Goal: Task Accomplishment & Management: Manage account settings

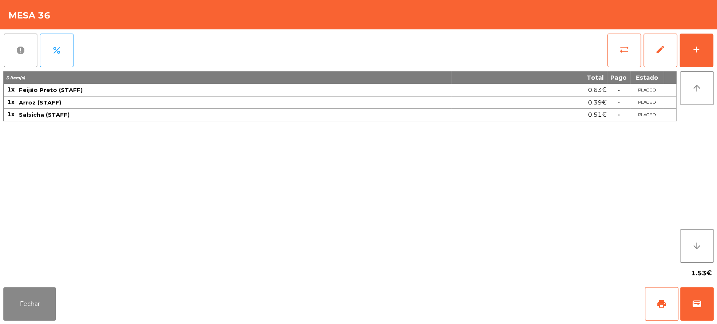
click at [24, 55] on span "report" at bounding box center [21, 50] width 10 height 10
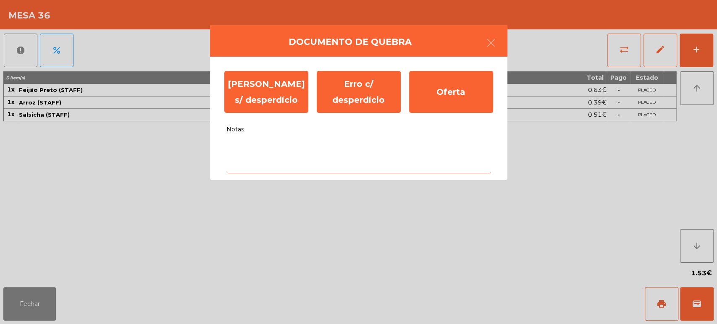
click at [340, 151] on textarea "Notas" at bounding box center [358, 156] width 265 height 35
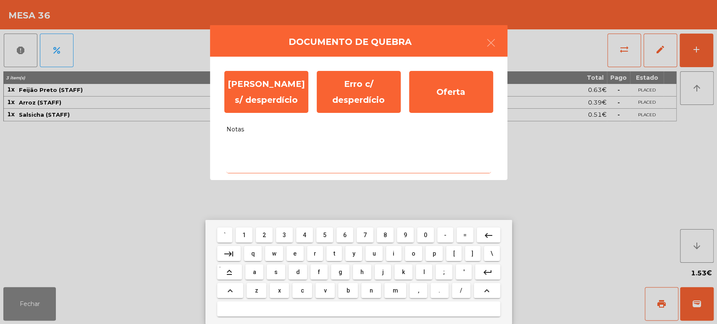
click at [255, 272] on span "a" at bounding box center [254, 272] width 3 height 7
click at [423, 272] on button "l" at bounding box center [424, 272] width 16 height 15
click at [393, 253] on span "i" at bounding box center [394, 253] width 2 height 7
type textarea "***"
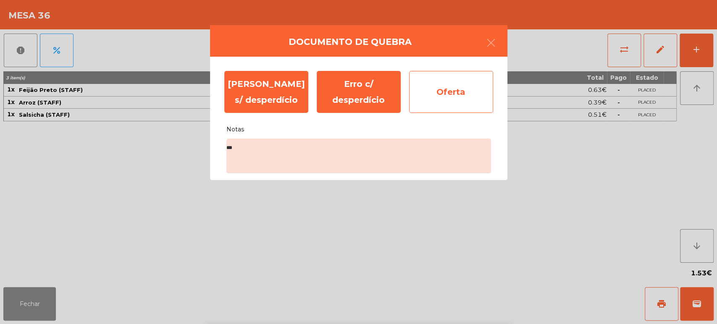
click at [456, 102] on div "Oferta" at bounding box center [451, 92] width 84 height 42
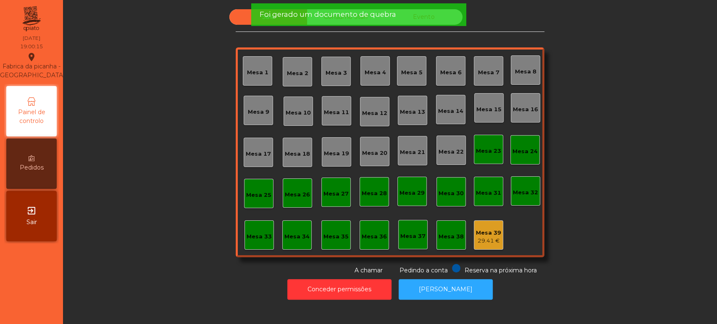
click at [128, 137] on div "Sala Consumo Staff Evento Mesa 1 Mesa 2 Mesa 3 Mesa 4 Mesa 5 Mesa 6 Mesa 7 Mesa…" at bounding box center [390, 142] width 632 height 266
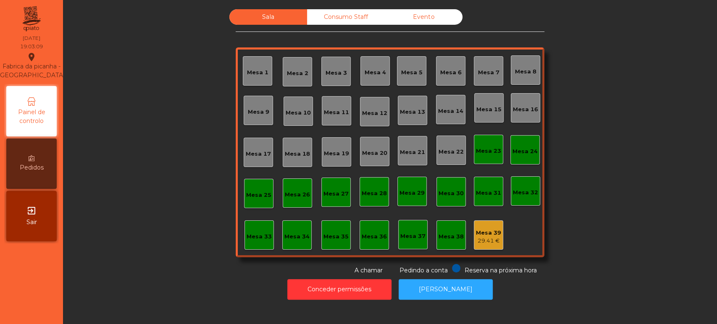
click at [523, 74] on div "Mesa 8" at bounding box center [525, 72] width 21 height 8
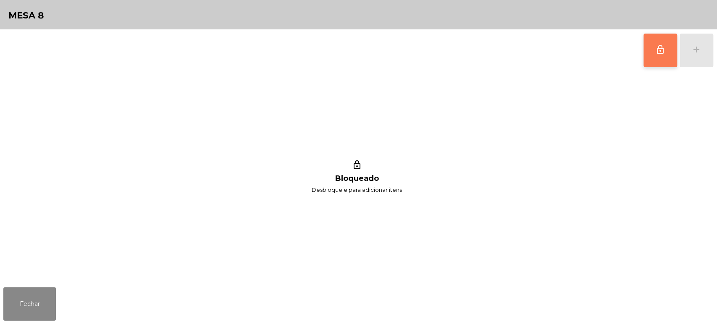
click at [647, 50] on button "lock_outline" at bounding box center [661, 51] width 34 height 34
click at [692, 45] on div "add" at bounding box center [697, 50] width 10 height 10
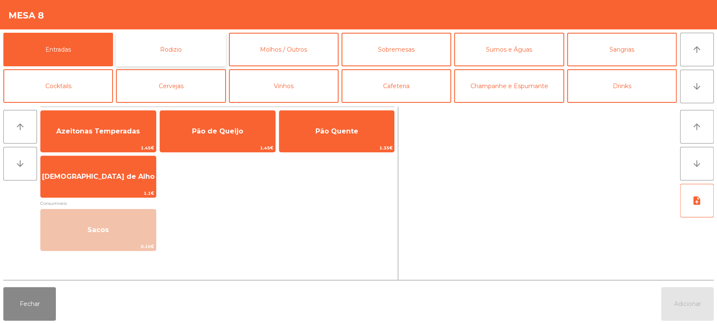
click at [189, 49] on button "Rodizio" at bounding box center [171, 50] width 110 height 34
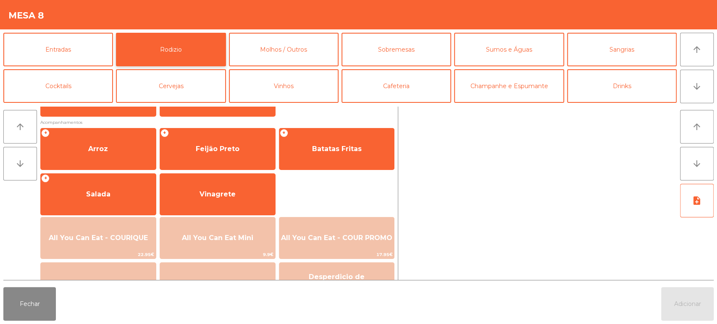
scroll to position [93, 0]
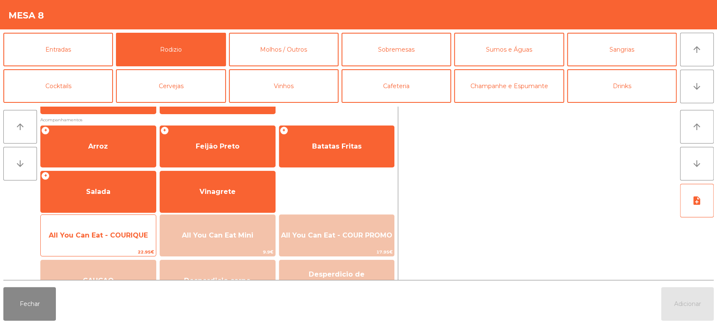
click at [110, 236] on span "All You Can Eat - COURIQUE" at bounding box center [98, 236] width 99 height 8
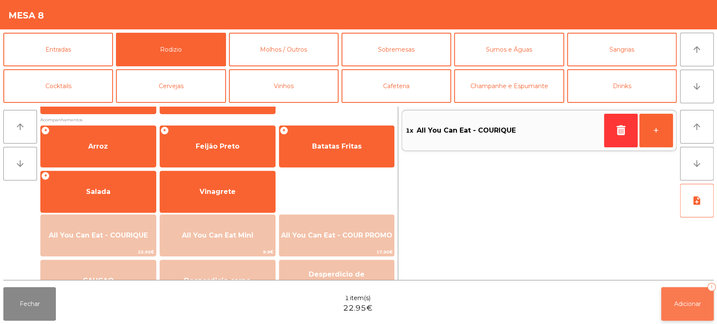
click at [679, 290] on button "Adicionar 1" at bounding box center [687, 304] width 53 height 34
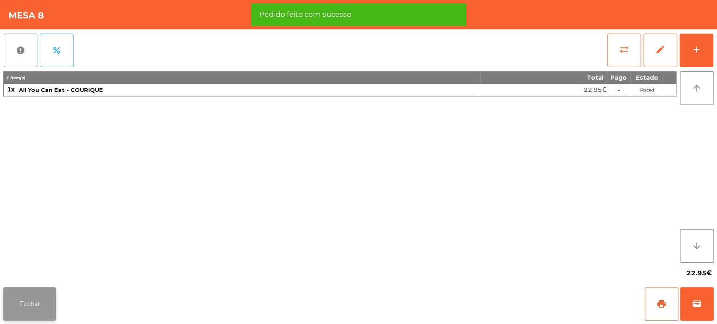
click at [17, 303] on button "Fechar" at bounding box center [29, 304] width 53 height 34
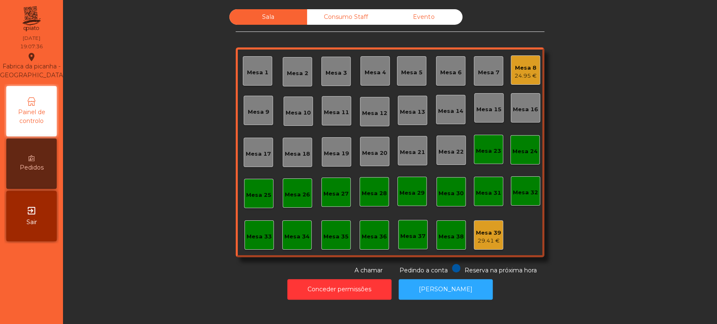
click at [174, 151] on div "Sala Consumo Staff Evento Mesa 1 Mesa 2 Mesa 3 Mesa 4 Mesa 5 Mesa 6 Mesa 7 Mesa…" at bounding box center [390, 142] width 632 height 266
click at [120, 63] on div "Sala Consumo Staff Evento Mesa 1 Mesa 2 Mesa 3 Mesa 4 Mesa 5 Mesa 6 Mesa 7 Mesa…" at bounding box center [390, 142] width 632 height 266
click at [342, 143] on div "Mesa 19" at bounding box center [336, 151] width 29 height 29
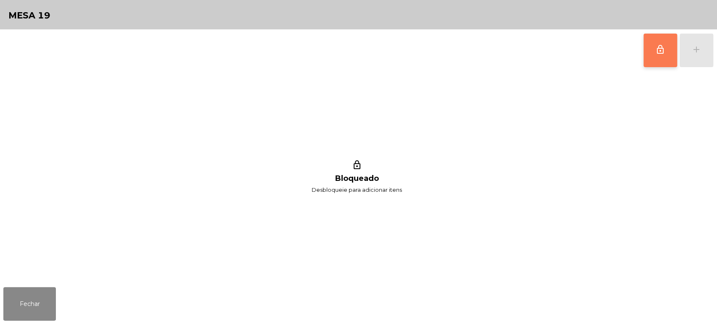
click at [672, 55] on button "lock_outline" at bounding box center [661, 51] width 34 height 34
click at [697, 45] on div "lock_outline add" at bounding box center [678, 50] width 71 height 42
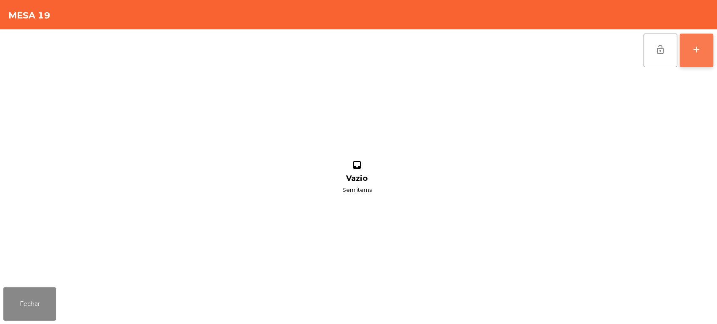
click at [694, 56] on button "add" at bounding box center [697, 51] width 34 height 34
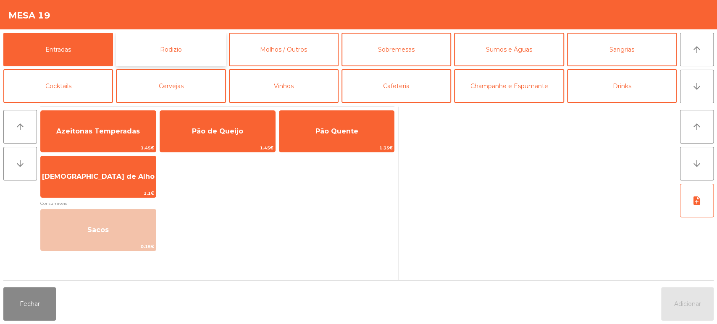
click at [176, 53] on button "Rodizio" at bounding box center [171, 50] width 110 height 34
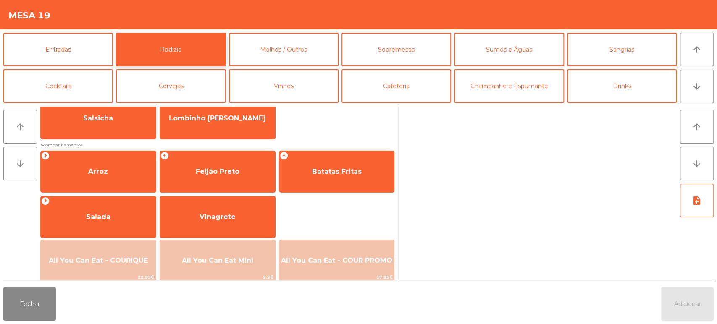
scroll to position [74, 0]
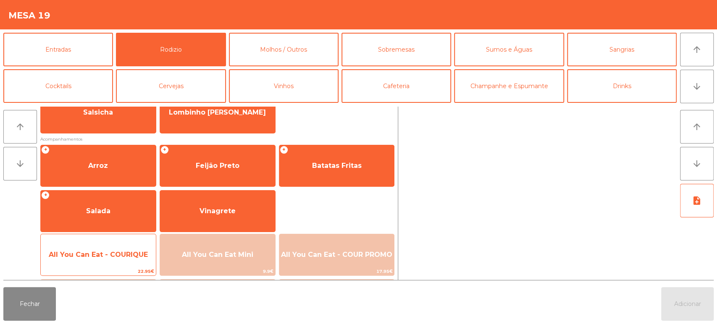
click at [76, 255] on span "All You Can Eat - COURIQUE" at bounding box center [98, 255] width 99 height 8
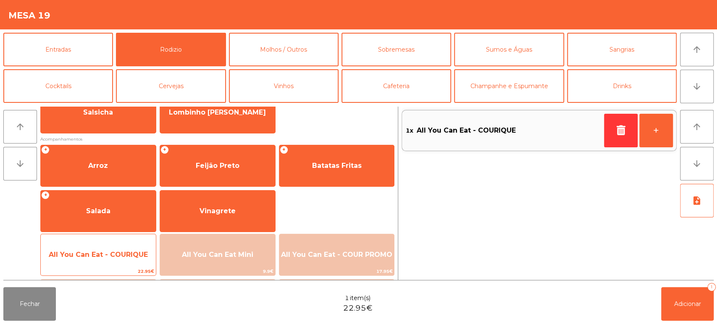
click at [93, 248] on span "All You Can Eat - COURIQUE" at bounding box center [98, 255] width 115 height 23
click at [84, 252] on span "All You Can Eat - COURIQUE" at bounding box center [98, 255] width 99 height 8
click at [82, 255] on span "All You Can Eat - COURIQUE" at bounding box center [98, 255] width 99 height 8
click at [89, 264] on span "All You Can Eat - COURIQUE" at bounding box center [98, 255] width 115 height 23
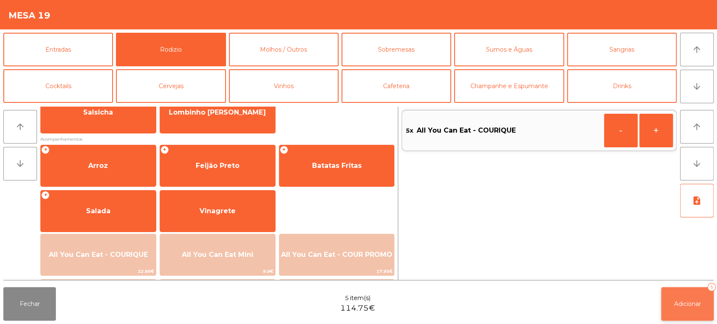
click at [692, 313] on button "Adicionar 5" at bounding box center [687, 304] width 53 height 34
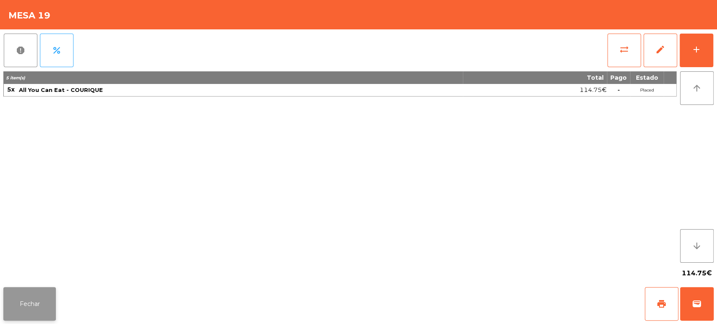
click at [45, 295] on button "Fechar" at bounding box center [29, 304] width 53 height 34
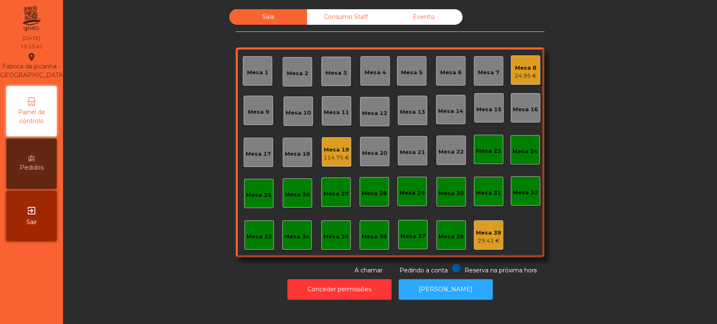
click at [141, 163] on div "Sala Consumo Staff Evento Mesa 1 Mesa 2 Mesa 3 Mesa 4 Mesa 5 Mesa 6 Mesa 7 Mesa…" at bounding box center [390, 142] width 632 height 266
click at [142, 168] on div "Sala Consumo Staff Evento Mesa 1 Mesa 2 Mesa 3 Mesa 4 Mesa 5 Mesa 6 Mesa 7 Mesa…" at bounding box center [390, 142] width 632 height 266
click at [327, 148] on div "Mesa 19" at bounding box center [337, 150] width 26 height 8
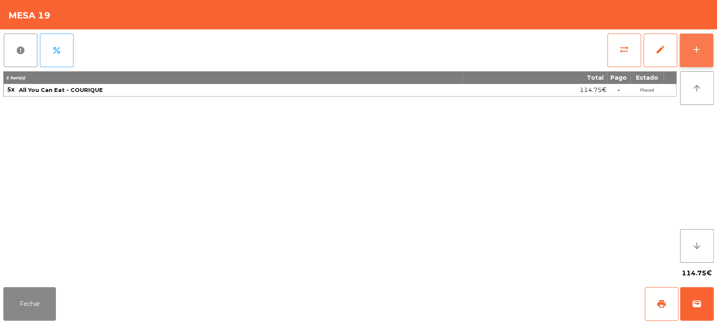
click at [711, 53] on button "add" at bounding box center [697, 51] width 34 height 34
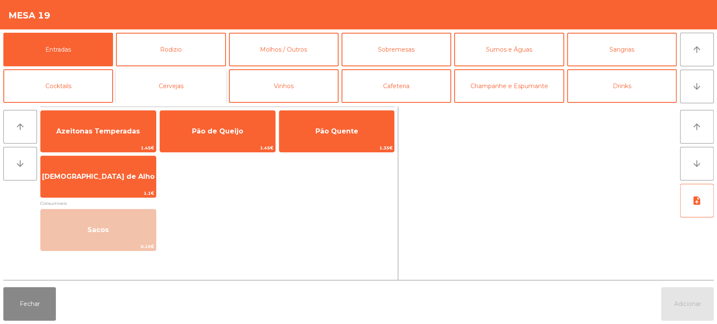
click at [174, 71] on button "Cervejas" at bounding box center [171, 86] width 110 height 34
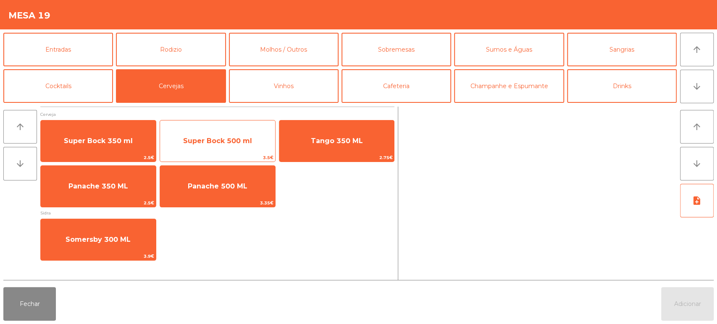
click at [219, 134] on span "Super Bock 500 ml" at bounding box center [217, 141] width 115 height 23
click at [217, 134] on span "Super Bock 500 ml" at bounding box center [217, 141] width 115 height 23
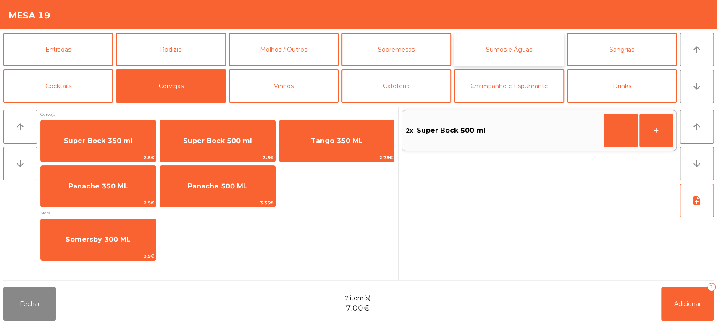
click at [503, 43] on button "Sumos e Águas" at bounding box center [509, 50] width 110 height 34
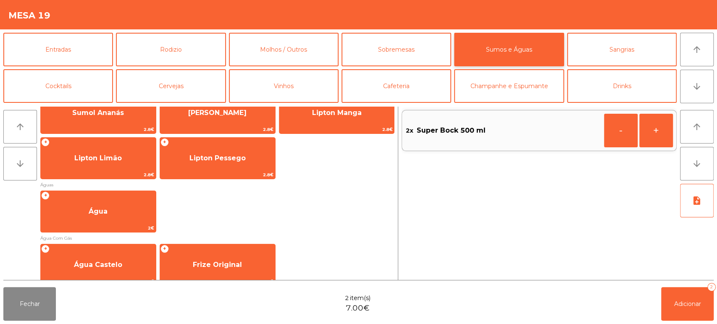
scroll to position [270, 0]
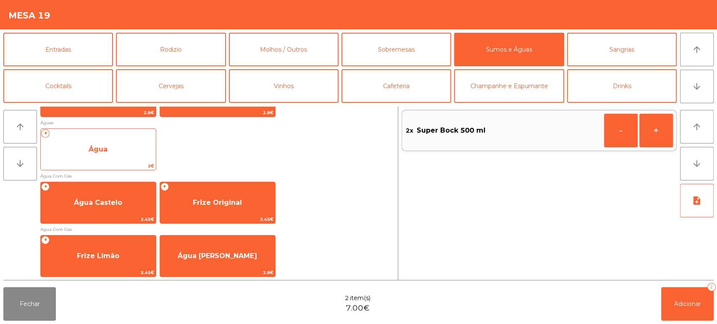
click at [113, 147] on span "Água" at bounding box center [98, 149] width 115 height 23
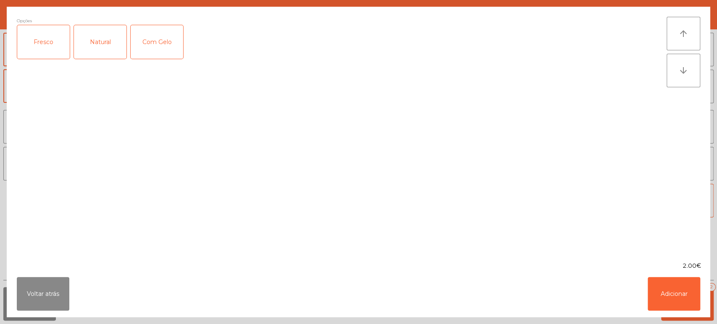
click at [38, 32] on div "Fresco" at bounding box center [43, 42] width 53 height 34
click at [680, 277] on button "Adicionar" at bounding box center [674, 294] width 53 height 34
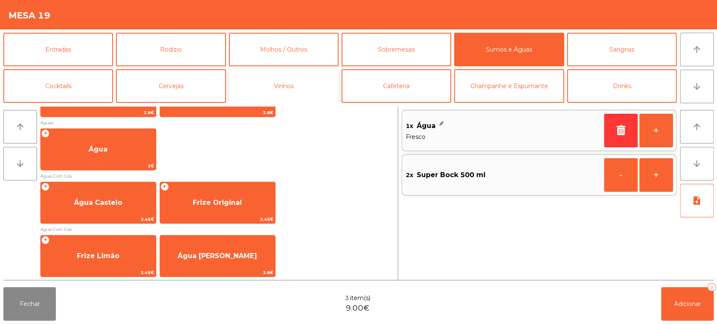
click at [304, 90] on button "Vinhos" at bounding box center [284, 86] width 110 height 34
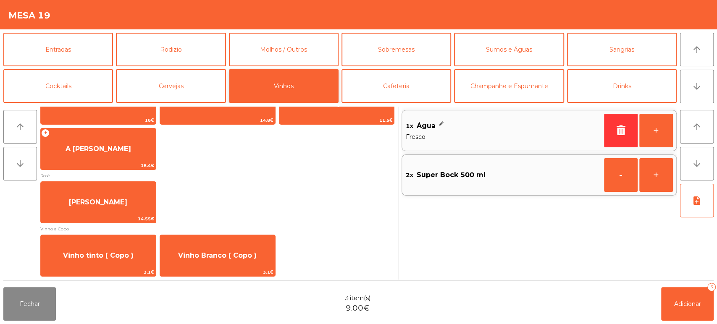
scroll to position [136, 0]
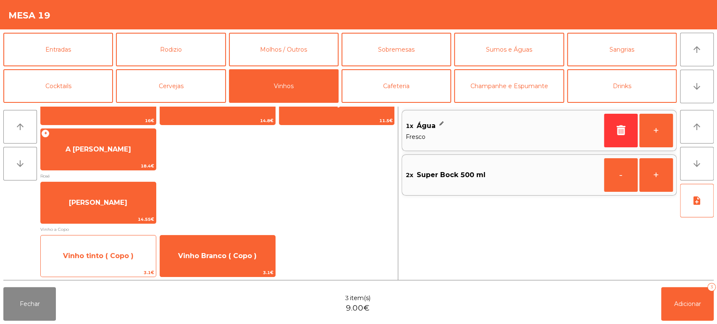
click at [111, 264] on span "Vinho tinto ( Copo )" at bounding box center [98, 256] width 115 height 23
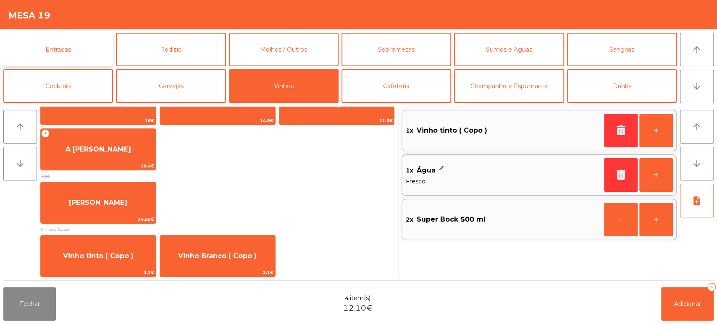
click at [66, 42] on button "Entradas" at bounding box center [58, 50] width 110 height 34
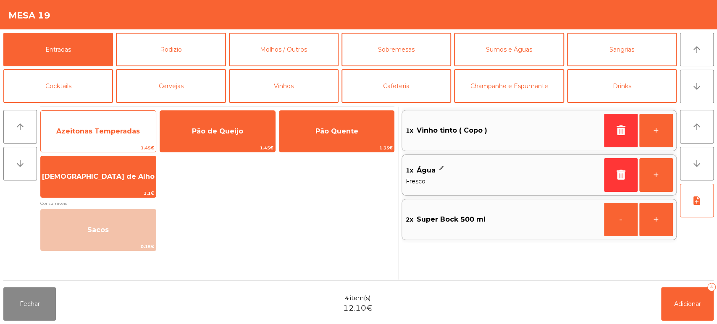
click at [92, 139] on span "Azeitonas Temperadas" at bounding box center [98, 131] width 115 height 23
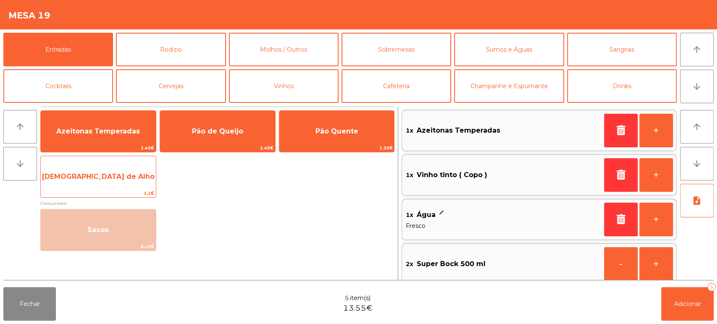
click at [100, 170] on span "[DEMOGRAPHIC_DATA] de Alho" at bounding box center [98, 177] width 115 height 23
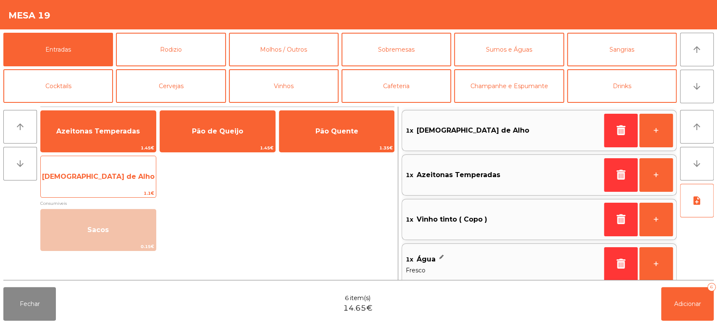
scroll to position [3, 0]
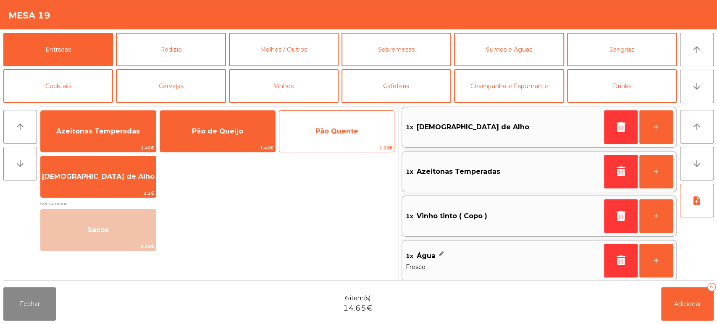
click at [342, 125] on span "Pão Quente" at bounding box center [336, 131] width 115 height 23
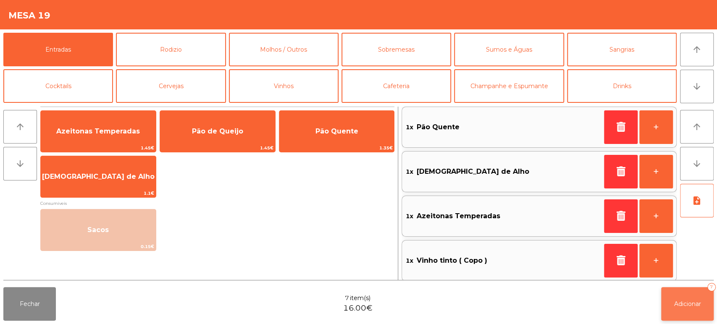
click at [682, 305] on span "Adicionar" at bounding box center [687, 304] width 27 height 8
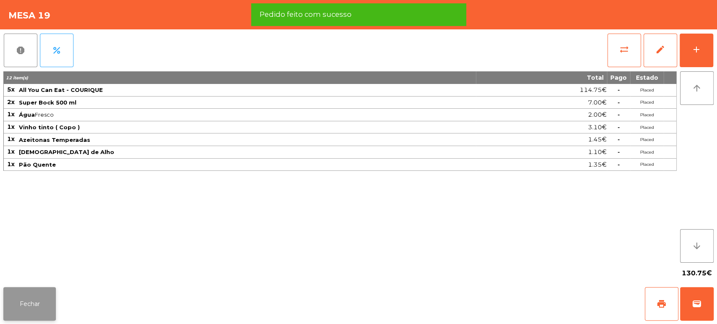
click at [55, 303] on button "Fechar" at bounding box center [29, 304] width 53 height 34
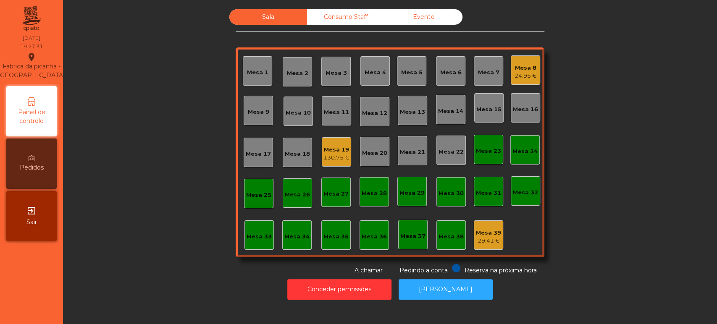
click at [458, 59] on div "Mesa 6" at bounding box center [450, 70] width 29 height 29
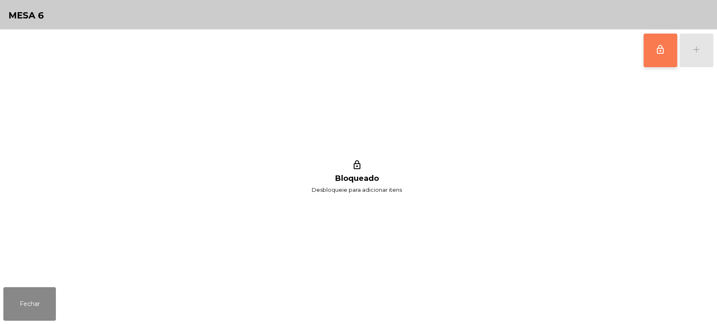
click at [652, 46] on button "lock_outline" at bounding box center [661, 51] width 34 height 34
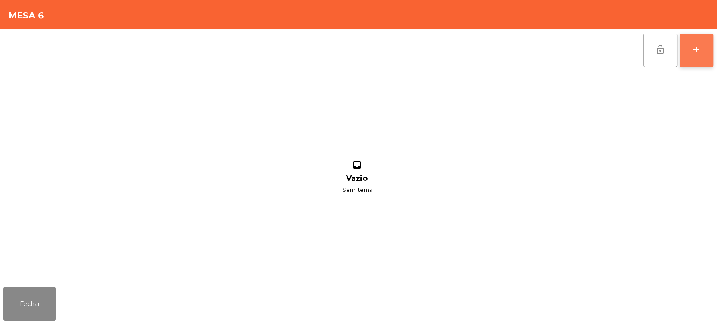
click at [684, 50] on button "add" at bounding box center [697, 51] width 34 height 34
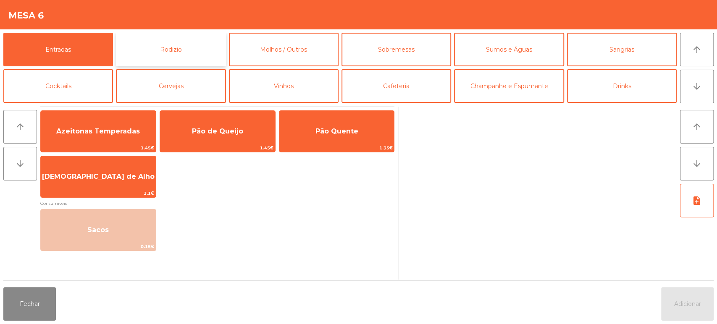
click at [157, 47] on button "Rodizio" at bounding box center [171, 50] width 110 height 34
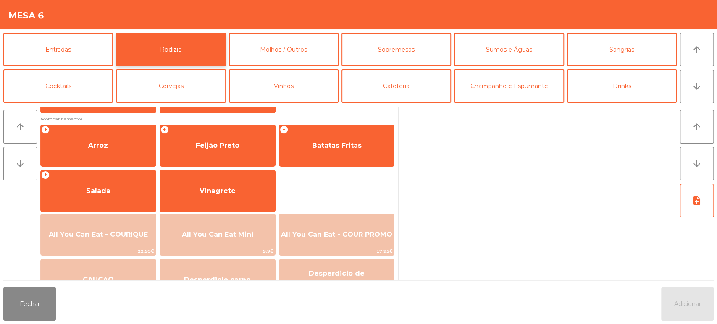
scroll to position [109, 0]
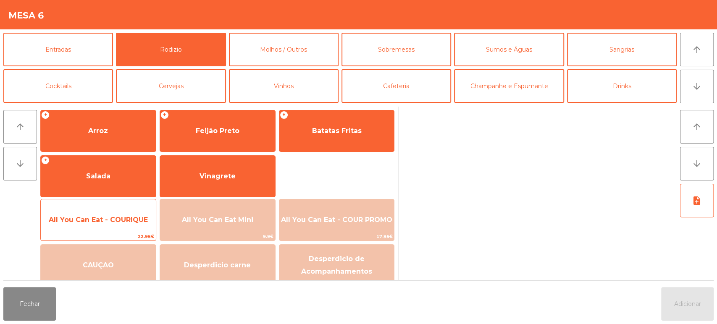
click at [108, 220] on span "All You Can Eat - COURIQUE" at bounding box center [98, 220] width 99 height 8
click at [105, 226] on span "All You Can Eat - COURIQUE" at bounding box center [98, 220] width 115 height 23
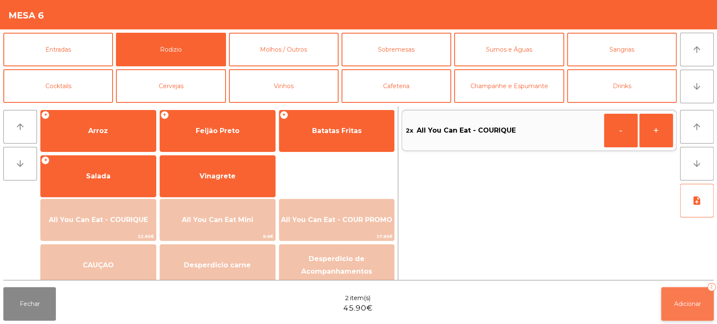
click at [687, 309] on button "Adicionar 2" at bounding box center [687, 304] width 53 height 34
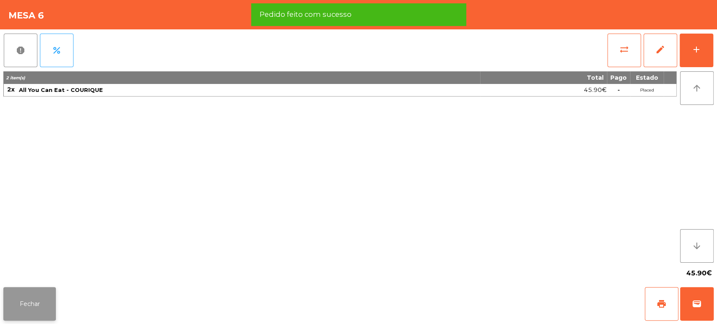
click at [41, 312] on button "Fechar" at bounding box center [29, 304] width 53 height 34
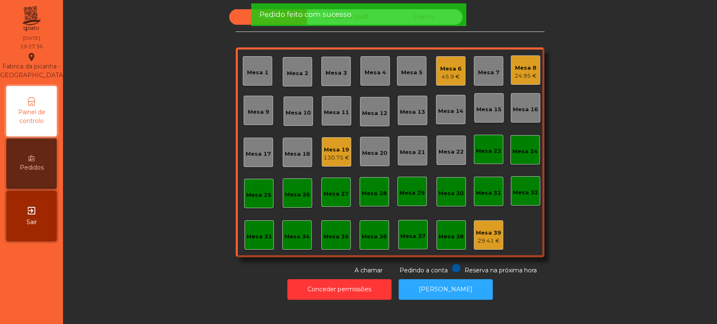
click at [634, 125] on div "Sala Consumo Staff Evento Mesa 1 Mesa 2 Mesa 3 Mesa 4 Mesa 5 Mesa 6 45.9 € Mesa…" at bounding box center [390, 142] width 632 height 266
click at [360, 10] on div "Pedido feito com sucesso" at bounding box center [358, 14] width 198 height 11
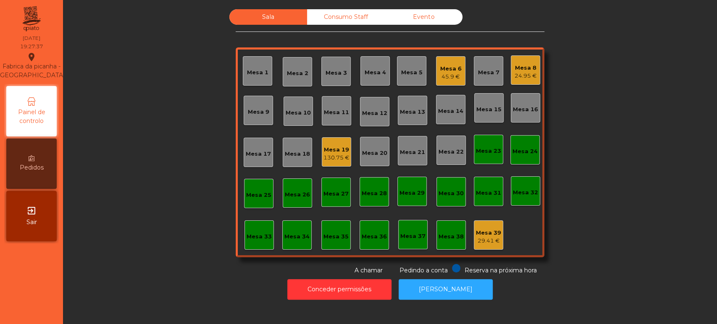
click at [164, 121] on div "Sala Consumo Staff Evento Mesa 1 Mesa 2 Mesa 3 Mesa 4 Mesa 5 Mesa 6 45.9 € Mesa…" at bounding box center [390, 142] width 632 height 266
click at [334, 163] on div "Mesa 19 130.75 €" at bounding box center [336, 151] width 29 height 29
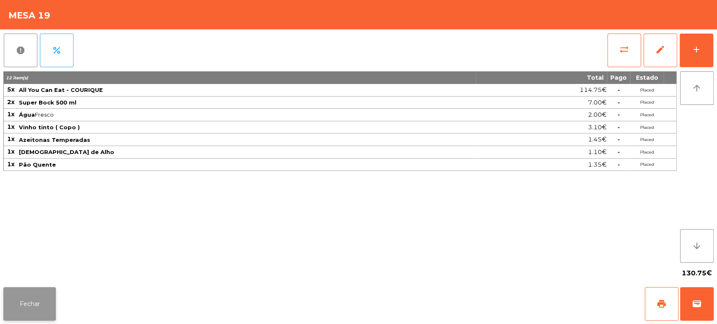
click at [50, 318] on button "Fechar" at bounding box center [29, 304] width 53 height 34
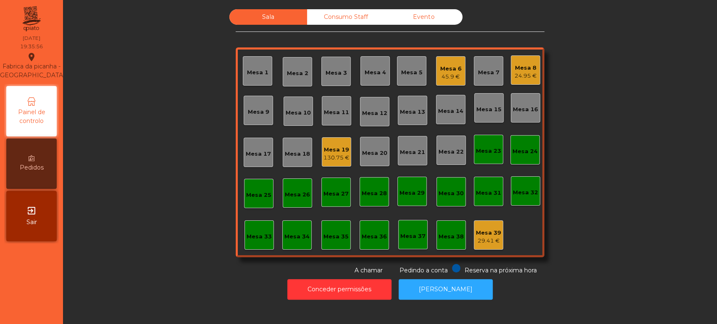
click at [149, 231] on div "Sala Consumo Staff Evento Mesa 1 Mesa 2 Mesa 3 Mesa 4 Mesa 5 Mesa 6 45.9 € Mesa…" at bounding box center [390, 142] width 632 height 266
click at [461, 77] on div "Mesa 6 45.9 €" at bounding box center [450, 70] width 29 height 29
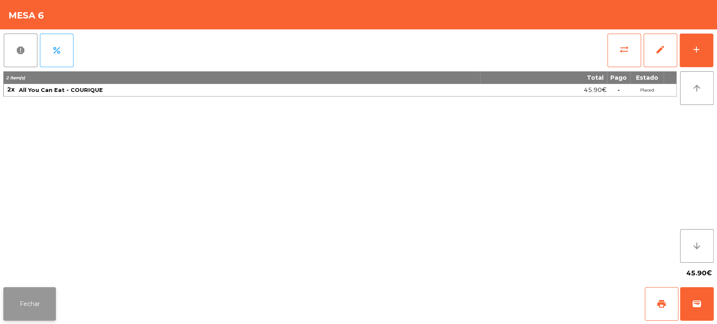
click at [39, 308] on button "Fechar" at bounding box center [29, 304] width 53 height 34
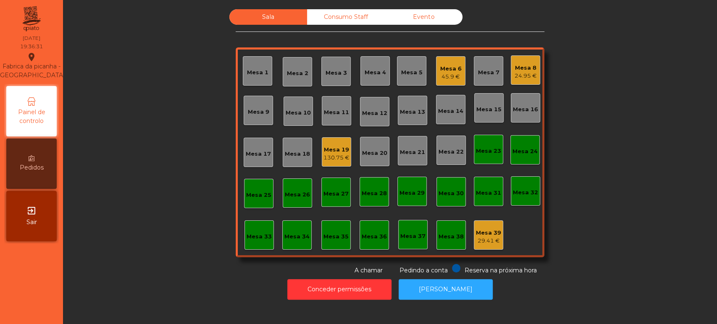
click at [95, 152] on div "Sala Consumo Staff Evento Mesa 1 Mesa 2 Mesa 3 Mesa 4 Mesa 5 Mesa 6 45.9 € Mesa…" at bounding box center [390, 142] width 632 height 266
click at [323, 163] on div "Mesa 19 130.75 €" at bounding box center [336, 151] width 29 height 29
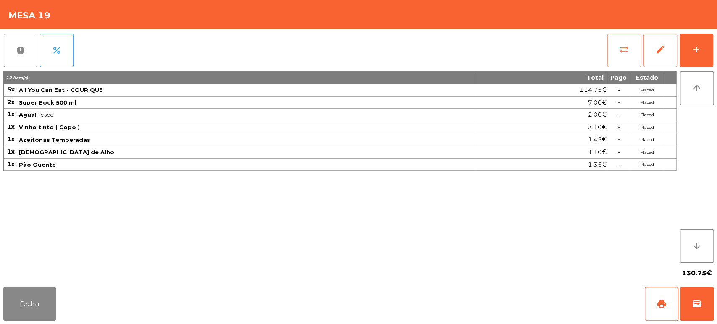
click at [619, 44] on button "sync_alt" at bounding box center [625, 51] width 34 height 34
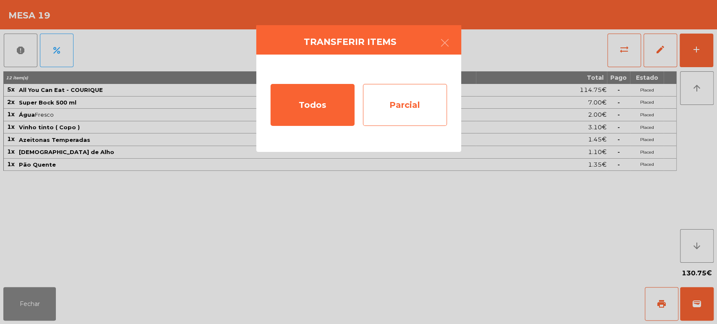
click at [390, 106] on div "Parcial" at bounding box center [405, 105] width 84 height 42
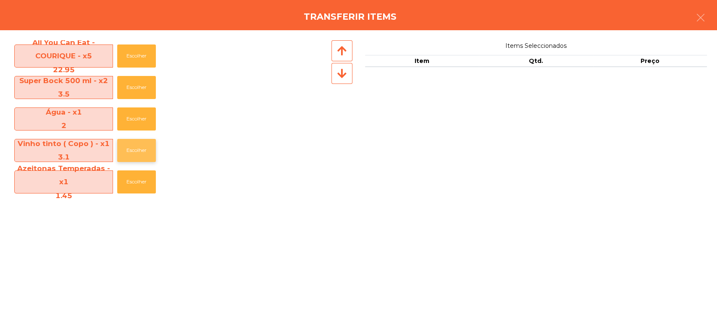
click at [126, 151] on button "Escolher" at bounding box center [136, 150] width 39 height 23
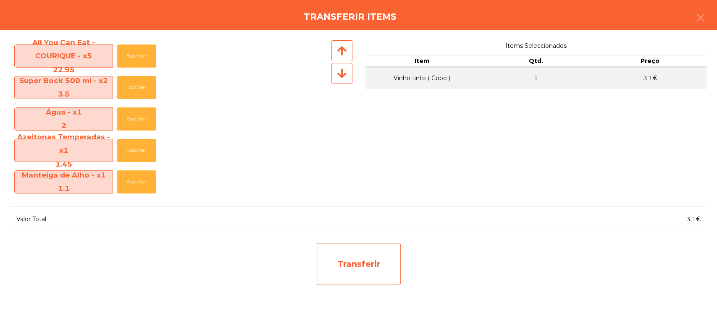
click at [353, 263] on div "Transferir" at bounding box center [359, 264] width 84 height 42
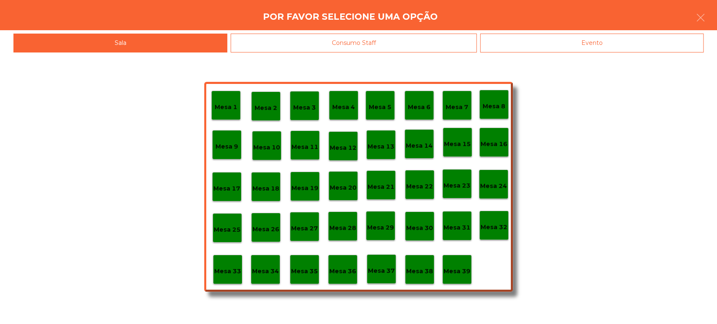
click at [414, 273] on p "Mesa 38" at bounding box center [419, 272] width 27 height 10
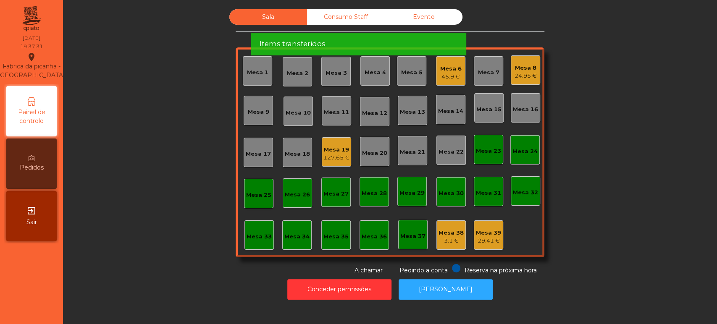
click at [336, 155] on div "127.65 €" at bounding box center [337, 158] width 26 height 8
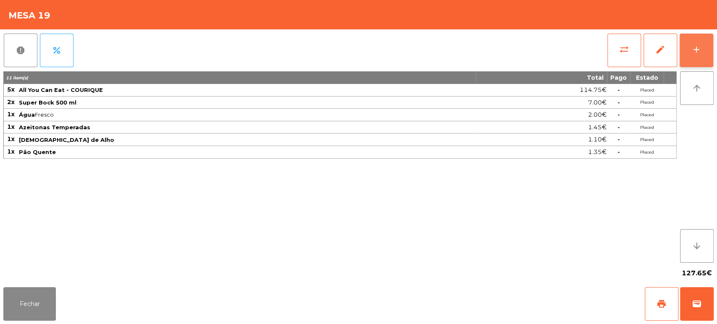
click at [693, 41] on button "add" at bounding box center [697, 51] width 34 height 34
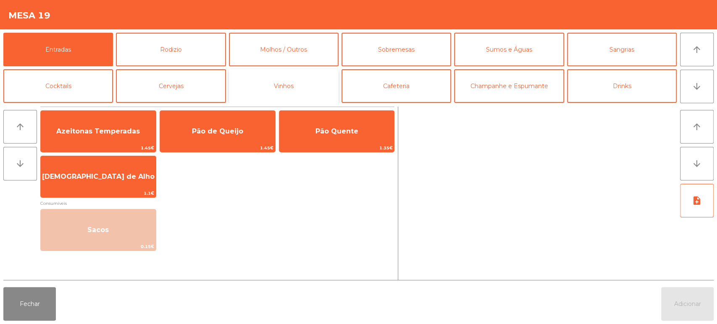
click at [289, 87] on button "Vinhos" at bounding box center [284, 86] width 110 height 34
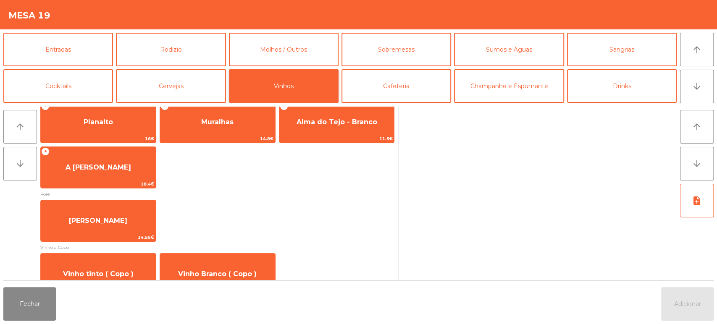
scroll to position [136, 0]
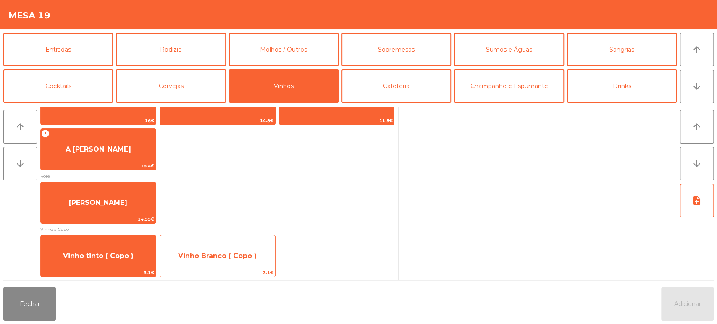
click at [216, 252] on span "Vinho Branco ( Copo )" at bounding box center [217, 256] width 79 height 8
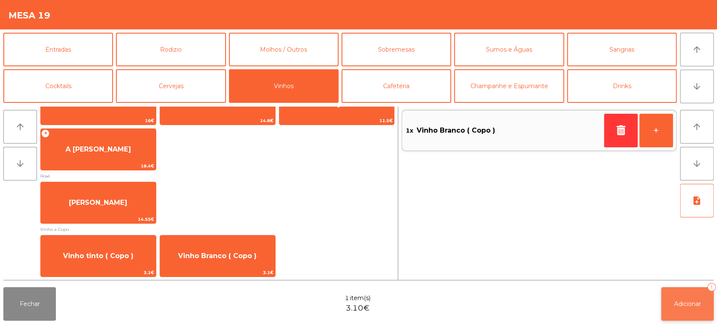
click at [689, 301] on span "Adicionar" at bounding box center [687, 304] width 27 height 8
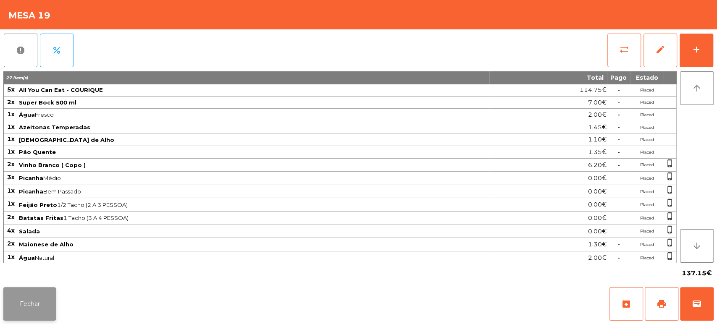
click at [27, 306] on button "Fechar" at bounding box center [29, 304] width 53 height 34
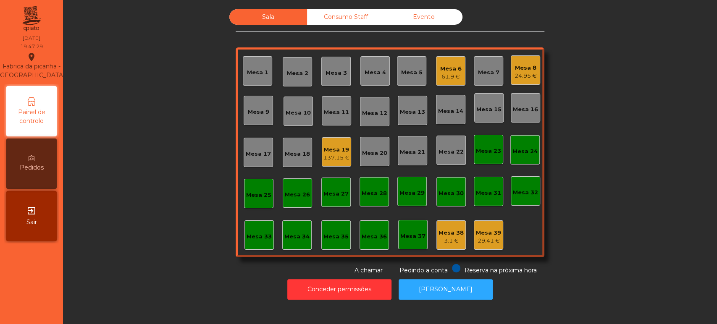
click at [446, 69] on div "Mesa 6" at bounding box center [450, 69] width 21 height 8
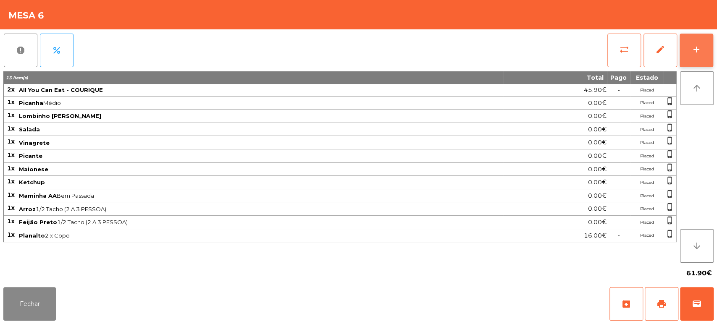
click at [685, 50] on button "add" at bounding box center [697, 51] width 34 height 34
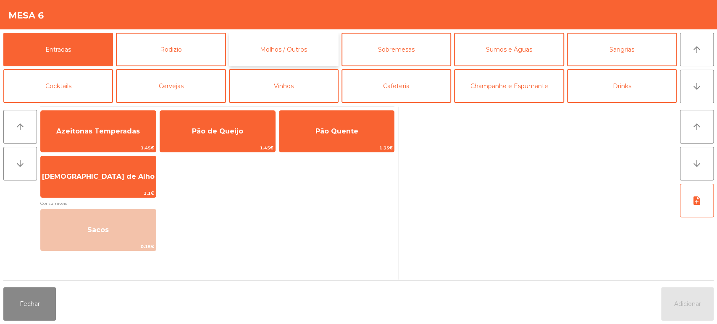
click at [254, 57] on button "Molhos / Outros" at bounding box center [284, 50] width 110 height 34
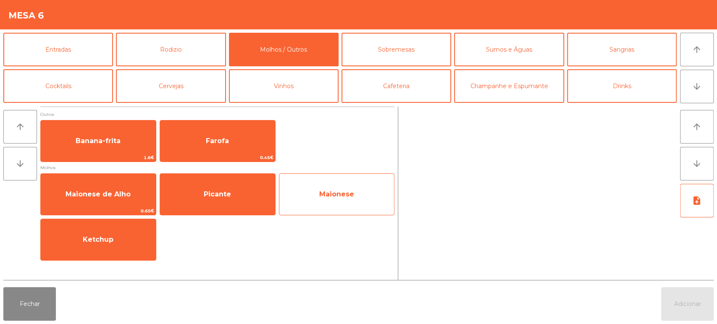
click at [323, 197] on span "Maionese" at bounding box center [336, 194] width 35 height 8
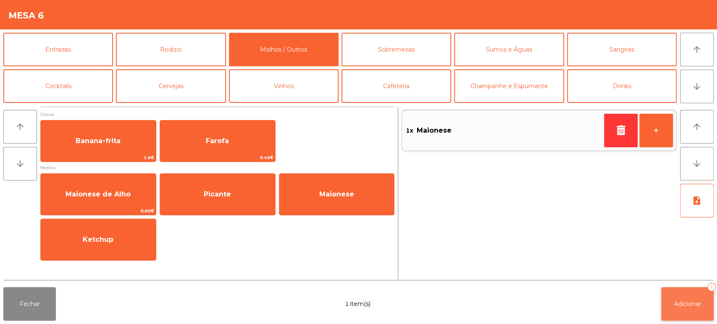
click at [692, 306] on span "Adicionar" at bounding box center [687, 304] width 27 height 8
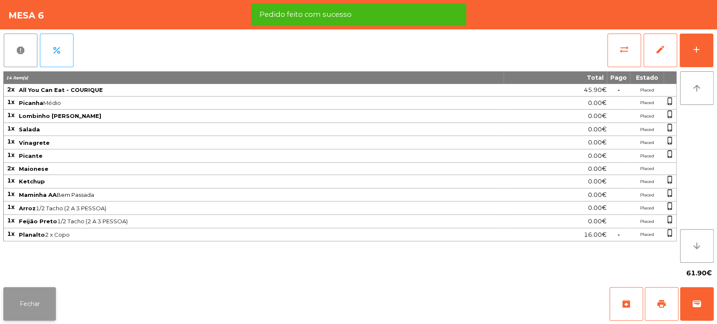
click at [24, 300] on button "Fechar" at bounding box center [29, 304] width 53 height 34
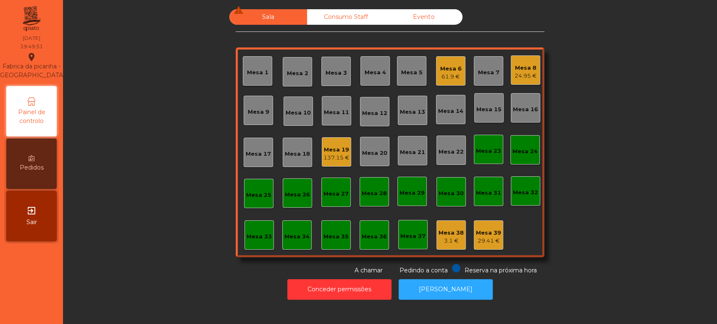
click at [527, 68] on div "Mesa 8" at bounding box center [526, 68] width 22 height 8
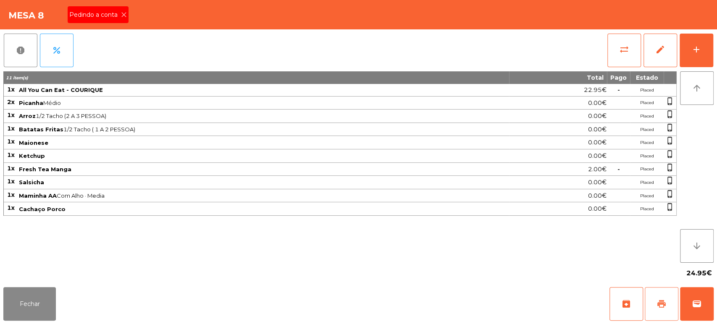
click at [660, 311] on button "print" at bounding box center [662, 304] width 34 height 34
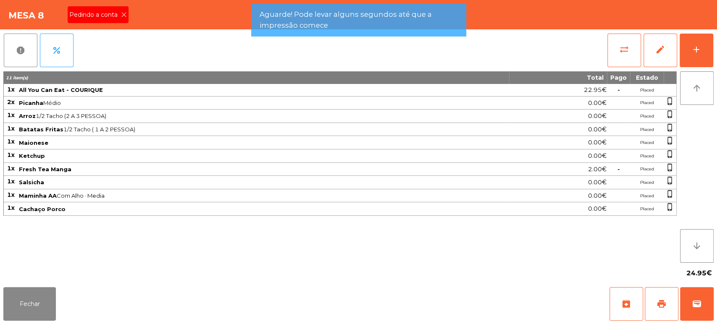
click at [123, 14] on icon at bounding box center [124, 15] width 6 height 6
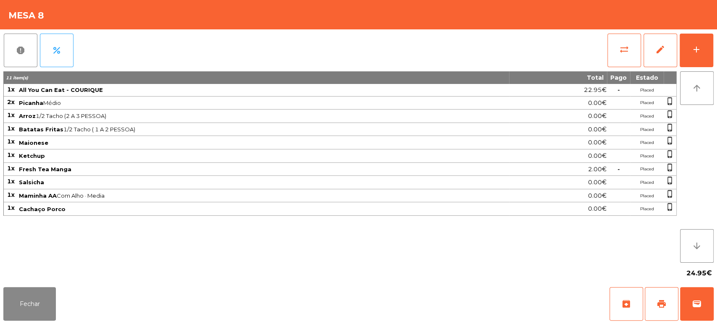
click at [713, 301] on div "Fechar archive print wallet" at bounding box center [358, 304] width 717 height 40
click at [710, 305] on button "wallet" at bounding box center [697, 304] width 34 height 34
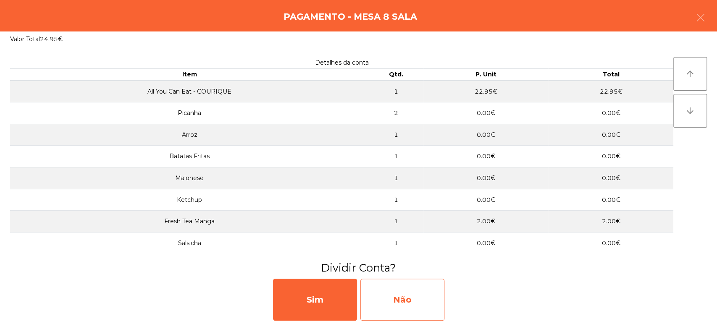
click at [431, 317] on div "Não" at bounding box center [403, 300] width 84 height 42
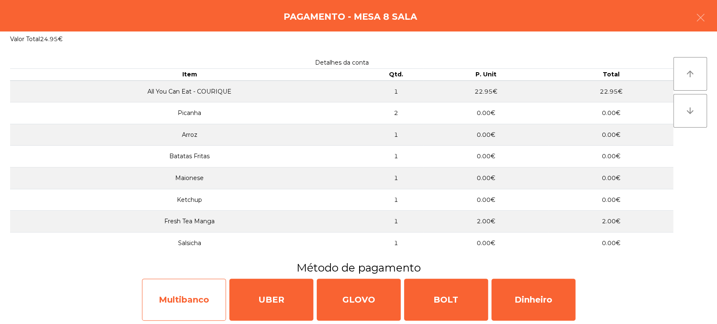
click at [202, 303] on div "Multibanco" at bounding box center [184, 300] width 84 height 42
select select "**"
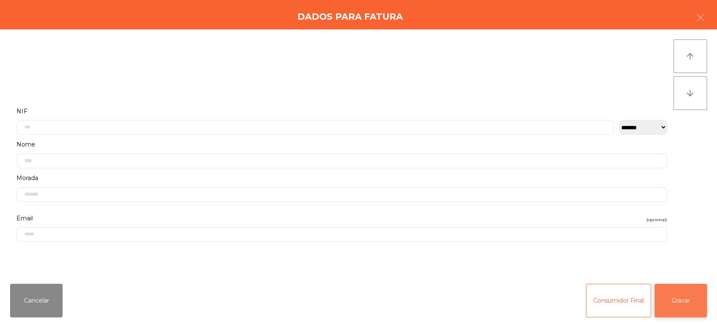
click at [686, 294] on button "Gravar" at bounding box center [681, 301] width 53 height 34
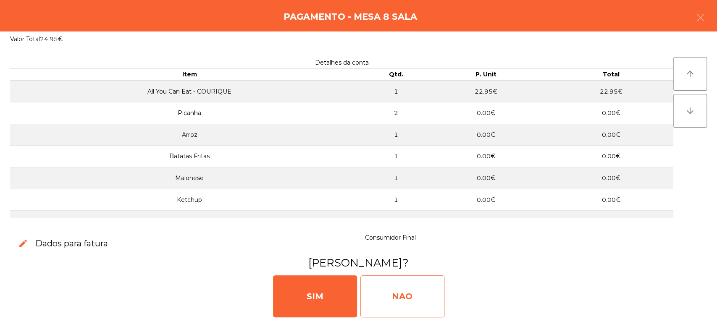
click at [408, 304] on div "NAO" at bounding box center [403, 297] width 84 height 42
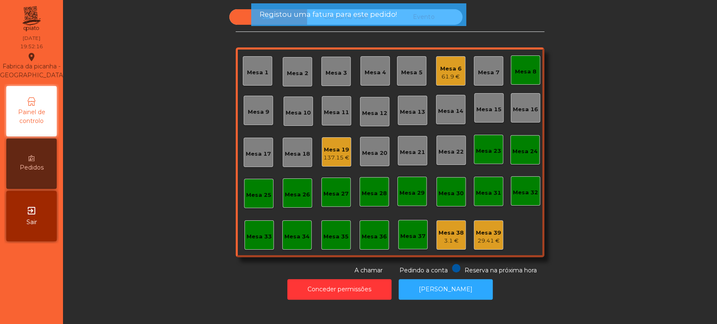
click at [521, 68] on div "Mesa 8" at bounding box center [525, 72] width 21 height 8
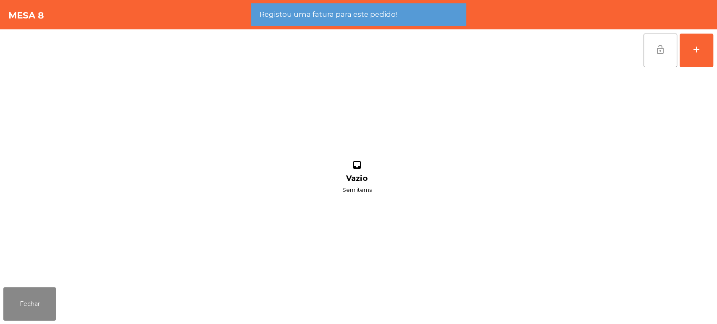
click at [660, 41] on button "lock_open" at bounding box center [661, 51] width 34 height 34
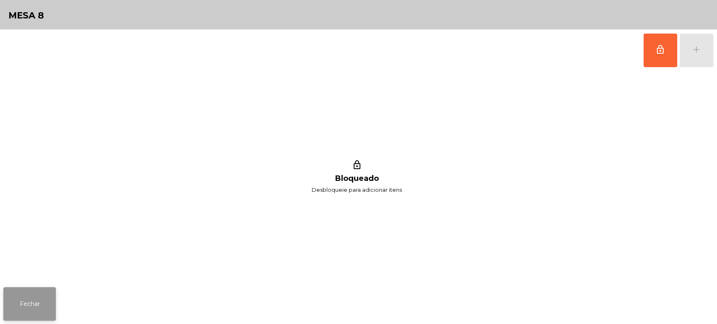
click at [24, 288] on button "Fechar" at bounding box center [29, 304] width 53 height 34
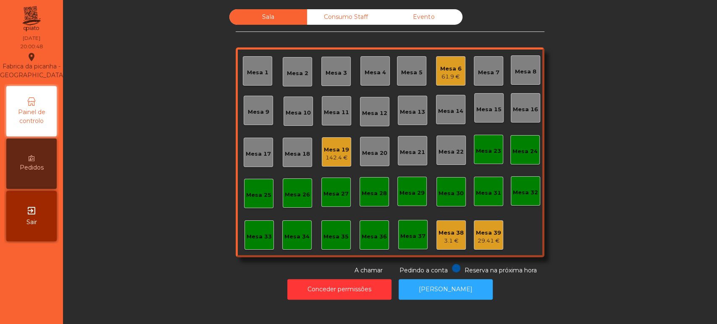
click at [418, 158] on div "Mesa 21" at bounding box center [412, 150] width 29 height 29
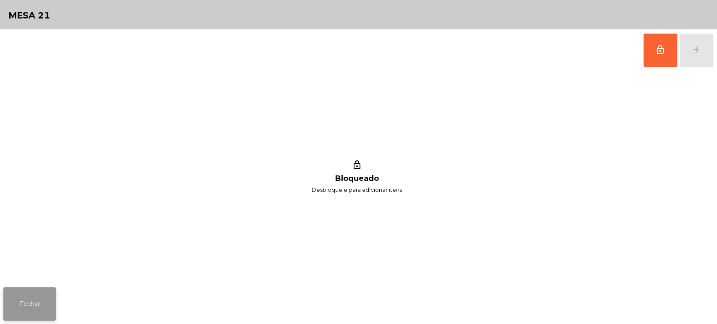
click at [54, 303] on button "Fechar" at bounding box center [29, 304] width 53 height 34
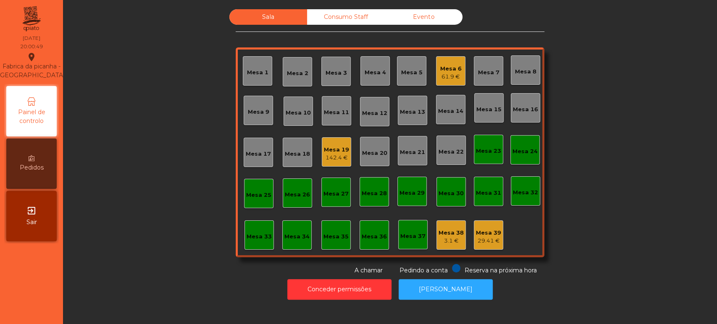
click at [446, 156] on div "Mesa 22" at bounding box center [451, 150] width 29 height 29
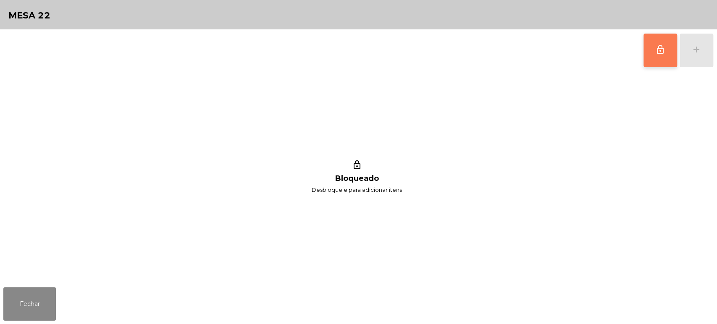
click at [658, 53] on span "lock_outline" at bounding box center [660, 50] width 10 height 10
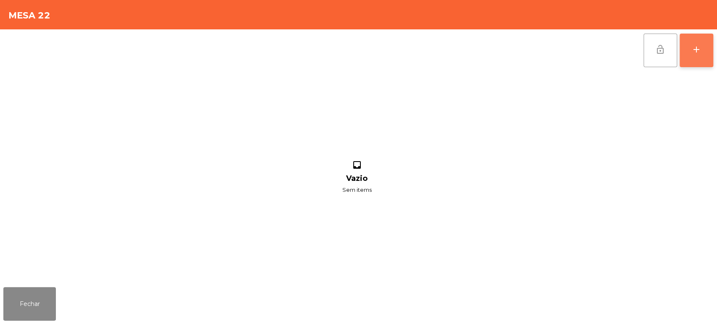
click at [694, 52] on div "add" at bounding box center [697, 50] width 10 height 10
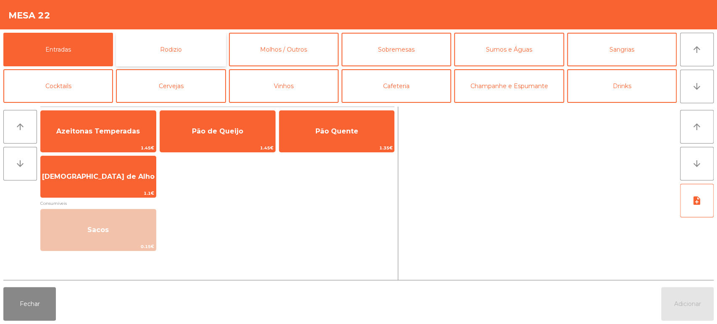
click at [163, 51] on button "Rodizio" at bounding box center [171, 50] width 110 height 34
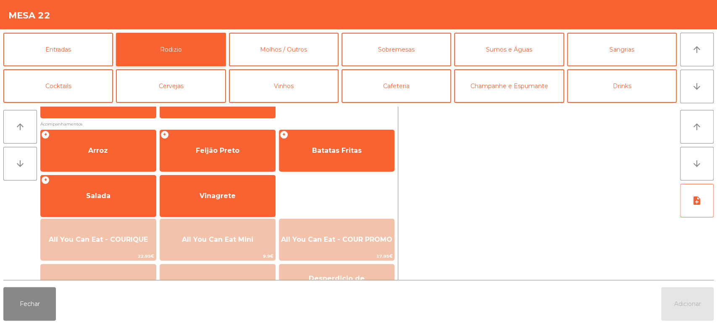
scroll to position [113, 0]
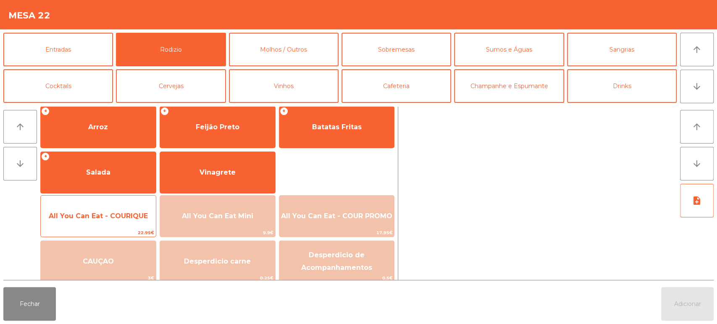
click at [115, 217] on span "All You Can Eat - COURIQUE" at bounding box center [98, 216] width 99 height 8
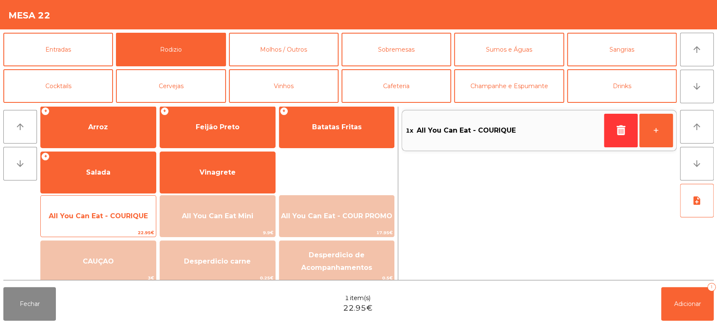
click at [116, 216] on span "All You Can Eat - COURIQUE" at bounding box center [98, 216] width 99 height 8
click at [128, 205] on span "All You Can Eat - COURIQUE" at bounding box center [98, 216] width 115 height 23
click at [128, 208] on span "All You Can Eat - COURIQUE" at bounding box center [98, 216] width 115 height 23
click at [129, 209] on span "All You Can Eat - COURIQUE" at bounding box center [98, 216] width 115 height 23
click at [128, 213] on span "All You Can Eat - COURIQUE" at bounding box center [98, 216] width 99 height 8
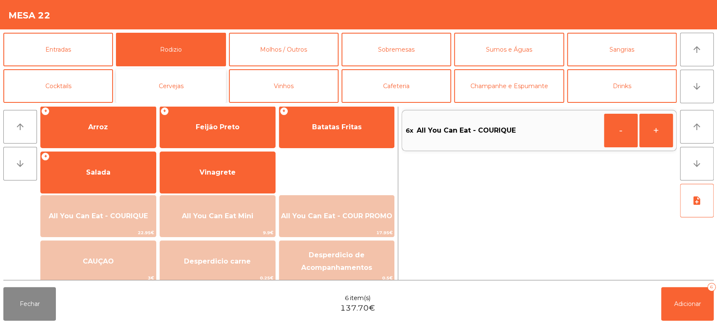
click at [183, 82] on button "Cervejas" at bounding box center [171, 86] width 110 height 34
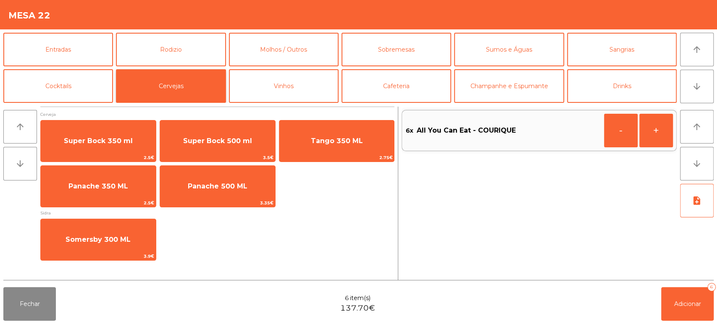
scroll to position [0, 0]
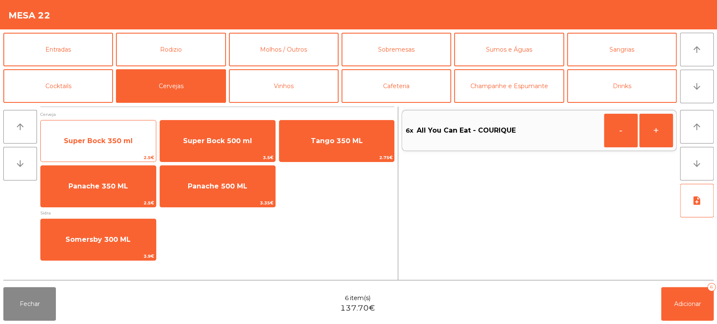
click at [131, 144] on span "Super Bock 350 ml" at bounding box center [98, 141] width 69 height 8
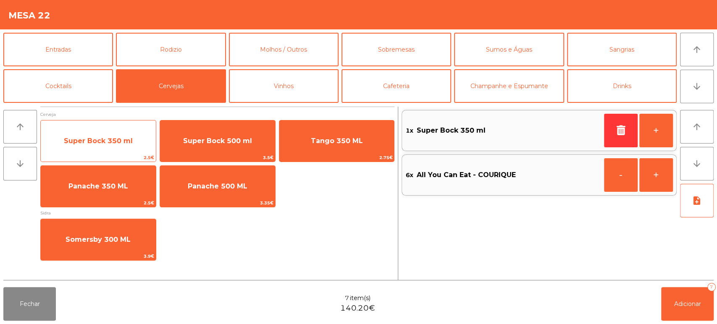
click at [129, 143] on span "Super Bock 350 ml" at bounding box center [98, 141] width 69 height 8
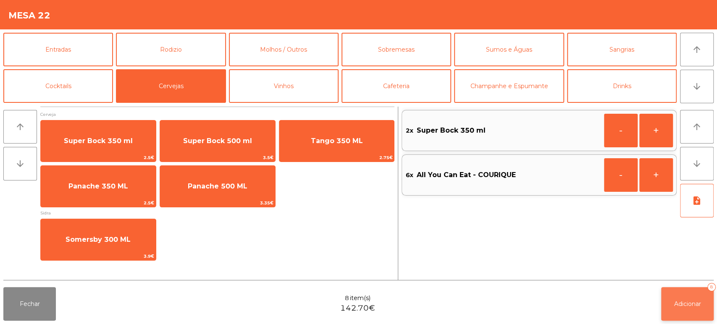
click at [675, 302] on span "Adicionar" at bounding box center [687, 304] width 27 height 8
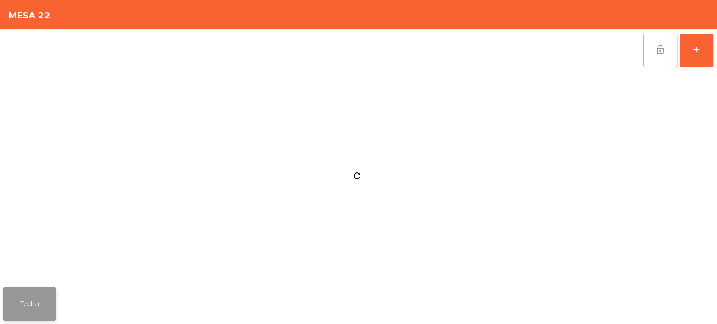
click at [43, 298] on button "Fechar" at bounding box center [29, 304] width 53 height 34
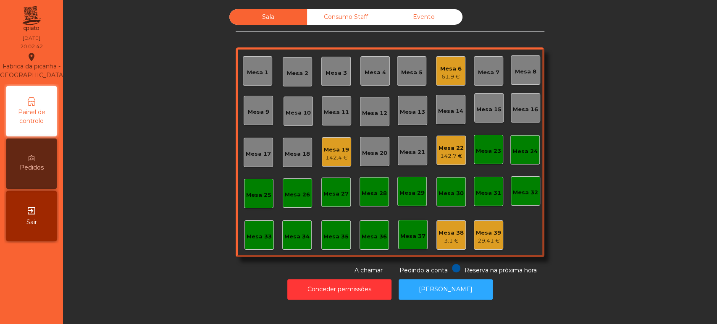
click at [340, 153] on div "Mesa 19" at bounding box center [336, 150] width 25 height 8
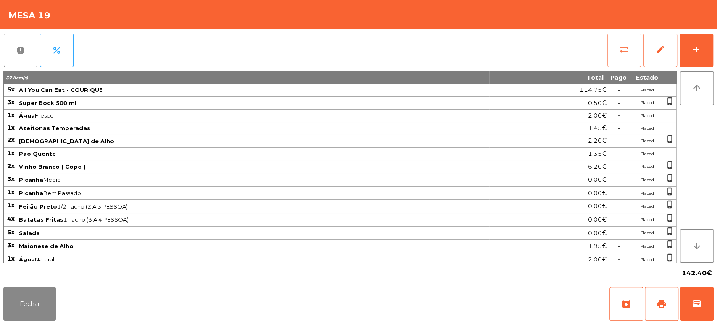
click at [624, 45] on span "sync_alt" at bounding box center [624, 50] width 10 height 10
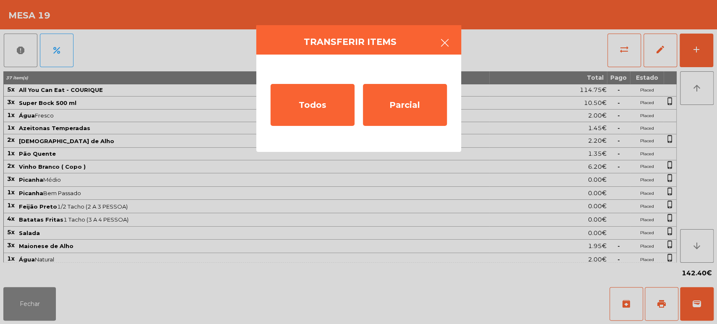
click at [451, 43] on button "button" at bounding box center [445, 43] width 24 height 25
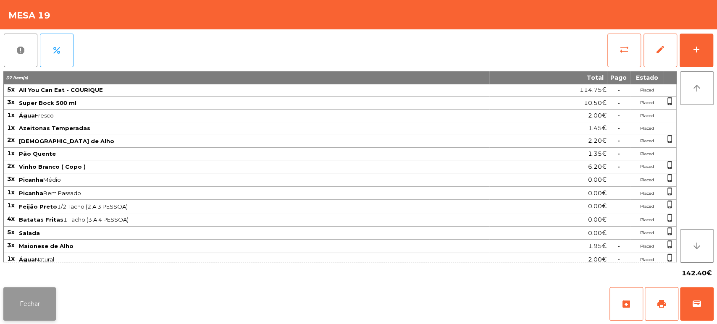
click at [24, 292] on button "Fechar" at bounding box center [29, 304] width 53 height 34
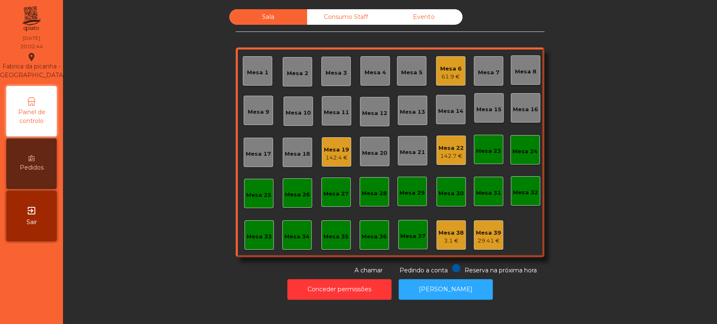
click at [444, 153] on div "142.7 €" at bounding box center [451, 156] width 25 height 8
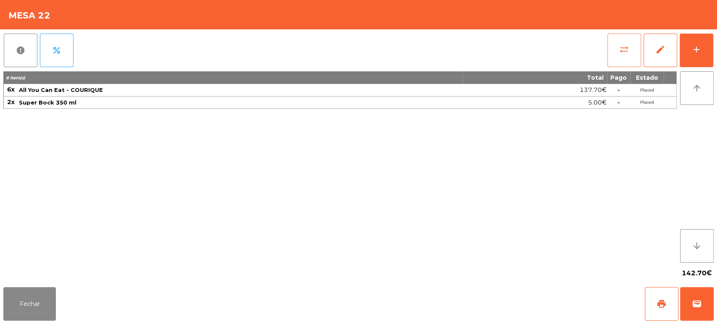
click at [608, 55] on button "sync_alt" at bounding box center [625, 51] width 34 height 34
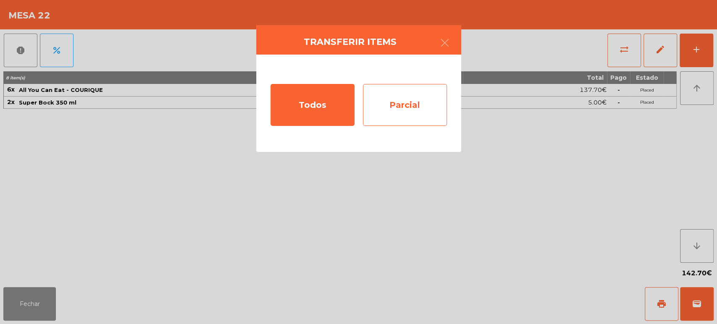
click at [403, 99] on div "Parcial" at bounding box center [405, 105] width 84 height 42
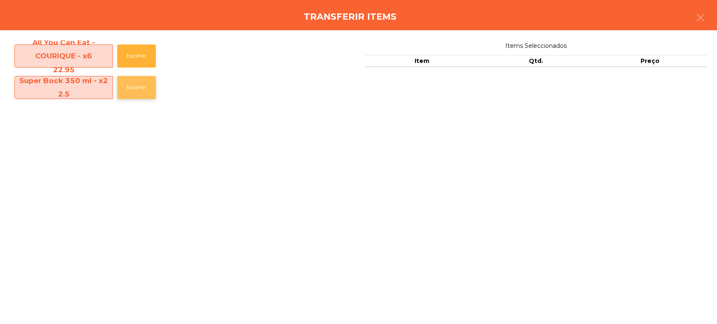
click at [132, 78] on button "Escolher" at bounding box center [136, 87] width 39 height 23
click at [131, 78] on button "Escolher" at bounding box center [136, 87] width 39 height 23
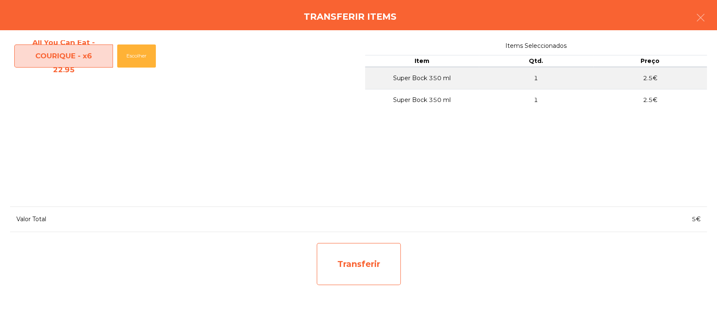
click at [340, 269] on div "Transferir" at bounding box center [359, 264] width 84 height 42
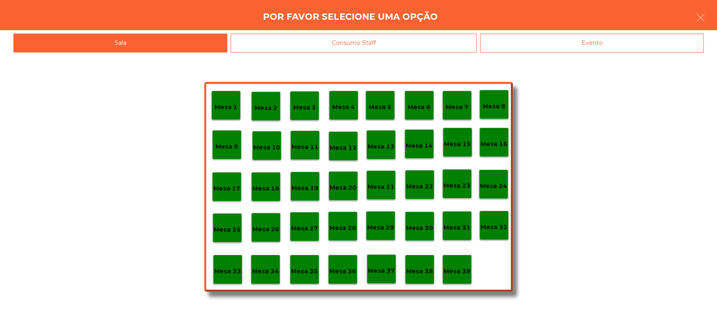
click at [290, 271] on div "Mesa 35" at bounding box center [304, 269] width 29 height 29
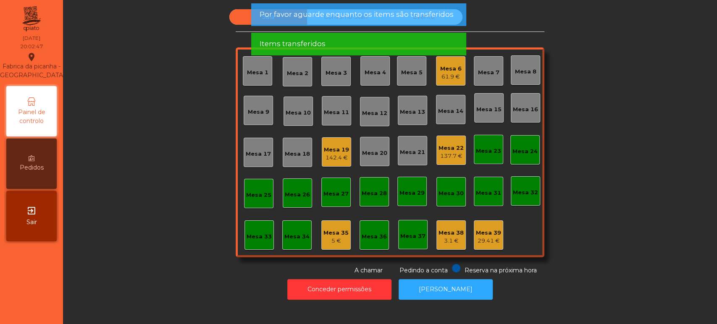
click at [332, 234] on div "Mesa 35" at bounding box center [336, 233] width 25 height 8
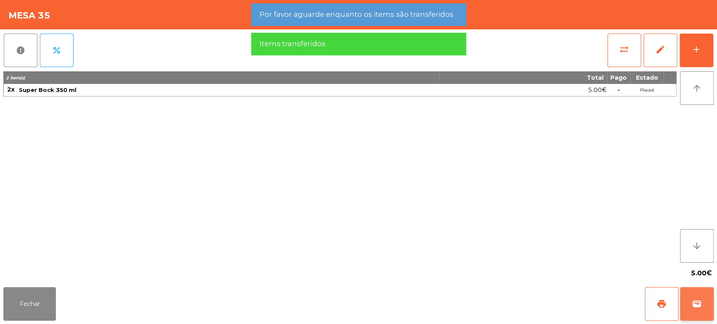
click at [708, 289] on button "wallet" at bounding box center [697, 304] width 34 height 34
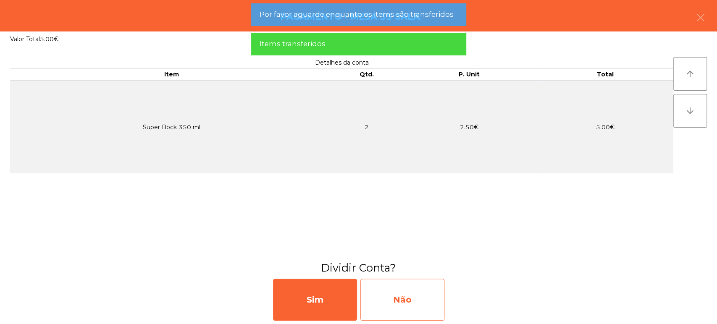
click at [403, 293] on div "Não" at bounding box center [403, 300] width 84 height 42
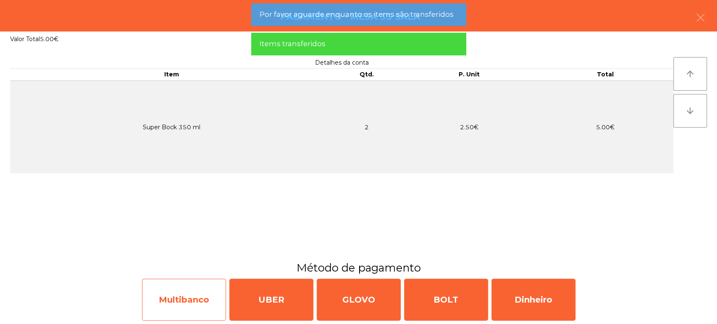
click at [200, 297] on div "Multibanco" at bounding box center [184, 300] width 84 height 42
select select "**"
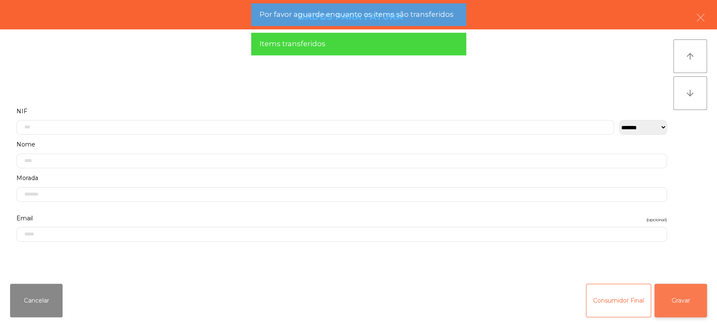
click at [694, 306] on button "Gravar" at bounding box center [681, 301] width 53 height 34
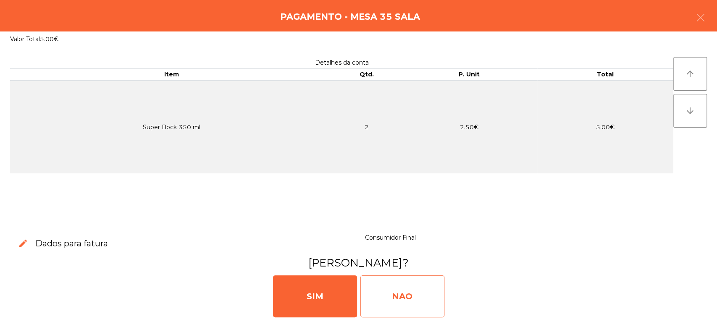
click at [412, 300] on div "NAO" at bounding box center [403, 297] width 84 height 42
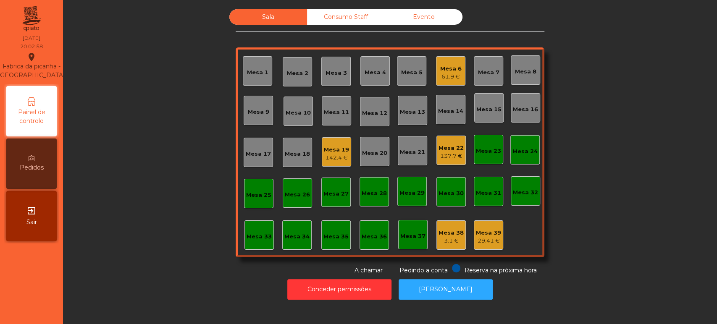
click at [572, 245] on div "Sala Consumo Staff Evento Mesa 1 Mesa 2 Mesa 3 Mesa 4 Mesa 5 Mesa 6 61.9 € Mesa…" at bounding box center [390, 142] width 632 height 266
click at [444, 290] on button "[PERSON_NAME]" at bounding box center [446, 289] width 94 height 21
click at [453, 282] on button "[PERSON_NAME]" at bounding box center [446, 289] width 94 height 21
click at [484, 234] on div "Mesa 39" at bounding box center [488, 233] width 25 height 8
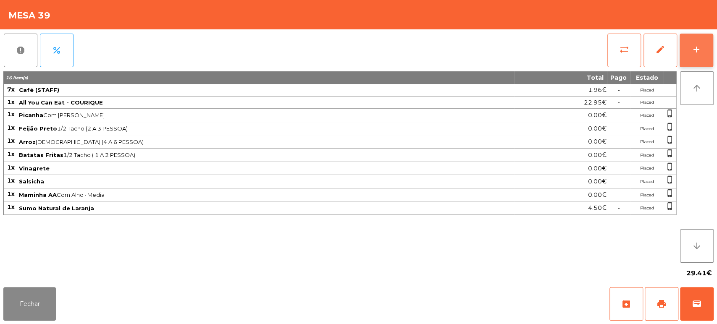
click at [682, 55] on button "add" at bounding box center [697, 51] width 34 height 34
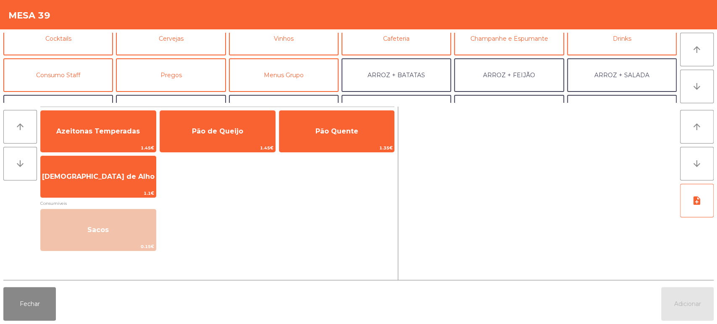
scroll to position [49, 0]
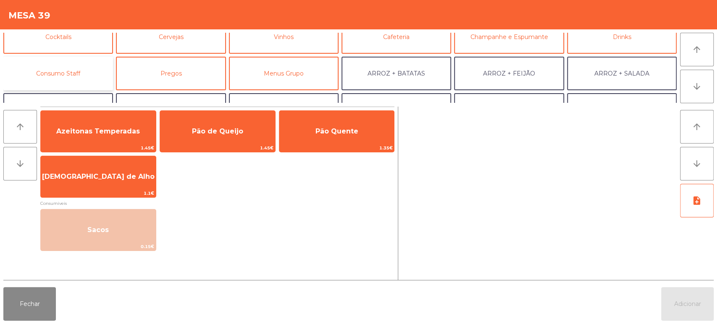
click at [76, 73] on button "Consumo Staff" at bounding box center [58, 74] width 110 height 34
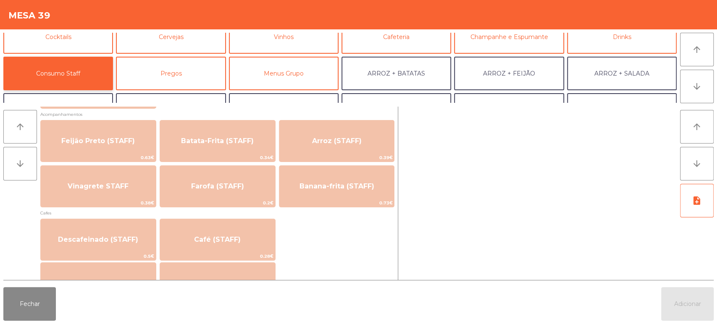
scroll to position [393, 0]
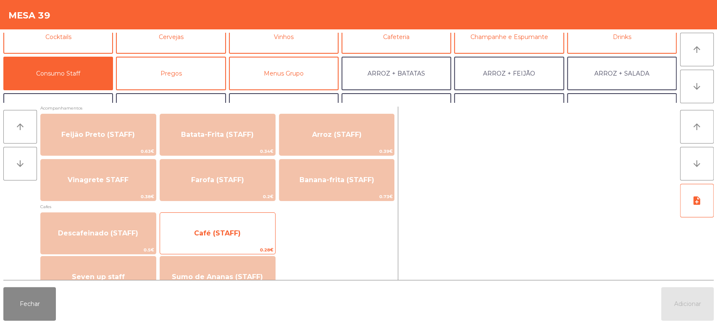
click at [212, 235] on span "Café (STAFF)" at bounding box center [217, 233] width 47 height 8
click at [225, 233] on span "Café (STAFF)" at bounding box center [217, 233] width 47 height 8
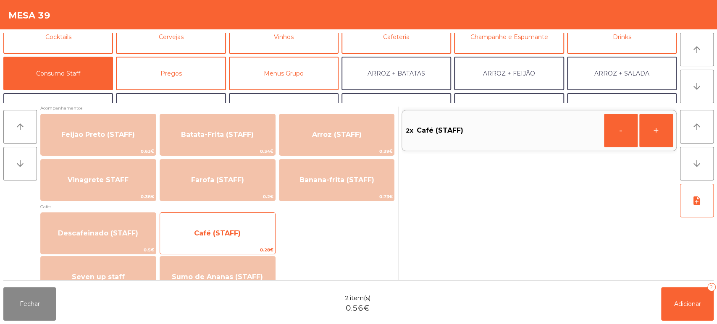
click at [232, 229] on span "Café (STAFF)" at bounding box center [217, 233] width 115 height 23
click at [234, 225] on span "Café (STAFF)" at bounding box center [217, 233] width 115 height 23
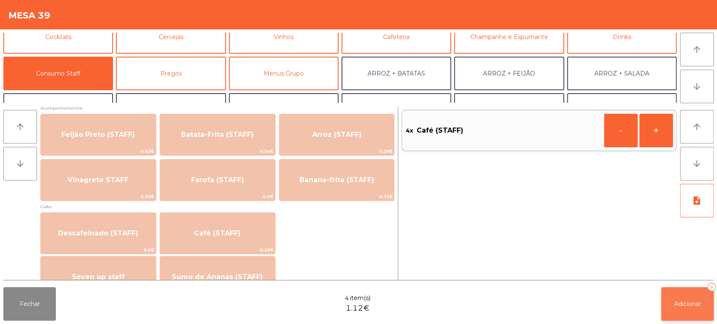
click at [696, 302] on span "Adicionar" at bounding box center [687, 304] width 27 height 8
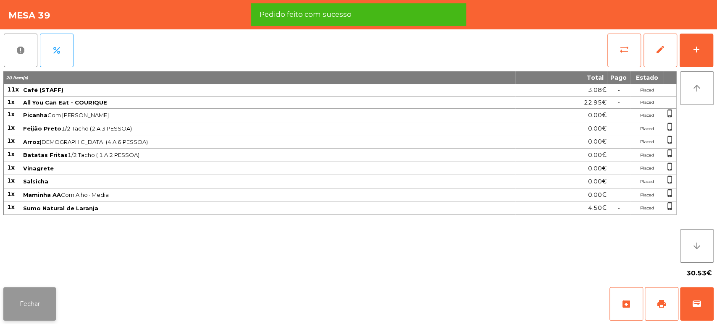
click at [35, 303] on button "Fechar" at bounding box center [29, 304] width 53 height 34
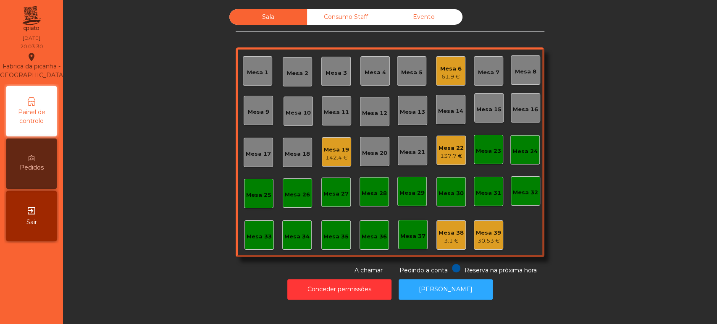
click at [447, 147] on div "Mesa 22" at bounding box center [451, 148] width 25 height 8
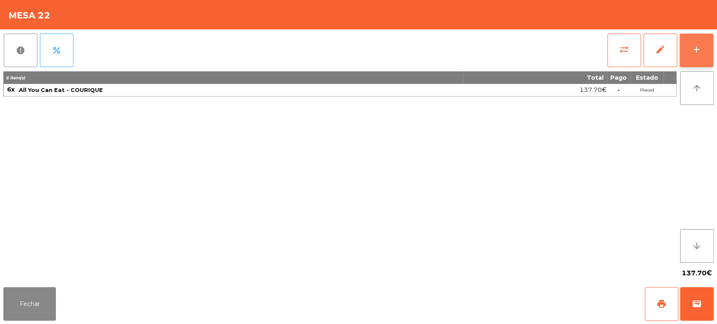
click at [695, 40] on button "add" at bounding box center [697, 51] width 34 height 34
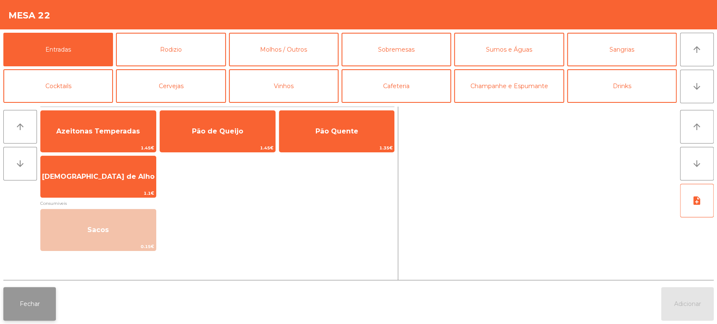
click at [21, 318] on button "Fechar" at bounding box center [29, 304] width 53 height 34
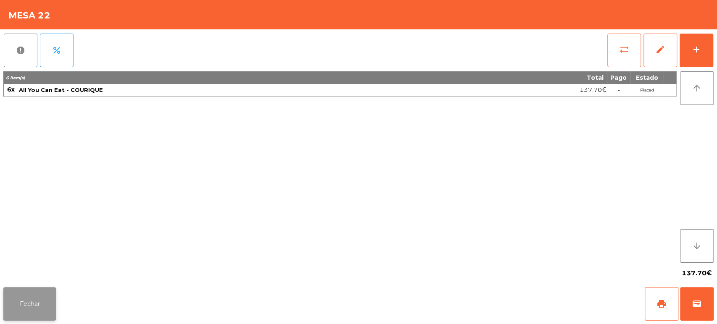
click at [24, 303] on button "Fechar" at bounding box center [29, 304] width 53 height 34
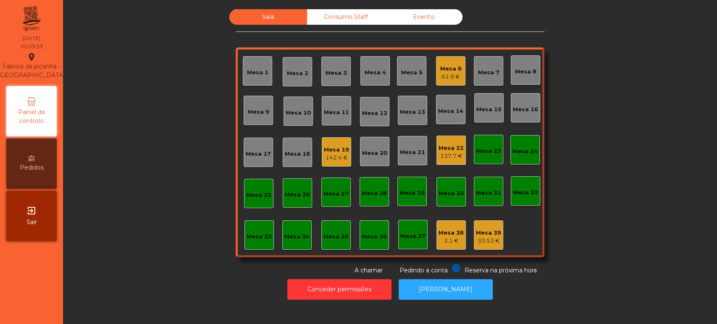
click at [338, 158] on div "142.4 €" at bounding box center [336, 158] width 25 height 8
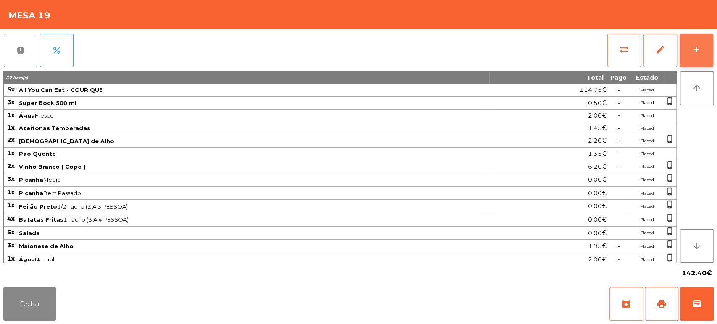
click at [696, 52] on div "add" at bounding box center [697, 50] width 10 height 10
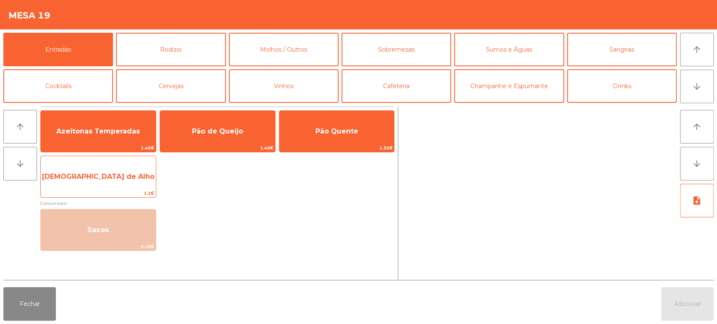
click at [121, 178] on span "[DEMOGRAPHIC_DATA] de Alho" at bounding box center [98, 177] width 113 height 8
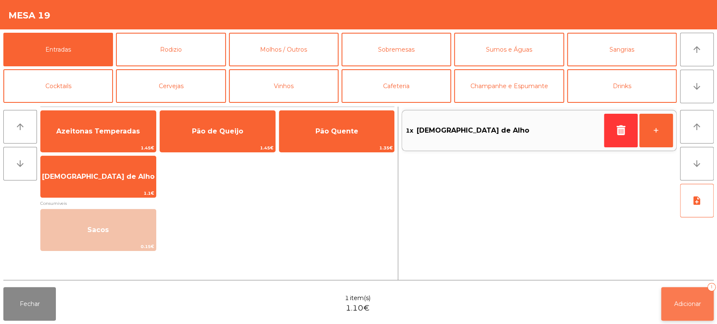
click at [687, 306] on span "Adicionar" at bounding box center [687, 304] width 27 height 8
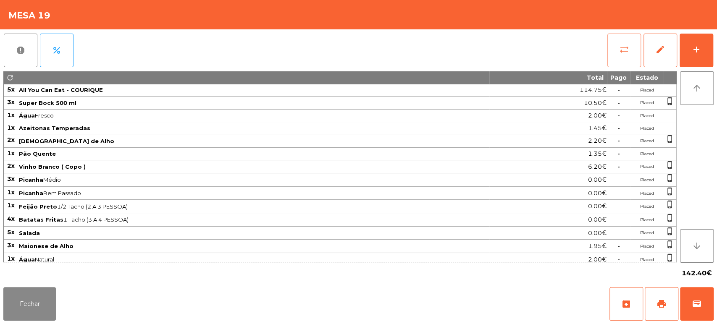
click at [614, 55] on button "sync_alt" at bounding box center [625, 51] width 34 height 34
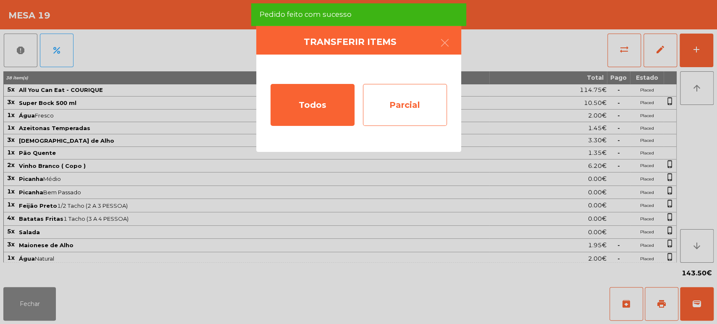
click at [383, 113] on div "Parcial" at bounding box center [405, 105] width 84 height 42
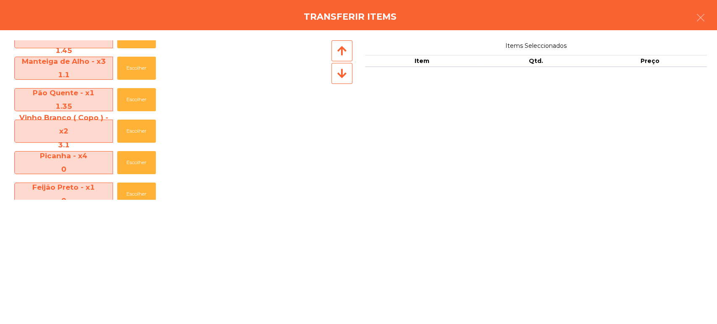
scroll to position [114, 0]
click at [139, 71] on button "Escolher" at bounding box center [136, 67] width 39 height 23
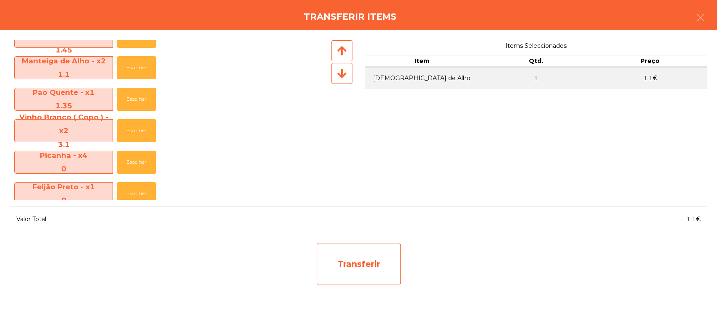
click at [358, 270] on div "Transferir" at bounding box center [359, 264] width 84 height 42
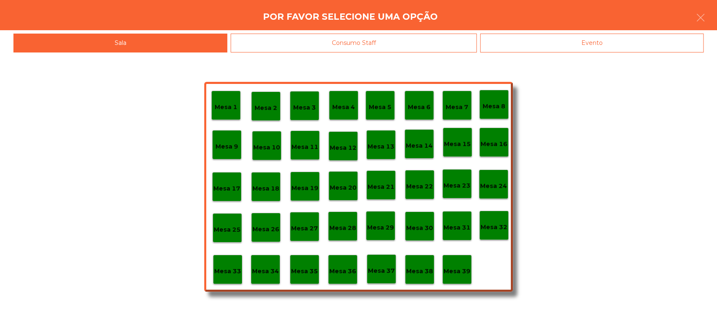
click at [379, 269] on p "Mesa 37" at bounding box center [381, 271] width 27 height 10
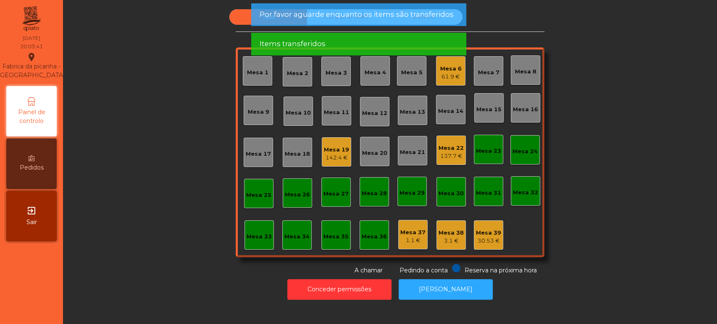
click at [341, 150] on div "Mesa 19" at bounding box center [336, 150] width 25 height 8
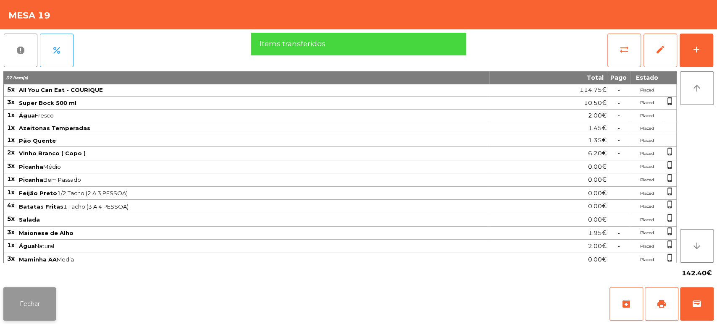
click at [45, 300] on button "Fechar" at bounding box center [29, 304] width 53 height 34
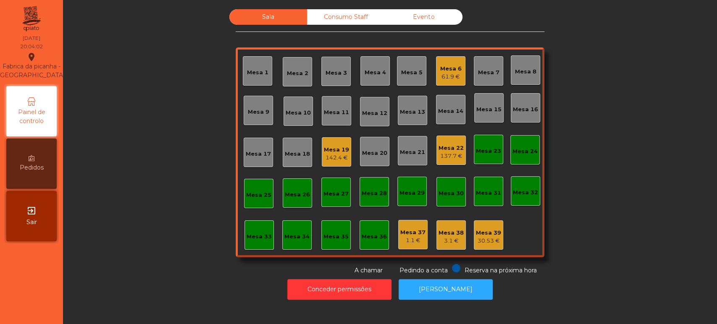
click at [446, 153] on div "137.7 €" at bounding box center [451, 156] width 25 height 8
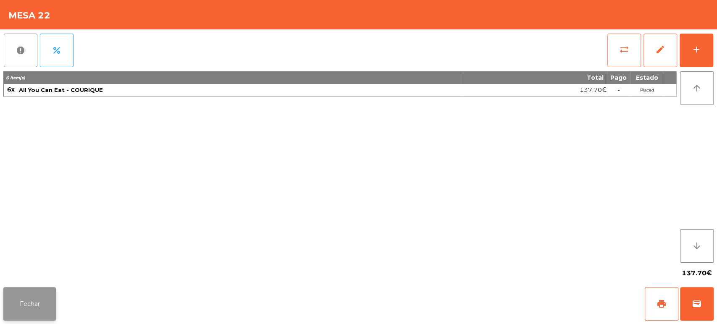
click at [37, 299] on button "Fechar" at bounding box center [29, 304] width 53 height 34
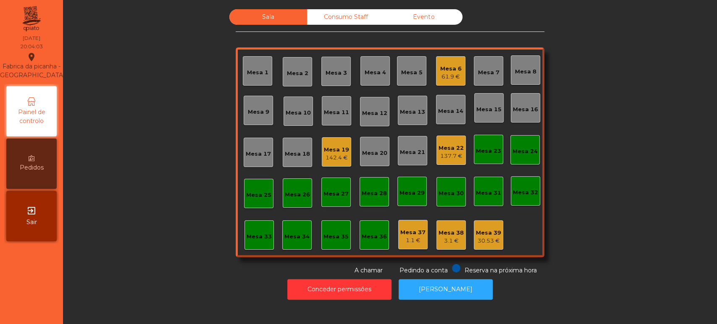
click at [419, 235] on div "Mesa 37" at bounding box center [412, 233] width 25 height 8
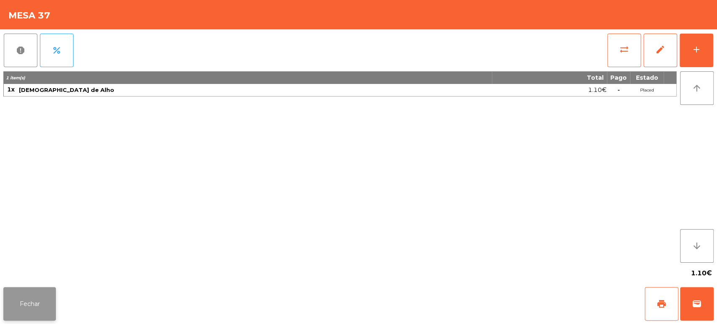
click at [54, 293] on button "Fechar" at bounding box center [29, 304] width 53 height 34
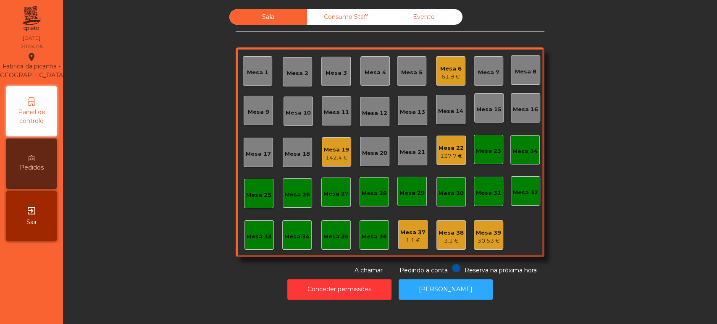
click at [447, 237] on div "3.1 €" at bounding box center [451, 241] width 25 height 8
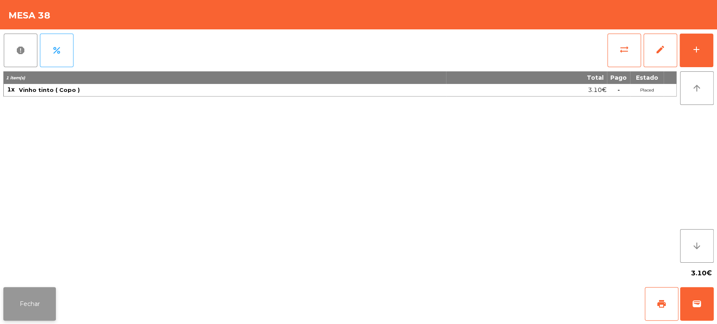
click at [37, 299] on button "Fechar" at bounding box center [29, 304] width 53 height 34
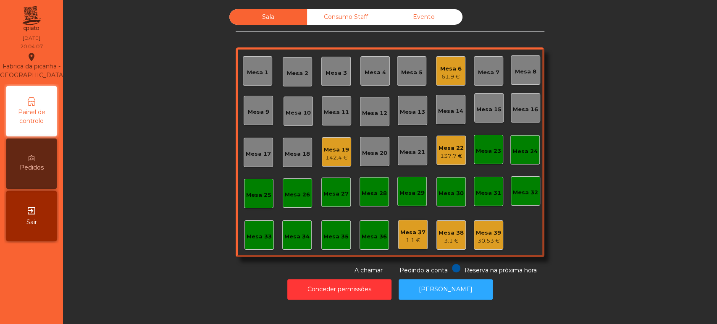
click at [491, 232] on div "Mesa 39" at bounding box center [488, 233] width 25 height 8
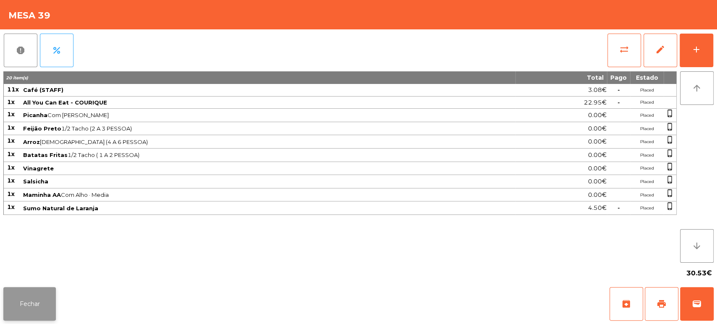
click at [38, 309] on button "Fechar" at bounding box center [29, 304] width 53 height 34
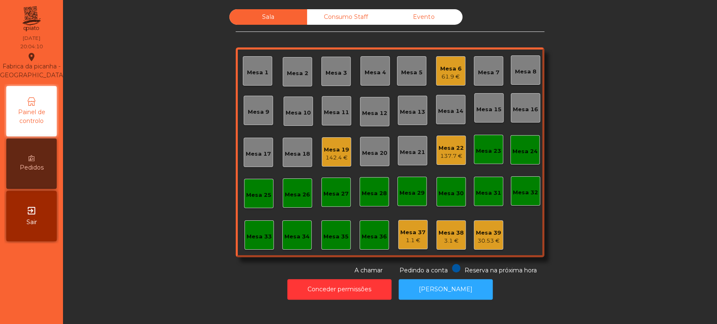
click at [491, 223] on div "Mesa 39 30.53 €" at bounding box center [488, 235] width 29 height 29
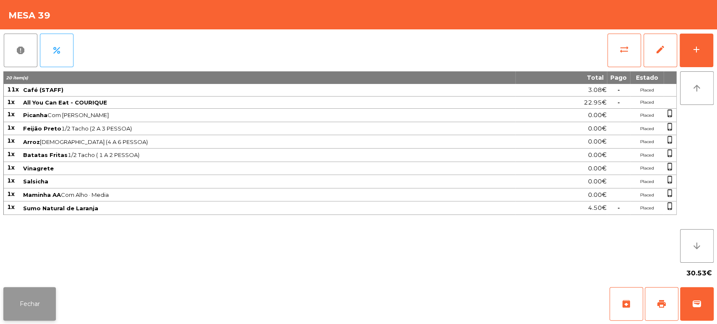
click at [17, 291] on button "Fechar" at bounding box center [29, 304] width 53 height 34
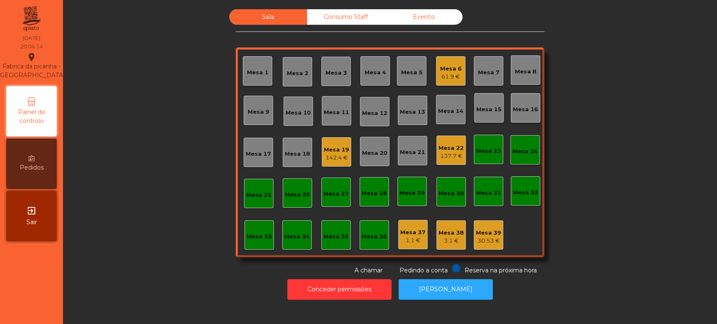
click at [494, 239] on div "30.53 €" at bounding box center [488, 241] width 25 height 8
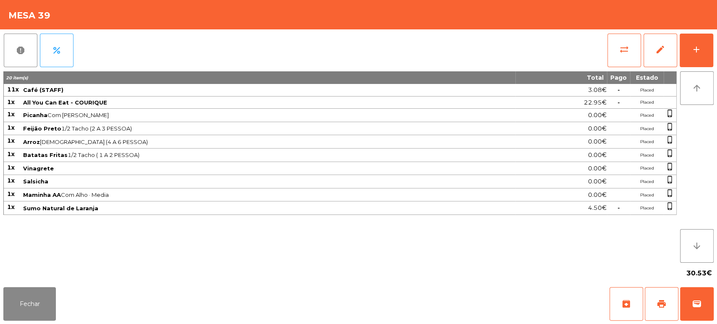
click at [129, 129] on span "Feijão Preto 1/2 Tacho (2 A 3 PESSOA)" at bounding box center [269, 128] width 492 height 7
click at [39, 299] on button "Fechar" at bounding box center [29, 304] width 53 height 34
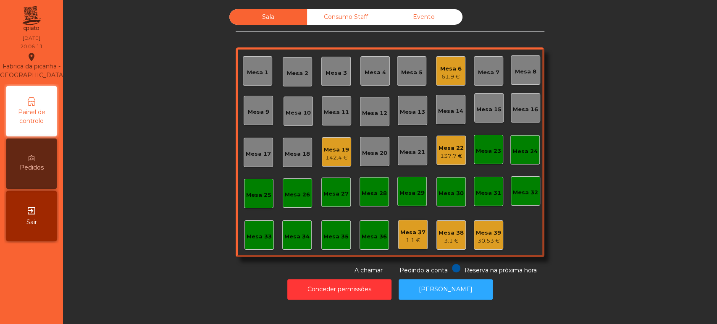
click at [444, 71] on div "Mesa 6" at bounding box center [450, 69] width 21 height 8
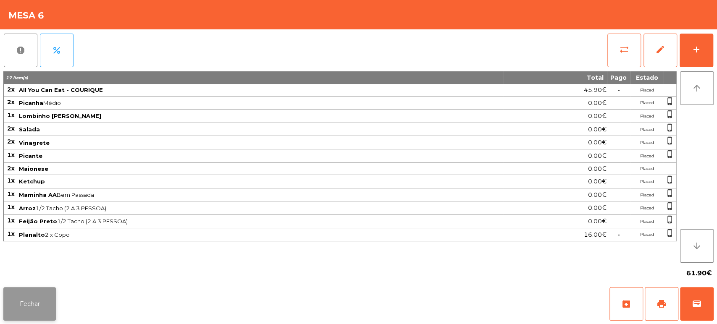
click at [42, 294] on button "Fechar" at bounding box center [29, 304] width 53 height 34
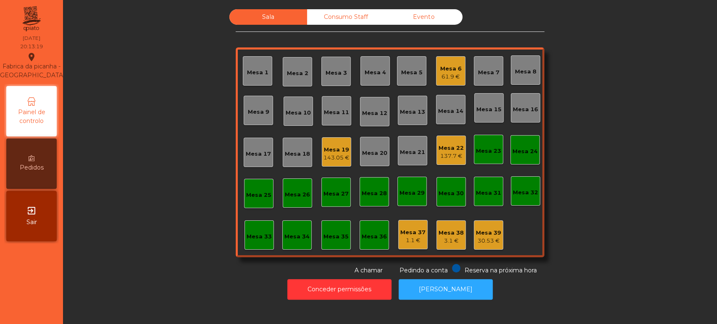
click at [288, 79] on div "Mesa 2" at bounding box center [297, 71] width 29 height 29
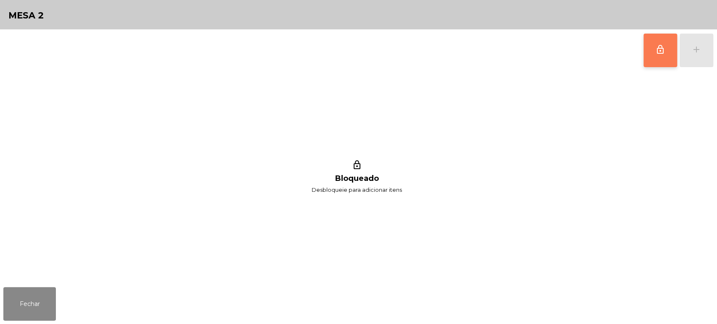
click at [645, 43] on button "lock_outline" at bounding box center [661, 51] width 34 height 34
click at [713, 60] on button "add" at bounding box center [697, 51] width 34 height 34
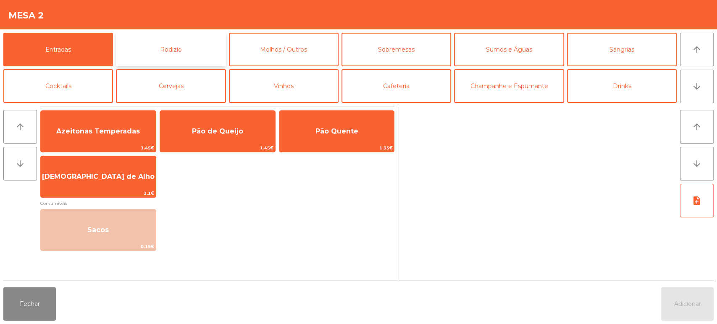
click at [202, 45] on button "Rodizio" at bounding box center [171, 50] width 110 height 34
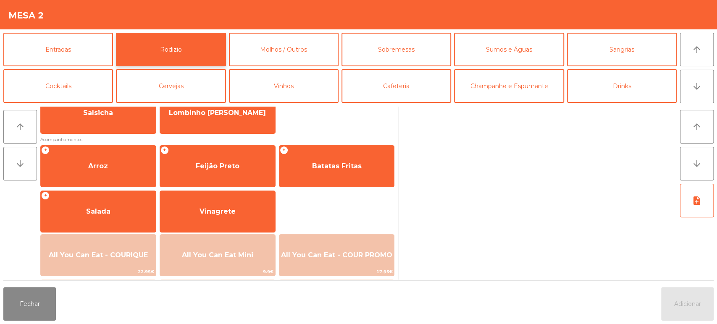
scroll to position [116, 0]
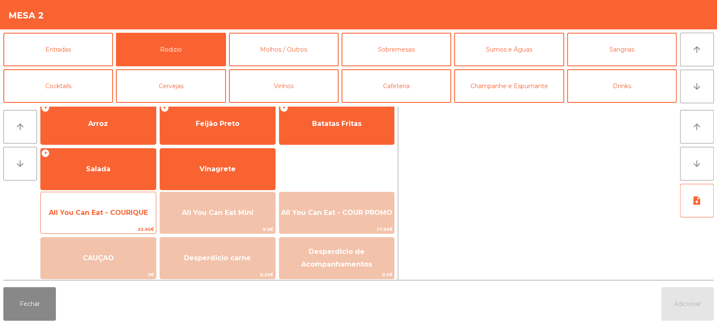
click at [120, 208] on span "All You Can Eat - COURIQUE" at bounding box center [98, 213] width 115 height 23
click at [108, 203] on span "All You Can Eat - COURIQUE" at bounding box center [98, 213] width 115 height 23
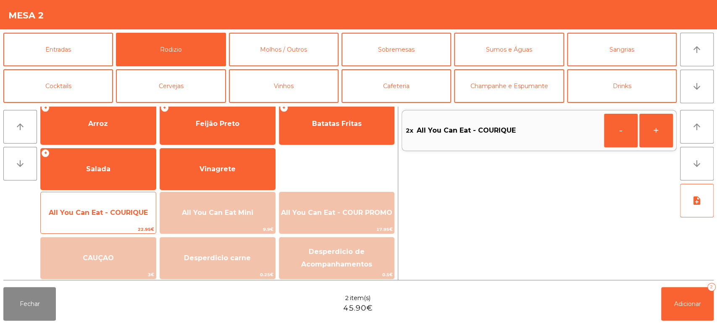
click at [108, 200] on div "All You Can Eat - COURIQUE 22.95€" at bounding box center [98, 213] width 116 height 42
click at [98, 212] on span "All You Can Eat - COURIQUE" at bounding box center [98, 213] width 99 height 8
click at [111, 198] on div "All You Can Eat - COURIQUE 22.95€" at bounding box center [98, 213] width 116 height 42
click at [115, 195] on div "All You Can Eat - COURIQUE 22.95€" at bounding box center [98, 213] width 116 height 42
click at [114, 196] on div "All You Can Eat - COURIQUE 22.95€" at bounding box center [98, 213] width 116 height 42
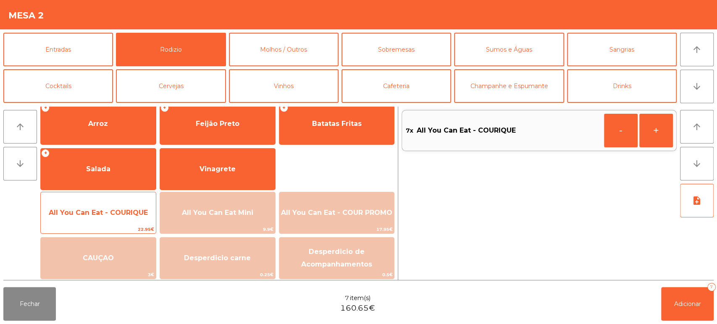
click at [117, 195] on div "All You Can Eat - COURIQUE 22.95€" at bounding box center [98, 213] width 116 height 42
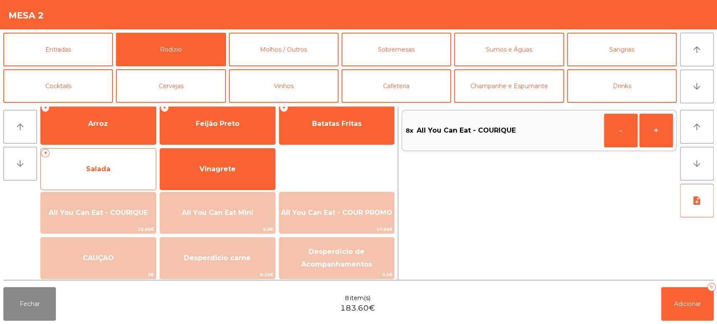
click at [129, 182] on div "+ Salada" at bounding box center [98, 169] width 116 height 42
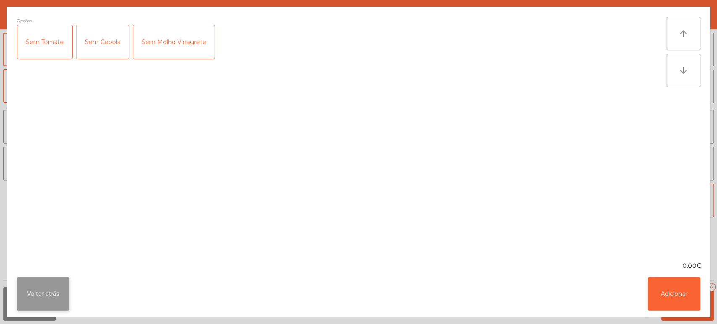
click at [39, 304] on button "Voltar atrás" at bounding box center [43, 294] width 53 height 34
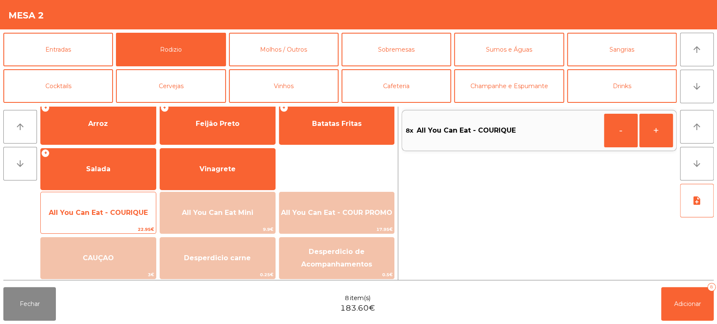
click at [131, 217] on span "All You Can Eat - COURIQUE" at bounding box center [98, 213] width 115 height 23
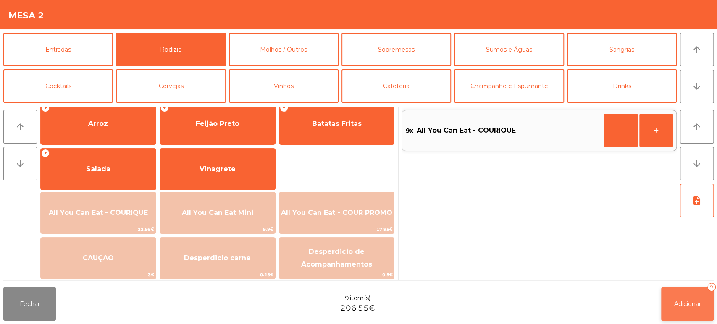
click at [692, 317] on button "Adicionar 9" at bounding box center [687, 304] width 53 height 34
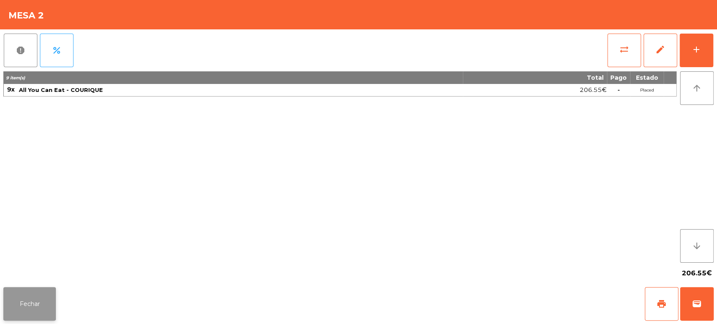
click at [27, 306] on button "Fechar" at bounding box center [29, 304] width 53 height 34
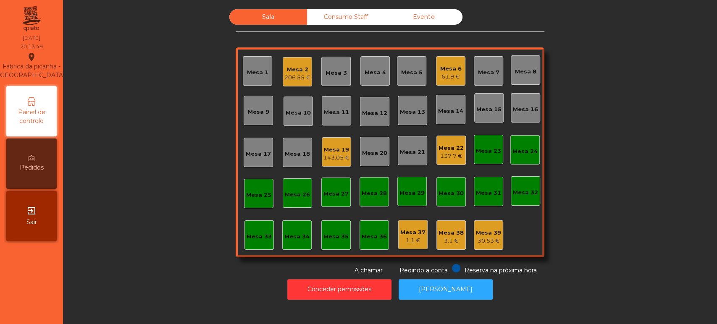
click at [108, 200] on div "Sala Consumo Staff Evento Mesa 1 Mesa 2 206.55 € Mesa 3 Mesa 4 Mesa 5 Mesa 6 61…" at bounding box center [390, 142] width 632 height 266
click at [292, 145] on div "Mesa 18" at bounding box center [297, 152] width 29 height 29
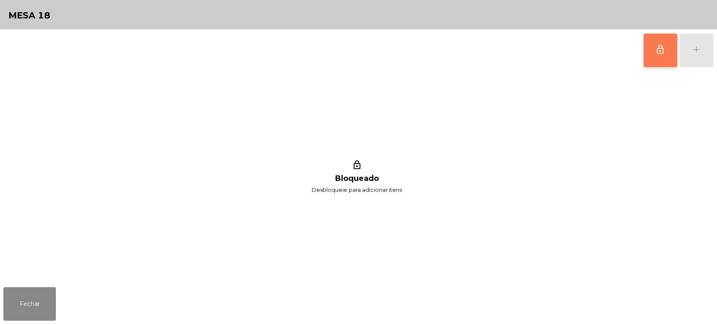
click at [657, 46] on span "lock_outline" at bounding box center [660, 50] width 10 height 10
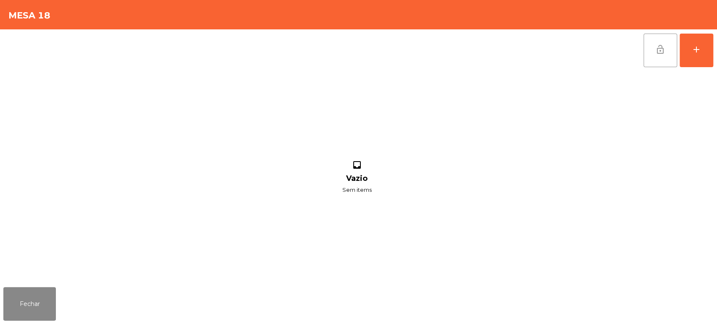
click at [716, 43] on div "lock_open add inbox Vazio Sem items" at bounding box center [358, 156] width 717 height 255
click at [173, 55] on div "lock_open add" at bounding box center [358, 50] width 711 height 42
click at [701, 62] on button "add" at bounding box center [697, 51] width 34 height 34
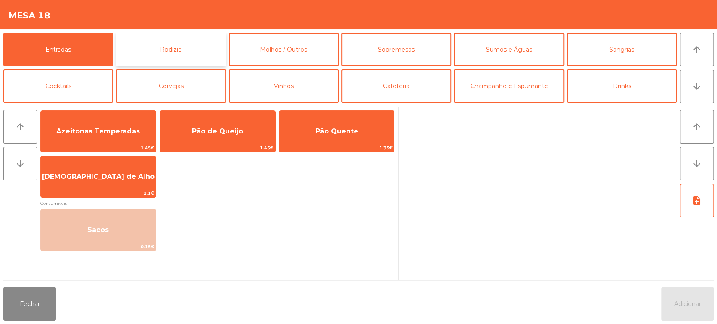
click at [176, 57] on button "Rodizio" at bounding box center [171, 50] width 110 height 34
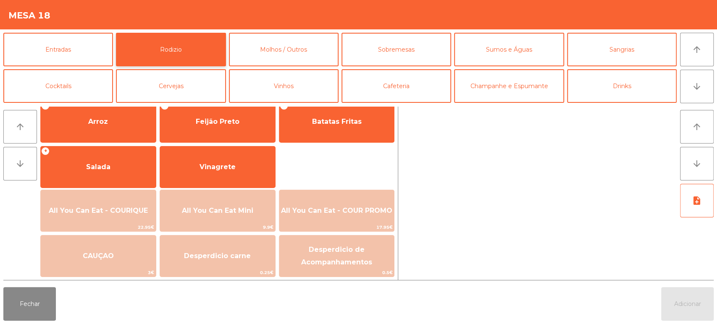
scroll to position [116, 0]
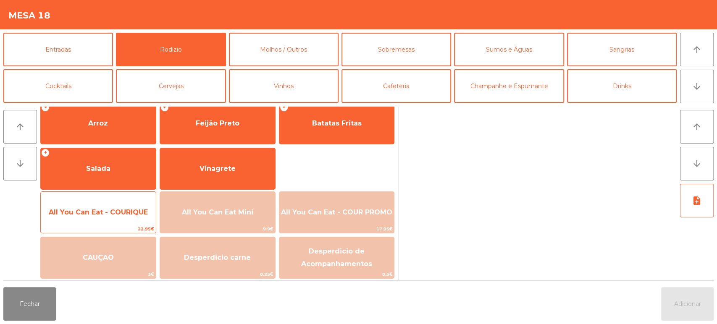
click at [113, 213] on span "All You Can Eat - COURIQUE" at bounding box center [98, 212] width 99 height 8
click at [121, 211] on span "All You Can Eat - COURIQUE" at bounding box center [98, 212] width 99 height 8
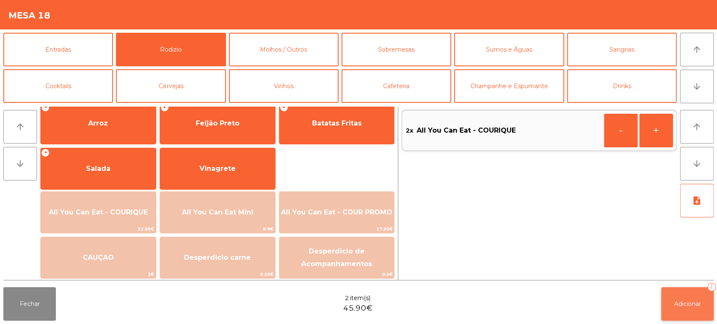
click at [678, 308] on span "Adicionar" at bounding box center [687, 304] width 27 height 8
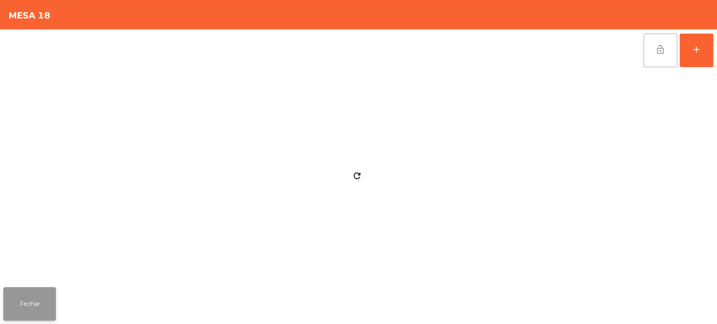
click at [53, 299] on button "Fechar" at bounding box center [29, 304] width 53 height 34
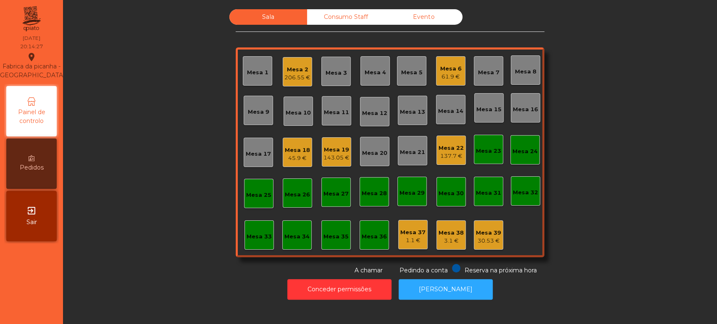
click at [292, 74] on div "206.55 €" at bounding box center [297, 78] width 26 height 8
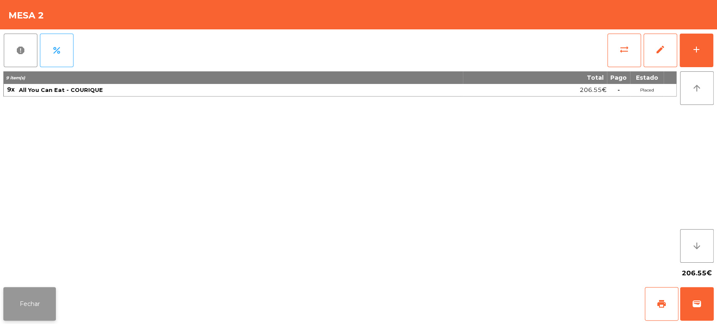
click at [47, 294] on button "Fechar" at bounding box center [29, 304] width 53 height 34
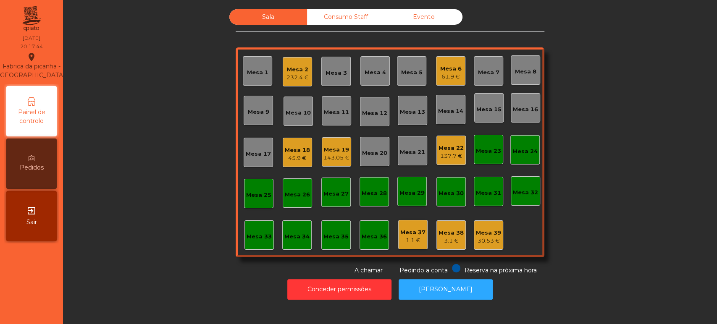
click at [289, 114] on div "Mesa 10" at bounding box center [298, 113] width 25 height 8
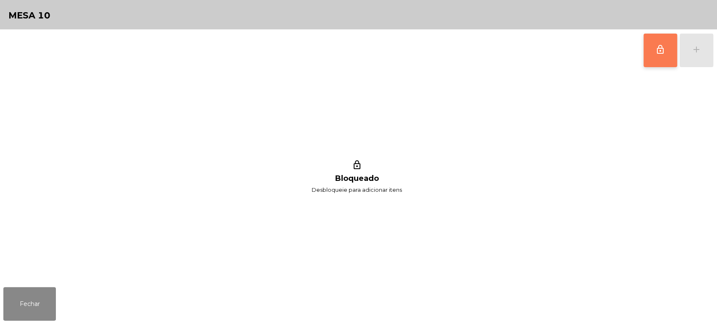
click at [661, 52] on span "lock_outline" at bounding box center [660, 50] width 10 height 10
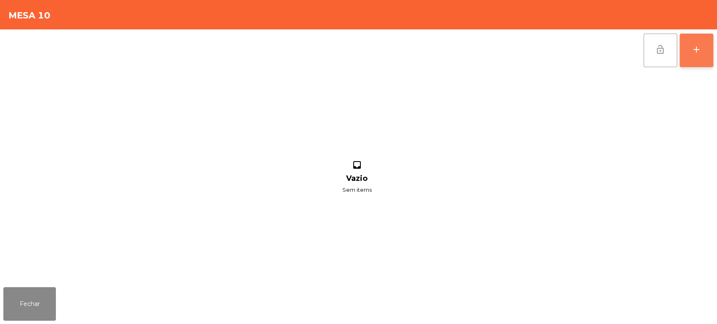
click at [695, 53] on div "add" at bounding box center [697, 50] width 10 height 10
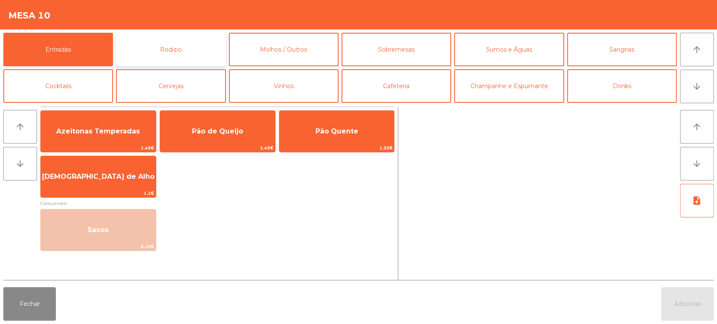
click at [147, 45] on button "Rodizio" at bounding box center [171, 50] width 110 height 34
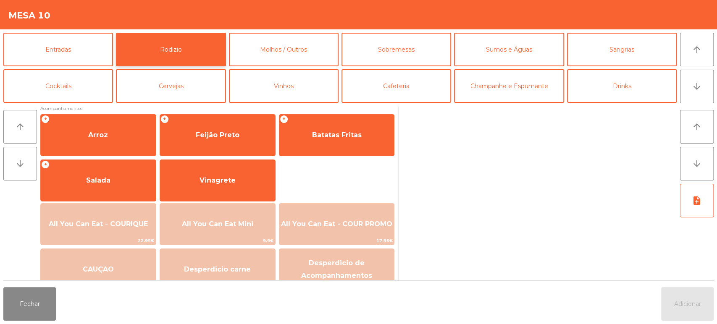
scroll to position [106, 0]
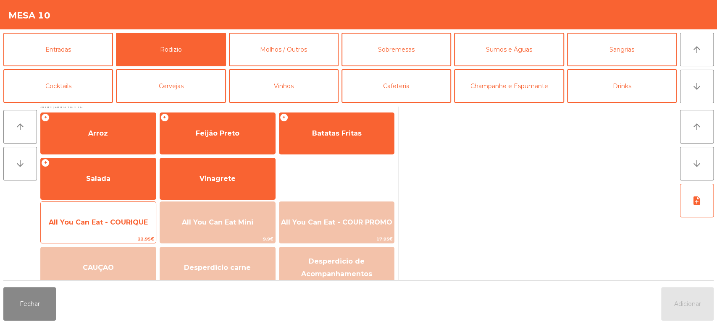
click at [115, 213] on span "All You Can Eat - COURIQUE" at bounding box center [98, 222] width 115 height 23
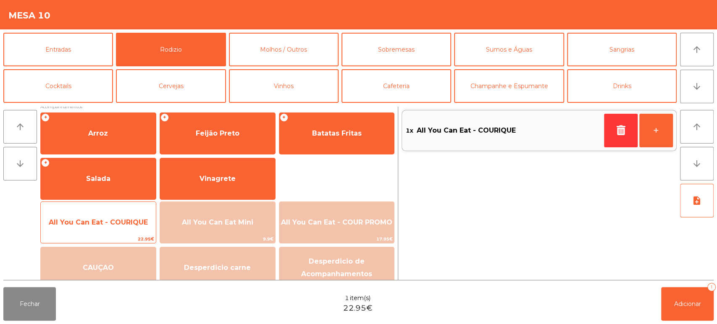
click at [122, 212] on span "All You Can Eat - COURIQUE" at bounding box center [98, 222] width 115 height 23
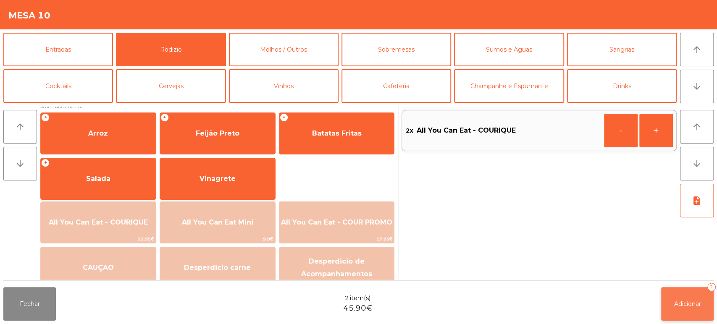
click at [692, 309] on button "Adicionar 2" at bounding box center [687, 304] width 53 height 34
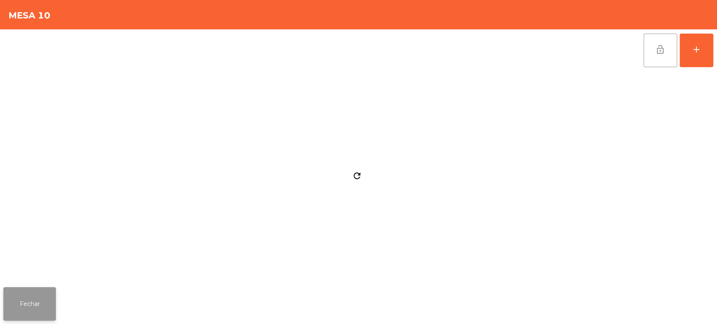
click at [32, 289] on button "Fechar" at bounding box center [29, 304] width 53 height 34
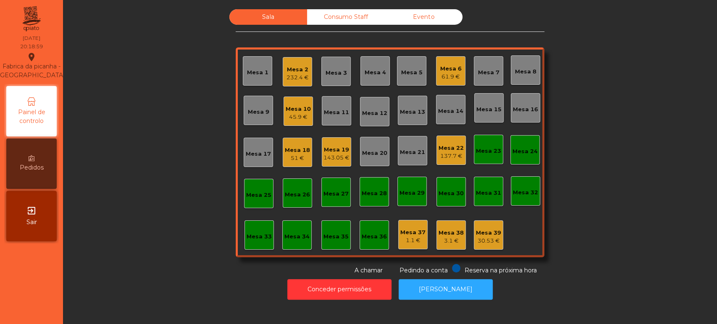
click at [295, 107] on div "Mesa 10" at bounding box center [298, 109] width 25 height 8
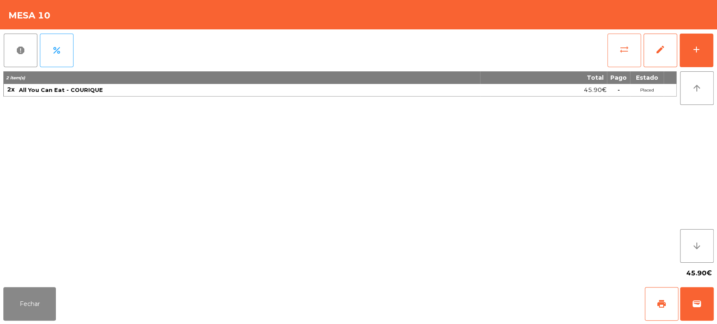
click at [608, 49] on button "sync_alt" at bounding box center [625, 51] width 34 height 34
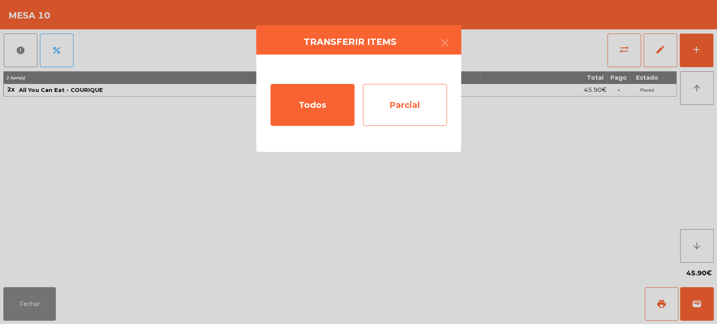
click at [392, 104] on div "Parcial" at bounding box center [405, 105] width 84 height 42
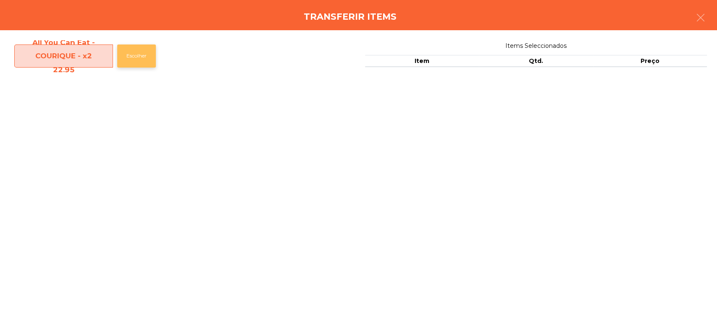
click at [136, 53] on button "Escolher" at bounding box center [136, 56] width 39 height 23
click at [131, 52] on button "Escolher" at bounding box center [136, 56] width 39 height 23
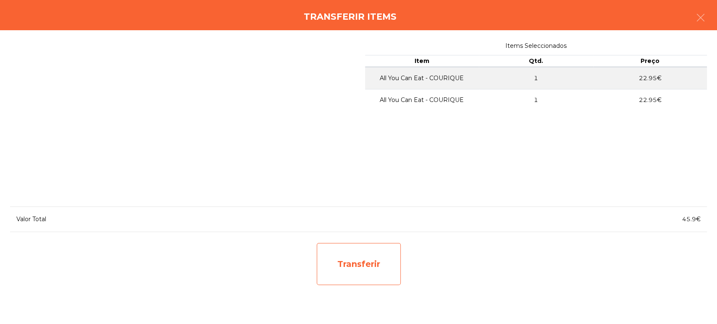
click at [358, 262] on div "Transferir" at bounding box center [359, 264] width 84 height 42
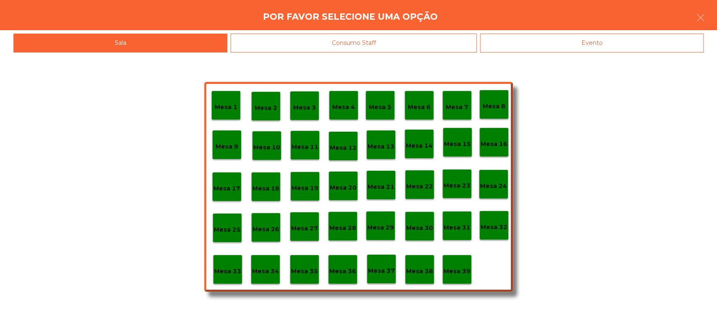
click at [466, 257] on div "Mesa 39" at bounding box center [456, 269] width 29 height 29
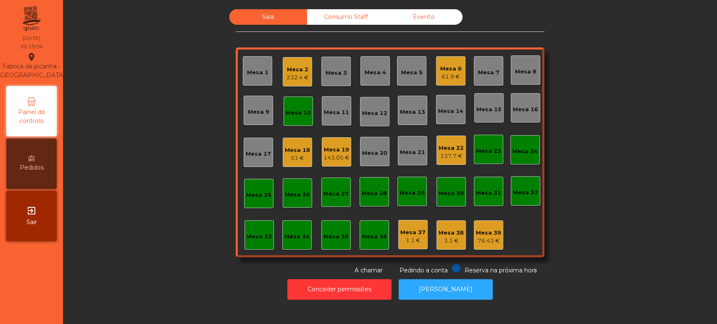
click at [305, 106] on div "Mesa 10" at bounding box center [298, 111] width 25 height 12
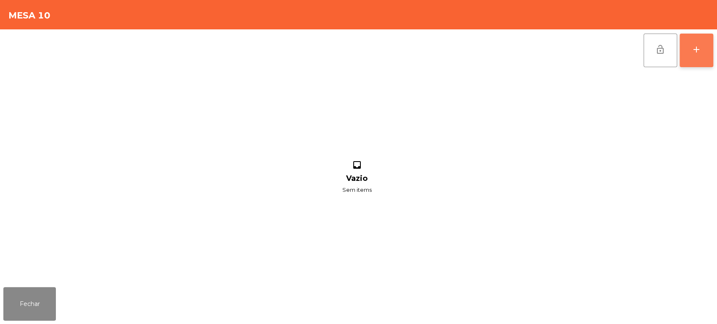
click at [690, 56] on button "add" at bounding box center [697, 51] width 34 height 34
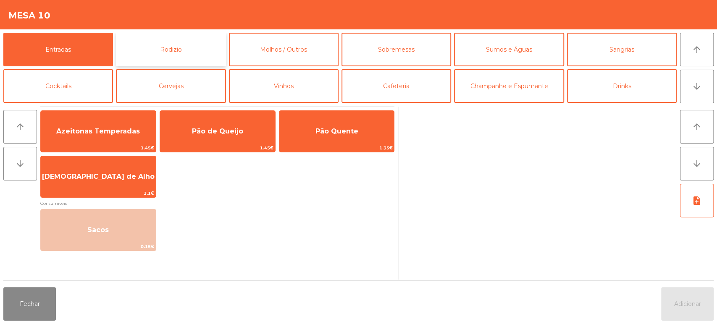
click at [163, 44] on button "Rodizio" at bounding box center [171, 50] width 110 height 34
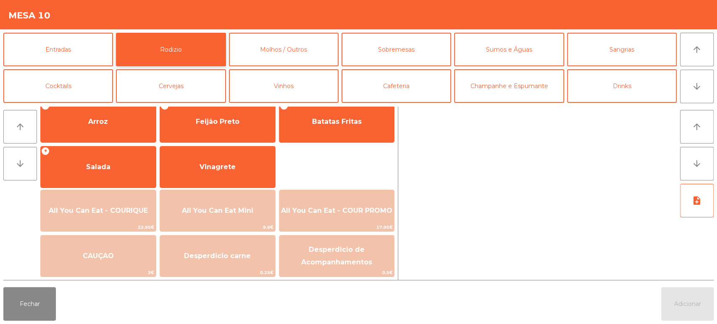
scroll to position [118, 0]
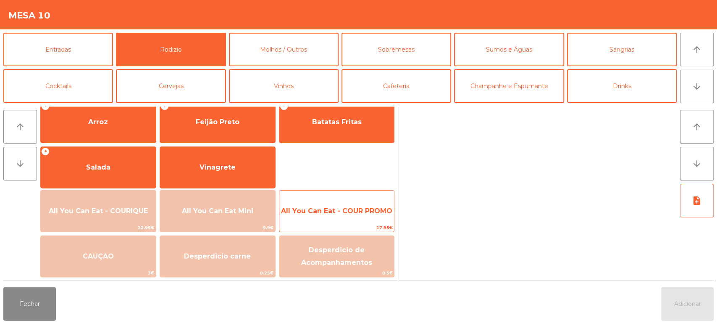
click at [356, 210] on span "All You Can Eat - COUR PROMO" at bounding box center [336, 211] width 111 height 8
click at [364, 200] on span "All You Can Eat - COUR PROMO" at bounding box center [336, 211] width 115 height 23
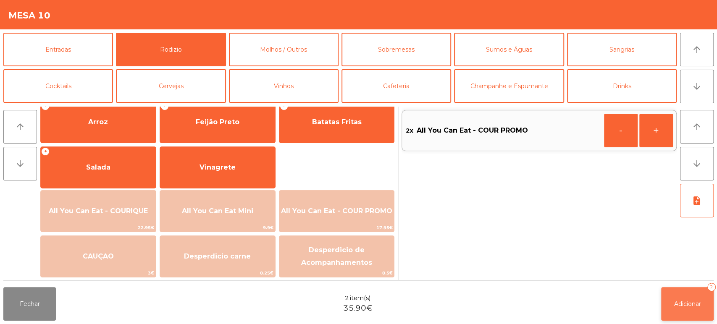
click at [692, 296] on button "Adicionar 2" at bounding box center [687, 304] width 53 height 34
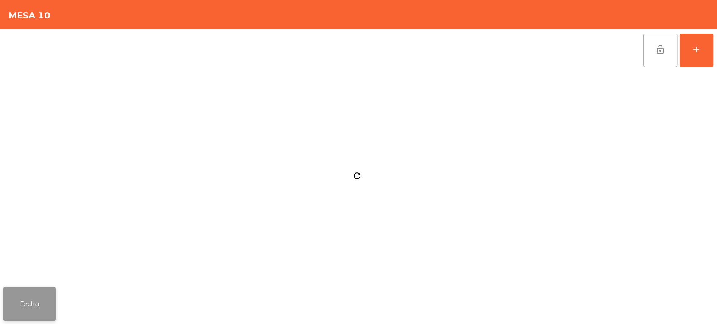
click at [39, 301] on button "Fechar" at bounding box center [29, 304] width 53 height 34
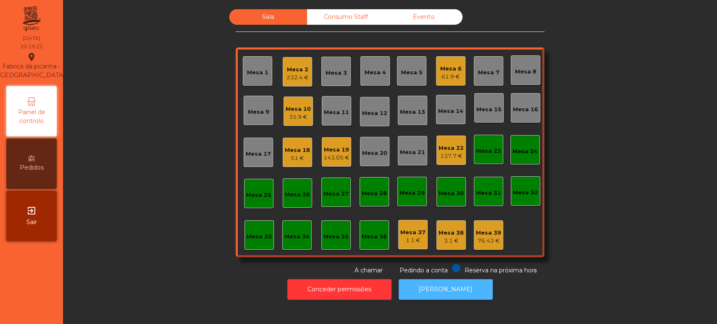
click at [430, 283] on button "[PERSON_NAME]" at bounding box center [446, 289] width 94 height 21
click at [286, 109] on div "Mesa 10" at bounding box center [298, 109] width 25 height 8
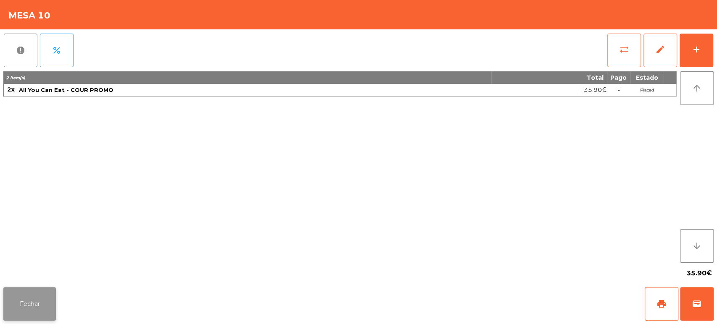
click at [46, 290] on button "Fechar" at bounding box center [29, 304] width 53 height 34
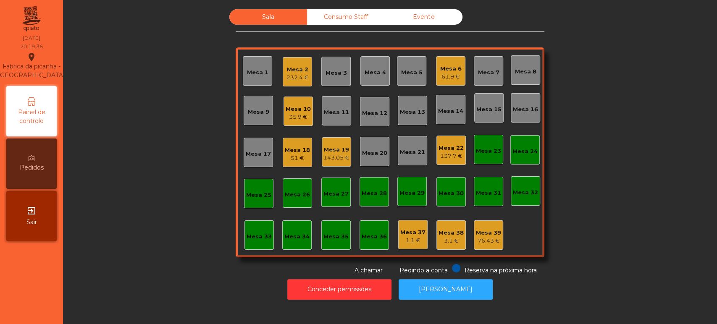
click at [414, 247] on div "Mesa 37 1.1 €" at bounding box center [412, 234] width 29 height 29
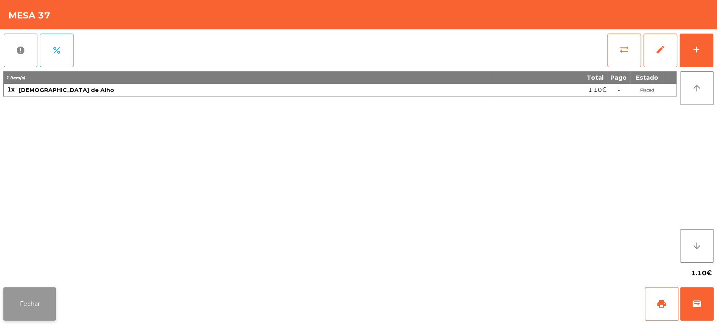
click at [27, 306] on button "Fechar" at bounding box center [29, 304] width 53 height 34
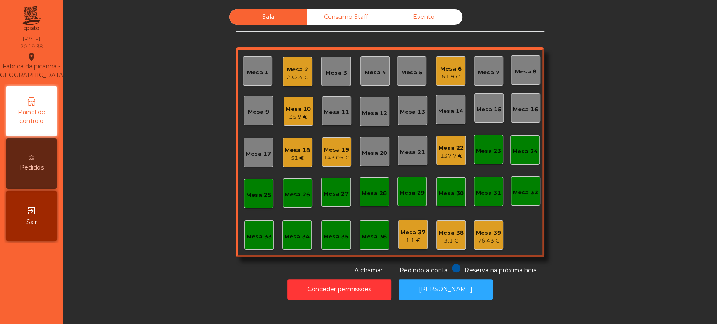
click at [492, 242] on div "76.43 €" at bounding box center [488, 241] width 25 height 8
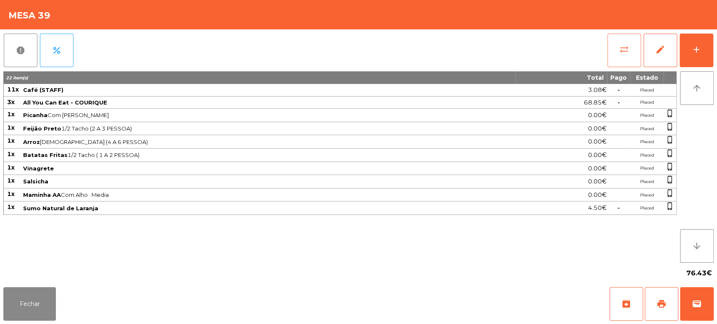
click at [624, 48] on span "sync_alt" at bounding box center [624, 50] width 10 height 10
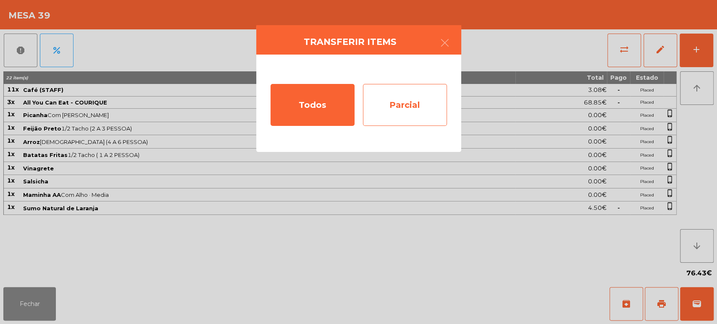
click at [394, 102] on div "Parcial" at bounding box center [405, 105] width 84 height 42
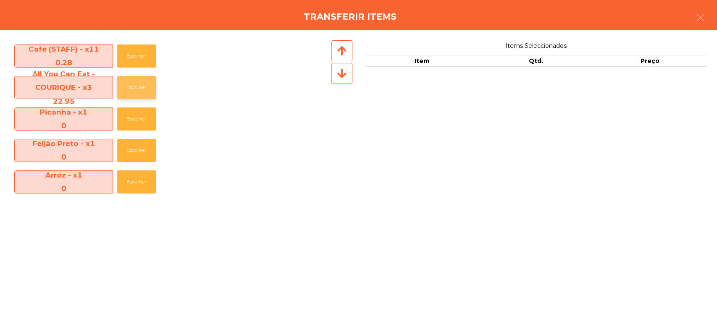
click at [125, 92] on button "Escolher" at bounding box center [136, 87] width 39 height 23
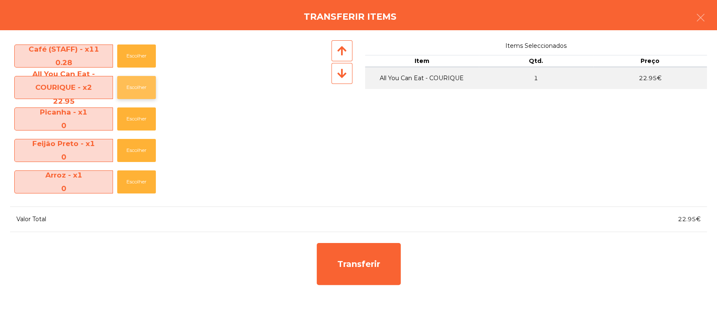
click at [132, 86] on button "Escolher" at bounding box center [136, 87] width 39 height 23
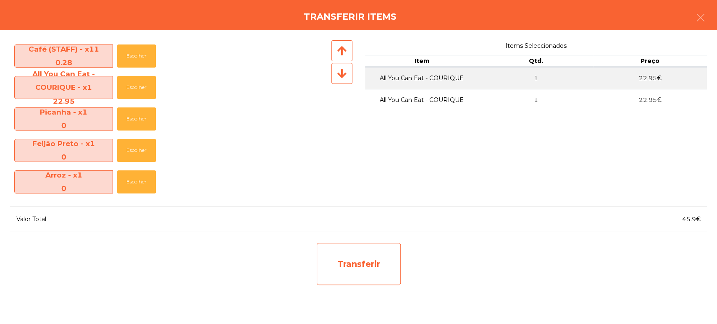
click at [332, 282] on div "Transferir" at bounding box center [359, 264] width 84 height 42
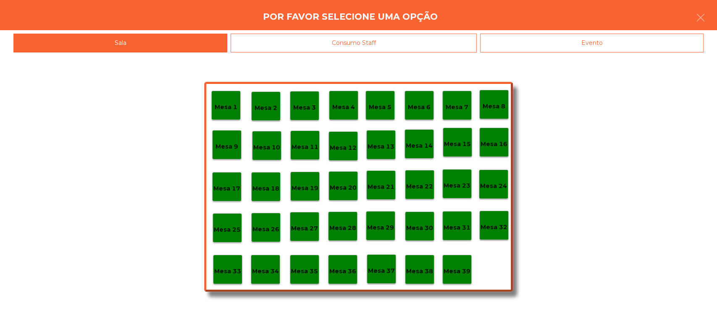
click at [392, 270] on p "Mesa 37" at bounding box center [381, 271] width 27 height 10
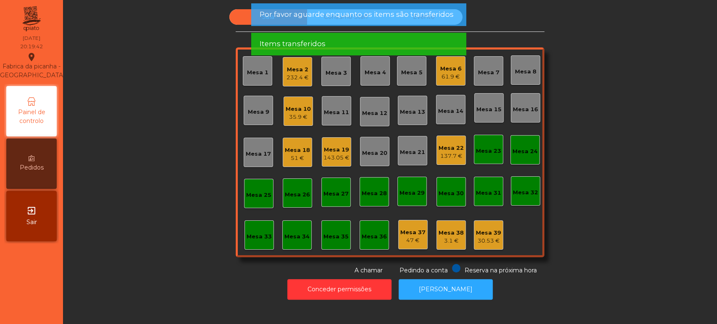
click at [483, 232] on div "Mesa 39" at bounding box center [488, 233] width 25 height 8
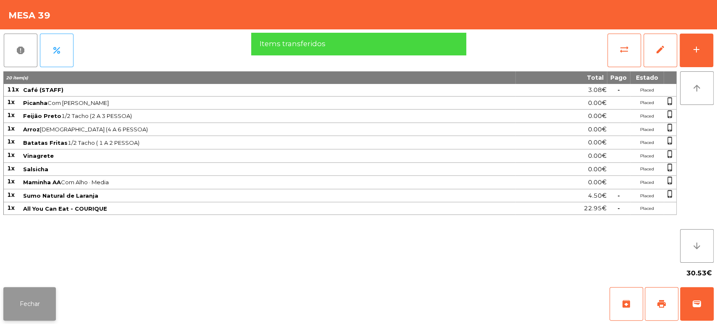
click at [40, 305] on button "Fechar" at bounding box center [29, 304] width 53 height 34
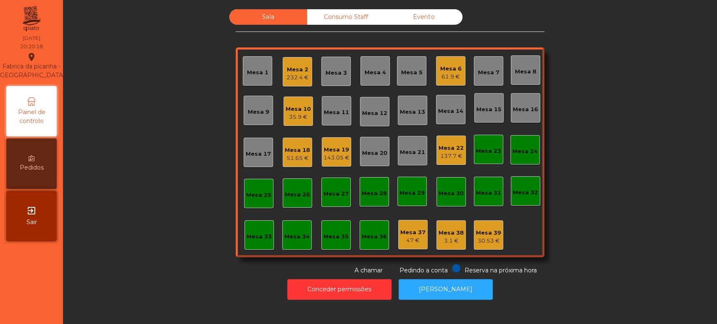
click at [295, 158] on div "51.65 €" at bounding box center [297, 158] width 25 height 8
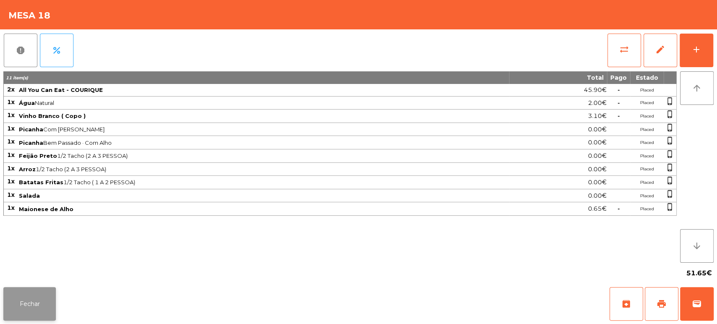
click at [37, 289] on button "Fechar" at bounding box center [29, 304] width 53 height 34
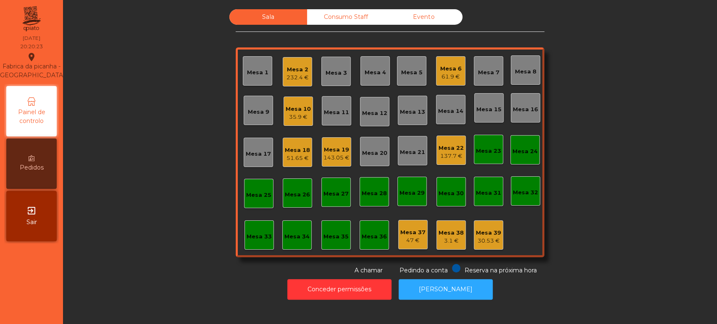
click at [287, 75] on div "232.4 €" at bounding box center [298, 78] width 22 height 8
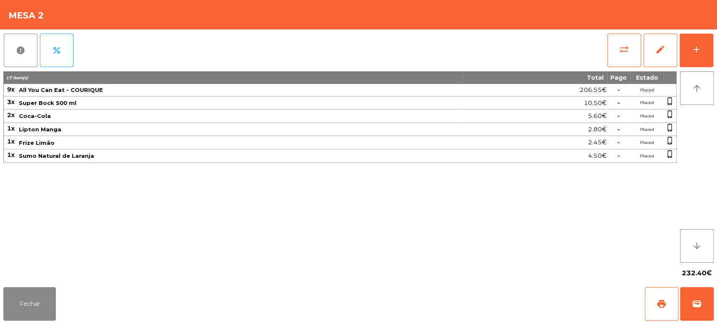
click at [713, 52] on div "report percent sync_alt edit add 17 item(s) Total Pago Estado 9x All You Can Ea…" at bounding box center [358, 156] width 717 height 255
click at [692, 42] on button "add" at bounding box center [697, 51] width 34 height 34
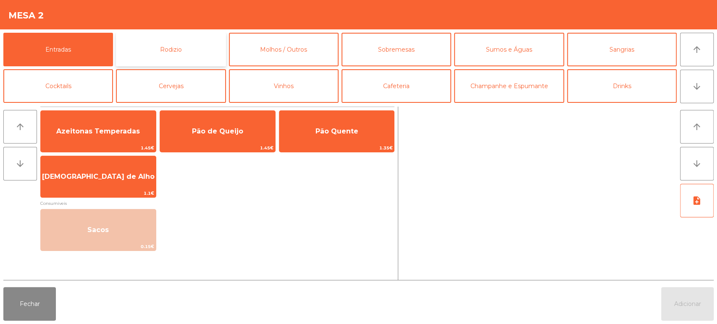
click at [187, 43] on button "Rodizio" at bounding box center [171, 50] width 110 height 34
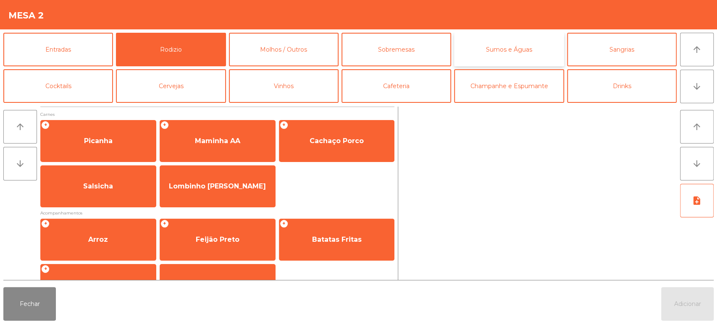
click at [513, 46] on button "Sumos e Águas" at bounding box center [509, 50] width 110 height 34
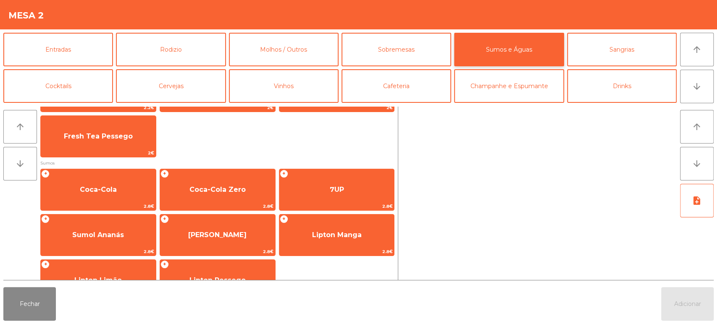
scroll to position [95, 0]
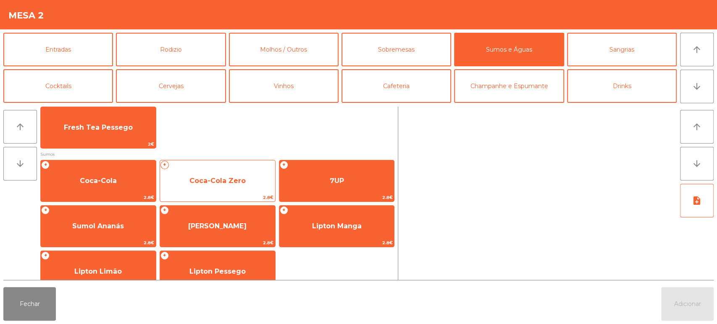
click at [232, 185] on span "Coca-Cola Zero" at bounding box center [217, 181] width 115 height 23
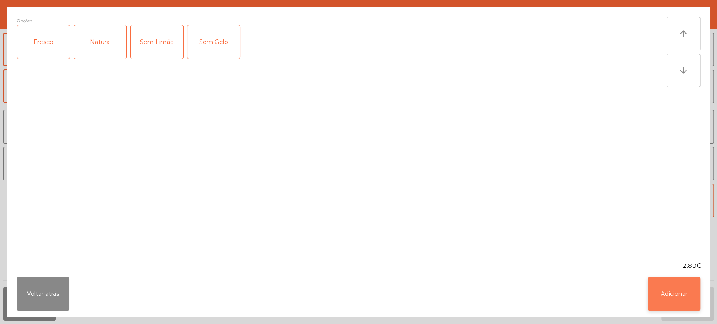
click at [688, 298] on button "Adicionar" at bounding box center [674, 294] width 53 height 34
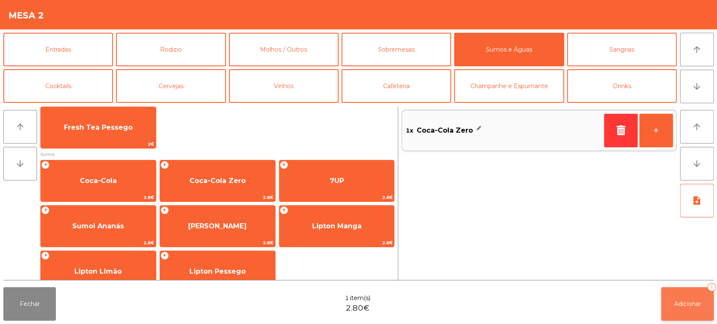
click at [689, 307] on span "Adicionar" at bounding box center [687, 304] width 27 height 8
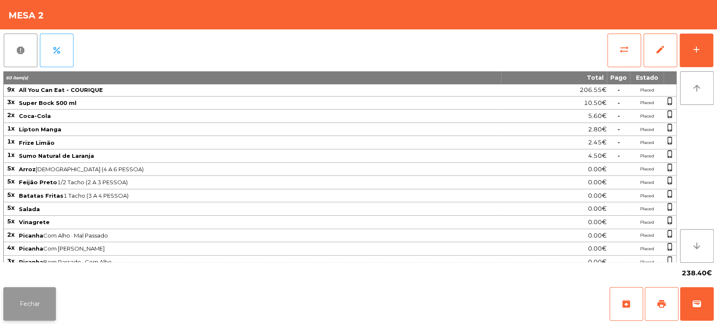
click at [6, 317] on button "Fechar" at bounding box center [29, 304] width 53 height 34
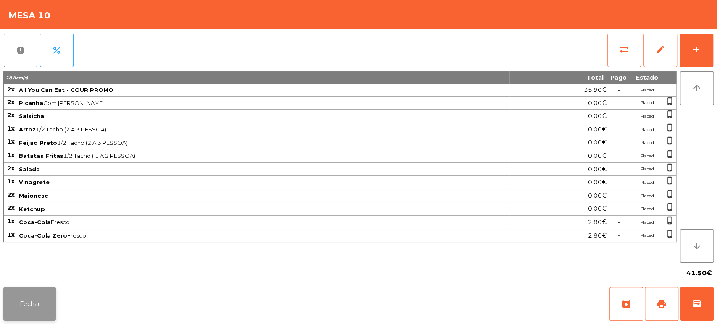
click at [34, 306] on button "Fechar" at bounding box center [29, 304] width 53 height 34
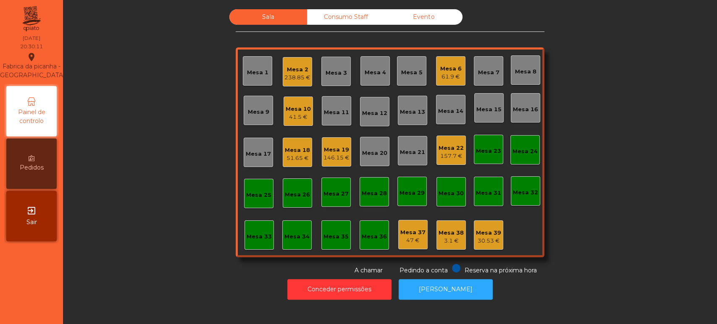
click at [482, 237] on div "30.53 €" at bounding box center [488, 241] width 25 height 8
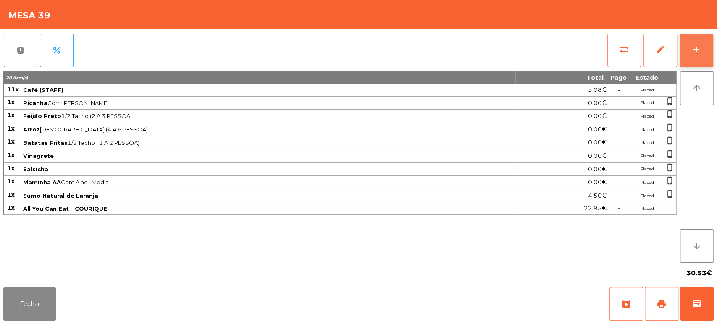
click at [706, 57] on button "add" at bounding box center [697, 51] width 34 height 34
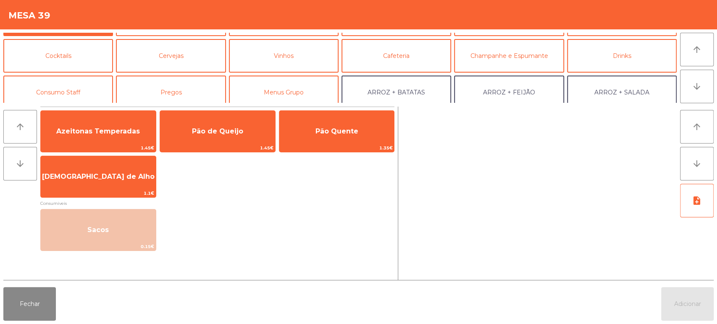
scroll to position [33, 0]
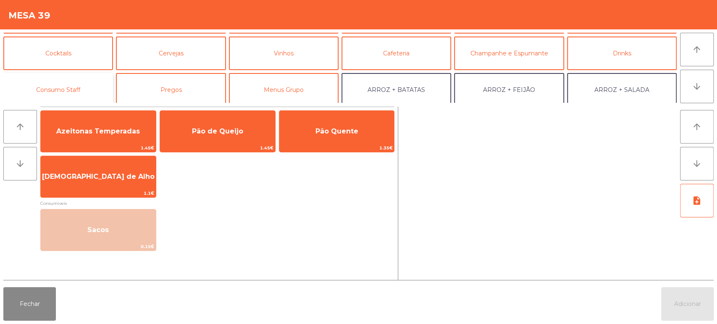
click at [95, 95] on button "Consumo Staff" at bounding box center [58, 90] width 110 height 34
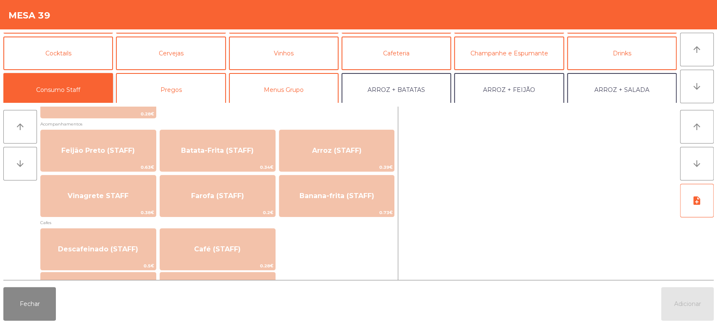
scroll to position [378, 0]
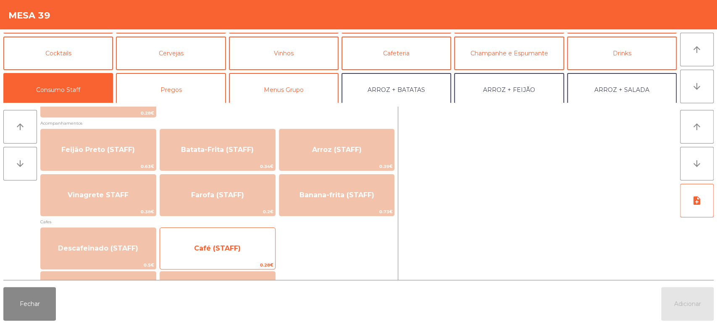
click at [250, 249] on span "Café (STAFF)" at bounding box center [217, 248] width 115 height 23
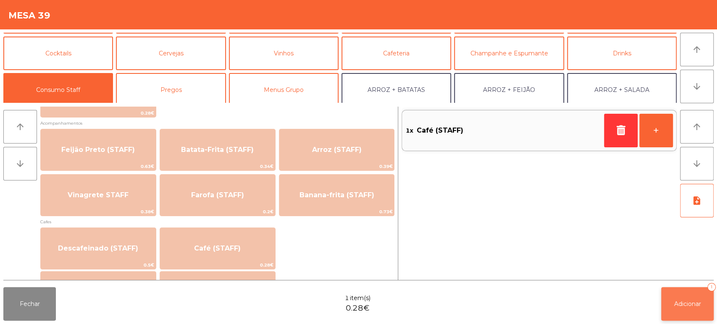
click at [673, 290] on button "Adicionar 1" at bounding box center [687, 304] width 53 height 34
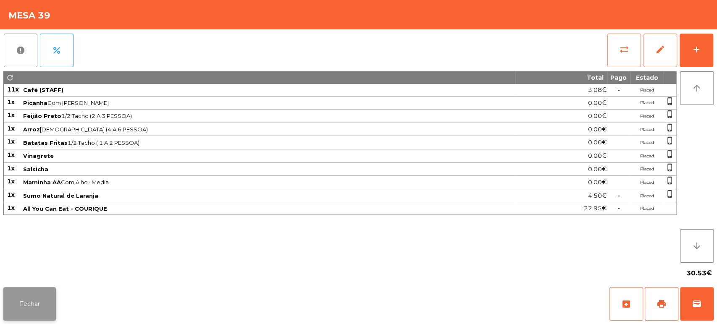
click at [37, 307] on button "Fechar" at bounding box center [29, 304] width 53 height 34
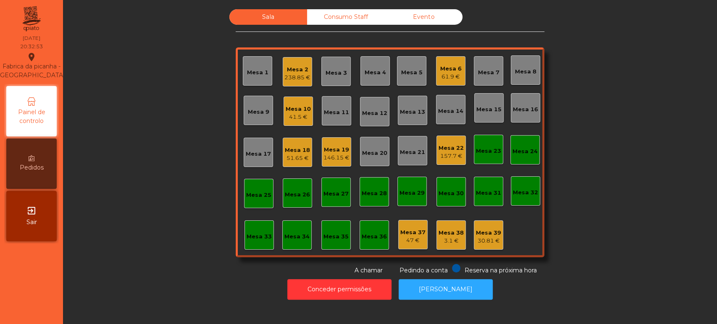
click at [445, 149] on div "Mesa 22" at bounding box center [451, 148] width 25 height 8
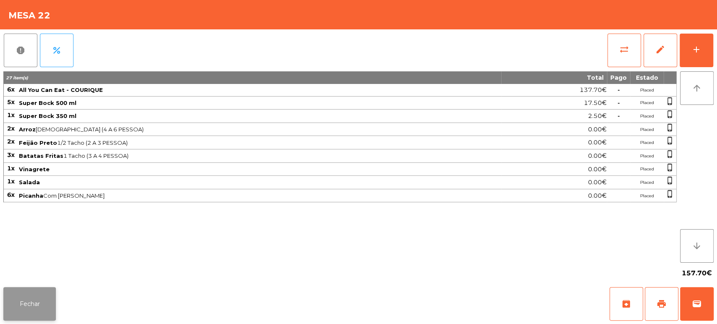
click at [25, 309] on button "Fechar" at bounding box center [29, 304] width 53 height 34
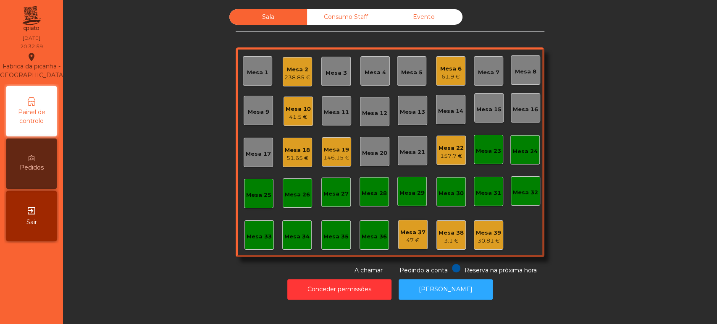
click at [446, 156] on div "157.7 €" at bounding box center [451, 156] width 25 height 8
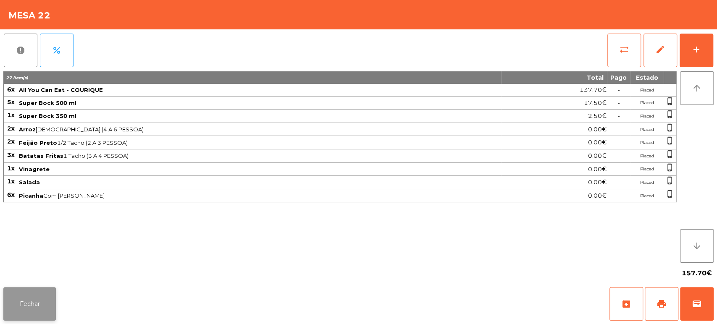
click at [38, 297] on button "Fechar" at bounding box center [29, 304] width 53 height 34
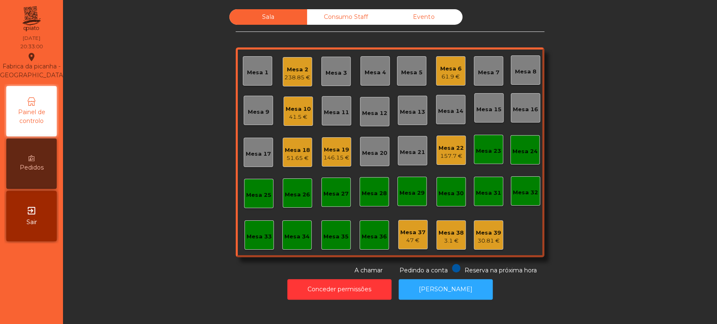
click at [325, 150] on div "Mesa 19" at bounding box center [337, 150] width 26 height 8
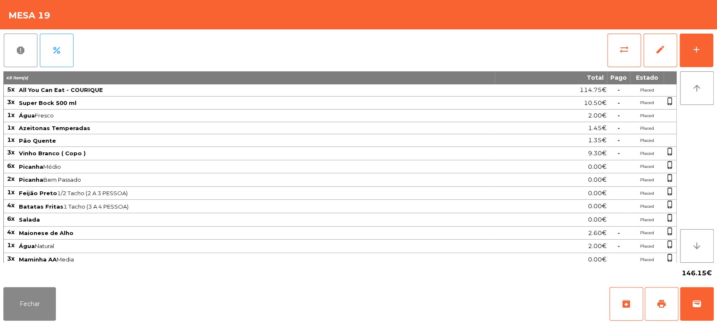
scroll to position [92, 0]
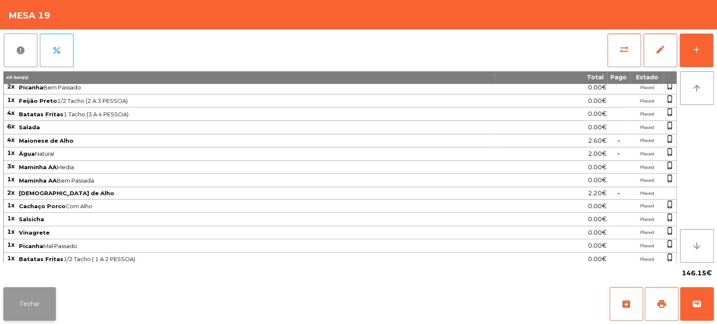
click at [42, 303] on button "Fechar" at bounding box center [29, 304] width 53 height 34
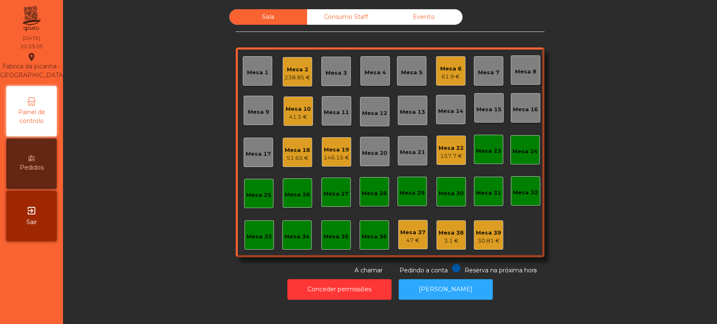
click at [445, 149] on div "Mesa 22" at bounding box center [451, 148] width 25 height 8
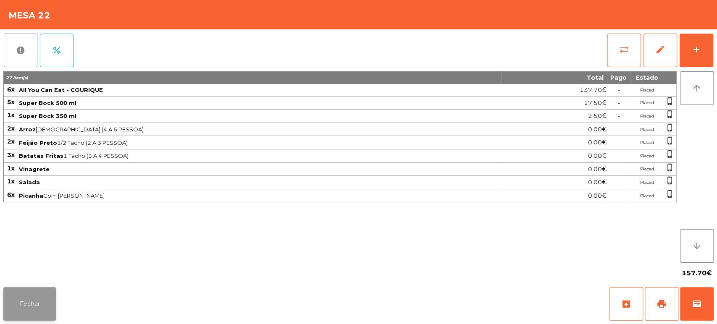
click at [41, 302] on button "Fechar" at bounding box center [29, 304] width 53 height 34
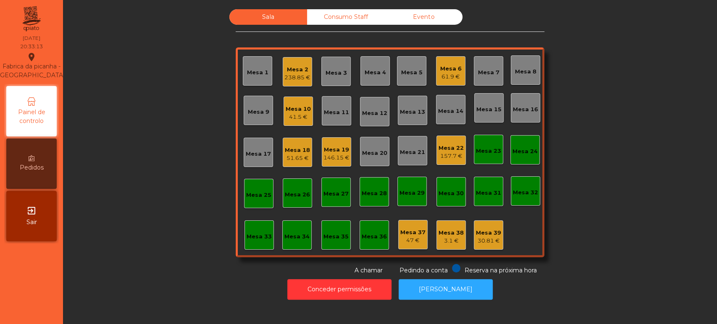
click at [305, 74] on div "238.85 €" at bounding box center [297, 78] width 26 height 8
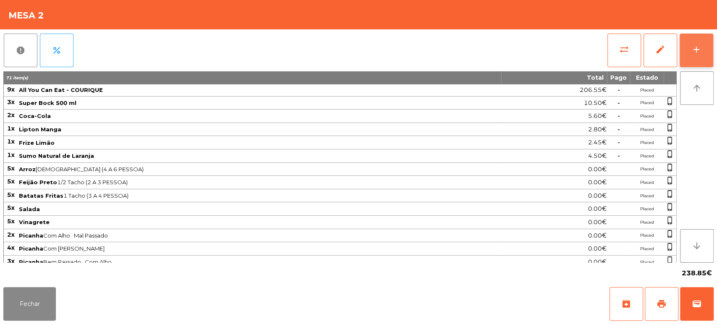
click at [694, 39] on button "add" at bounding box center [697, 51] width 34 height 34
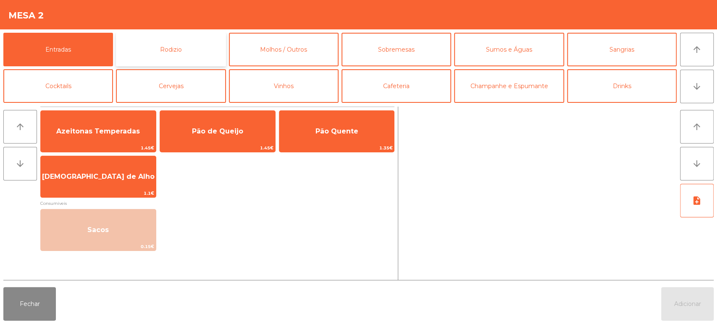
click at [202, 42] on button "Rodizio" at bounding box center [171, 50] width 110 height 34
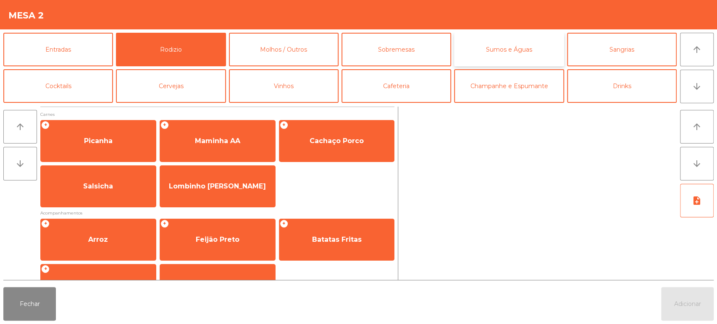
click at [511, 47] on button "Sumos e Águas" at bounding box center [509, 50] width 110 height 34
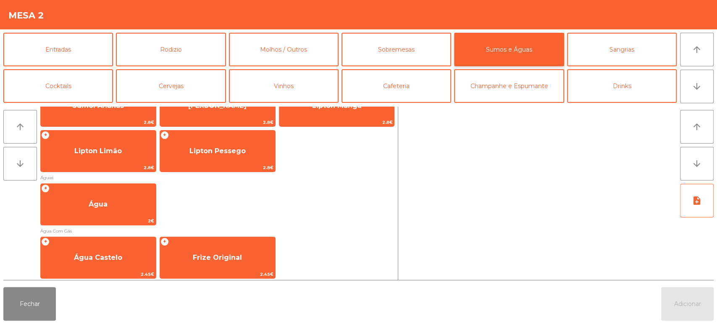
scroll to position [268, 0]
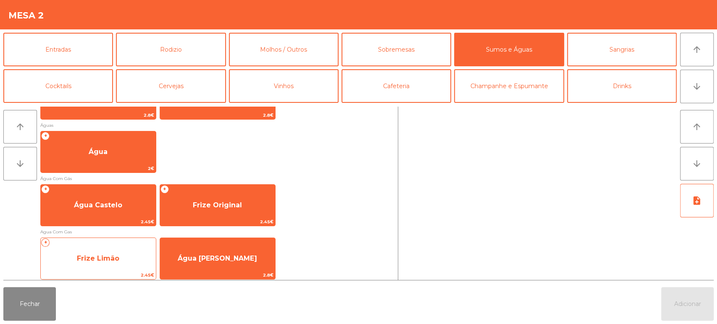
click at [116, 260] on span "Frize Limão" at bounding box center [98, 259] width 42 height 8
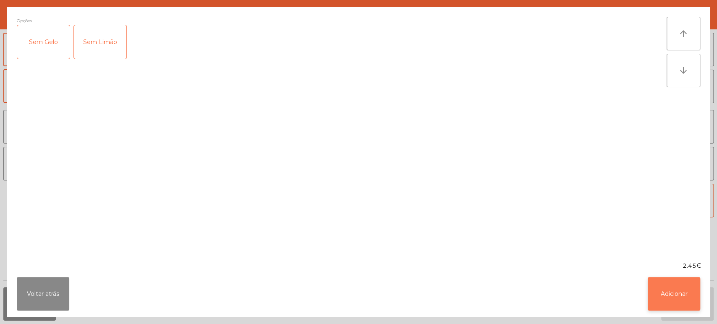
click at [681, 303] on button "Adicionar" at bounding box center [674, 294] width 53 height 34
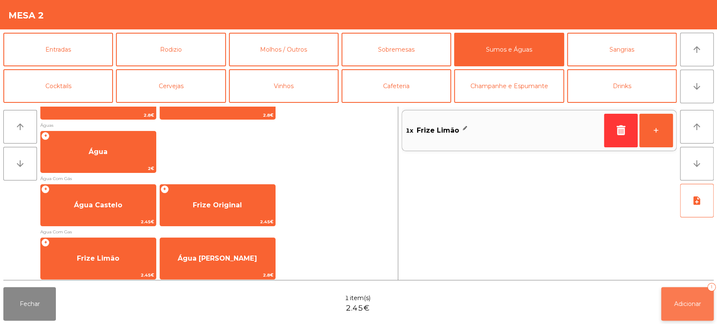
click at [684, 311] on button "Adicionar 1" at bounding box center [687, 304] width 53 height 34
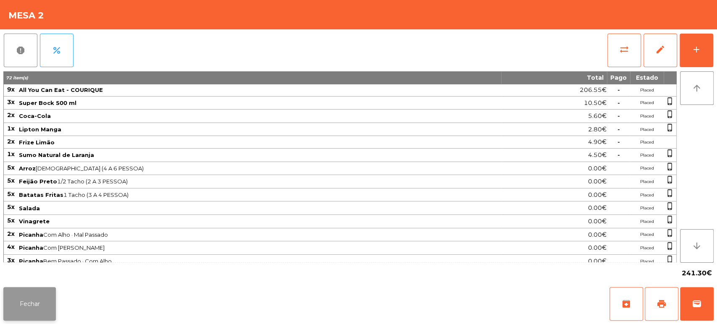
click at [25, 302] on button "Fechar" at bounding box center [29, 304] width 53 height 34
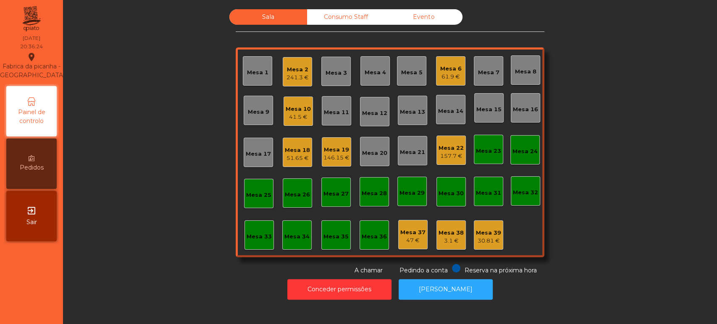
click at [294, 64] on div "Mesa 2 241.3 €" at bounding box center [298, 72] width 22 height 20
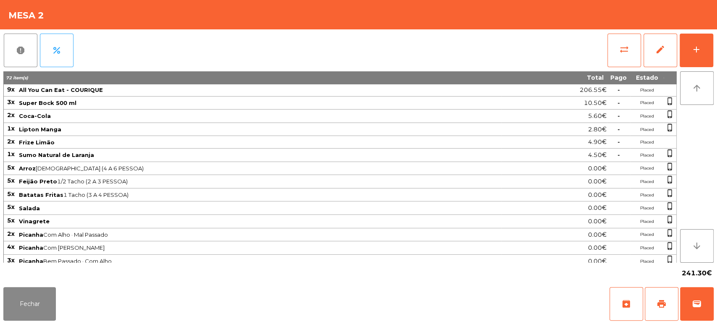
click at [713, 45] on div "sync_alt edit add" at bounding box center [660, 50] width 107 height 42
click at [699, 49] on div "add" at bounding box center [697, 50] width 10 height 10
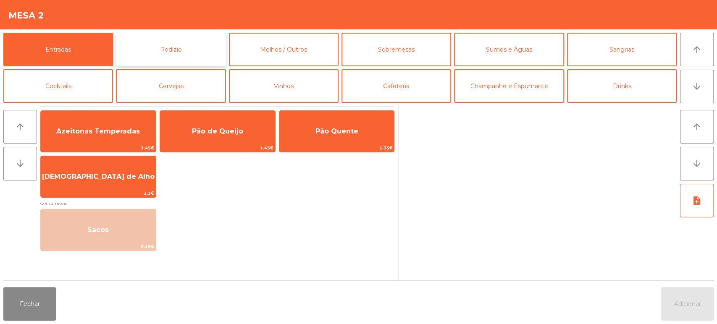
click at [179, 56] on button "Rodizio" at bounding box center [171, 50] width 110 height 34
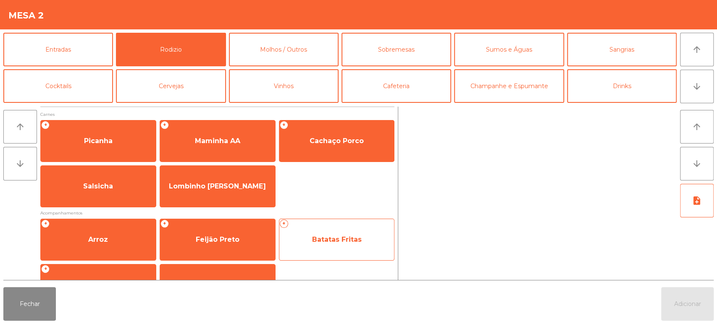
click at [337, 252] on div "+ Batatas Fritas" at bounding box center [337, 240] width 116 height 42
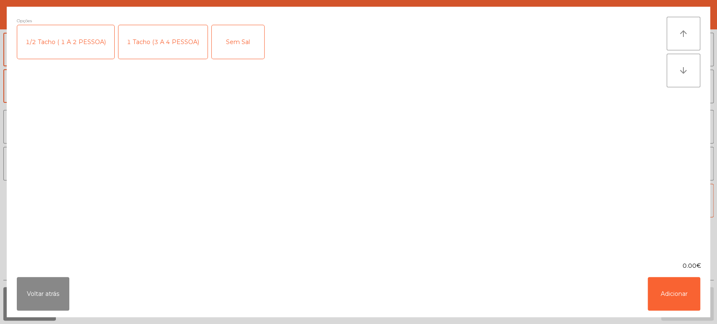
click at [150, 52] on div "1 Tacho (3 A 4 PESSOA)" at bounding box center [162, 42] width 89 height 34
click at [676, 307] on button "Adicionar" at bounding box center [674, 294] width 53 height 34
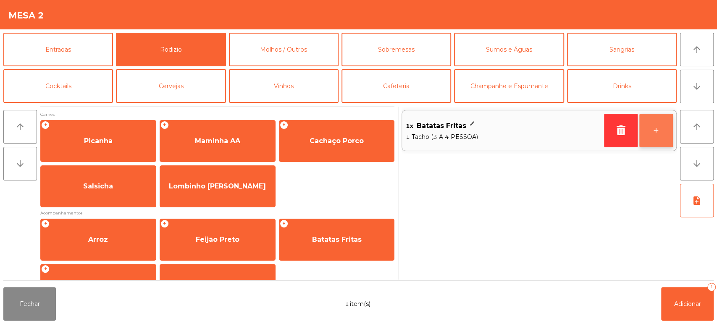
click at [658, 131] on button "+" at bounding box center [657, 131] width 34 height 34
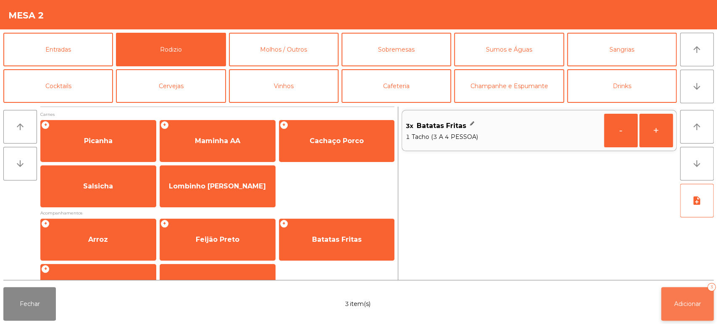
click at [709, 310] on button "Adicionar 3" at bounding box center [687, 304] width 53 height 34
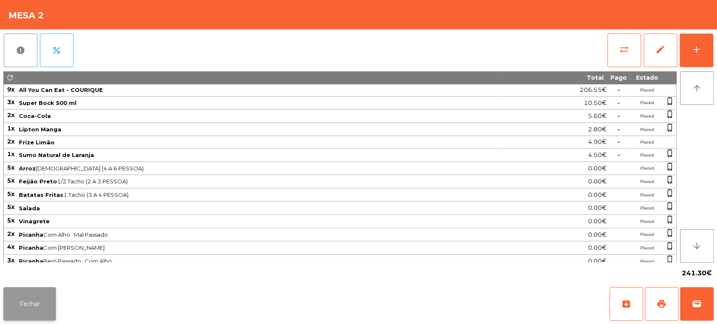
click at [19, 316] on button "Fechar" at bounding box center [29, 304] width 53 height 34
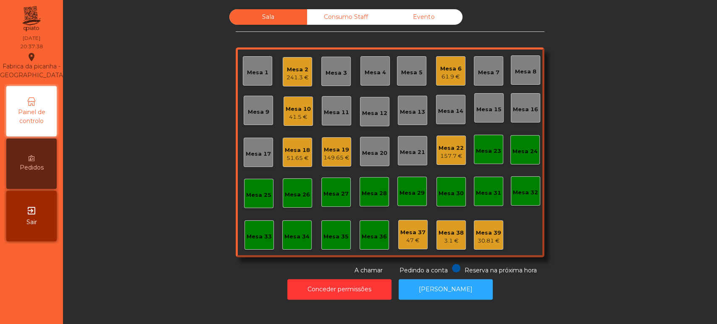
click at [302, 82] on div "Mesa 2 241.3 €" at bounding box center [297, 71] width 29 height 29
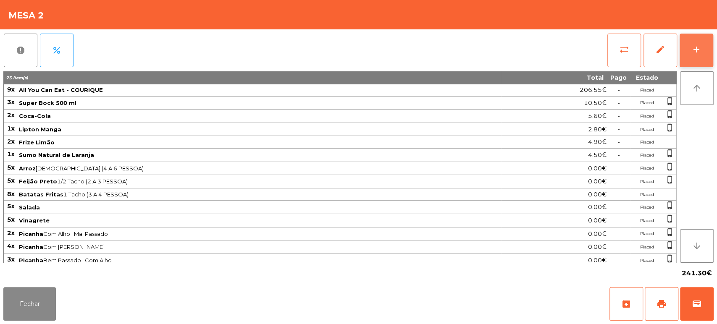
click at [706, 61] on button "add" at bounding box center [697, 51] width 34 height 34
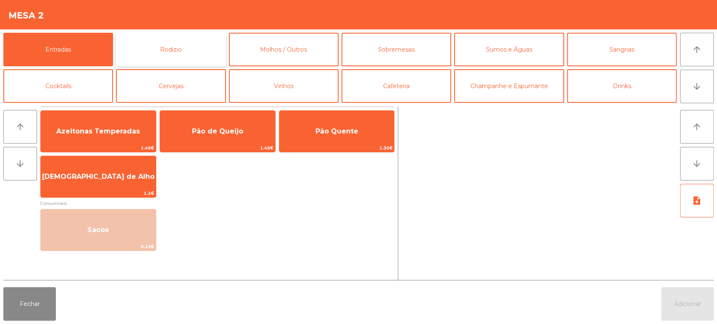
click at [190, 35] on button "Rodizio" at bounding box center [171, 50] width 110 height 34
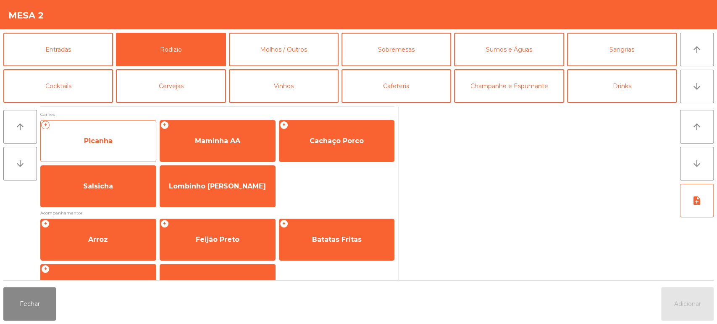
click at [114, 137] on span "Picanha" at bounding box center [98, 141] width 115 height 23
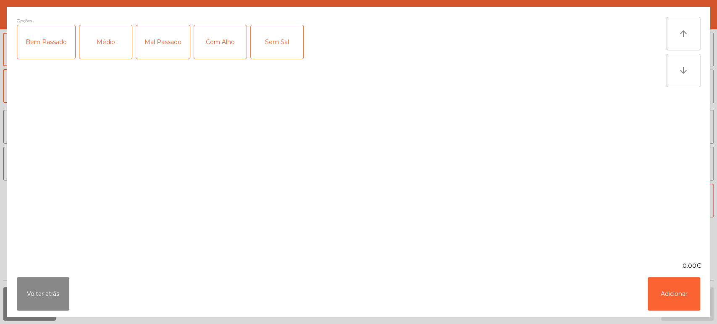
click at [114, 43] on div "Médio" at bounding box center [105, 42] width 53 height 34
click at [226, 42] on div "Com Alho" at bounding box center [220, 42] width 53 height 34
click at [684, 303] on button "Adicionar" at bounding box center [674, 294] width 53 height 34
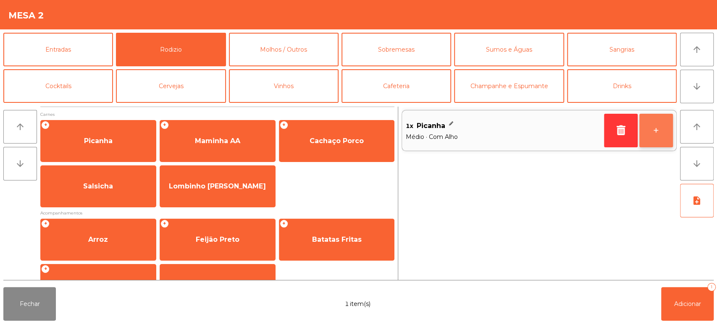
click at [659, 134] on button "+" at bounding box center [657, 131] width 34 height 34
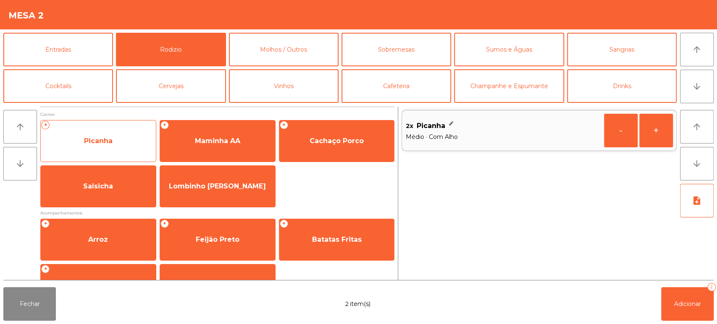
click at [122, 140] on span "Picanha" at bounding box center [98, 141] width 115 height 23
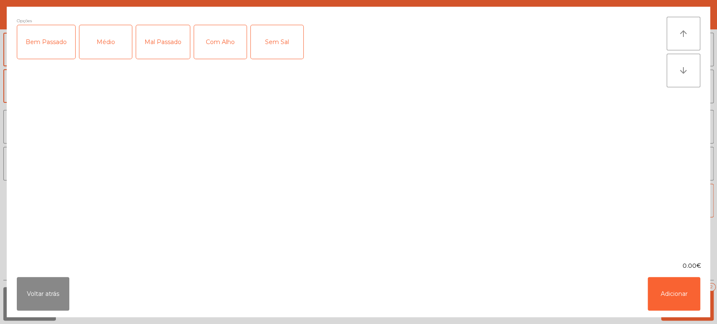
click at [165, 39] on div "Mal Passado" at bounding box center [163, 42] width 54 height 34
click at [225, 48] on div "Com Alho" at bounding box center [220, 42] width 53 height 34
click at [674, 300] on button "Adicionar" at bounding box center [674, 294] width 53 height 34
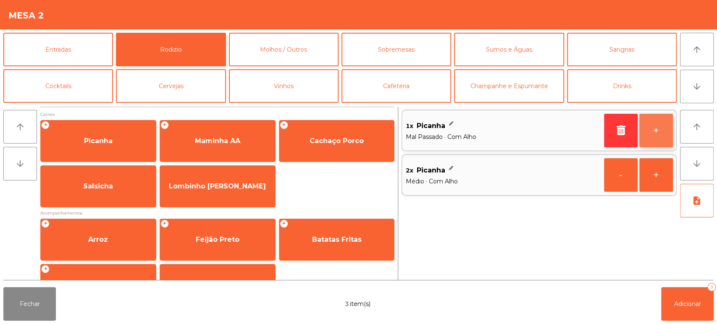
click at [653, 133] on button "+" at bounding box center [657, 131] width 34 height 34
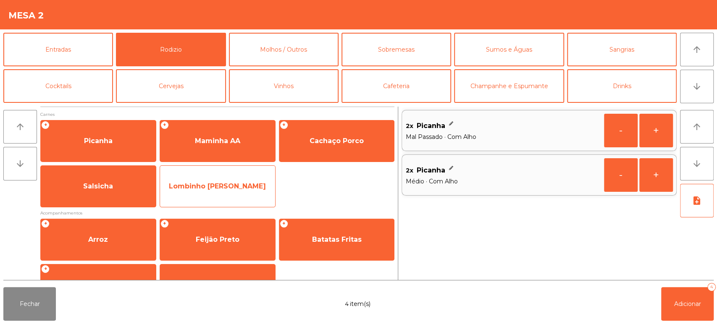
click at [234, 185] on span "Lombinho [PERSON_NAME]" at bounding box center [217, 186] width 97 height 8
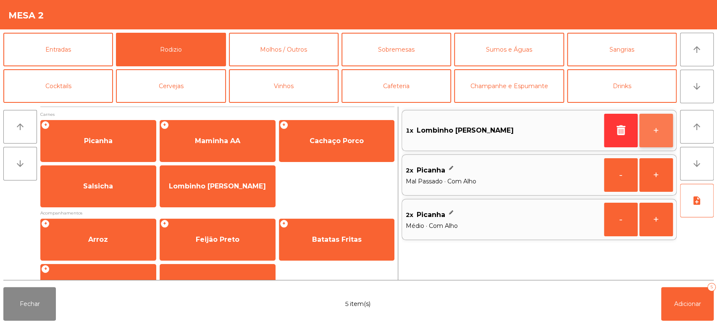
click at [665, 141] on button "+" at bounding box center [657, 131] width 34 height 34
click at [620, 135] on button "-" at bounding box center [621, 131] width 34 height 34
click at [690, 307] on span "Adicionar" at bounding box center [687, 304] width 27 height 8
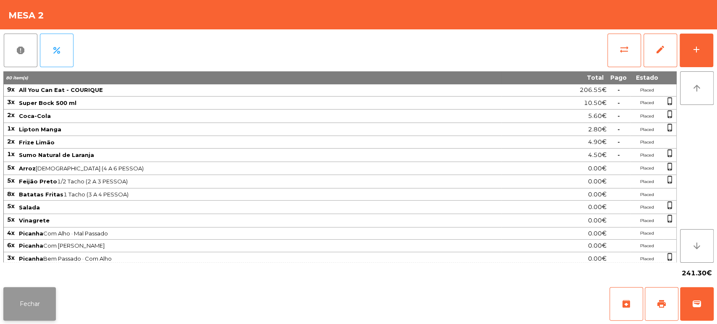
click at [20, 307] on button "Fechar" at bounding box center [29, 304] width 53 height 34
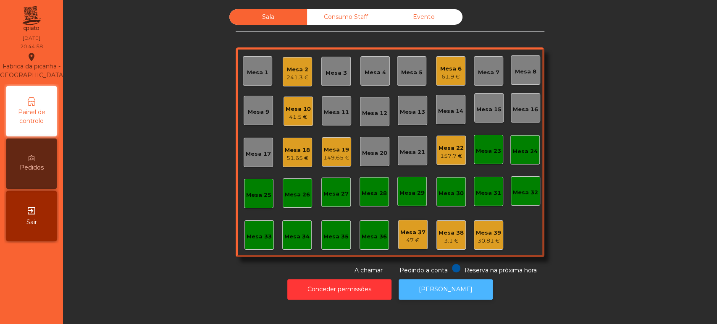
click at [451, 297] on button "[PERSON_NAME]" at bounding box center [446, 289] width 94 height 21
click at [461, 62] on div "Mesa 6 61.9 €" at bounding box center [450, 70] width 29 height 29
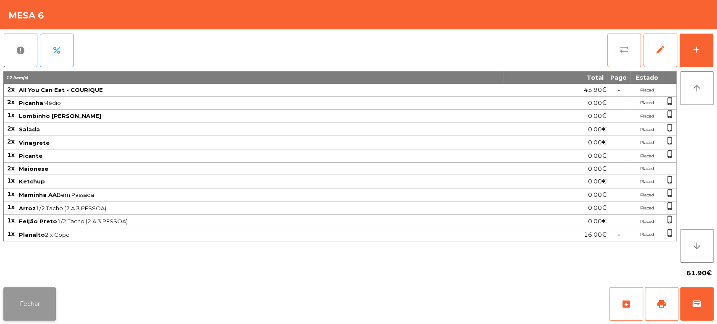
click at [33, 303] on button "Fechar" at bounding box center [29, 304] width 53 height 34
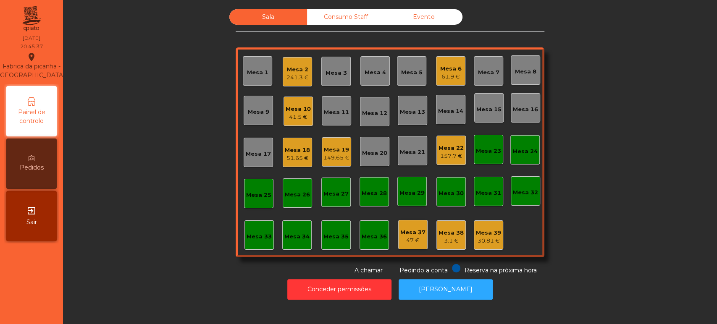
click at [452, 158] on div "157.7 €" at bounding box center [451, 156] width 25 height 8
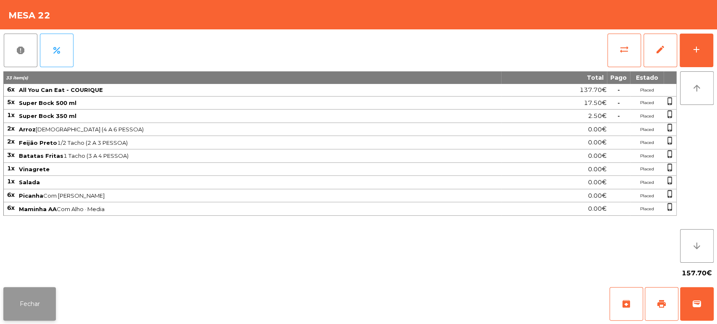
click at [35, 309] on button "Fechar" at bounding box center [29, 304] width 53 height 34
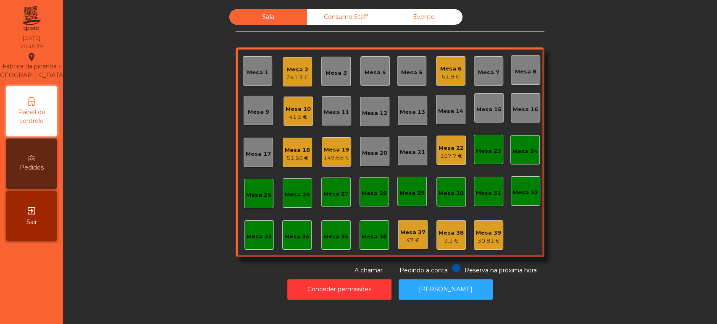
click at [597, 96] on div "Sala Consumo Staff Evento Mesa 1 Mesa 2 241.3 € Mesa 3 Mesa 4 Mesa 5 Mesa 6 61.…" at bounding box center [390, 142] width 632 height 266
click at [436, 74] on div "Mesa 6 61.9 €" at bounding box center [450, 70] width 29 height 29
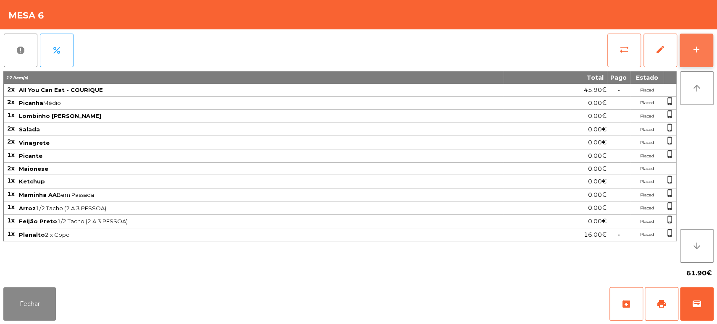
click at [707, 53] on button "add" at bounding box center [697, 51] width 34 height 34
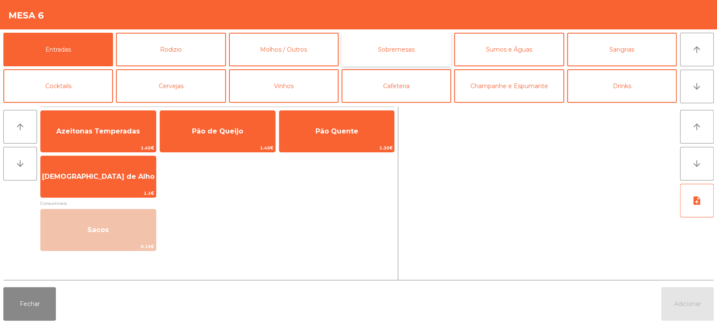
click at [410, 47] on button "Sobremesas" at bounding box center [397, 50] width 110 height 34
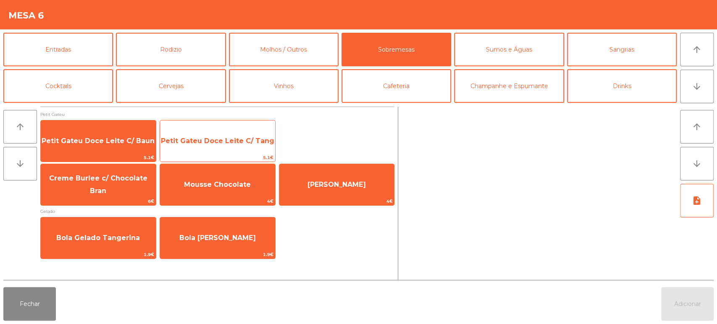
click at [236, 142] on span "Petit Gateu Doce Leite C/ Tang" at bounding box center [217, 141] width 113 height 8
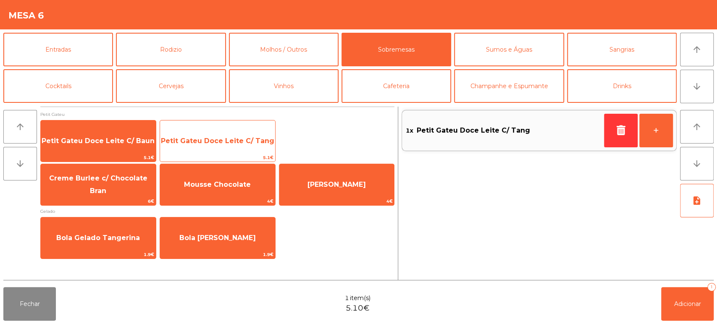
click at [240, 134] on span "Petit Gateu Doce Leite C/ Tang" at bounding box center [217, 141] width 115 height 23
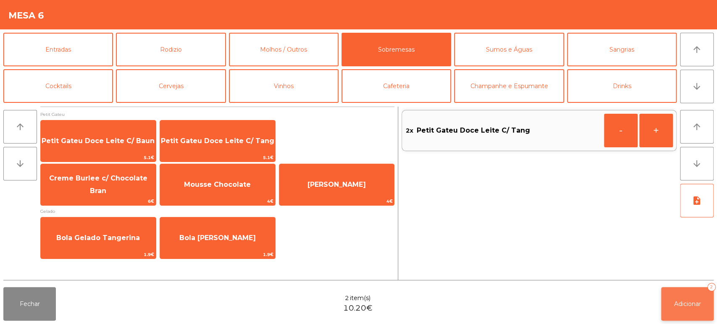
click at [678, 308] on button "Adicionar 2" at bounding box center [687, 304] width 53 height 34
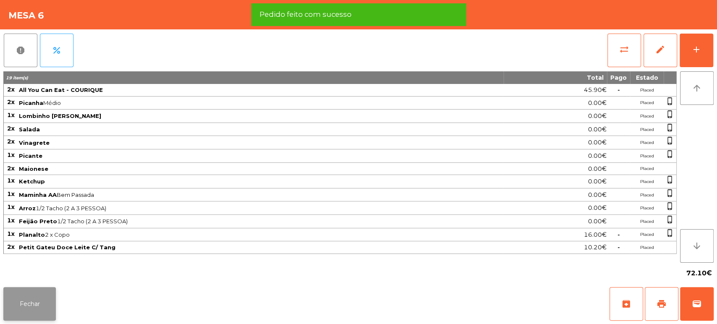
click at [40, 306] on button "Fechar" at bounding box center [29, 304] width 53 height 34
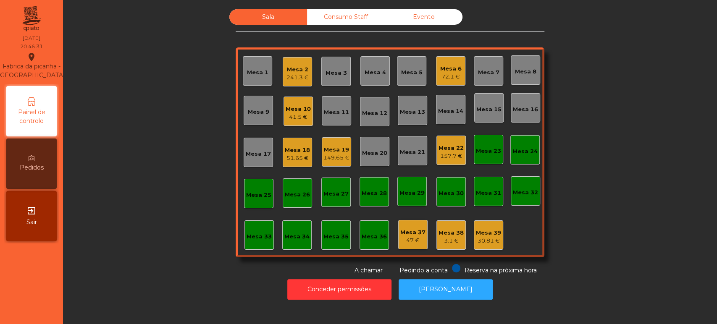
click at [484, 158] on div "Mesa 23" at bounding box center [488, 149] width 29 height 29
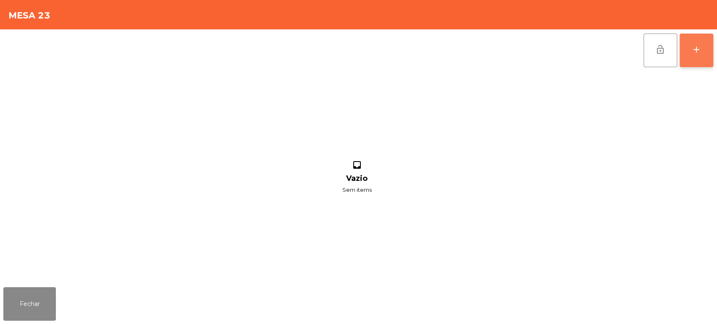
click at [712, 44] on button "add" at bounding box center [697, 51] width 34 height 34
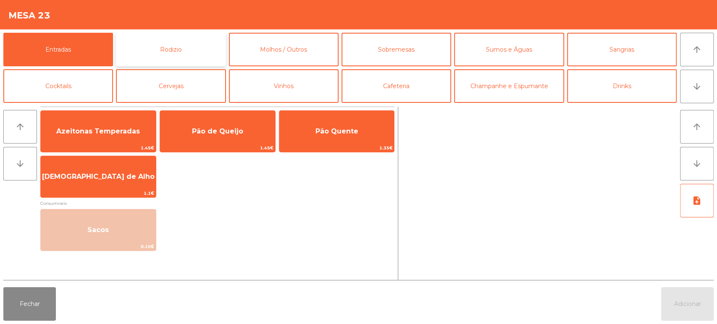
click at [179, 56] on button "Rodizio" at bounding box center [171, 50] width 110 height 34
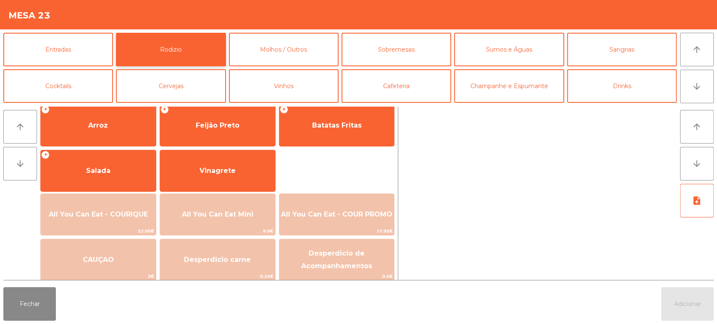
scroll to position [0, 0]
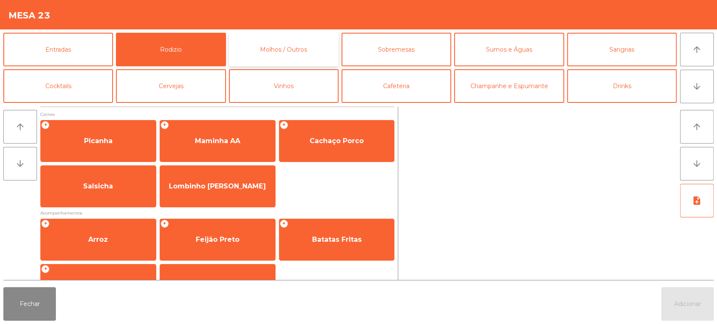
click at [305, 53] on button "Molhos / Outros" at bounding box center [284, 50] width 110 height 34
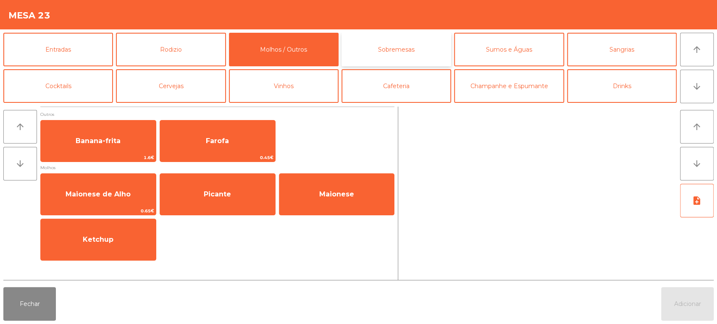
click at [399, 60] on button "Sobremesas" at bounding box center [397, 50] width 110 height 34
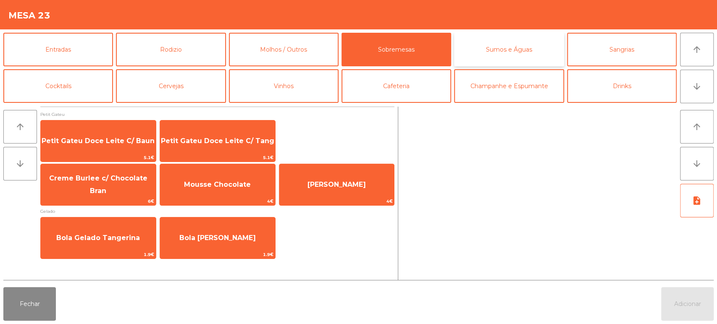
click at [503, 51] on button "Sumos e Águas" at bounding box center [509, 50] width 110 height 34
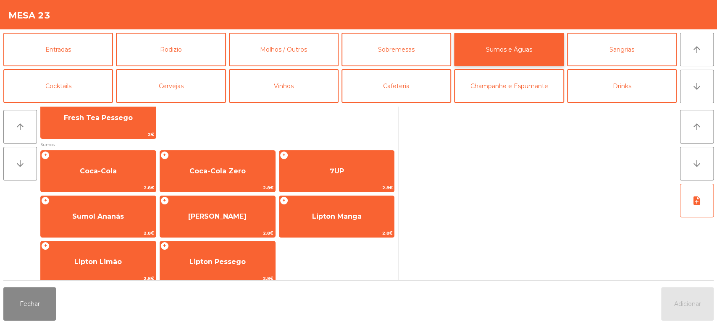
scroll to position [270, 0]
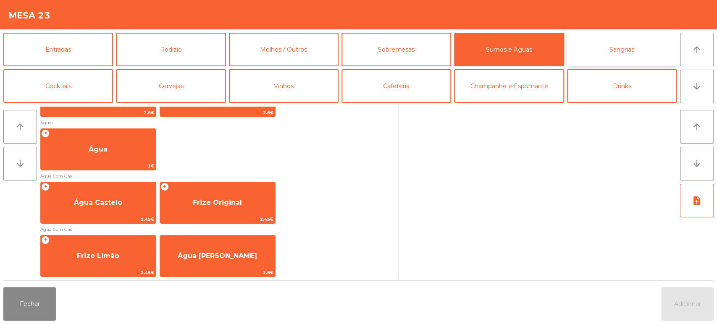
click at [609, 60] on button "Sangrias" at bounding box center [622, 50] width 110 height 34
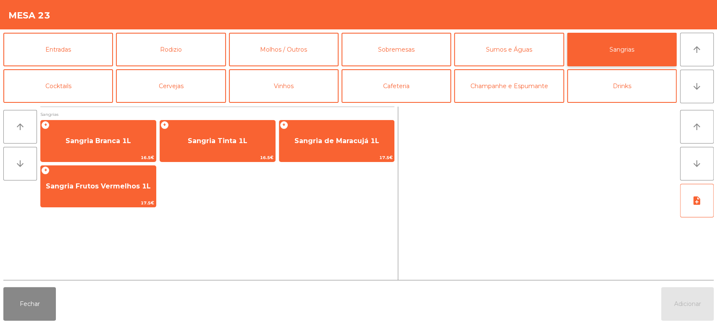
scroll to position [0, 0]
click at [80, 90] on button "Cocktails" at bounding box center [58, 86] width 110 height 34
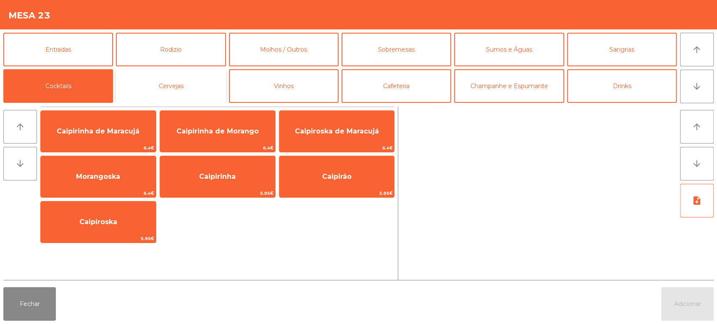
click at [207, 87] on button "Cervejas" at bounding box center [171, 86] width 110 height 34
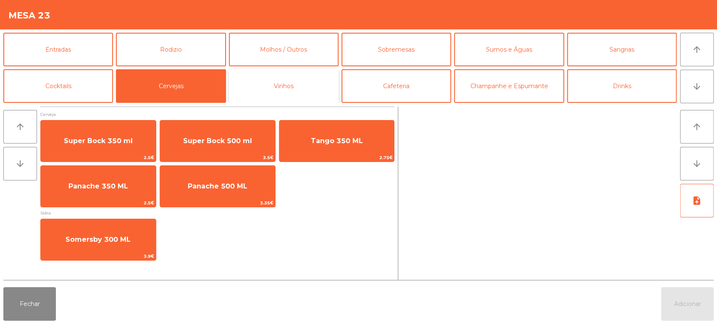
click at [309, 85] on button "Vinhos" at bounding box center [284, 86] width 110 height 34
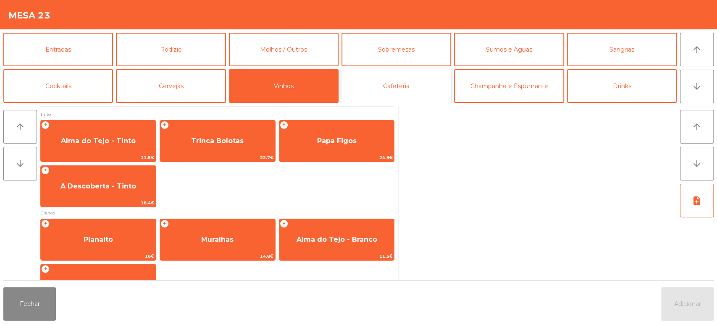
click at [424, 84] on button "Cafeteria" at bounding box center [397, 86] width 110 height 34
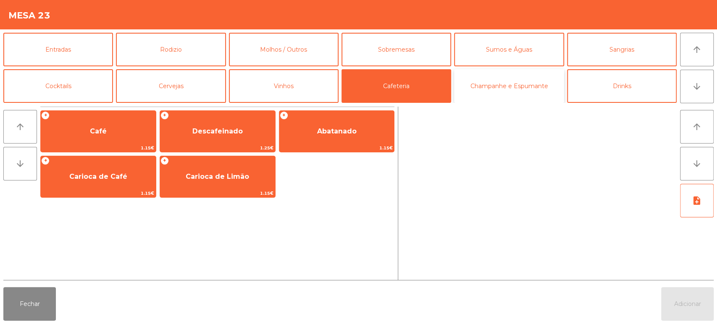
click at [533, 91] on button "Champanhe e Espumante" at bounding box center [509, 86] width 110 height 34
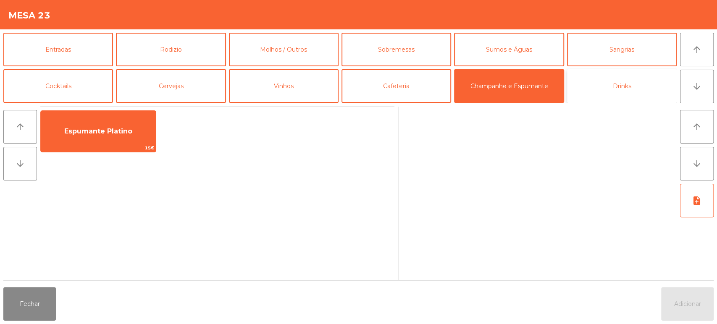
click at [621, 96] on button "Drinks" at bounding box center [622, 86] width 110 height 34
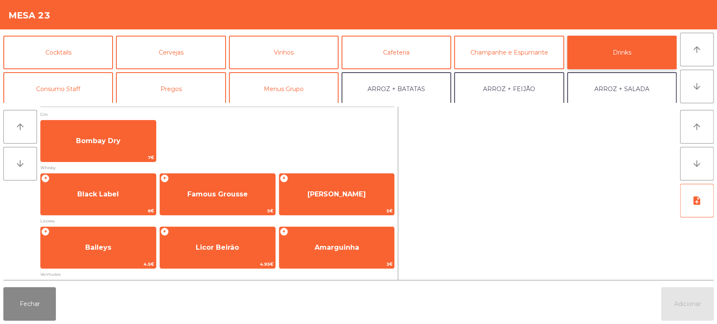
scroll to position [43, 0]
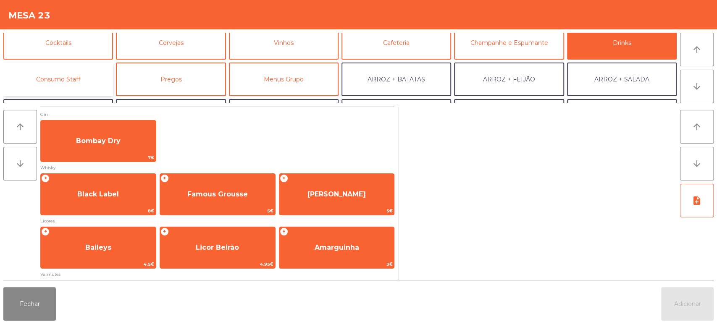
click at [90, 80] on button "Consumo Staff" at bounding box center [58, 80] width 110 height 34
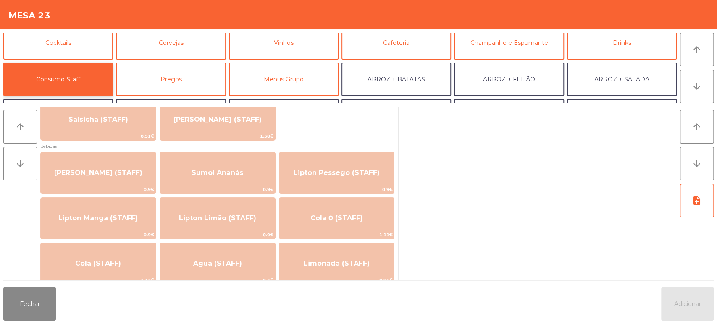
scroll to position [0, 0]
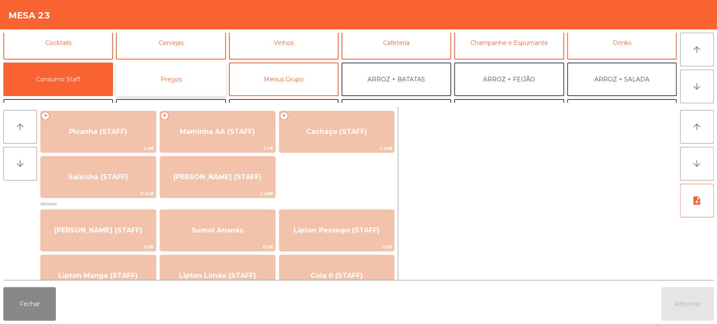
click at [184, 63] on button "Pregos" at bounding box center [171, 80] width 110 height 34
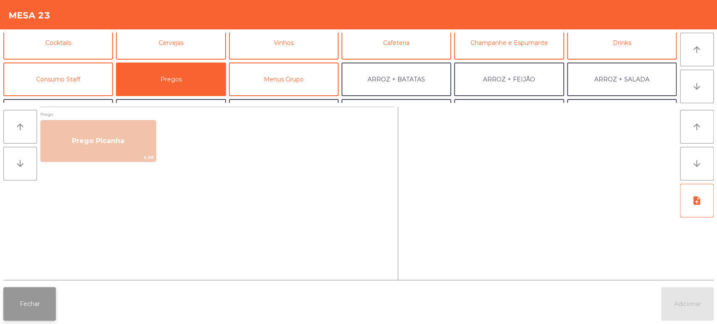
click at [53, 298] on button "Fechar" at bounding box center [29, 304] width 53 height 34
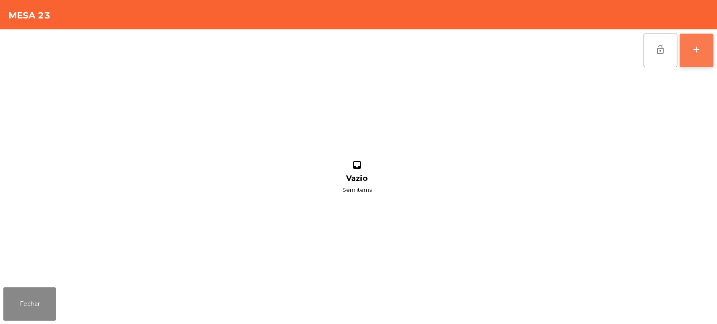
click at [691, 43] on button "add" at bounding box center [697, 51] width 34 height 34
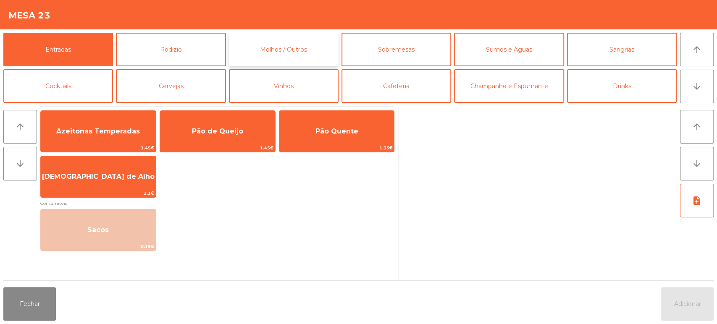
click at [274, 50] on button "Molhos / Outros" at bounding box center [284, 50] width 110 height 34
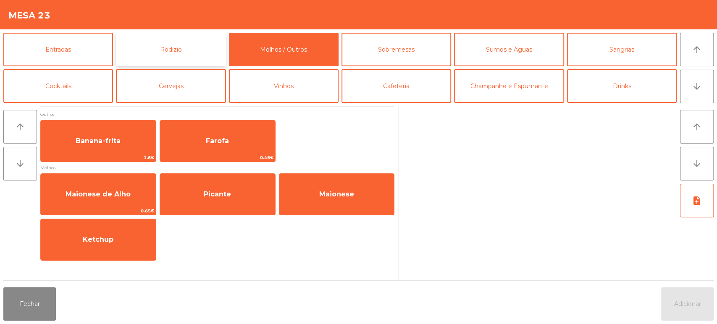
click at [191, 54] on button "Rodizio" at bounding box center [171, 50] width 110 height 34
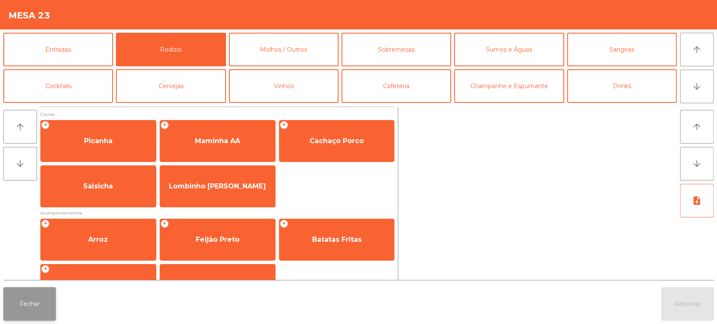
click at [40, 303] on button "Fechar" at bounding box center [29, 304] width 53 height 34
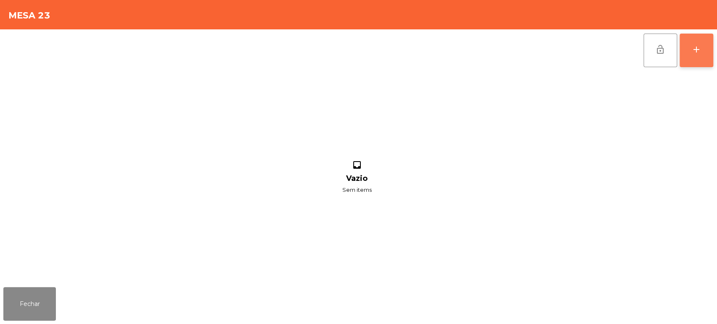
click at [696, 58] on button "add" at bounding box center [697, 51] width 34 height 34
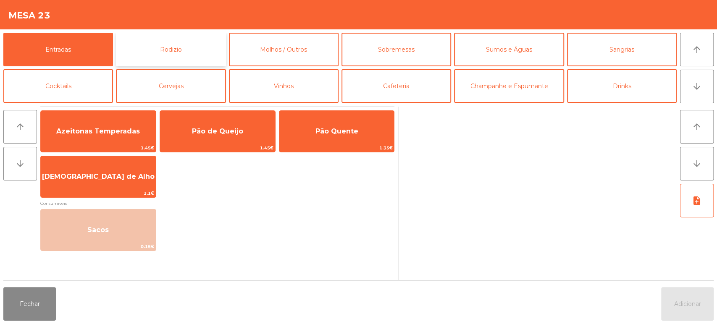
click at [185, 49] on button "Rodizio" at bounding box center [171, 50] width 110 height 34
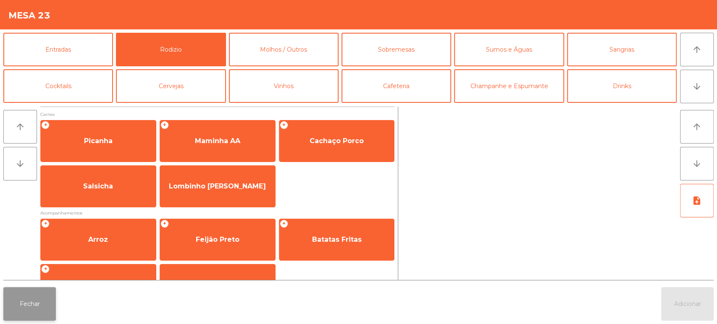
click at [44, 289] on button "Fechar" at bounding box center [29, 304] width 53 height 34
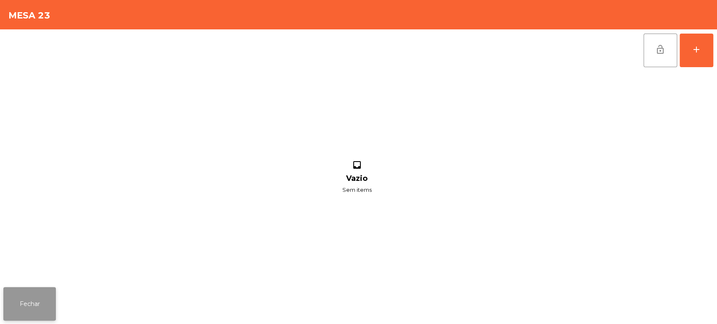
click at [27, 306] on button "Fechar" at bounding box center [29, 304] width 53 height 34
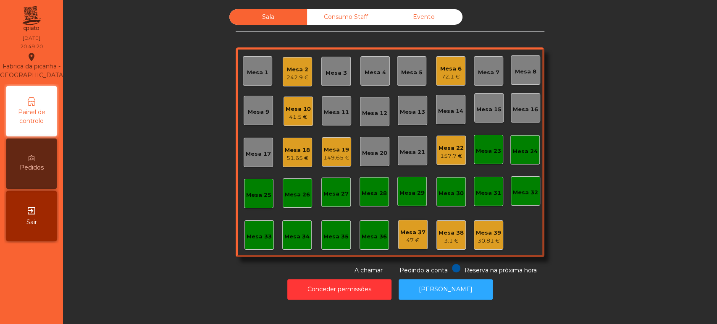
click at [412, 74] on div "Mesa 5" at bounding box center [411, 72] width 21 height 8
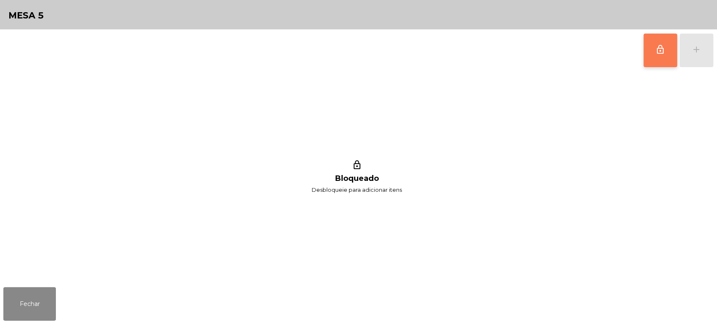
click at [661, 52] on span "lock_outline" at bounding box center [660, 50] width 10 height 10
click at [693, 58] on div "lock_outline add" at bounding box center [678, 50] width 71 height 42
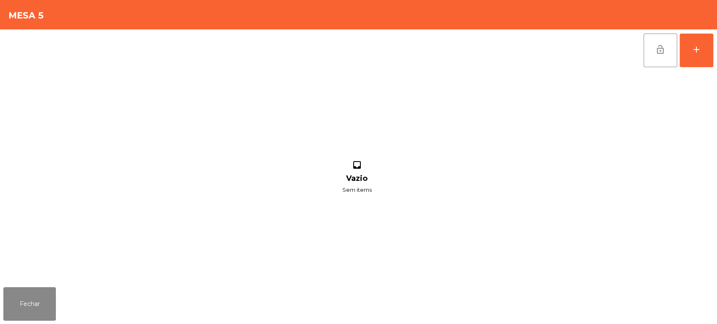
click at [716, 182] on div "lock_open add inbox Vazio Sem items" at bounding box center [358, 156] width 717 height 255
click at [691, 52] on button "add" at bounding box center [697, 51] width 34 height 34
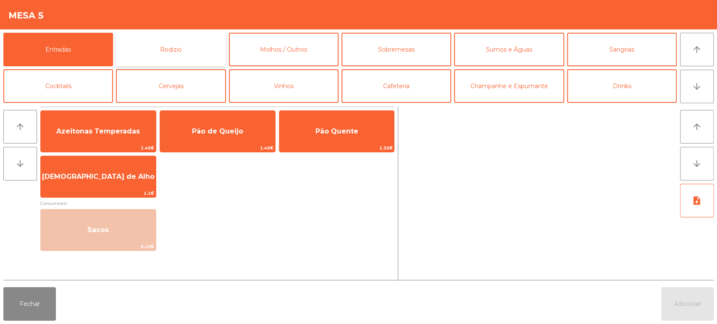
click at [205, 50] on button "Rodizio" at bounding box center [171, 50] width 110 height 34
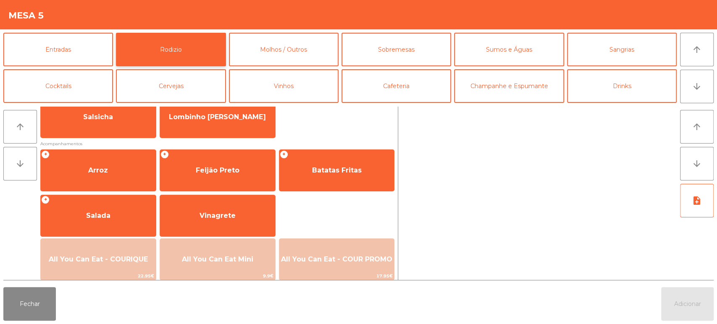
scroll to position [81, 0]
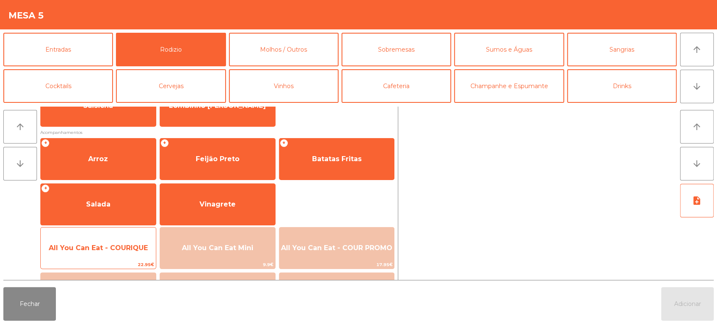
click at [121, 261] on span "22.95€" at bounding box center [98, 265] width 115 height 8
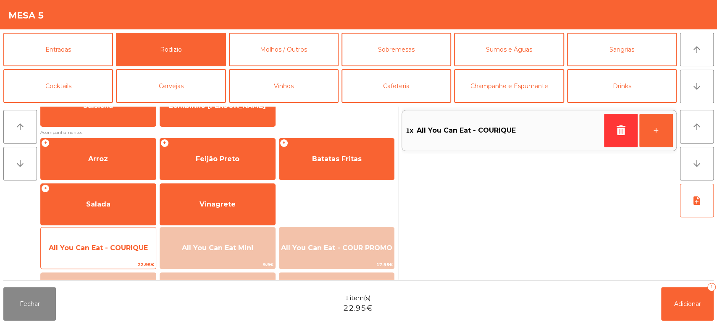
click at [128, 254] on span "All You Can Eat - COURIQUE" at bounding box center [98, 248] width 115 height 23
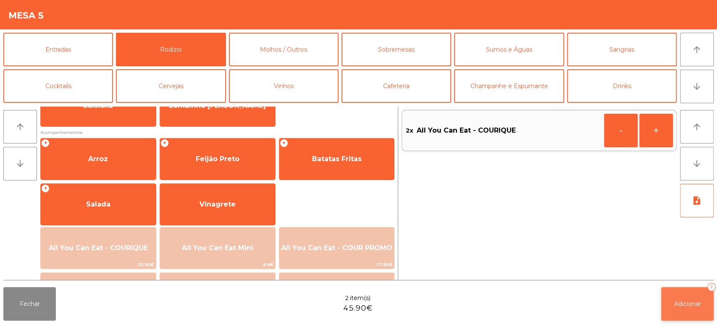
click at [690, 304] on span "Adicionar" at bounding box center [687, 304] width 27 height 8
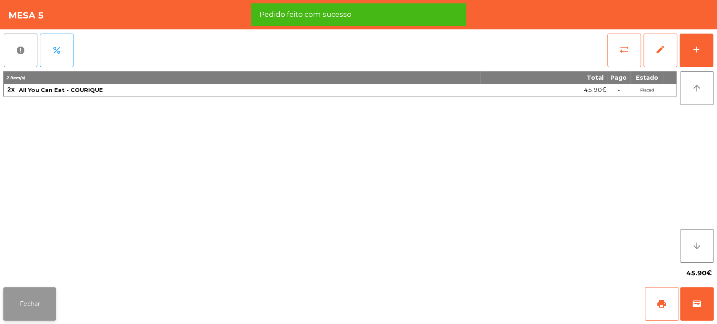
click at [24, 304] on button "Fechar" at bounding box center [29, 304] width 53 height 34
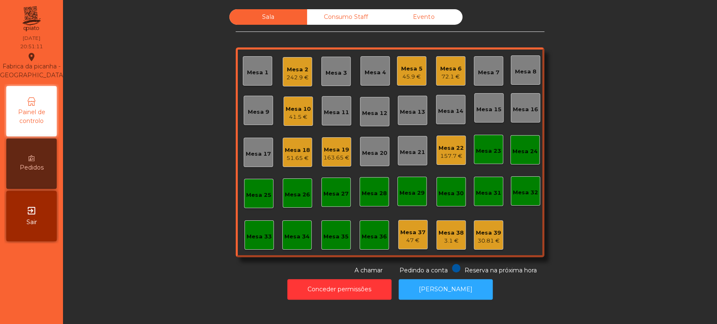
click at [289, 70] on div "Mesa 2" at bounding box center [298, 70] width 22 height 8
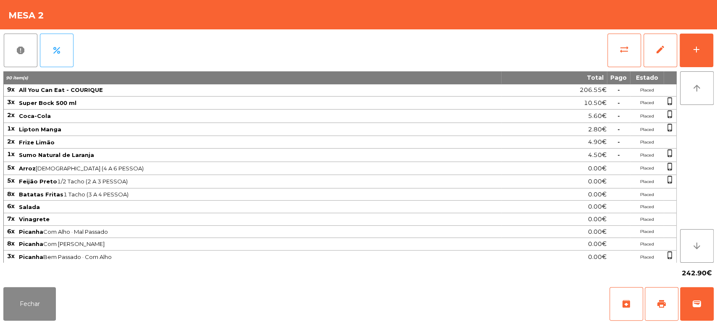
click at [713, 51] on div "report percent sync_alt edit add 90 item(s) Total Pago Estado 9x All You Can Ea…" at bounding box center [358, 156] width 717 height 255
click at [701, 49] on div "add" at bounding box center [697, 50] width 10 height 10
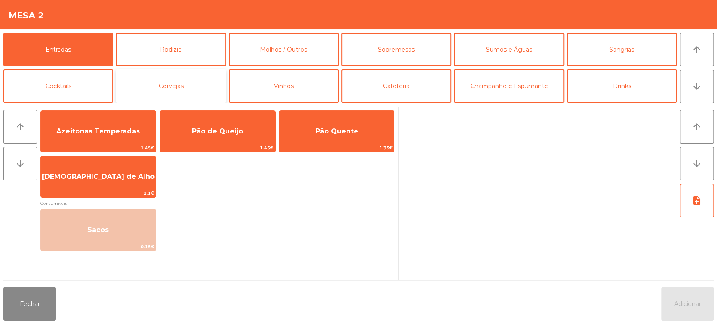
click at [195, 88] on button "Cervejas" at bounding box center [171, 86] width 110 height 34
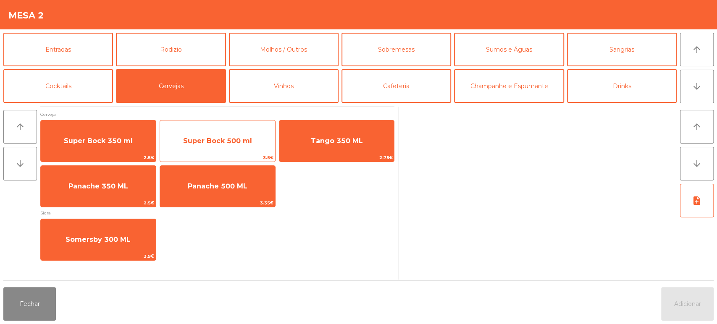
click at [237, 137] on span "Super Bock 500 ml" at bounding box center [217, 141] width 69 height 8
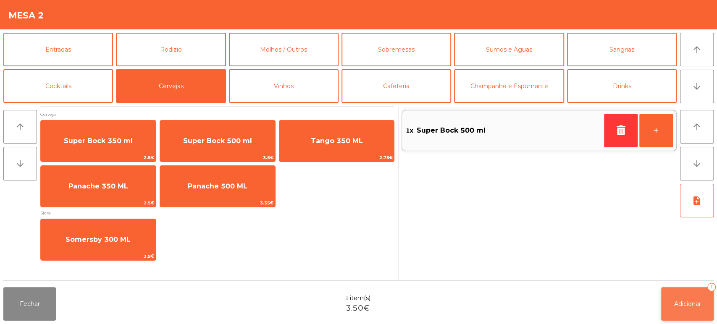
click at [689, 311] on button "Adicionar 1" at bounding box center [687, 304] width 53 height 34
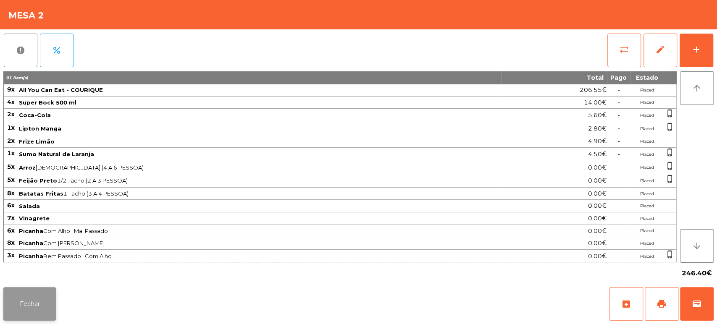
click at [39, 298] on button "Fechar" at bounding box center [29, 304] width 53 height 34
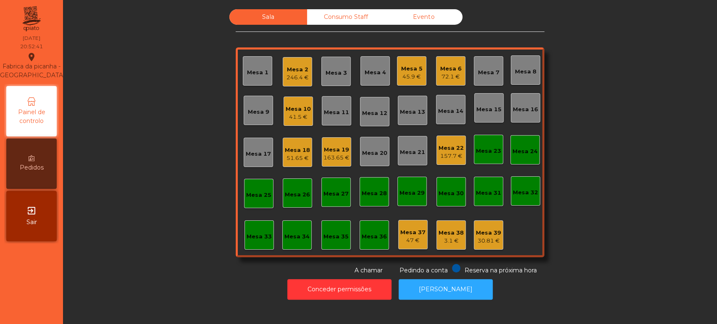
click at [286, 148] on div "Mesa 18" at bounding box center [297, 150] width 25 height 8
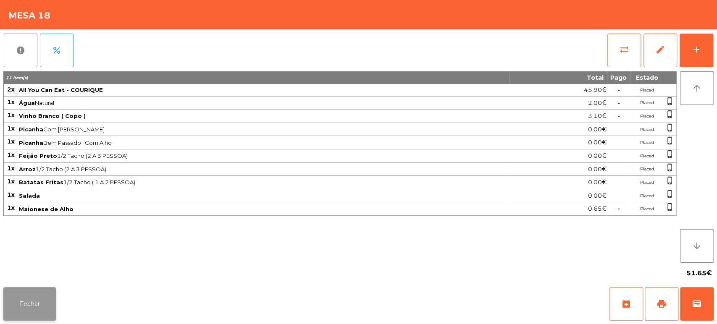
click at [43, 305] on button "Fechar" at bounding box center [29, 304] width 53 height 34
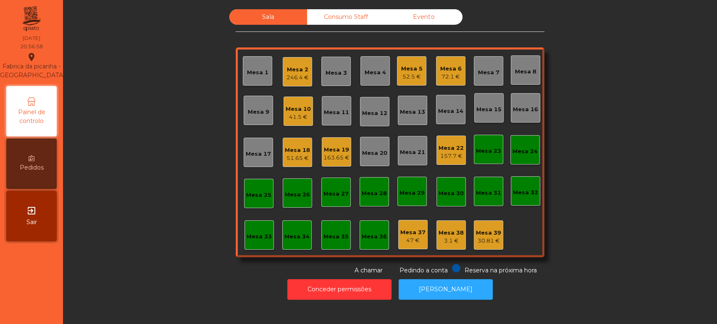
click at [289, 77] on div "246.4 €" at bounding box center [298, 78] width 22 height 8
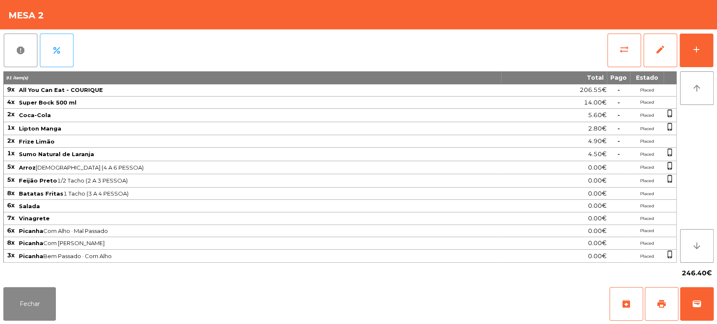
click at [716, 54] on div "report percent sync_alt edit add 91 item(s) Total Pago Estado 9x All You Can Ea…" at bounding box center [358, 156] width 717 height 255
click at [713, 55] on div "sync_alt edit add" at bounding box center [660, 50] width 107 height 42
click at [708, 56] on button "add" at bounding box center [697, 51] width 34 height 34
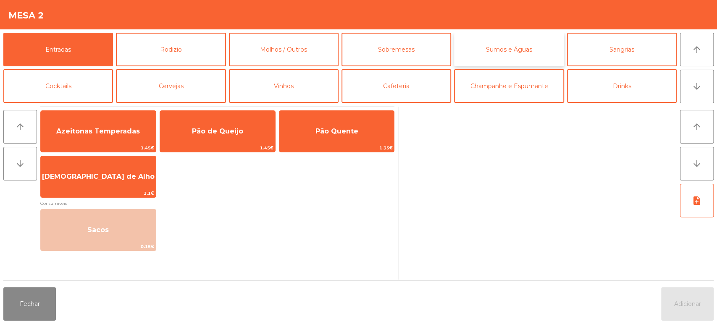
click at [511, 39] on button "Sumos e Águas" at bounding box center [509, 50] width 110 height 34
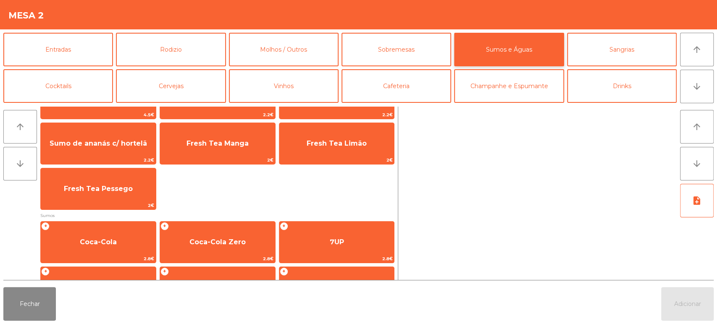
scroll to position [53, 0]
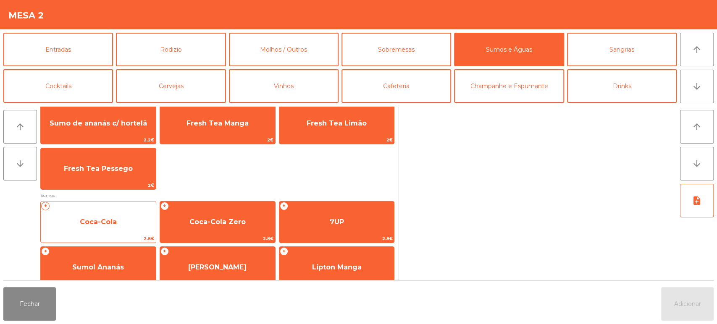
click at [142, 218] on span "Coca-Cola" at bounding box center [98, 222] width 115 height 23
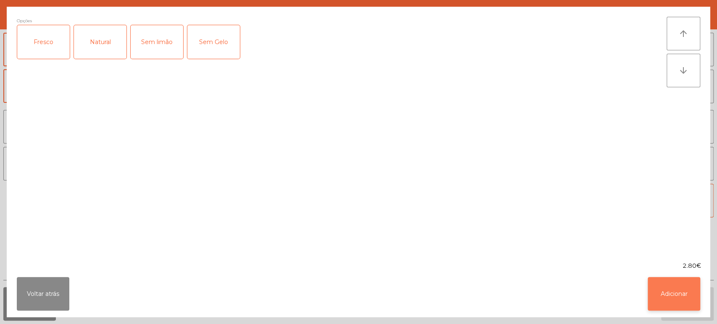
click at [671, 286] on button "Adicionar" at bounding box center [674, 294] width 53 height 34
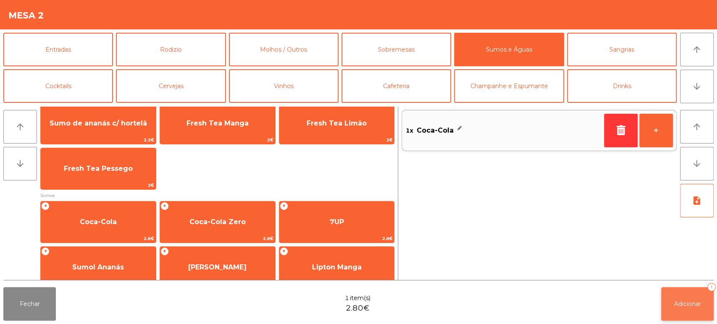
click at [692, 304] on span "Adicionar" at bounding box center [687, 304] width 27 height 8
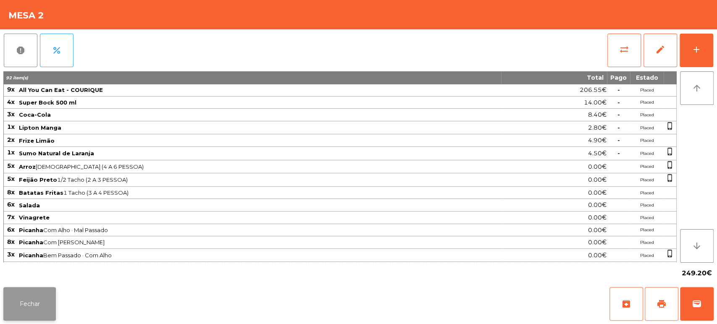
click at [37, 305] on button "Fechar" at bounding box center [29, 304] width 53 height 34
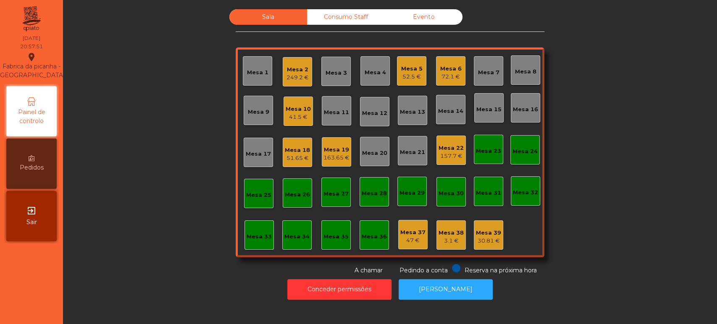
click at [295, 66] on div "Mesa 2" at bounding box center [298, 70] width 22 height 8
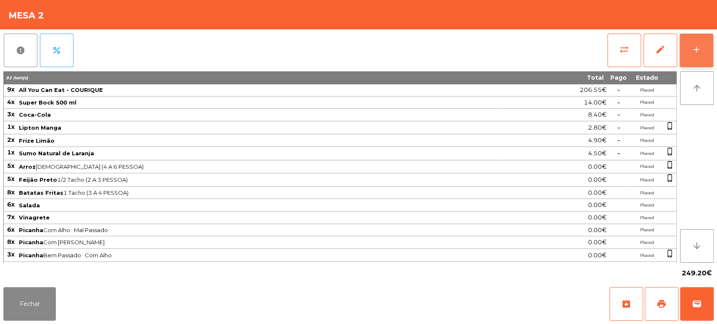
click at [699, 45] on div "add" at bounding box center [697, 50] width 10 height 10
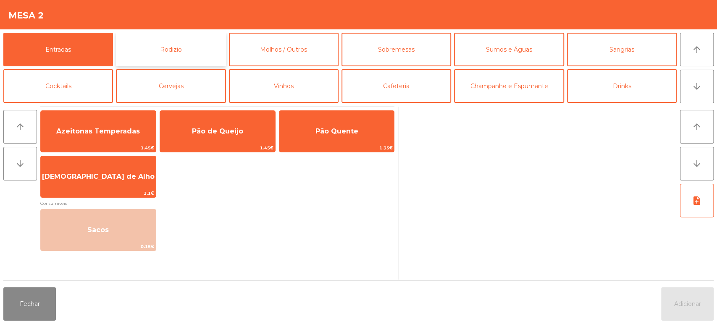
click at [174, 44] on button "Rodizio" at bounding box center [171, 50] width 110 height 34
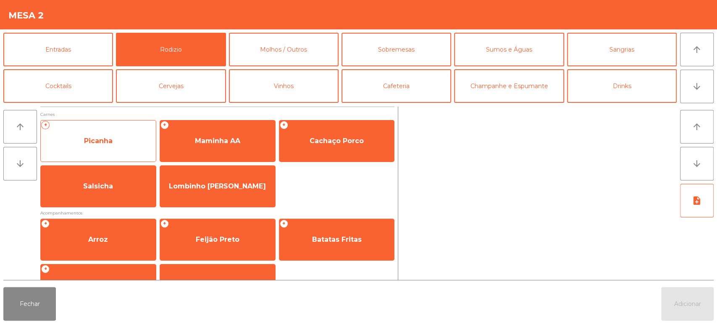
click at [117, 146] on span "Picanha" at bounding box center [98, 141] width 115 height 23
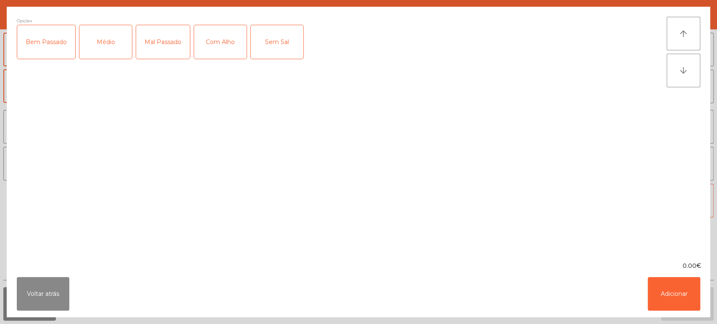
click at [114, 40] on div "Médio" at bounding box center [105, 42] width 53 height 34
click at [224, 40] on div "Com Alho" at bounding box center [220, 42] width 53 height 34
click at [686, 290] on button "Adicionar" at bounding box center [674, 294] width 53 height 34
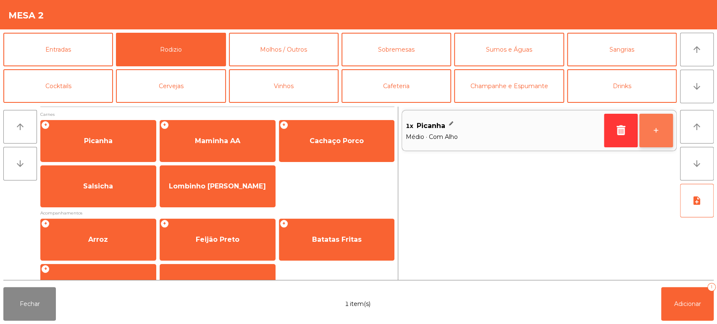
click at [659, 140] on button "+" at bounding box center [657, 131] width 34 height 34
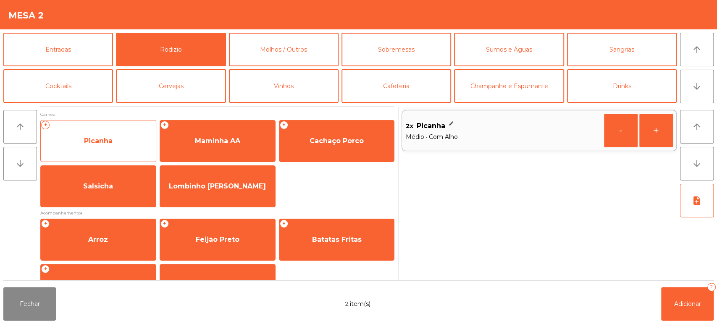
click at [105, 147] on span "Picanha" at bounding box center [98, 141] width 115 height 23
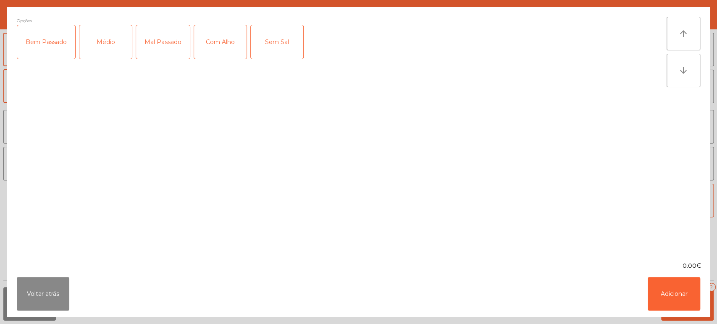
click at [162, 41] on div "Mal Passado" at bounding box center [163, 42] width 54 height 34
click at [227, 41] on div "Com Alho" at bounding box center [220, 42] width 53 height 34
click at [677, 292] on button "Adicionar" at bounding box center [674, 294] width 53 height 34
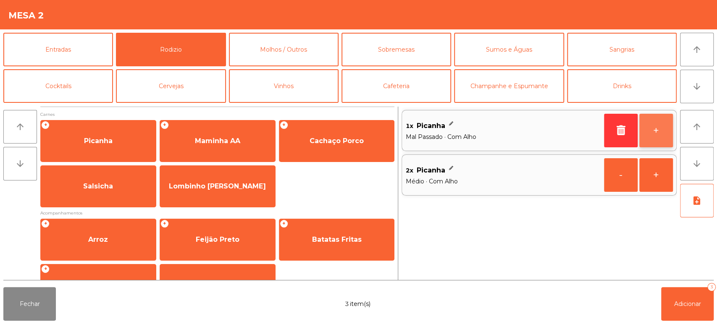
click at [655, 129] on button "+" at bounding box center [657, 131] width 34 height 34
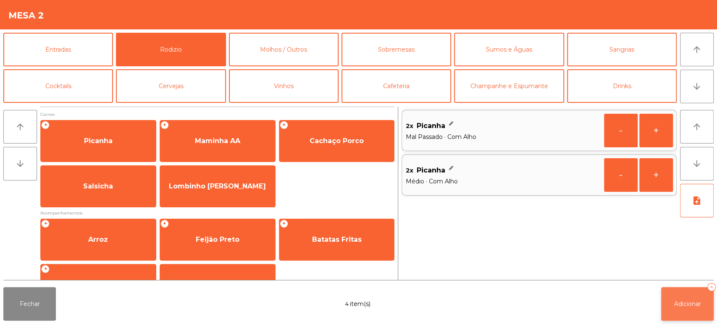
click at [700, 314] on button "Adicionar 4" at bounding box center [687, 304] width 53 height 34
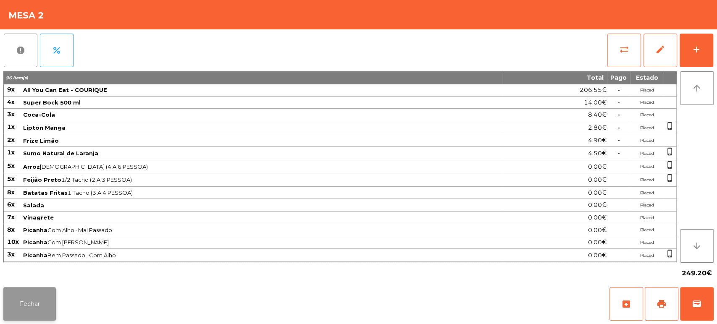
click at [31, 313] on button "Fechar" at bounding box center [29, 304] width 53 height 34
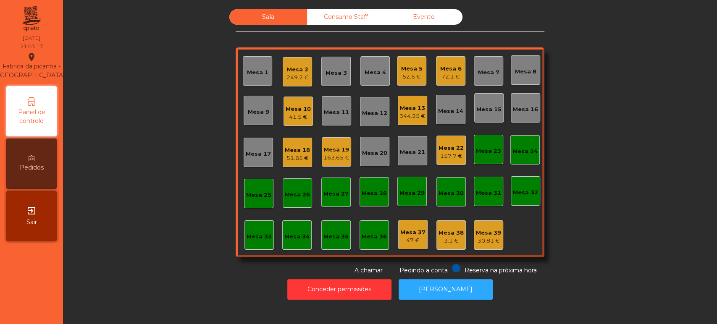
click at [248, 108] on div "Mesa 9" at bounding box center [258, 112] width 21 height 8
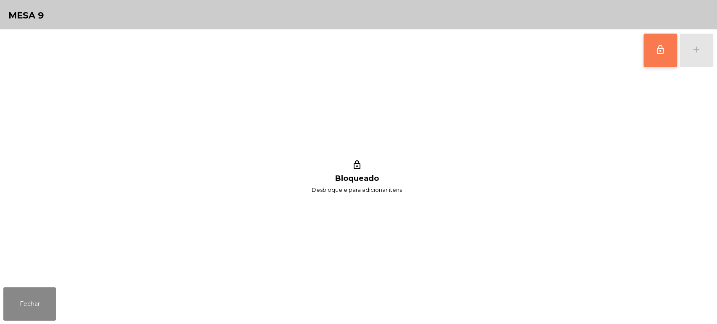
click at [669, 57] on button "lock_outline" at bounding box center [661, 51] width 34 height 34
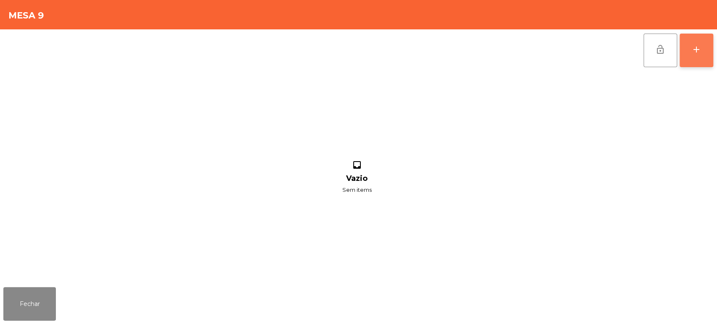
click at [700, 34] on button "add" at bounding box center [697, 51] width 34 height 34
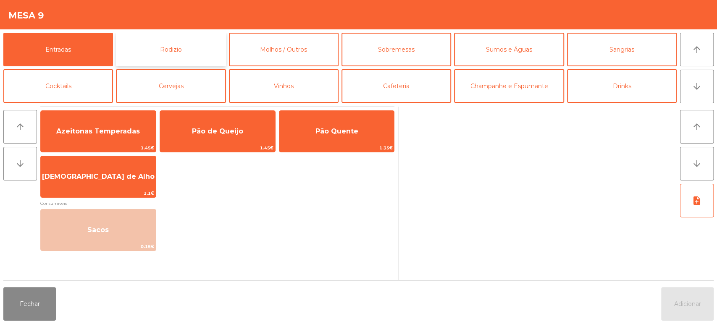
click at [182, 54] on button "Rodizio" at bounding box center [171, 50] width 110 height 34
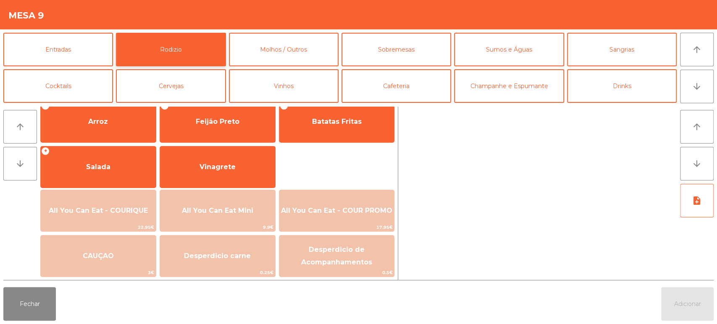
scroll to position [117, 0]
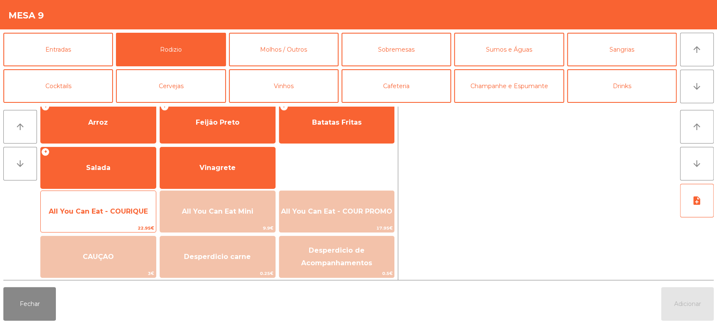
click at [117, 204] on span "All You Can Eat - COURIQUE" at bounding box center [98, 211] width 115 height 23
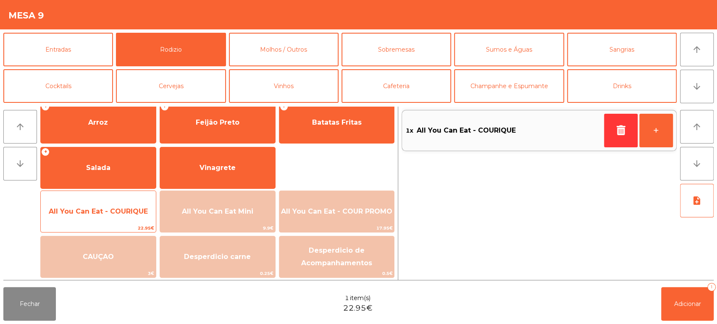
click at [127, 207] on span "All You Can Eat - COURIQUE" at bounding box center [98, 211] width 115 height 23
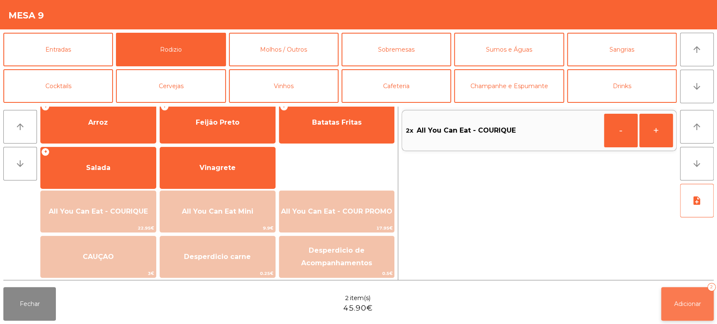
click at [690, 289] on button "Adicionar 2" at bounding box center [687, 304] width 53 height 34
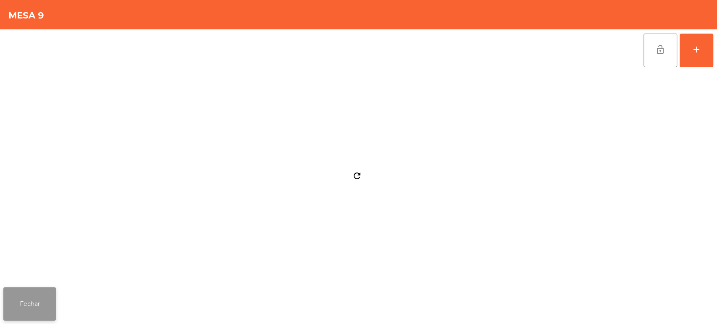
click at [42, 289] on button "Fechar" at bounding box center [29, 304] width 53 height 34
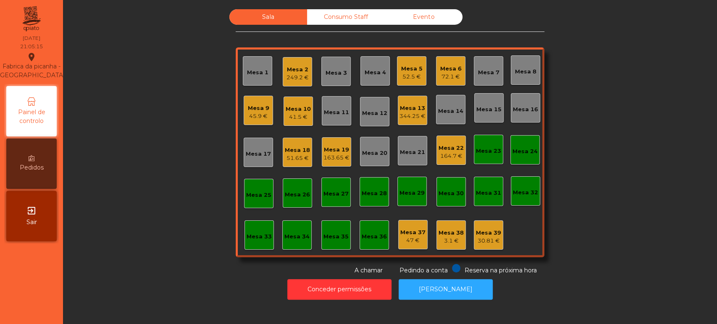
click at [343, 20] on div "Consumo Staff" at bounding box center [346, 17] width 78 height 16
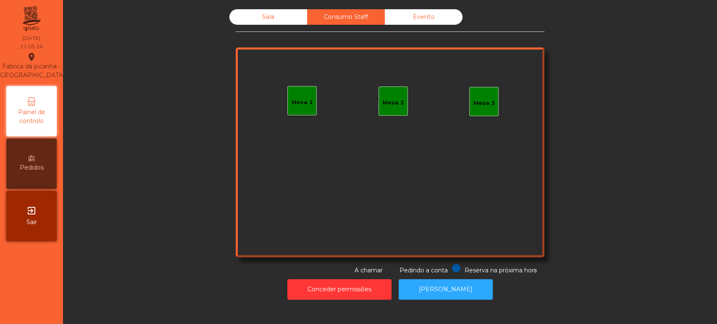
click at [405, 13] on div "Evento" at bounding box center [424, 17] width 78 height 16
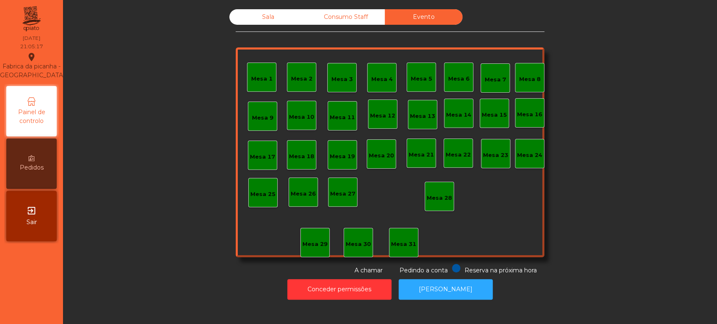
click at [251, 9] on div "Sala" at bounding box center [268, 17] width 78 height 16
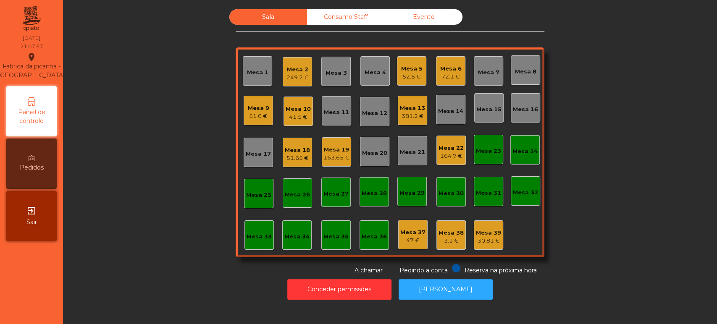
click at [397, 76] on div "Mesa 5 52.5 €" at bounding box center [411, 70] width 29 height 29
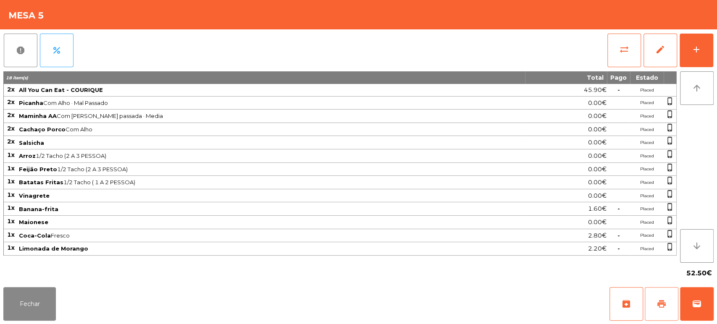
click at [658, 296] on button "print" at bounding box center [662, 304] width 34 height 34
click at [54, 288] on button "Fechar" at bounding box center [29, 304] width 53 height 34
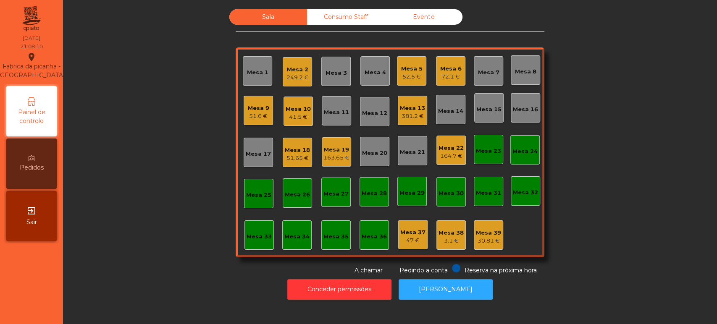
click at [457, 58] on div "Mesa 6 72.1 €" at bounding box center [450, 70] width 29 height 29
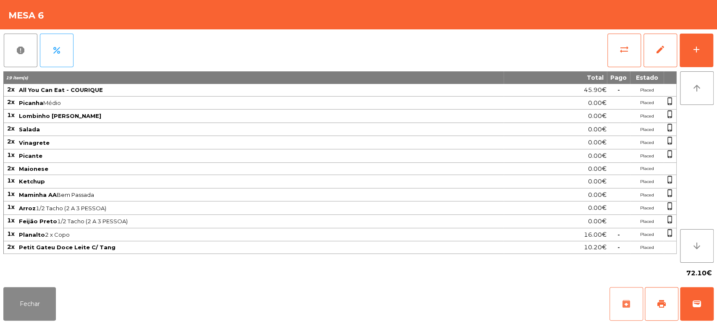
click at [637, 294] on button "archive" at bounding box center [627, 304] width 34 height 34
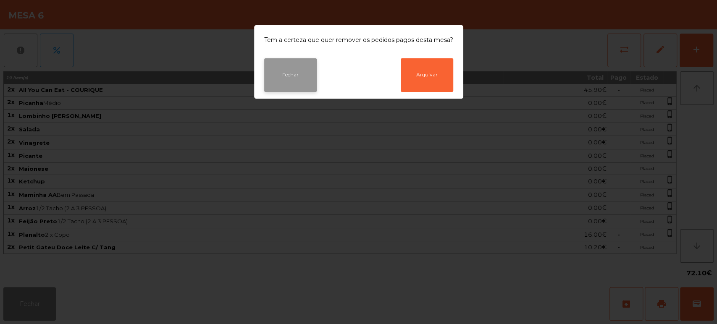
click at [309, 77] on button "Fechar" at bounding box center [290, 75] width 53 height 34
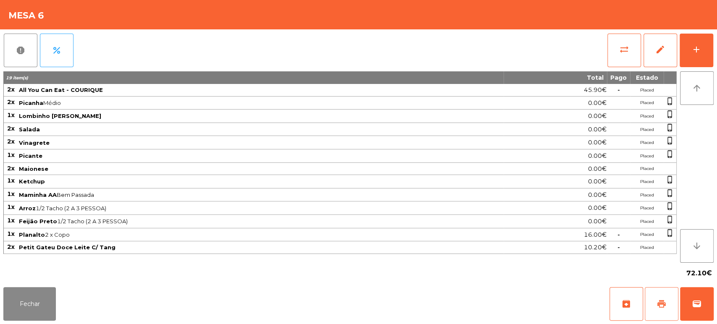
click at [657, 301] on span "print" at bounding box center [662, 304] width 10 height 10
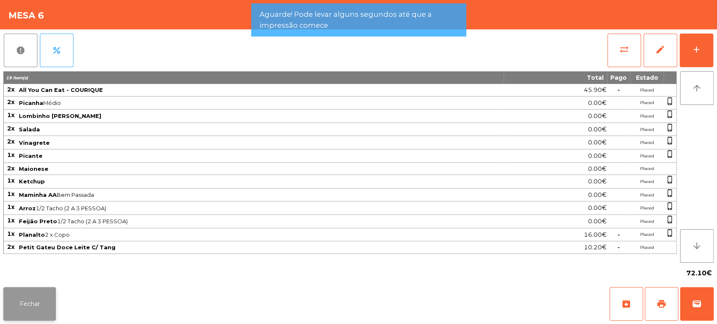
click at [42, 294] on button "Fechar" at bounding box center [29, 304] width 53 height 34
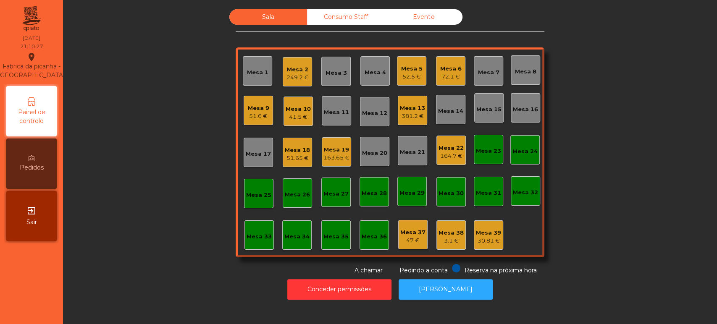
click at [421, 122] on div "Mesa 13 381.2 €" at bounding box center [412, 110] width 29 height 29
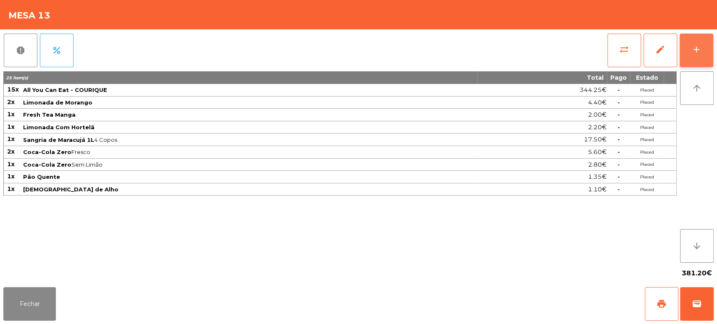
click at [699, 52] on div "add" at bounding box center [697, 50] width 10 height 10
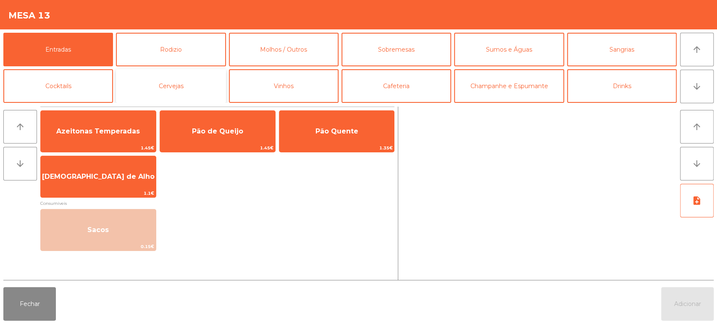
click at [185, 87] on button "Cervejas" at bounding box center [171, 86] width 110 height 34
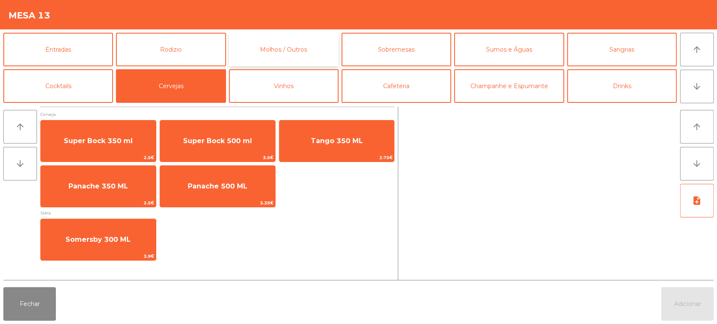
click at [262, 44] on button "Molhos / Outros" at bounding box center [284, 50] width 110 height 34
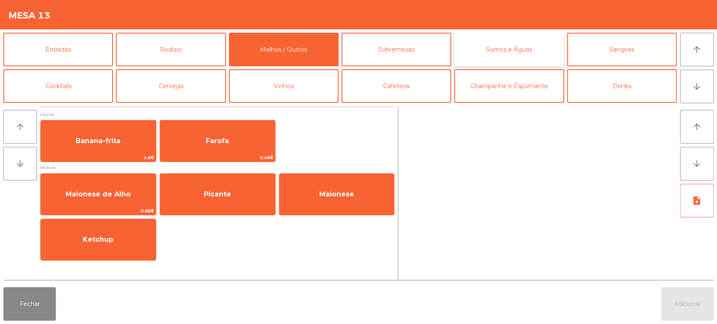
click at [508, 52] on button "Sumos e Águas" at bounding box center [509, 50] width 110 height 34
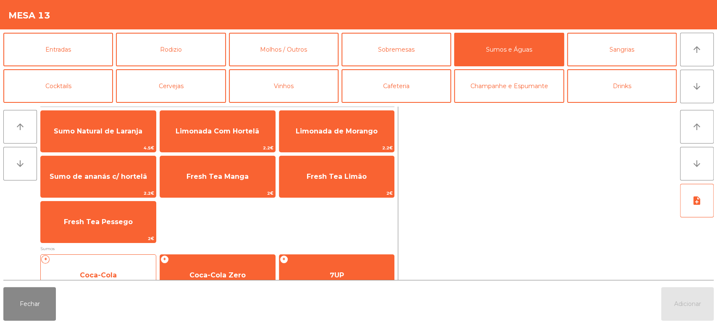
click at [115, 271] on span "Coca-Cola" at bounding box center [98, 275] width 37 height 8
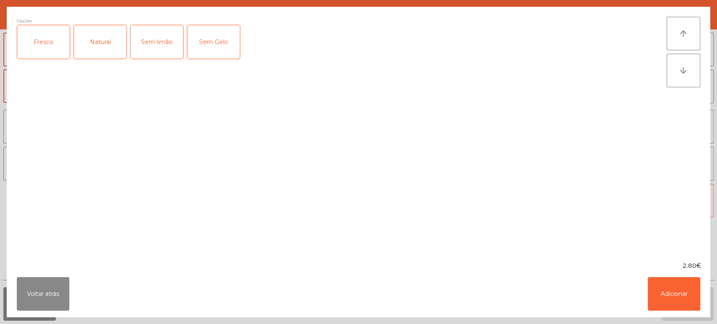
click at [49, 39] on div "Fresco" at bounding box center [43, 42] width 53 height 34
click at [672, 287] on button "Adicionar" at bounding box center [674, 294] width 53 height 34
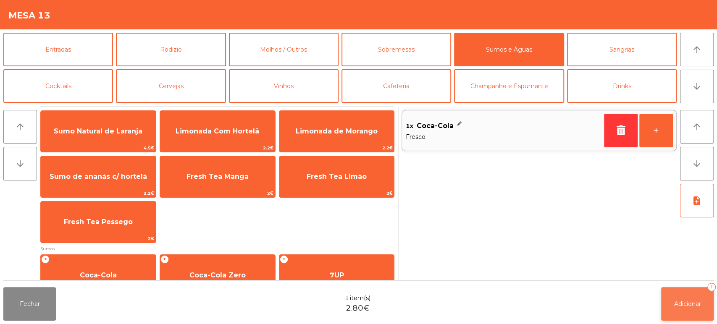
click at [701, 303] on span "Adicionar" at bounding box center [687, 304] width 27 height 8
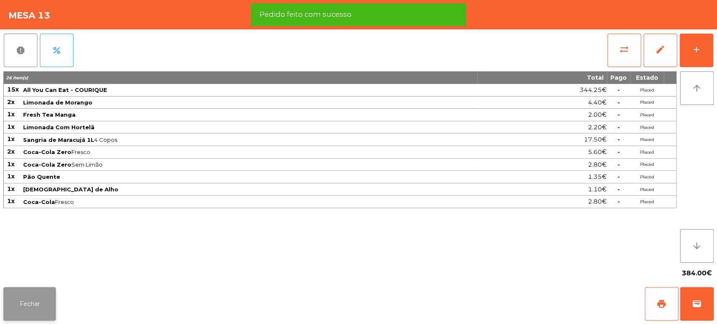
click at [38, 304] on button "Fechar" at bounding box center [29, 304] width 53 height 34
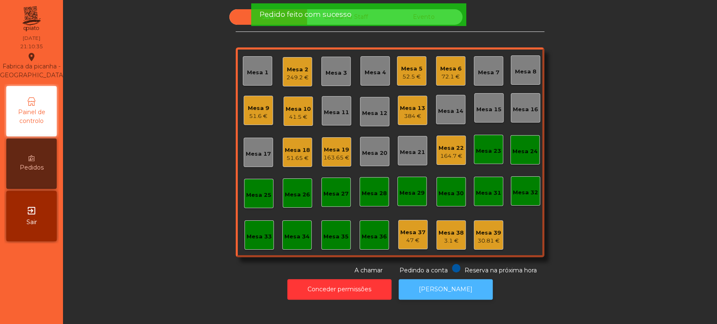
click at [447, 284] on button "[PERSON_NAME]" at bounding box center [446, 289] width 94 height 21
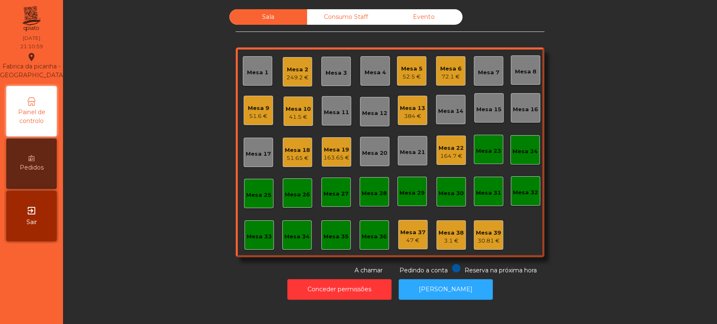
click at [445, 76] on div "72.1 €" at bounding box center [450, 77] width 21 height 8
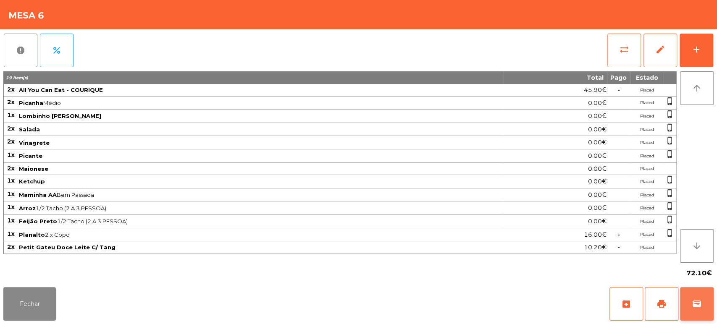
click at [693, 307] on span "wallet" at bounding box center [697, 304] width 10 height 10
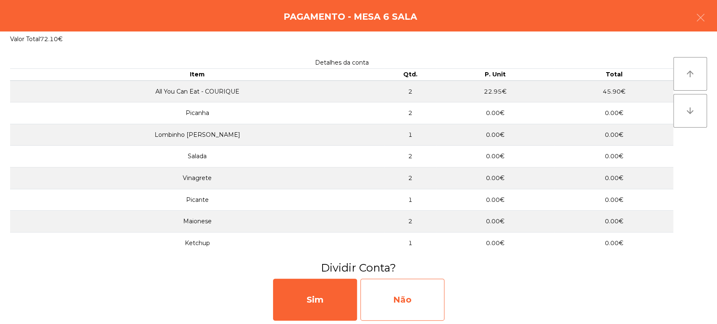
click at [393, 297] on div "Não" at bounding box center [403, 300] width 84 height 42
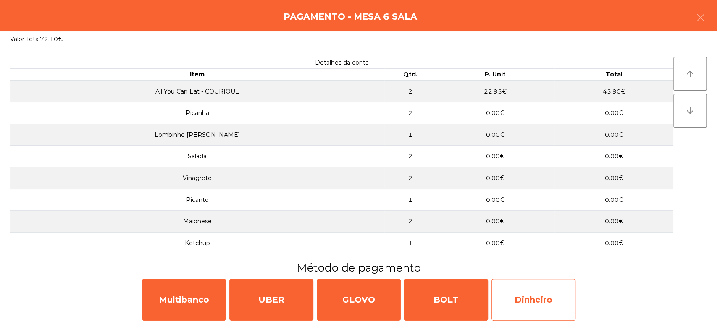
click at [551, 300] on div "Dinheiro" at bounding box center [534, 300] width 84 height 42
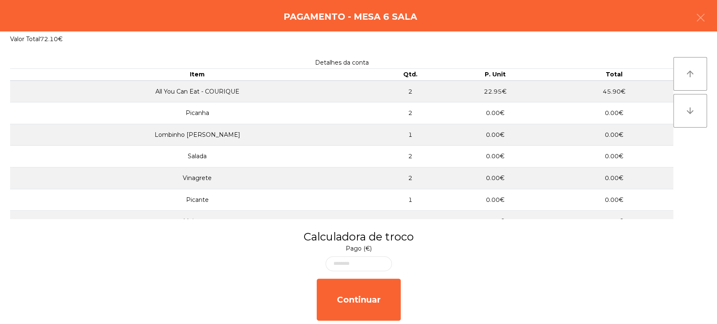
click at [699, 302] on div "Continuar" at bounding box center [358, 300] width 717 height 49
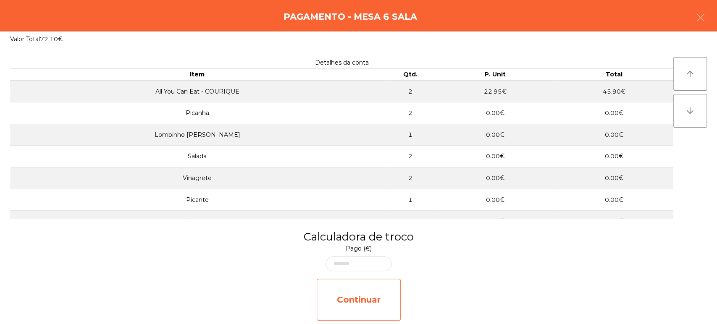
click at [371, 303] on div "Continuar" at bounding box center [359, 300] width 84 height 42
select select "**"
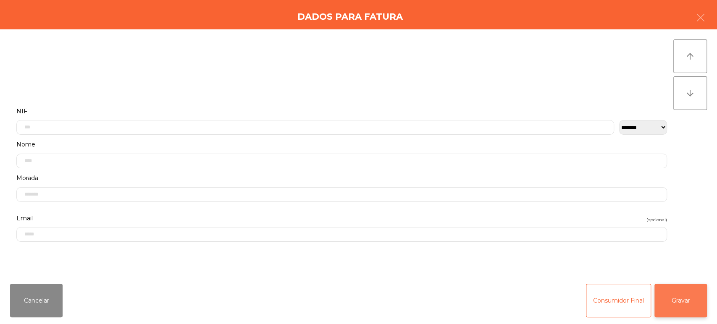
click at [676, 303] on button "Gravar" at bounding box center [681, 301] width 53 height 34
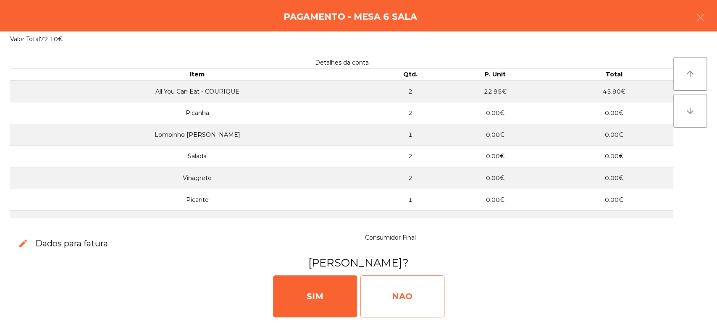
click at [398, 277] on div "NAO" at bounding box center [403, 297] width 84 height 42
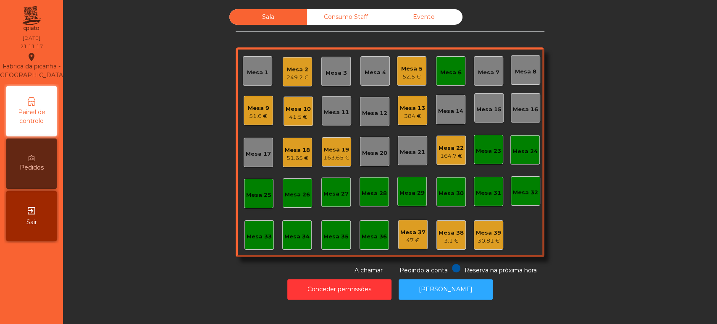
click at [449, 67] on div "Mesa 6" at bounding box center [450, 71] width 21 height 12
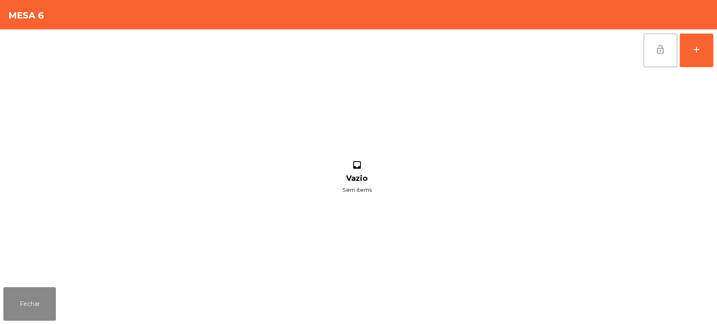
click at [661, 53] on span "lock_open" at bounding box center [660, 50] width 10 height 10
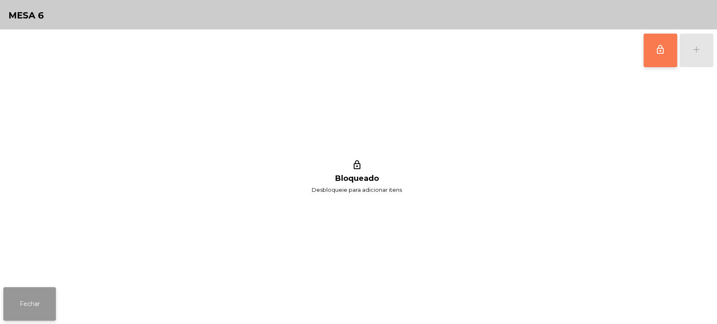
click at [37, 305] on button "Fechar" at bounding box center [29, 304] width 53 height 34
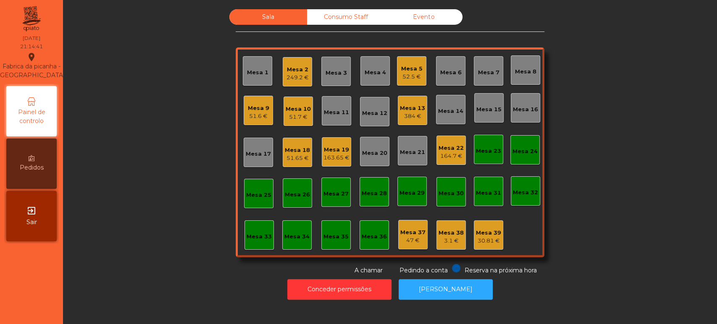
click at [525, 196] on div "Mesa 32" at bounding box center [525, 193] width 25 height 8
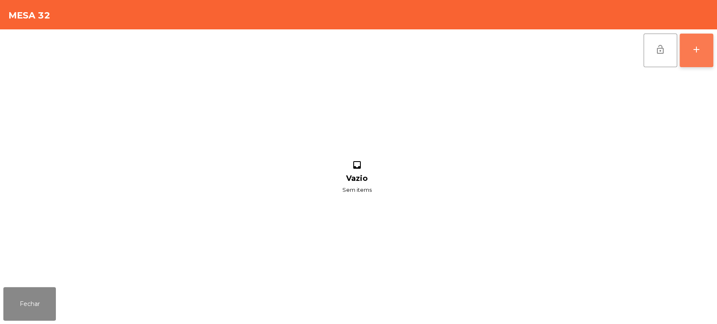
click at [693, 55] on button "add" at bounding box center [697, 51] width 34 height 34
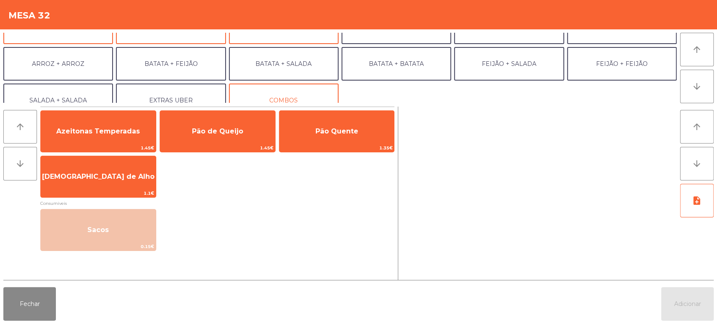
scroll to position [100, 0]
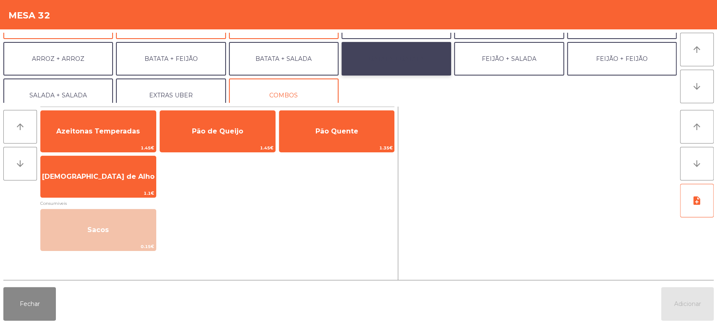
click at [409, 66] on button "BATATA + BATATA" at bounding box center [397, 59] width 110 height 34
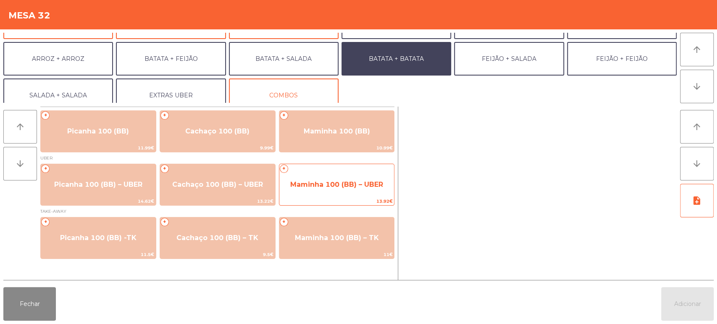
click at [358, 195] on span "Maminha 100 (BB) – UBER" at bounding box center [336, 185] width 115 height 23
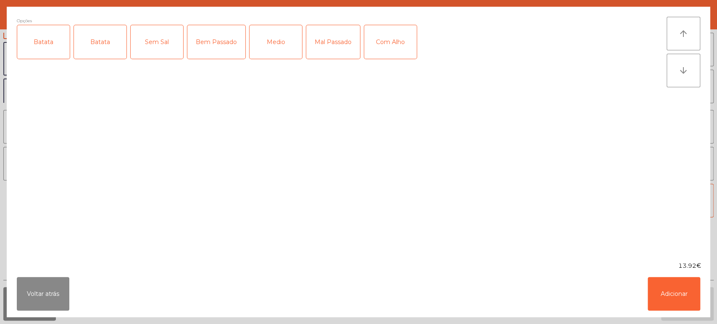
click at [51, 48] on div "Batata" at bounding box center [43, 42] width 53 height 34
click at [101, 44] on div "Batata" at bounding box center [100, 42] width 53 height 34
click at [81, 44] on div "Batata" at bounding box center [100, 42] width 53 height 34
click at [274, 37] on div "Medio" at bounding box center [276, 42] width 53 height 34
click at [390, 40] on div "Com Alho" at bounding box center [390, 42] width 53 height 34
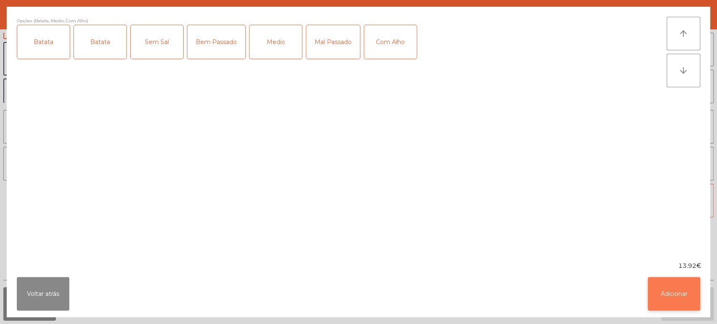
click at [655, 303] on button "Adicionar" at bounding box center [674, 294] width 53 height 34
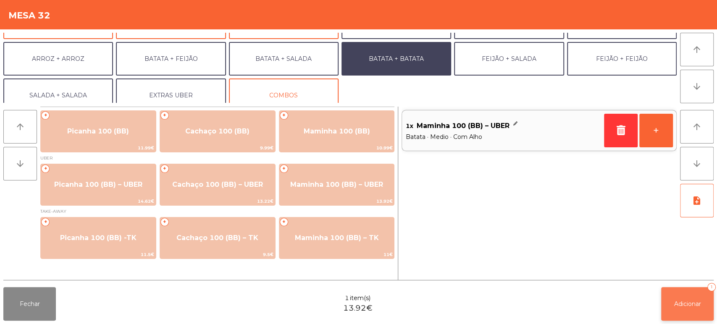
click at [693, 311] on button "Adicionar 1" at bounding box center [687, 304] width 53 height 34
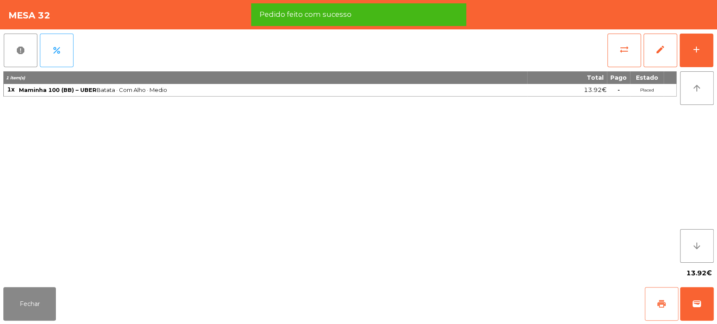
click at [662, 308] on span "print" at bounding box center [662, 304] width 10 height 10
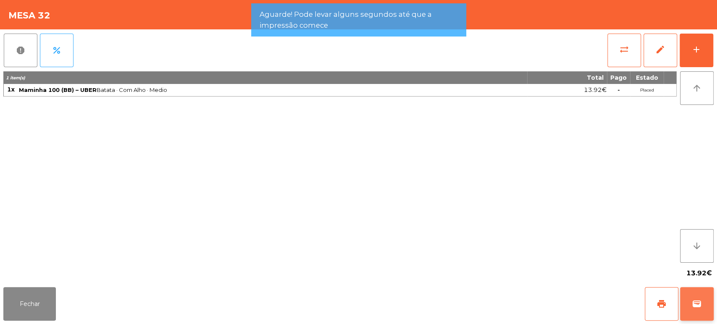
click at [696, 307] on span "wallet" at bounding box center [697, 304] width 10 height 10
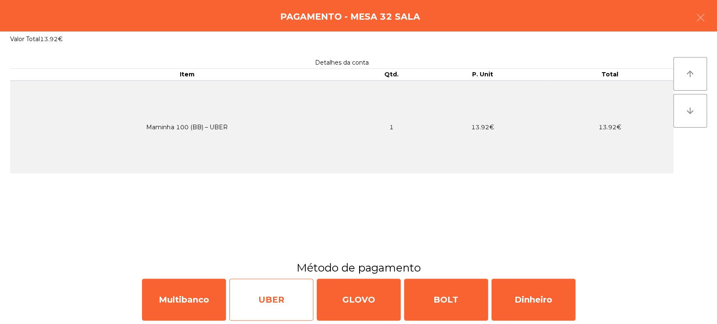
click at [290, 316] on div "UBER" at bounding box center [271, 300] width 84 height 42
select select "**"
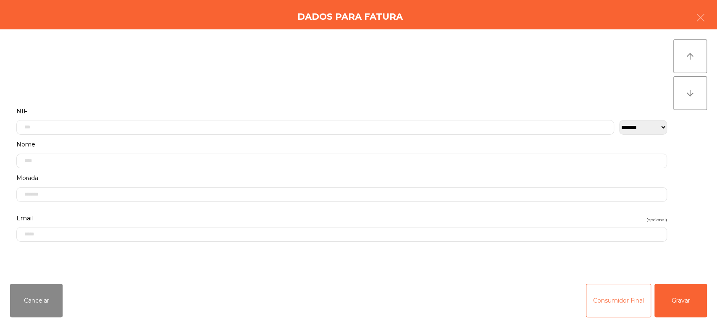
click at [621, 303] on button "Consumidor Final" at bounding box center [618, 301] width 65 height 34
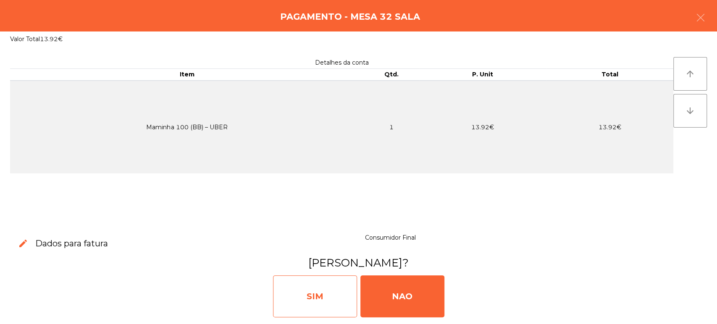
click at [324, 313] on div "SIM" at bounding box center [315, 297] width 84 height 42
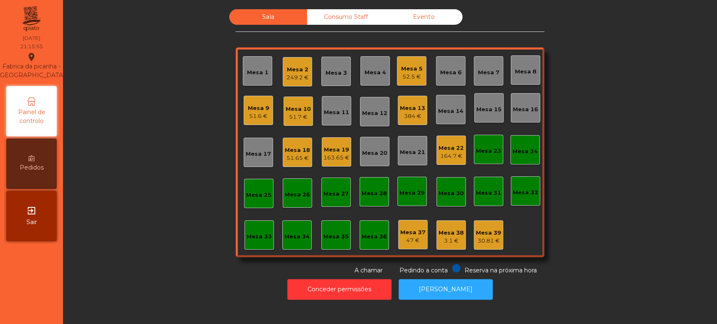
click at [479, 76] on div "Mesa 7" at bounding box center [488, 72] width 21 height 8
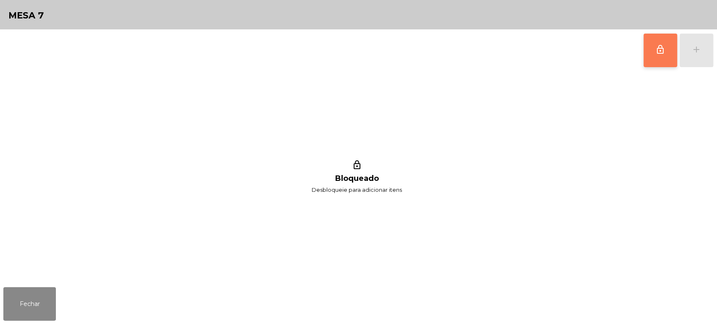
click at [658, 39] on button "lock_outline" at bounding box center [661, 51] width 34 height 34
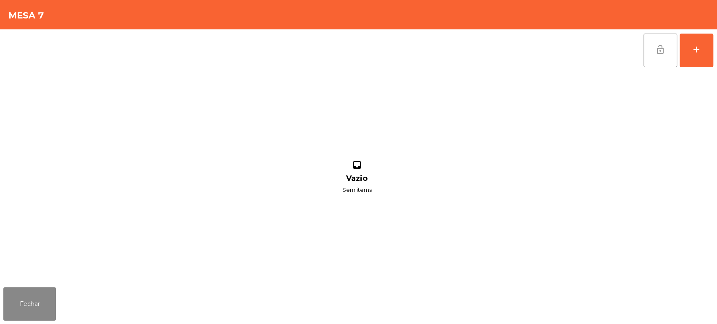
click at [659, 45] on span "lock_open" at bounding box center [660, 50] width 10 height 10
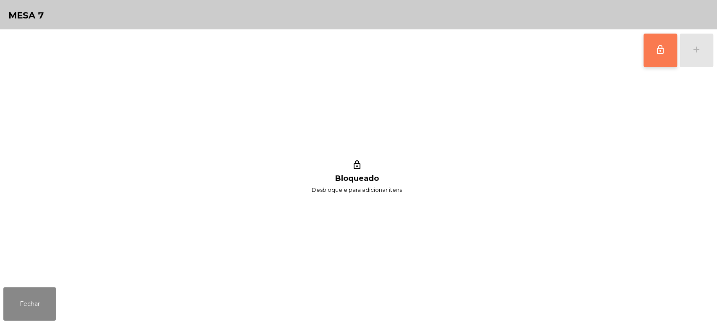
click at [661, 55] on button "lock_outline" at bounding box center [661, 51] width 34 height 34
click at [697, 42] on button "add" at bounding box center [697, 51] width 34 height 34
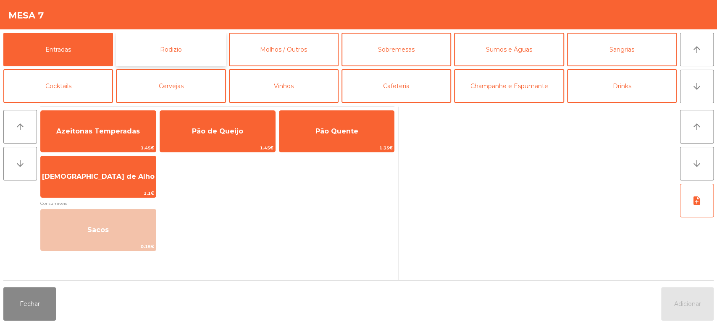
click at [161, 50] on button "Rodizio" at bounding box center [171, 50] width 110 height 34
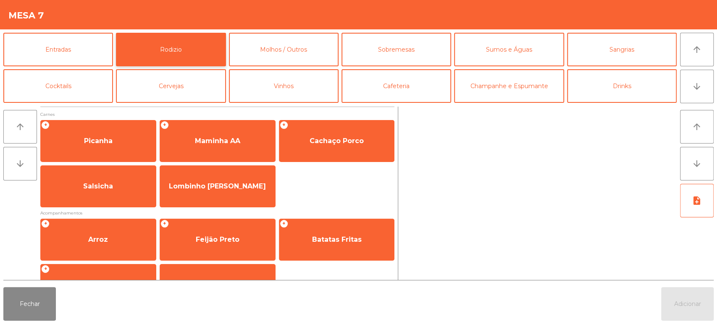
scroll to position [118, 0]
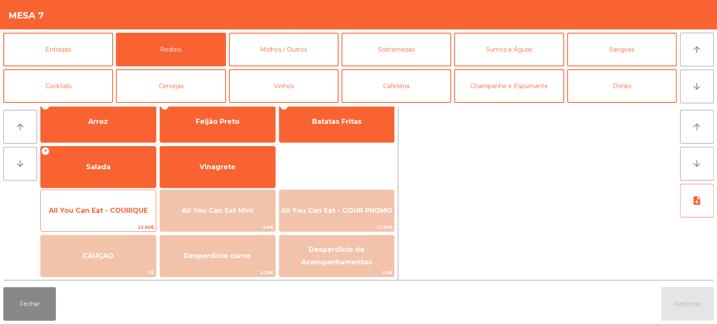
click at [126, 209] on span "All You Can Eat - COURIQUE" at bounding box center [98, 211] width 99 height 8
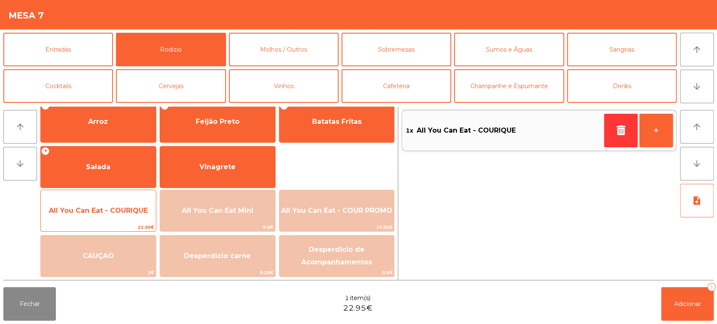
click at [121, 202] on span "All You Can Eat - COURIQUE" at bounding box center [98, 211] width 115 height 23
click at [119, 210] on span "All You Can Eat - COURIQUE" at bounding box center [98, 211] width 99 height 8
click at [126, 202] on span "All You Can Eat - COURIQUE" at bounding box center [98, 211] width 115 height 23
click at [123, 203] on span "All You Can Eat - COURIQUE" at bounding box center [98, 211] width 115 height 23
click at [151, 219] on span "All You Can Eat - COURIQUE" at bounding box center [98, 211] width 115 height 23
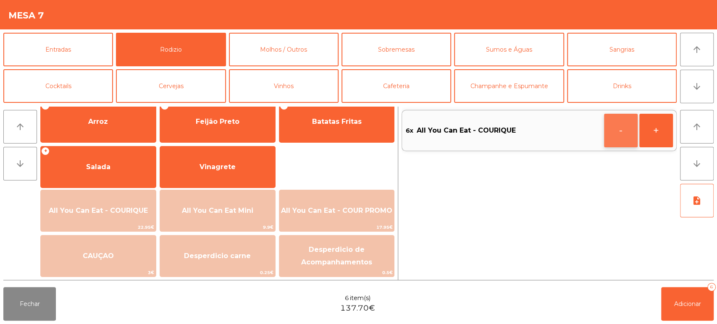
click at [615, 130] on button "-" at bounding box center [621, 131] width 34 height 34
click at [690, 300] on span "Adicionar" at bounding box center [687, 304] width 27 height 8
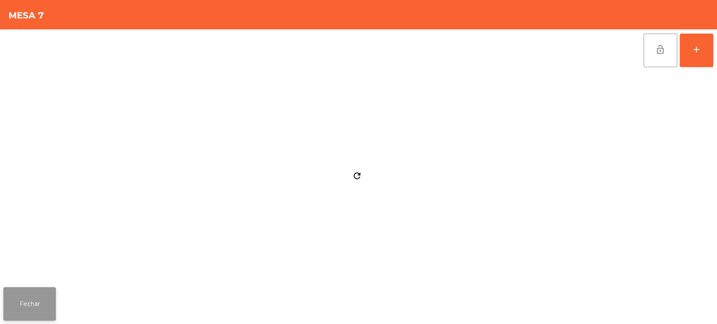
click at [41, 303] on button "Fechar" at bounding box center [29, 304] width 53 height 34
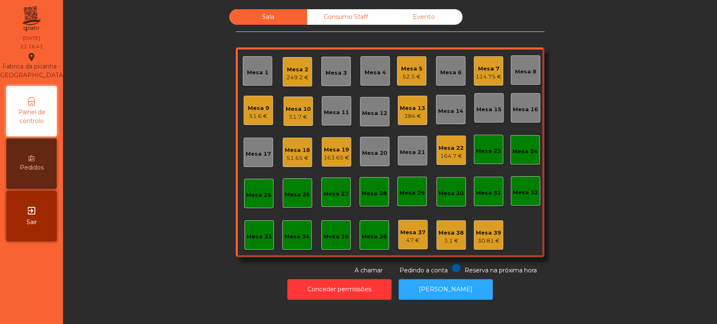
click at [287, 81] on div "249.2 €" at bounding box center [298, 78] width 22 height 8
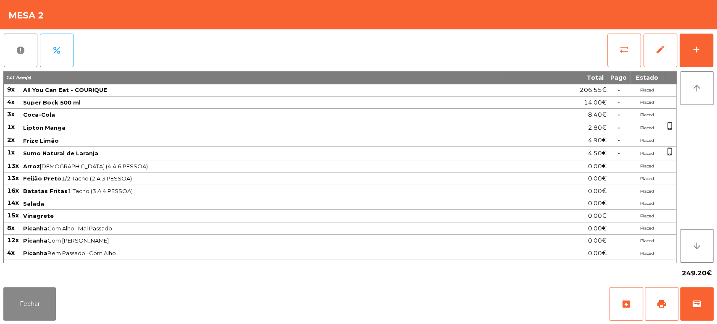
click at [716, 53] on div "report percent sync_alt edit add 141 item(s) Total Pago Estado 9x All You Can E…" at bounding box center [358, 156] width 717 height 255
click at [682, 55] on button "add" at bounding box center [697, 51] width 34 height 34
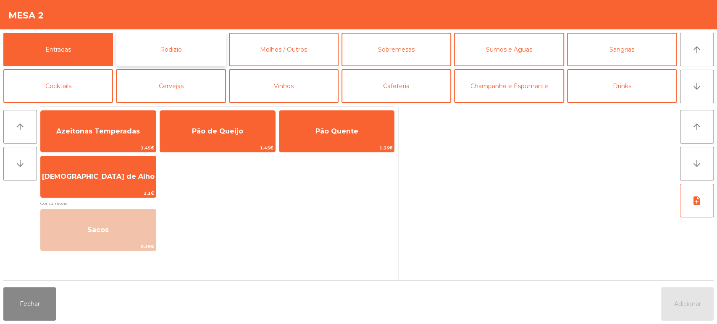
click at [201, 47] on button "Rodizio" at bounding box center [171, 50] width 110 height 34
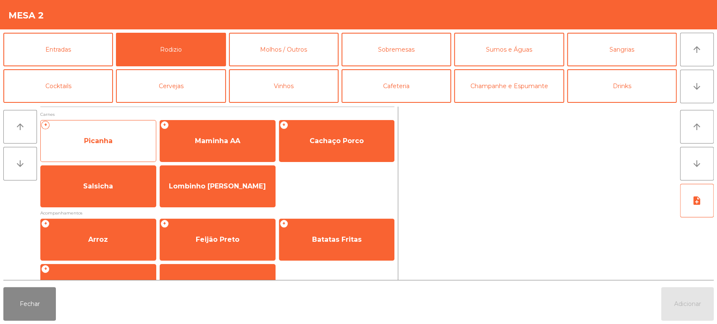
click at [119, 139] on span "Picanha" at bounding box center [98, 141] width 115 height 23
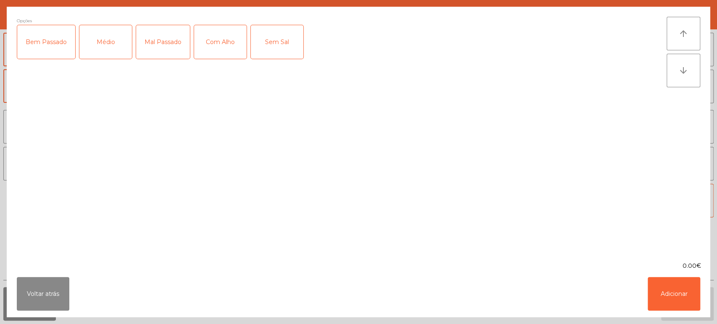
click at [161, 39] on div "Mal Passado" at bounding box center [163, 42] width 54 height 34
click at [229, 48] on div "Com Alho" at bounding box center [220, 42] width 53 height 34
click at [682, 305] on button "Adicionar" at bounding box center [674, 294] width 53 height 34
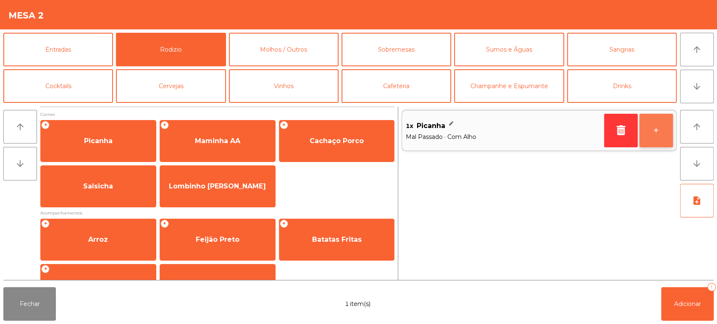
click at [655, 140] on button "+" at bounding box center [657, 131] width 34 height 34
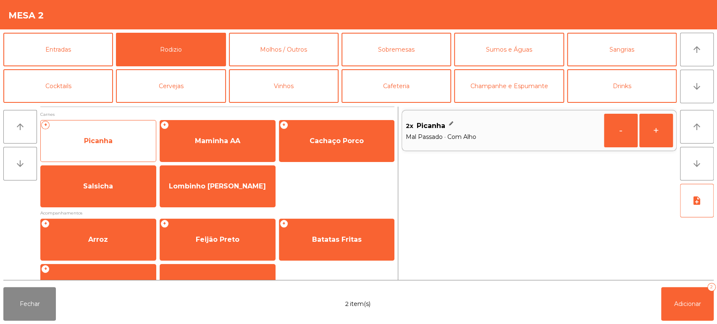
click at [119, 145] on span "Picanha" at bounding box center [98, 141] width 115 height 23
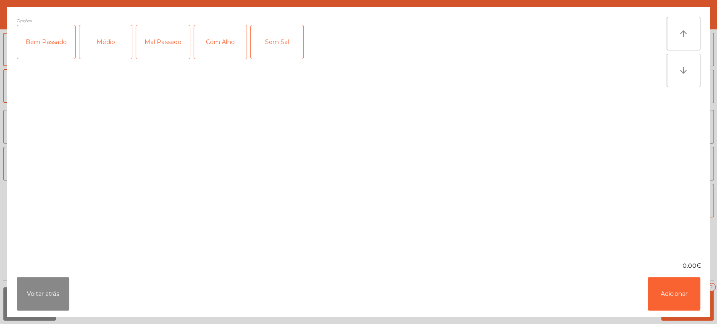
click at [113, 44] on div "Médio" at bounding box center [105, 42] width 53 height 34
click at [219, 34] on div "Com Alho" at bounding box center [220, 42] width 53 height 34
click at [677, 305] on button "Adicionar" at bounding box center [674, 294] width 53 height 34
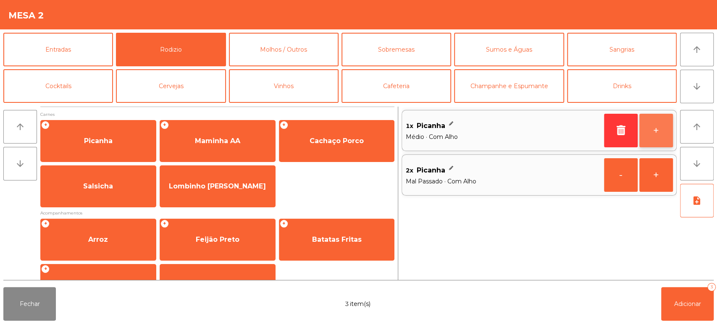
click at [663, 127] on button "+" at bounding box center [657, 131] width 34 height 34
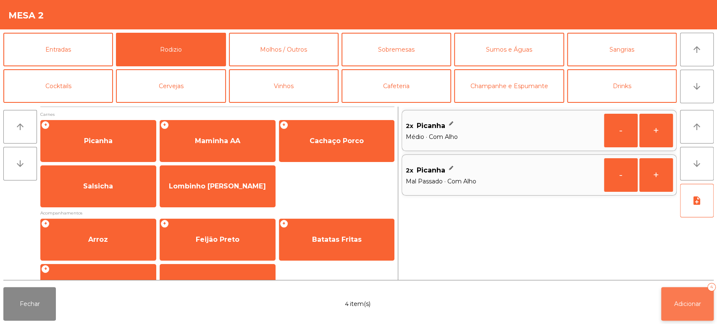
click at [696, 309] on button "Adicionar 4" at bounding box center [687, 304] width 53 height 34
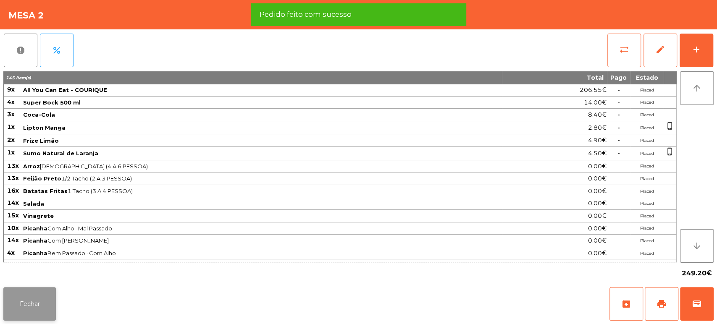
click at [40, 295] on button "Fechar" at bounding box center [29, 304] width 53 height 34
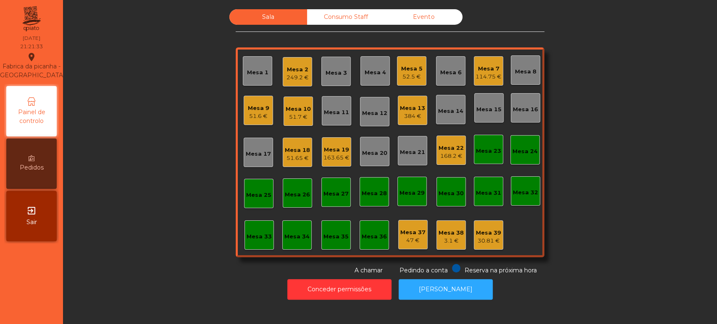
click at [422, 107] on div "Mesa 13 384 €" at bounding box center [412, 110] width 29 height 29
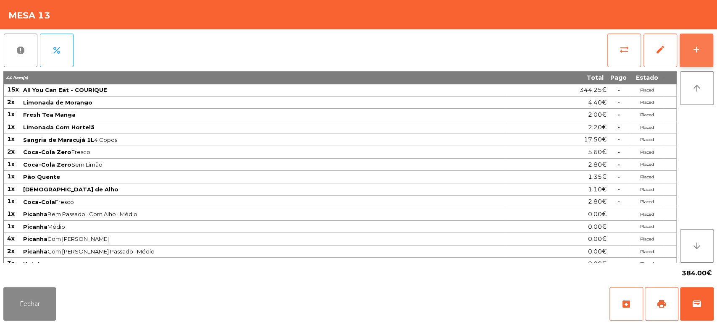
click at [700, 42] on button "add" at bounding box center [697, 51] width 34 height 34
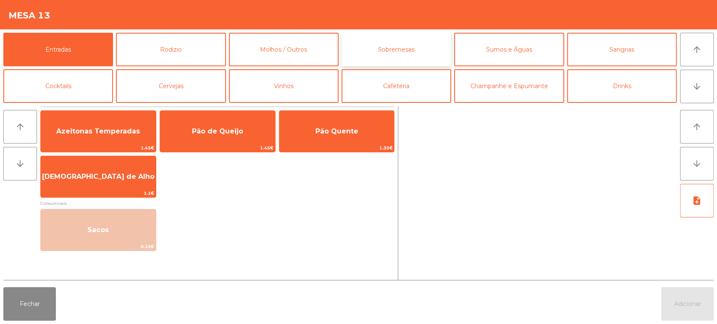
click at [376, 39] on button "Sobremesas" at bounding box center [397, 50] width 110 height 34
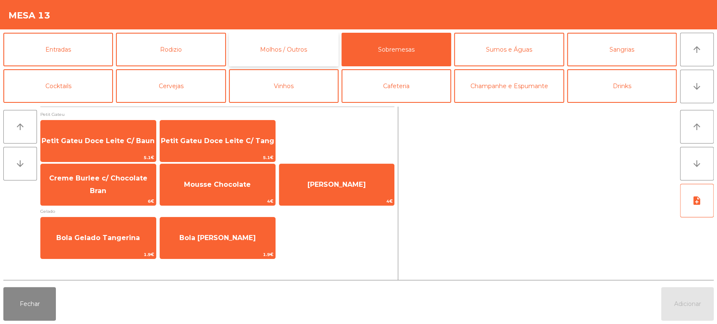
click at [292, 50] on button "Molhos / Outros" at bounding box center [284, 50] width 110 height 34
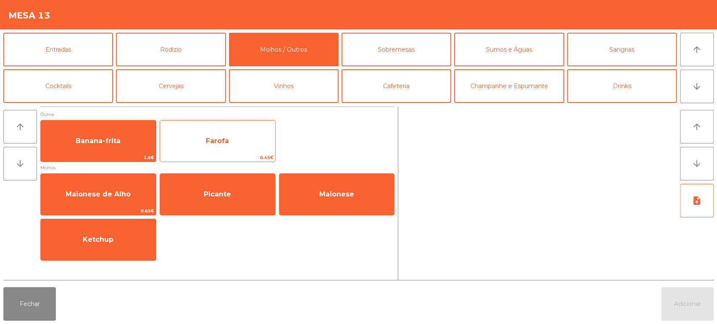
click at [234, 143] on span "Farofa" at bounding box center [217, 141] width 115 height 23
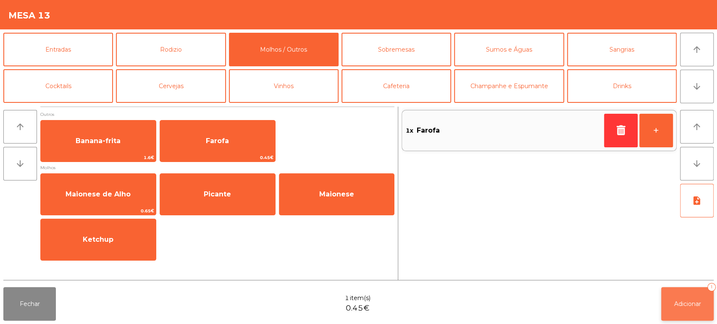
click at [694, 289] on button "Adicionar 1" at bounding box center [687, 304] width 53 height 34
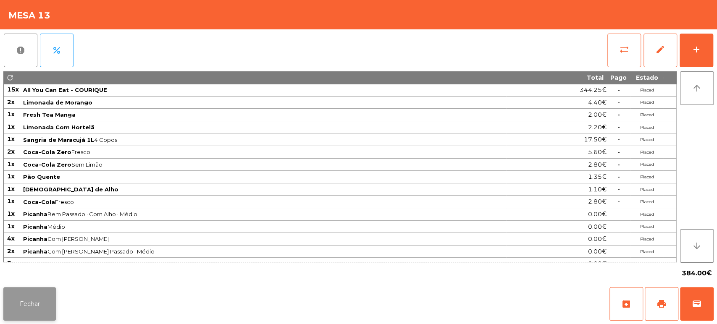
click at [25, 304] on button "Fechar" at bounding box center [29, 304] width 53 height 34
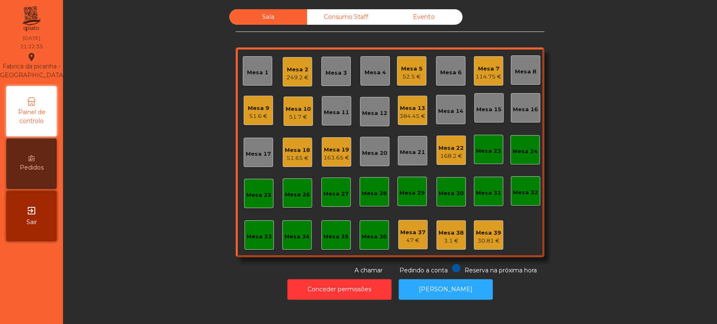
click at [513, 63] on div "Mesa 8" at bounding box center [525, 69] width 29 height 29
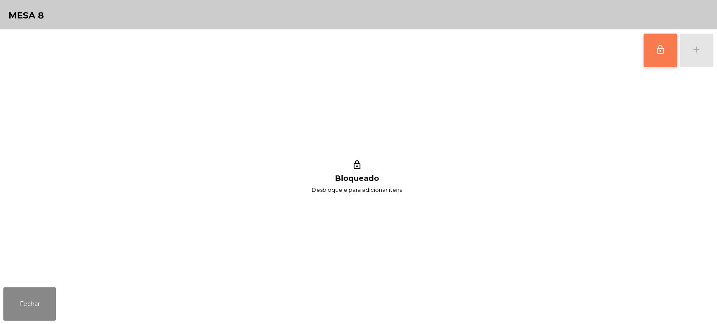
click at [644, 46] on button "lock_outline" at bounding box center [661, 51] width 34 height 34
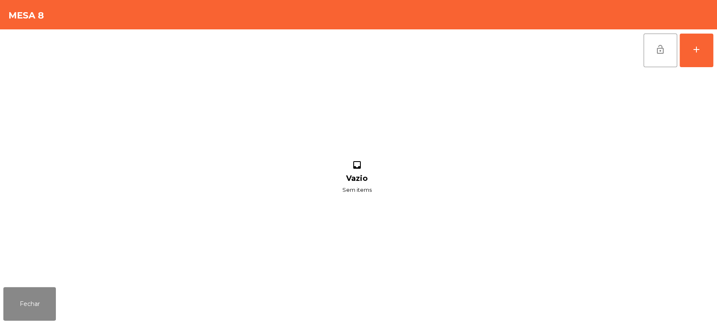
click at [40, 279] on div "inbox Vazio Sem items" at bounding box center [356, 177] width 707 height 213
click at [35, 302] on button "Fechar" at bounding box center [29, 304] width 53 height 34
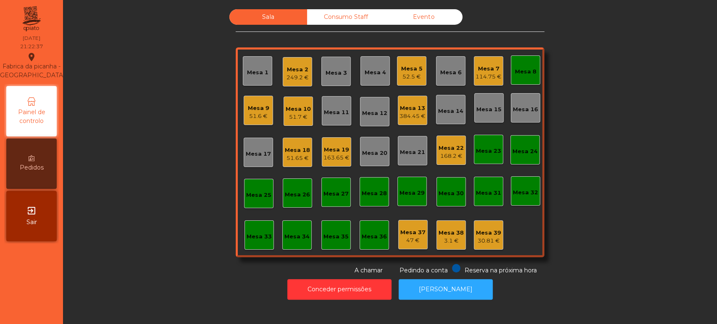
click at [482, 76] on div "114.75 €" at bounding box center [489, 77] width 26 height 8
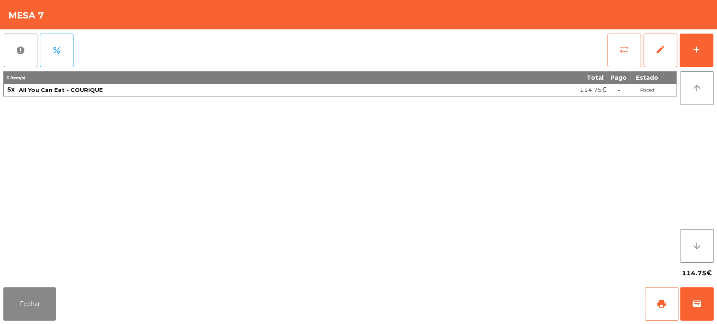
click at [626, 48] on span "sync_alt" at bounding box center [624, 50] width 10 height 10
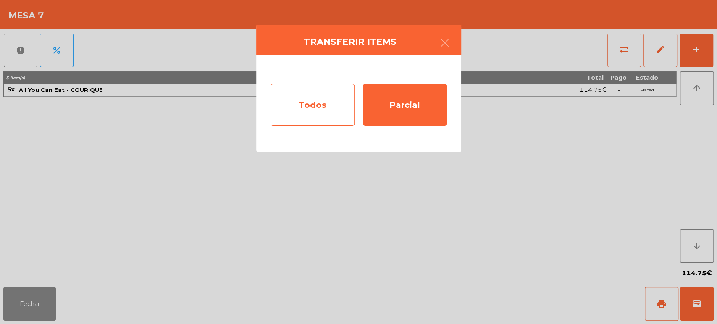
click at [333, 108] on div "Todos" at bounding box center [313, 105] width 84 height 42
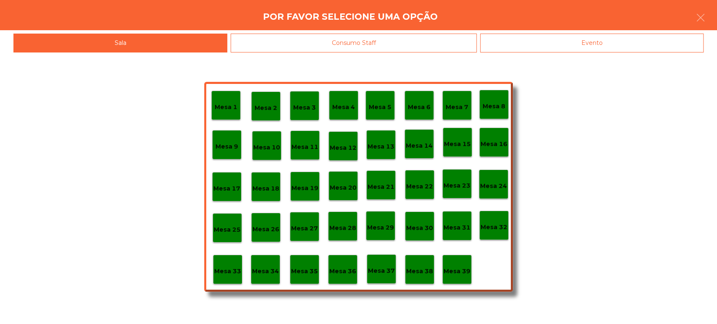
click at [517, 108] on div "Mesa 1 Mesa 2 Mesa 3 Mesa 4 Mesa 5 Mesa 6 Mesa 7 Mesa 8 [GEOGRAPHIC_DATA] 9 [GE…" at bounding box center [358, 189] width 717 height 272
click at [502, 102] on p "Mesa 8" at bounding box center [494, 107] width 23 height 10
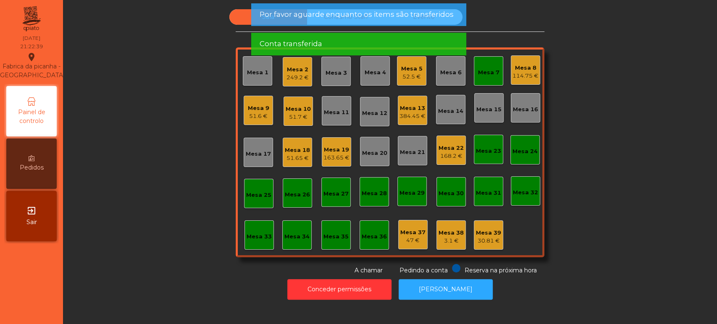
click at [485, 64] on div "Mesa 7" at bounding box center [488, 70] width 29 height 29
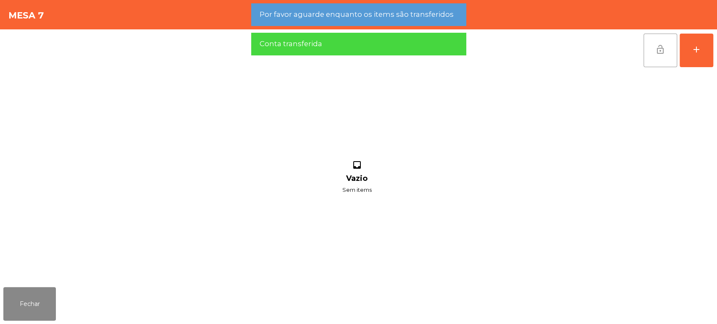
click at [644, 50] on button "lock_open" at bounding box center [661, 51] width 34 height 34
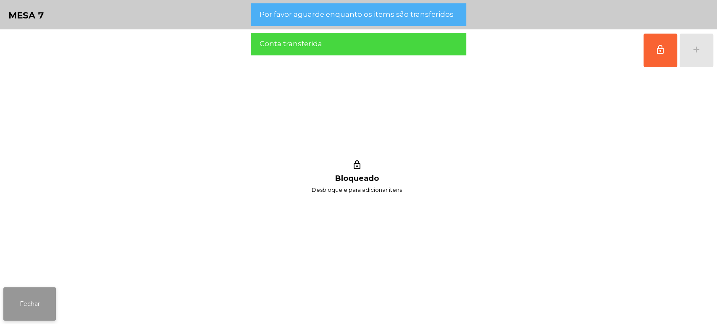
click at [44, 290] on button "Fechar" at bounding box center [29, 304] width 53 height 34
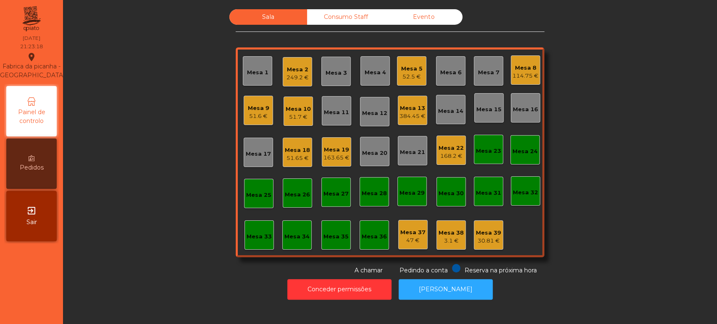
click at [292, 83] on div "Mesa 2 249.2 €" at bounding box center [297, 71] width 29 height 29
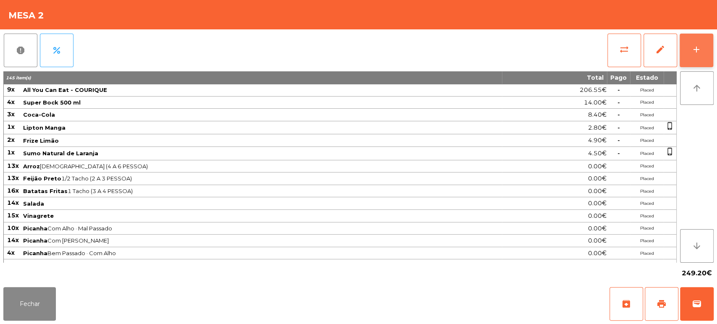
click at [712, 44] on button "add" at bounding box center [697, 51] width 34 height 34
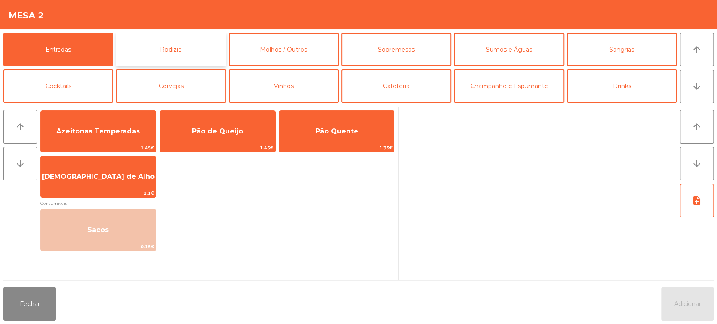
click at [182, 38] on button "Rodizio" at bounding box center [171, 50] width 110 height 34
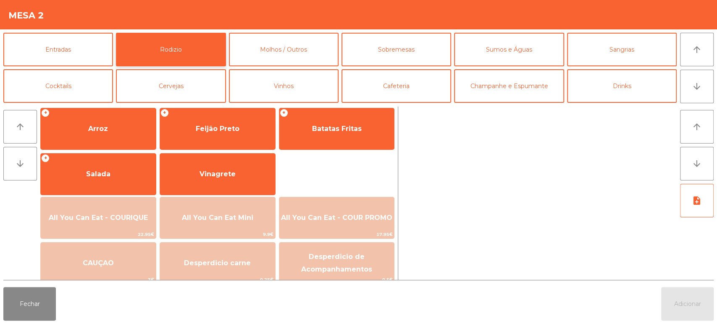
scroll to position [111, 0]
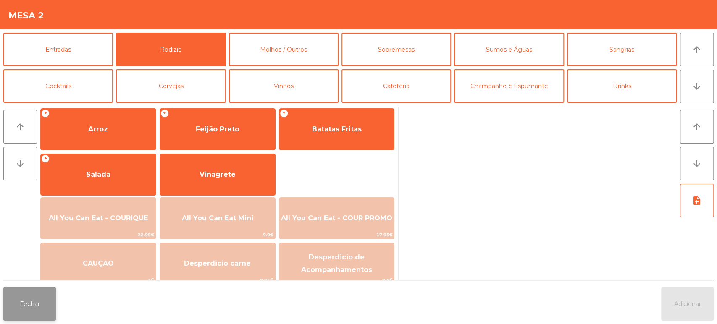
click at [41, 311] on button "Fechar" at bounding box center [29, 304] width 53 height 34
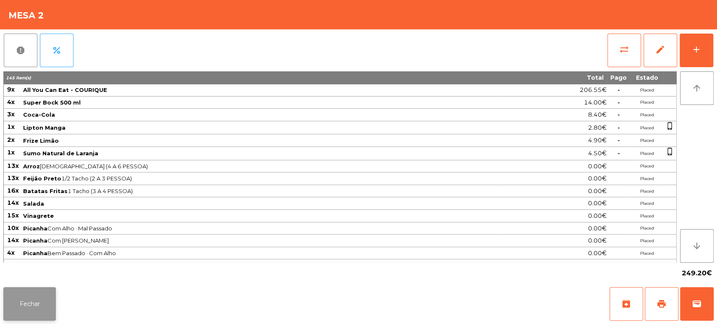
click at [30, 319] on button "Fechar" at bounding box center [29, 304] width 53 height 34
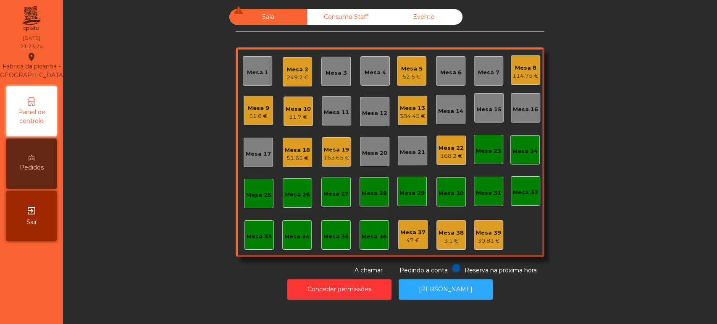
click at [253, 111] on div "Mesa 9" at bounding box center [258, 108] width 21 height 8
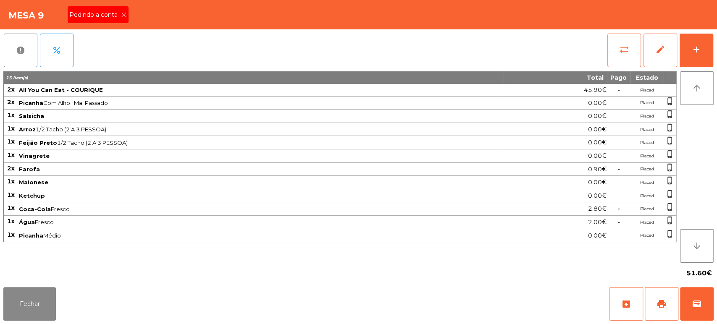
click at [113, 19] on span "Pedindo a conta" at bounding box center [95, 15] width 52 height 9
click at [674, 305] on button "print" at bounding box center [662, 304] width 34 height 34
click at [17, 289] on button "Fechar" at bounding box center [29, 304] width 53 height 34
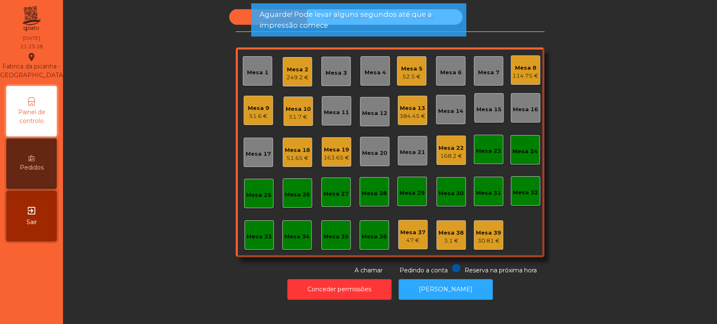
click at [421, 119] on div "384.45 €" at bounding box center [413, 116] width 26 height 8
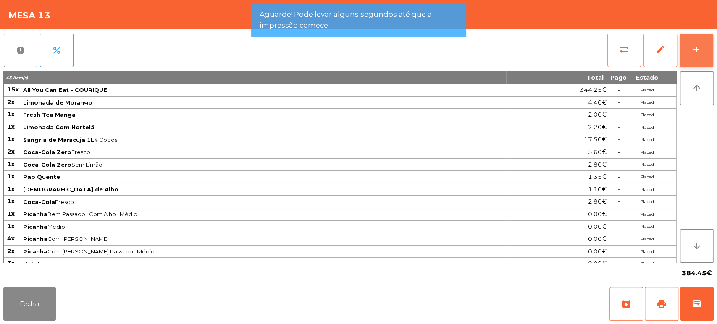
click at [696, 45] on div "add" at bounding box center [697, 50] width 10 height 10
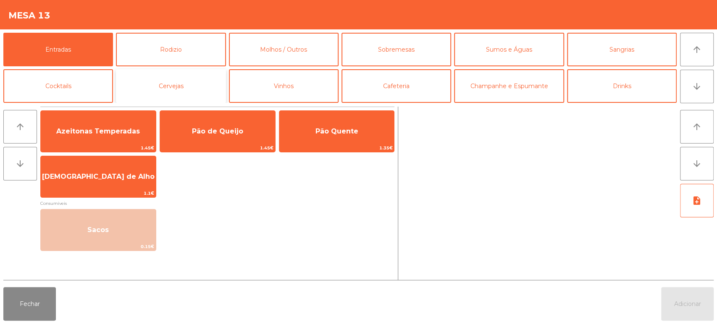
click at [180, 92] on button "Cervejas" at bounding box center [171, 86] width 110 height 34
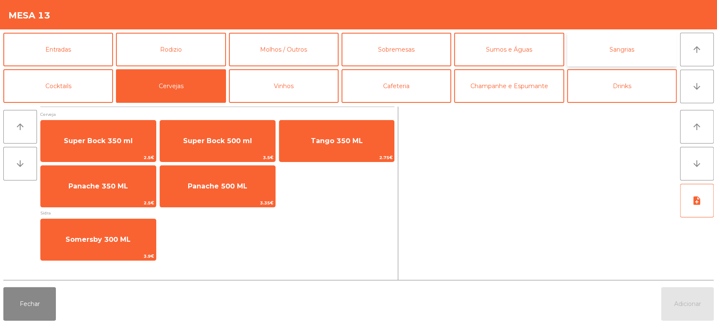
click at [613, 54] on button "Sangrias" at bounding box center [622, 50] width 110 height 34
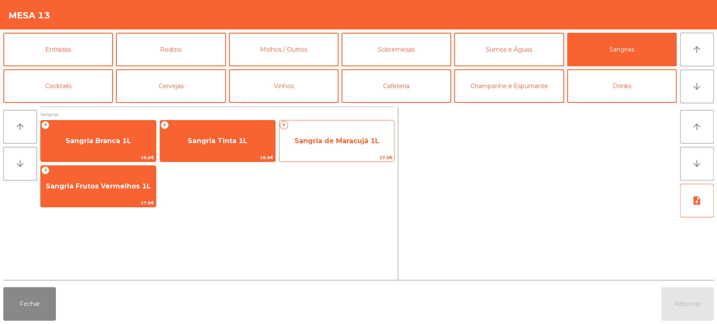
click at [357, 145] on span "Sangria de Maracujá 1L" at bounding box center [336, 141] width 115 height 23
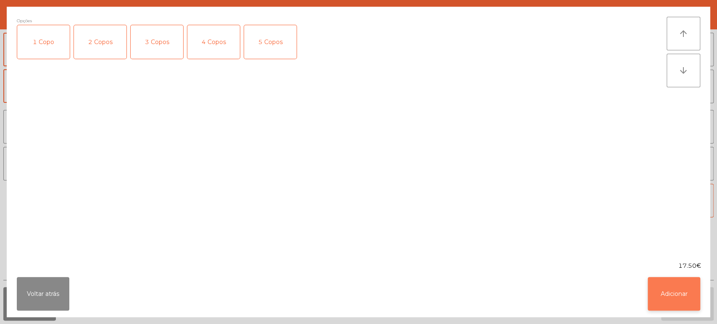
click at [662, 287] on button "Adicionar" at bounding box center [674, 294] width 53 height 34
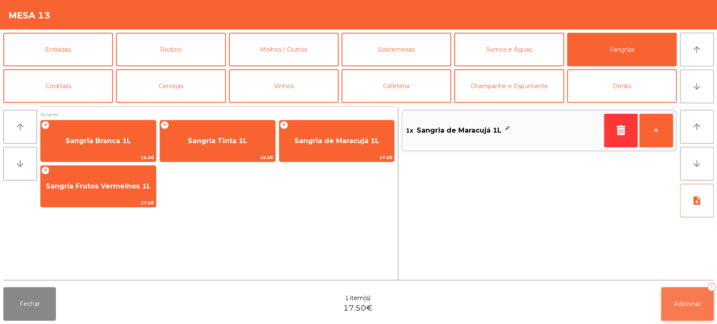
click at [691, 302] on span "Adicionar" at bounding box center [687, 304] width 27 height 8
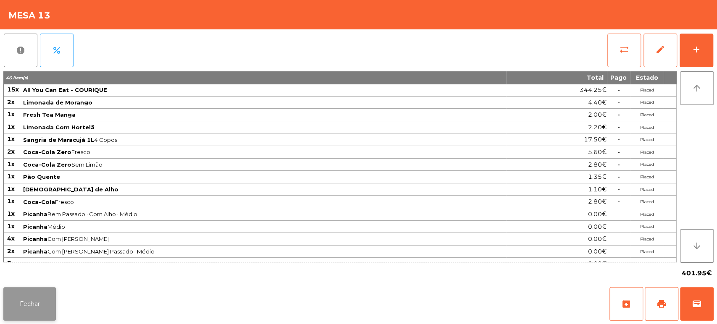
click at [37, 289] on button "Fechar" at bounding box center [29, 304] width 53 height 34
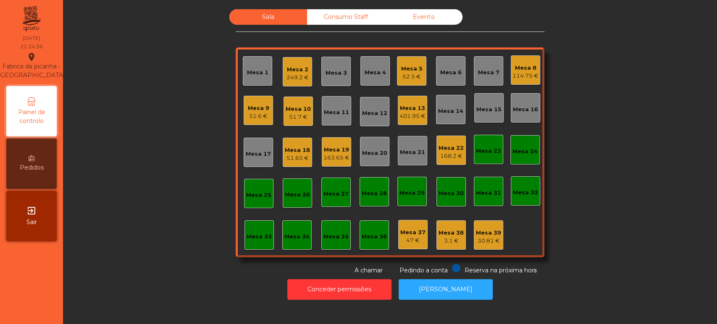
click at [400, 119] on div "401.95 €" at bounding box center [413, 116] width 26 height 8
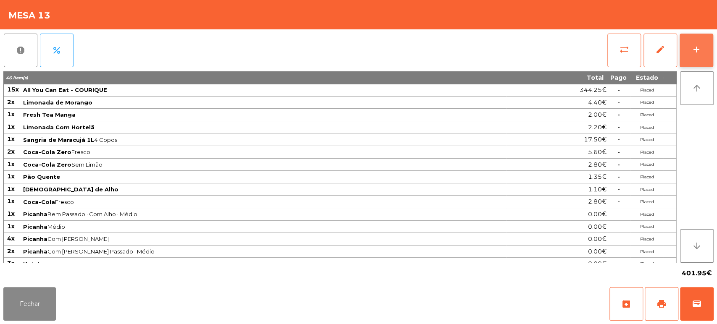
click at [695, 47] on div "add" at bounding box center [697, 50] width 10 height 10
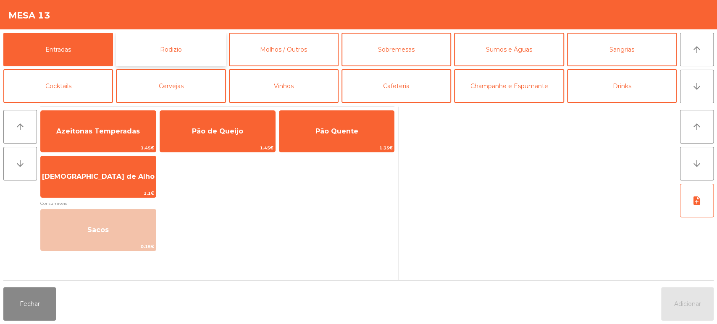
click at [187, 42] on button "Rodizio" at bounding box center [171, 50] width 110 height 34
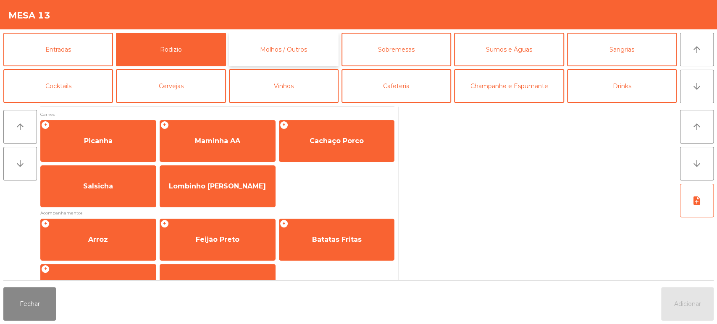
click at [312, 40] on button "Molhos / Outros" at bounding box center [284, 50] width 110 height 34
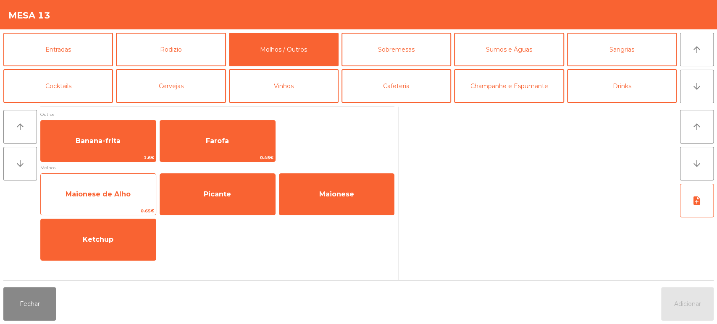
click at [116, 192] on span "Maionese de Alho" at bounding box center [98, 194] width 65 height 8
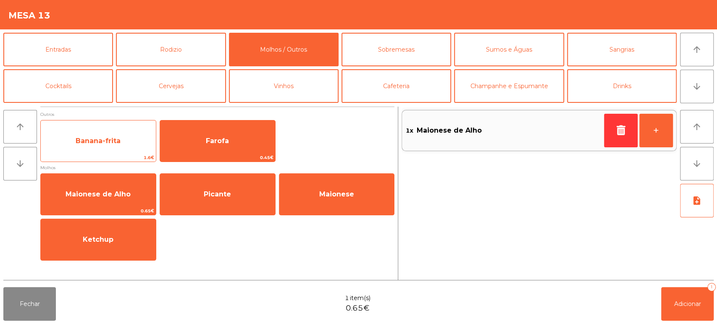
click at [114, 142] on span "Banana-frita" at bounding box center [98, 141] width 45 height 8
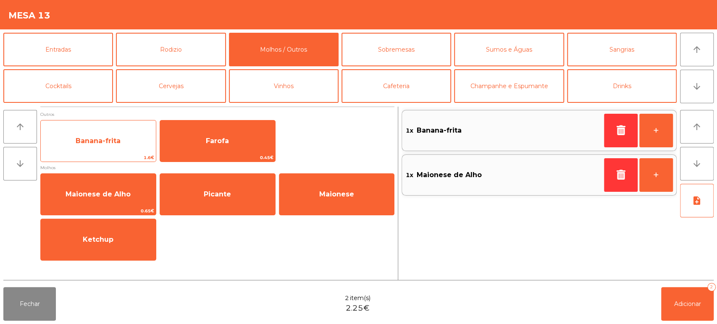
click at [106, 151] on span "Banana-frita" at bounding box center [98, 141] width 115 height 23
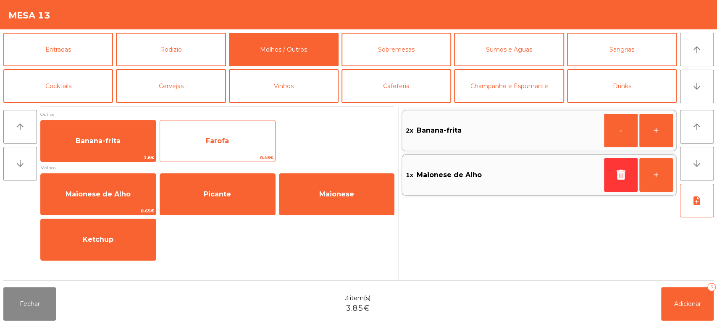
click at [228, 136] on span "Farofa" at bounding box center [217, 141] width 115 height 23
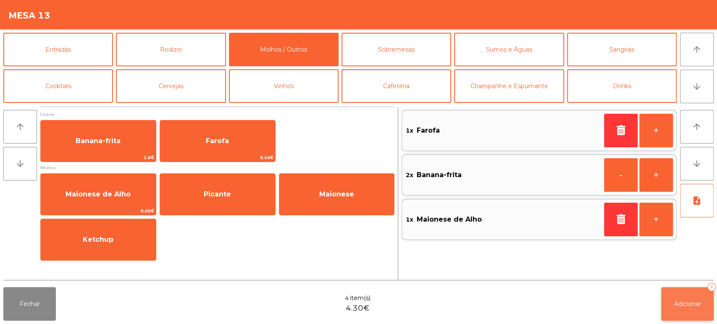
click at [684, 292] on button "Adicionar 4" at bounding box center [687, 304] width 53 height 34
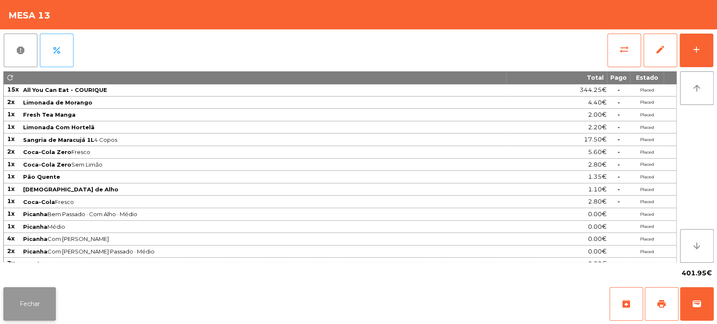
click at [31, 289] on button "Fechar" at bounding box center [29, 304] width 53 height 34
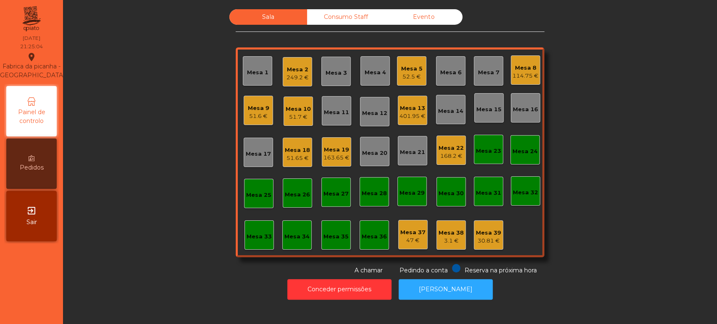
click at [176, 247] on div "Sala Consumo Staff Evento Mesa 1 Mesa 2 249.2 € Mesa 3 Mesa 4 Mesa 5 52.5 € Mes…" at bounding box center [390, 142] width 632 height 266
click at [287, 144] on div "Mesa 18 51.65 €" at bounding box center [297, 153] width 25 height 20
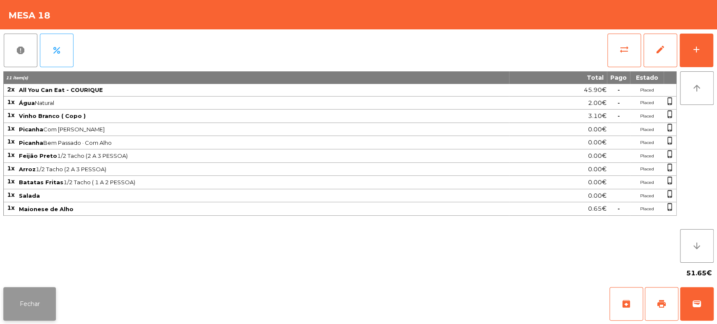
click at [39, 317] on button "Fechar" at bounding box center [29, 304] width 53 height 34
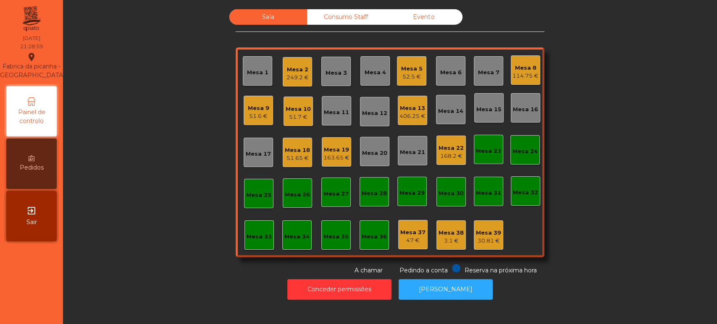
click at [164, 161] on div "Sala Consumo Staff Evento Mesa 1 Mesa 2 249.2 € Mesa 3 Mesa 4 Mesa 5 52.5 € Mes…" at bounding box center [390, 142] width 632 height 266
click at [287, 71] on div "Mesa 2" at bounding box center [298, 70] width 22 height 8
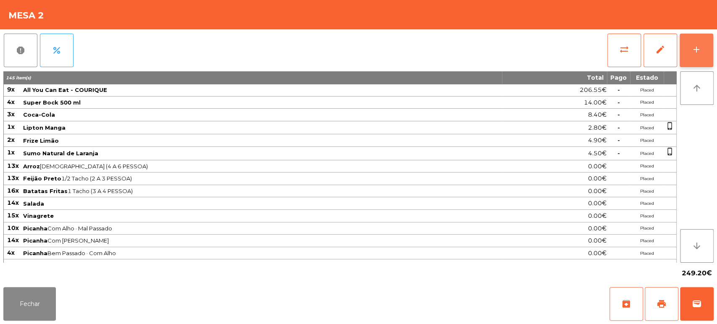
click at [710, 55] on button "add" at bounding box center [697, 51] width 34 height 34
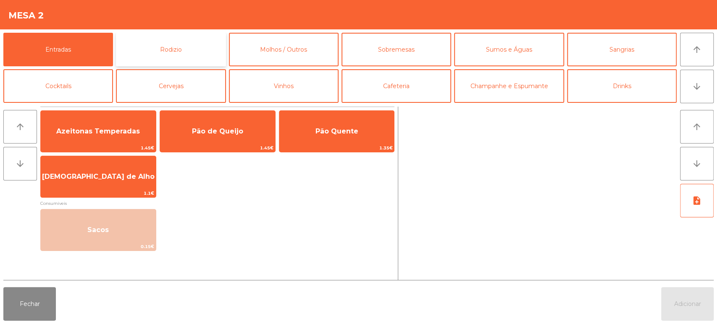
click at [213, 55] on button "Rodizio" at bounding box center [171, 50] width 110 height 34
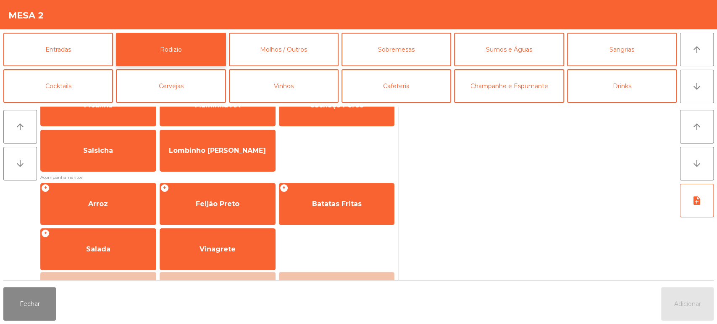
scroll to position [0, 0]
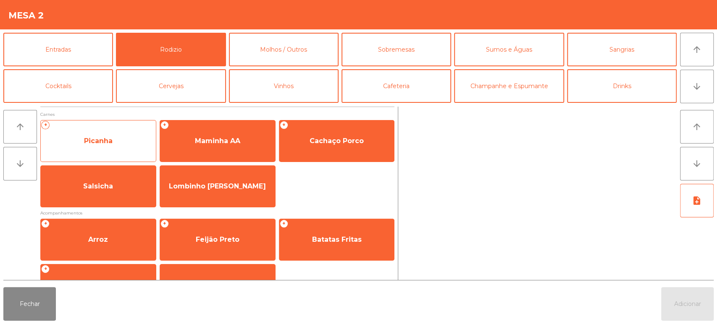
click at [111, 147] on span "Picanha" at bounding box center [98, 141] width 115 height 23
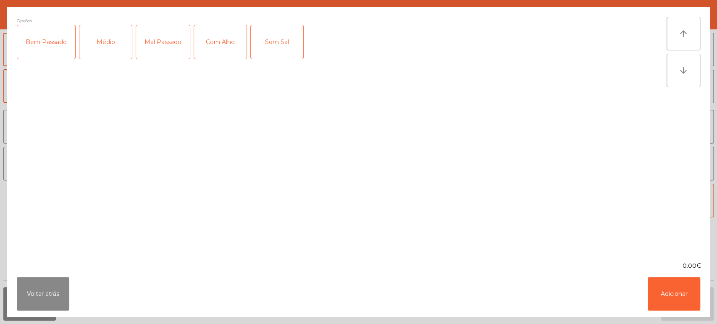
click at [110, 45] on div "Médio" at bounding box center [105, 42] width 53 height 34
click at [172, 40] on div "Mal Passado" at bounding box center [163, 42] width 54 height 34
click at [217, 36] on div "Com Alho" at bounding box center [220, 42] width 53 height 34
click at [648, 299] on button "Adicionar" at bounding box center [674, 294] width 53 height 34
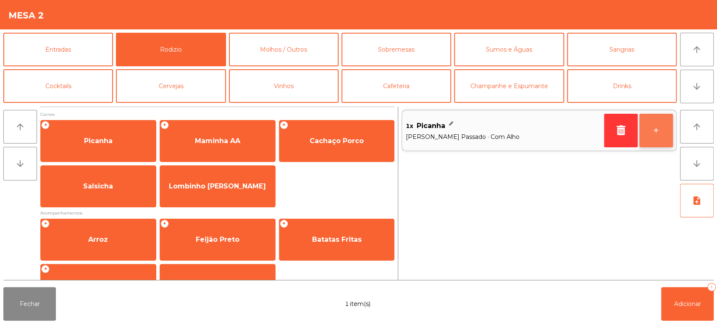
click at [651, 142] on button "+" at bounding box center [657, 131] width 34 height 34
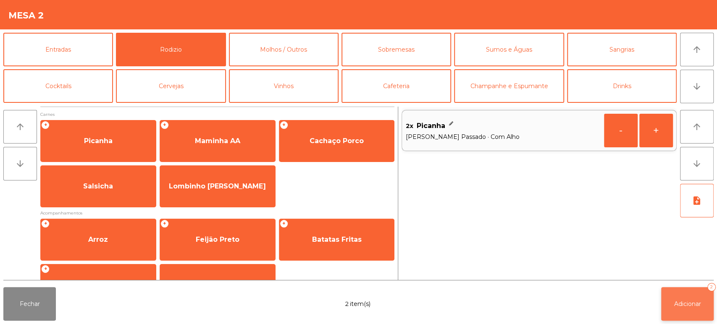
click at [681, 289] on button "Adicionar 2" at bounding box center [687, 304] width 53 height 34
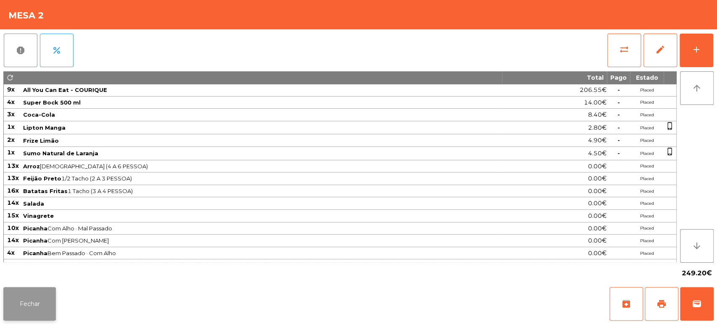
click at [24, 300] on button "Fechar" at bounding box center [29, 304] width 53 height 34
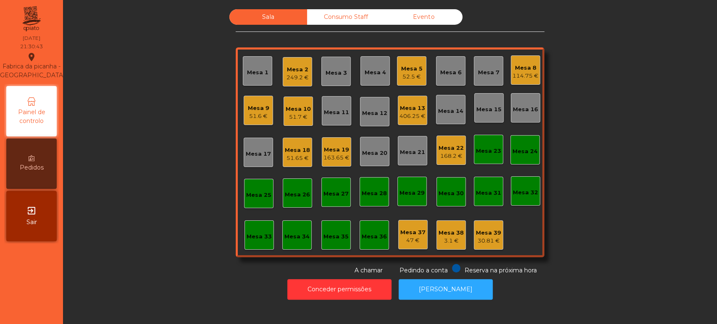
click at [326, 149] on div "Mesa 19" at bounding box center [337, 150] width 26 height 8
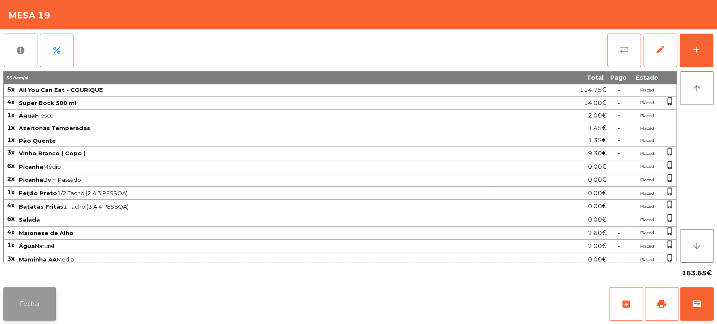
click at [21, 303] on button "Fechar" at bounding box center [29, 304] width 53 height 34
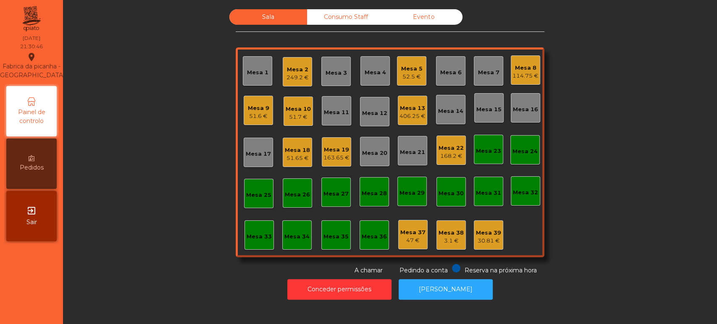
click at [324, 160] on div "163.65 €" at bounding box center [337, 158] width 26 height 8
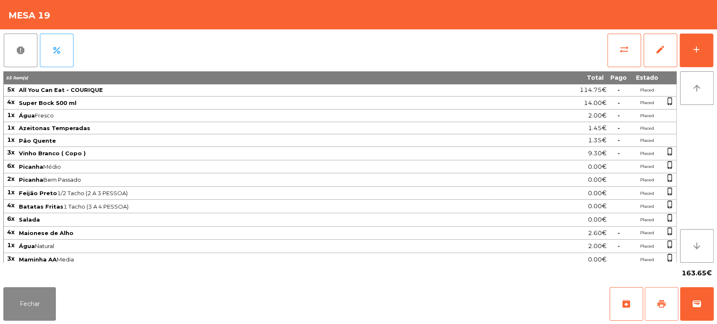
click at [656, 298] on button "print" at bounding box center [662, 304] width 34 height 34
click at [50, 311] on button "Fechar" at bounding box center [29, 304] width 53 height 34
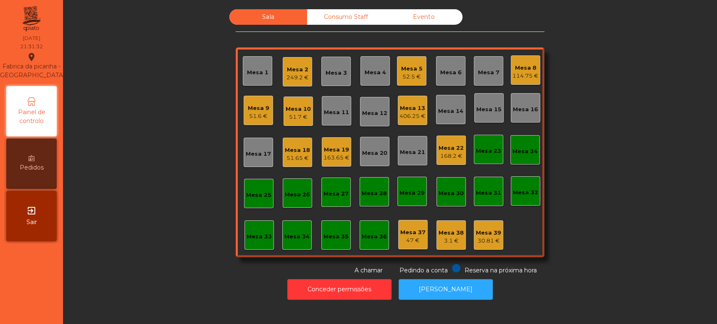
click at [332, 147] on div "Mesa 19" at bounding box center [337, 150] width 26 height 8
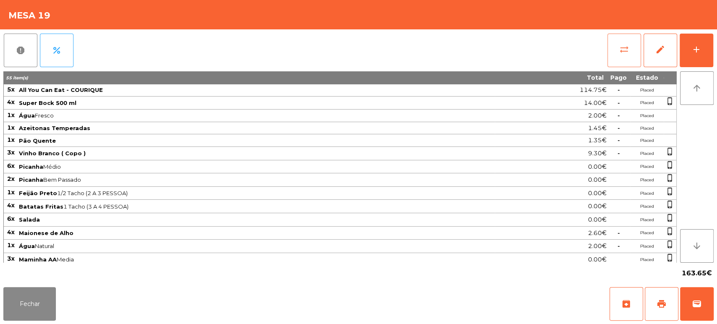
click at [625, 45] on span "sync_alt" at bounding box center [624, 50] width 10 height 10
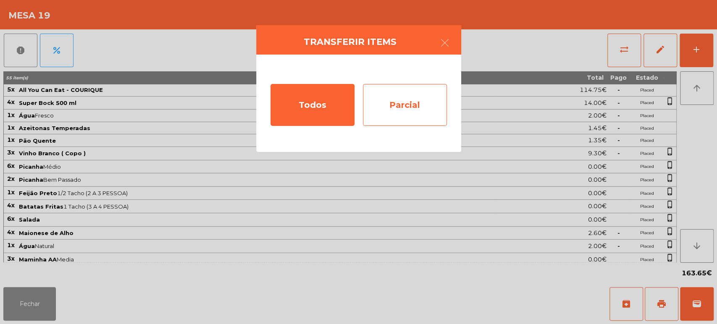
click at [444, 94] on div "Parcial" at bounding box center [405, 105] width 84 height 42
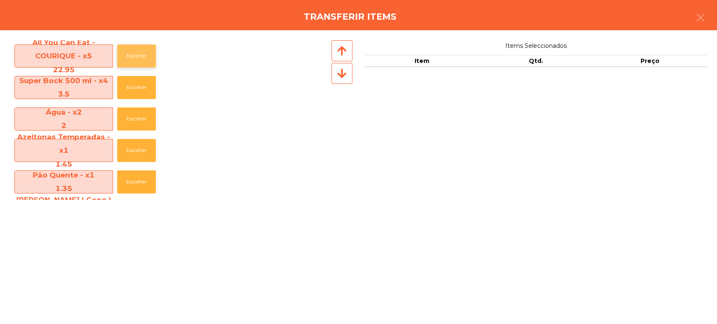
click at [137, 57] on button "Escolher" at bounding box center [136, 56] width 39 height 23
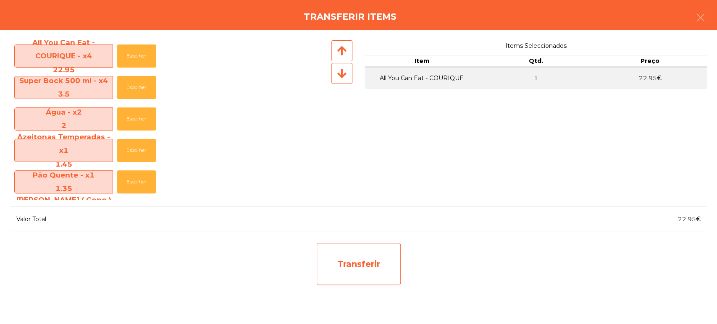
click at [338, 243] on div "Transferir" at bounding box center [359, 264] width 84 height 42
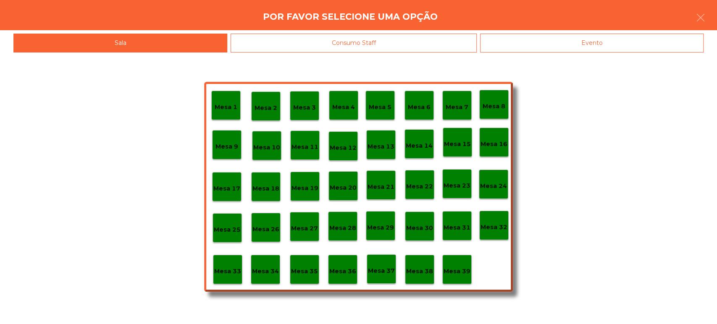
click at [374, 269] on p "Mesa 37" at bounding box center [381, 271] width 27 height 10
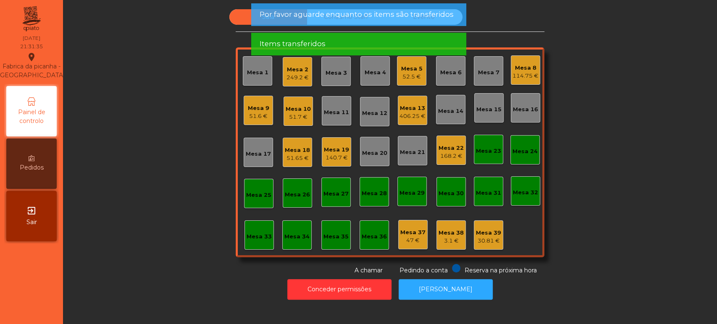
click at [341, 146] on div "Mesa 19" at bounding box center [336, 150] width 25 height 8
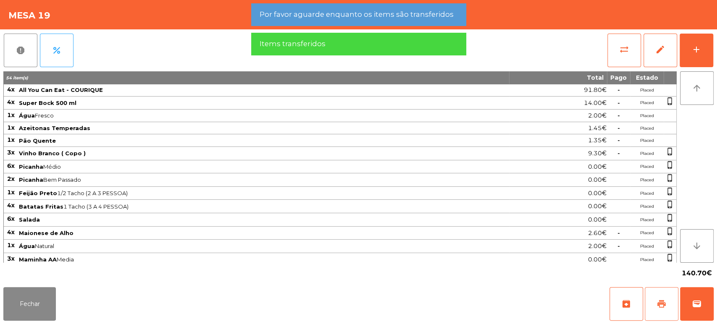
click at [658, 297] on button "print" at bounding box center [662, 304] width 34 height 34
click at [45, 305] on button "Fechar" at bounding box center [29, 304] width 53 height 34
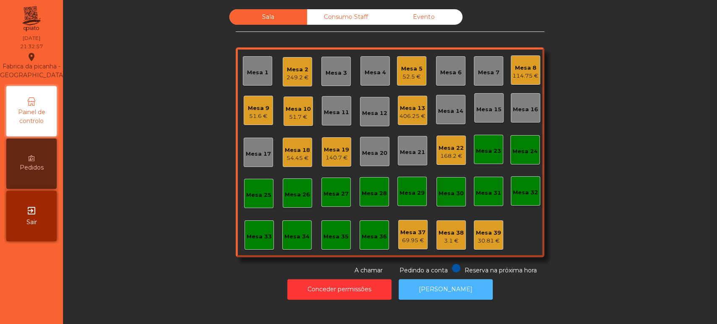
click at [463, 281] on button "[PERSON_NAME]" at bounding box center [446, 289] width 94 height 21
click at [165, 96] on div "Sala Consumo Staff Evento Mesa 1 Mesa 2 249.2 € Mesa 3 Mesa 4 Mesa 5 52.5 € Mes…" at bounding box center [390, 142] width 632 height 266
click at [181, 120] on div "Sala Consumo Staff Evento Mesa 1 Mesa 2 249.2 € Mesa 3 Mesa 4 Mesa 5 52.5 € Mes…" at bounding box center [390, 142] width 632 height 266
click at [426, 280] on button "[PERSON_NAME]" at bounding box center [446, 289] width 94 height 21
click at [301, 108] on div "Mesa 10" at bounding box center [298, 109] width 25 height 8
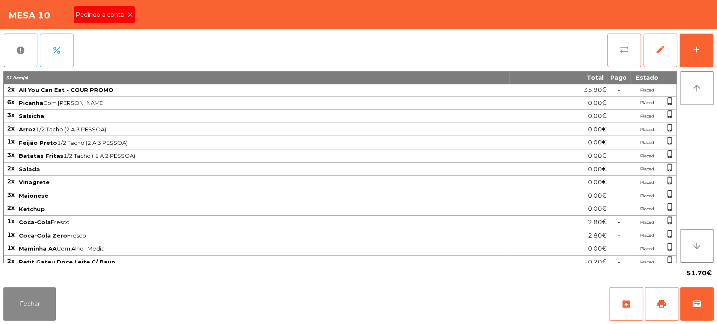
click at [131, 9] on div "Pedindo a conta" at bounding box center [104, 14] width 61 height 17
click at [659, 306] on span "print" at bounding box center [662, 304] width 10 height 10
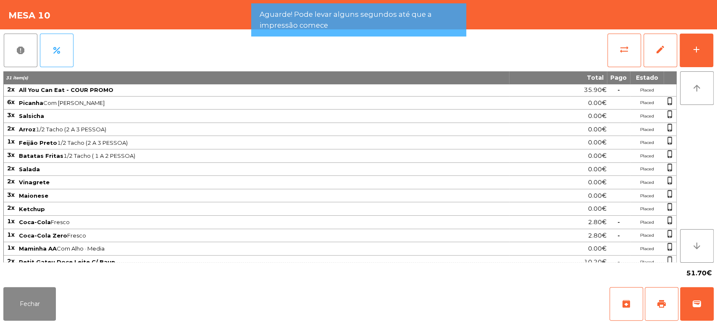
click at [560, 217] on div "2.80€" at bounding box center [558, 222] width 97 height 11
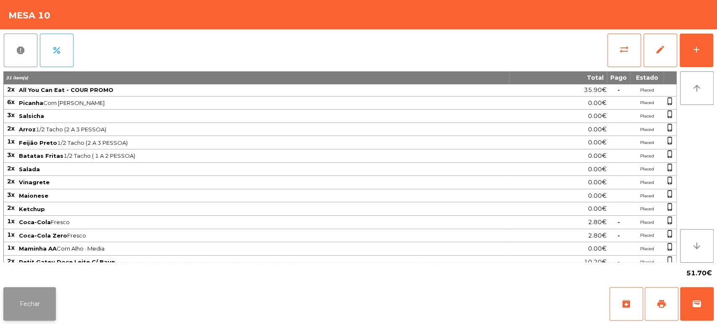
click at [39, 317] on button "Fechar" at bounding box center [29, 304] width 53 height 34
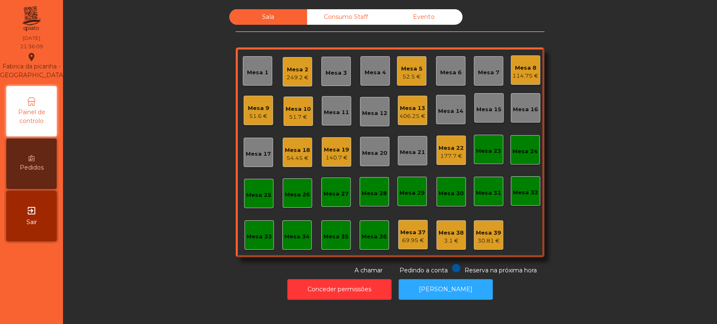
click at [625, 155] on div "Sala Consumo Staff Evento Mesa 1 Mesa 2 249.2 € Mesa 3 Mesa 4 Mesa 5 52.5 € Mes…" at bounding box center [390, 142] width 632 height 266
click at [284, 98] on div "Mesa 10 51.7 €" at bounding box center [298, 111] width 29 height 29
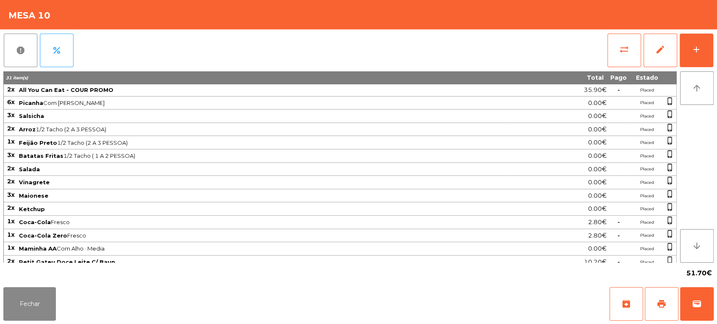
click at [713, 295] on div "Fechar archive print wallet" at bounding box center [358, 304] width 717 height 40
click at [697, 308] on span "wallet" at bounding box center [697, 304] width 10 height 10
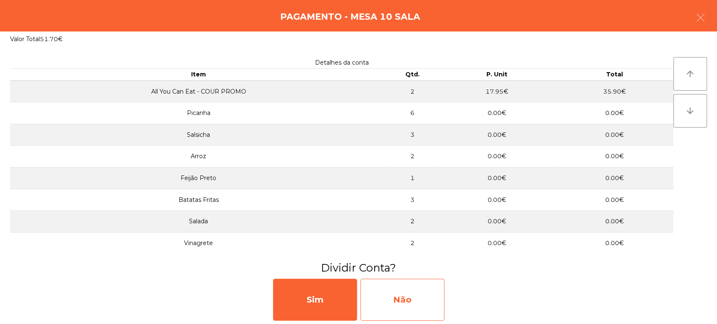
click at [385, 302] on div "Não" at bounding box center [403, 300] width 84 height 42
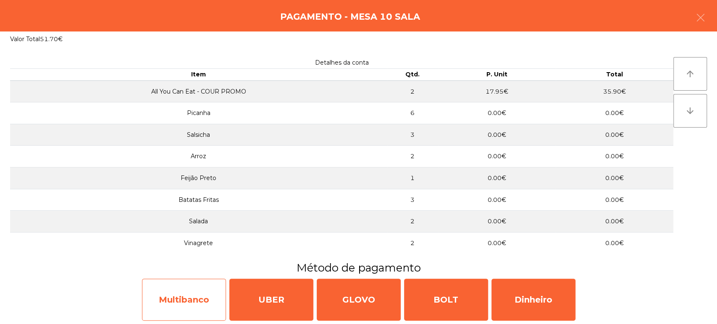
click at [190, 309] on div "Multibanco" at bounding box center [184, 300] width 84 height 42
select select "**"
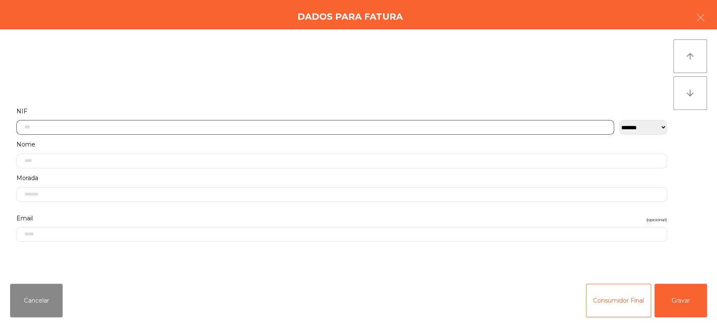
click at [355, 125] on input "text" at bounding box center [315, 127] width 598 height 15
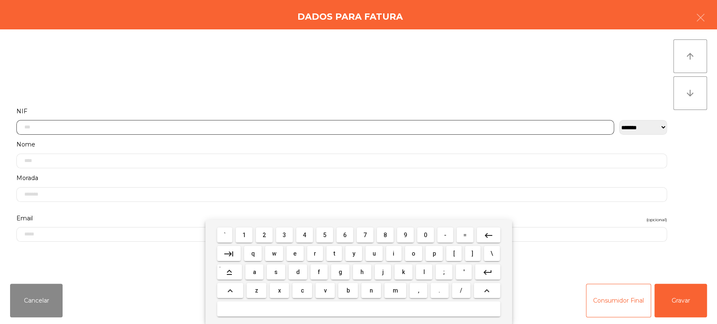
scroll to position [66, 0]
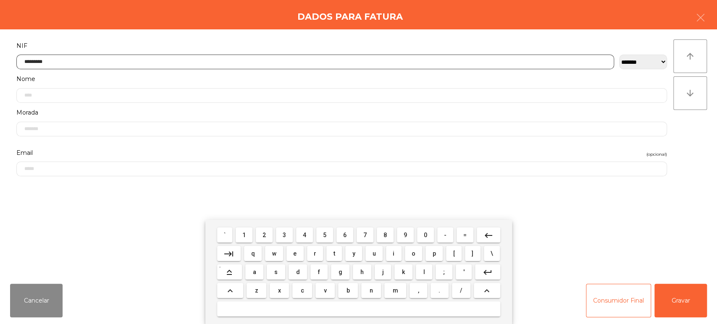
type input "*********"
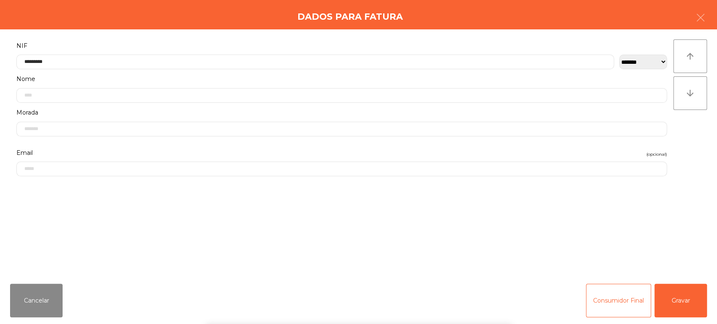
click at [692, 285] on div "` 1 2 3 4 5 6 7 8 9 0 - = keyboard_backspace keyboard_tab q w e r t y u i o p […" at bounding box center [358, 272] width 717 height 104
click at [679, 291] on div "` 1 2 3 4 5 6 7 8 9 0 - = keyboard_backspace keyboard_tab q w e r t y u i o p […" at bounding box center [358, 272] width 717 height 104
click at [690, 285] on button "Gravar" at bounding box center [681, 301] width 53 height 34
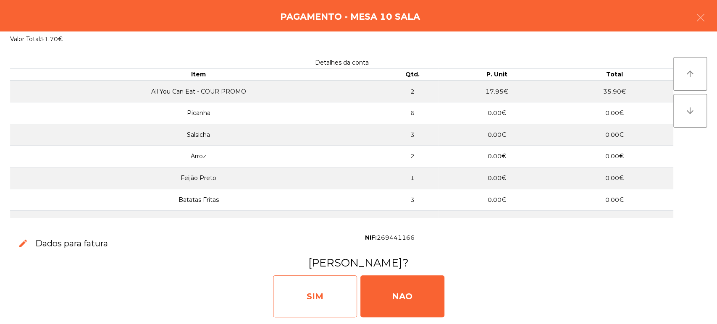
click at [308, 284] on div "SIM" at bounding box center [315, 297] width 84 height 42
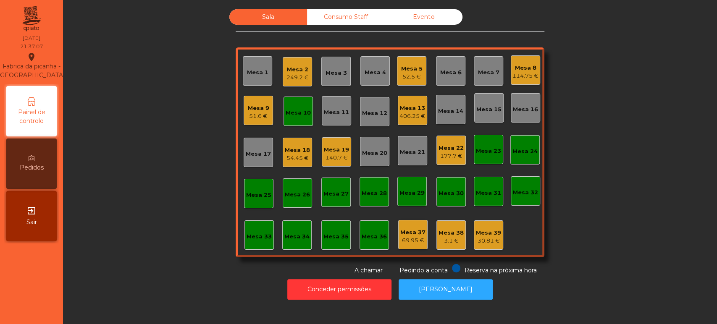
click at [296, 115] on div "Mesa 10" at bounding box center [298, 113] width 25 height 8
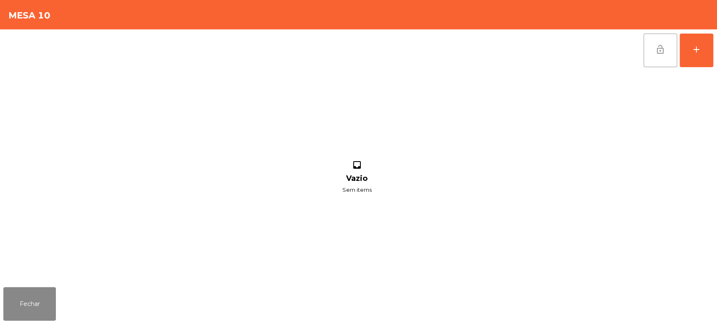
click at [657, 61] on button "lock_open" at bounding box center [661, 51] width 34 height 34
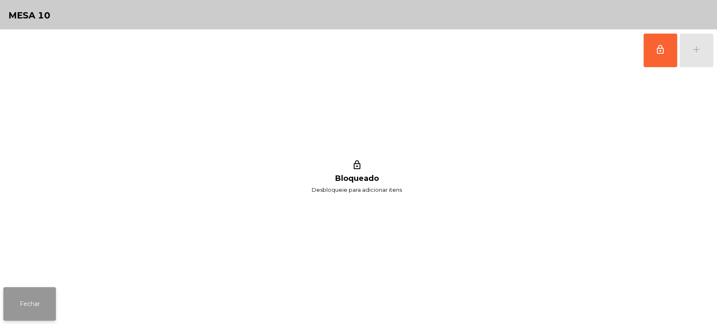
click at [41, 288] on button "Fechar" at bounding box center [29, 304] width 53 height 34
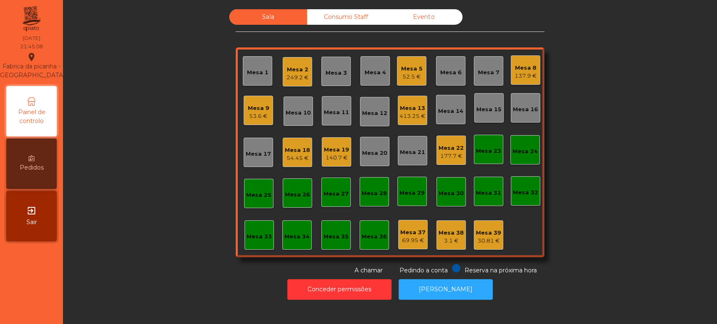
click at [403, 109] on div "Mesa 13" at bounding box center [413, 108] width 26 height 8
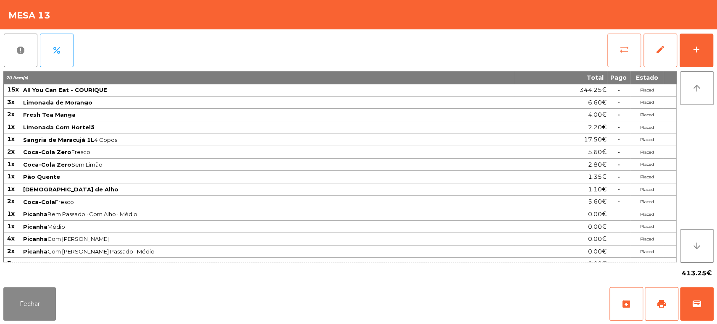
click at [615, 47] on button "sync_alt" at bounding box center [625, 51] width 34 height 34
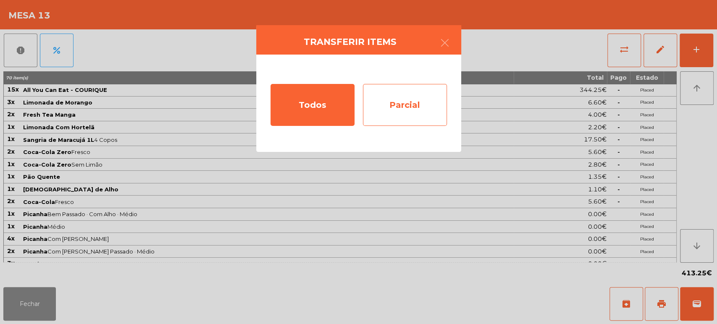
click at [417, 106] on div "Parcial" at bounding box center [405, 105] width 84 height 42
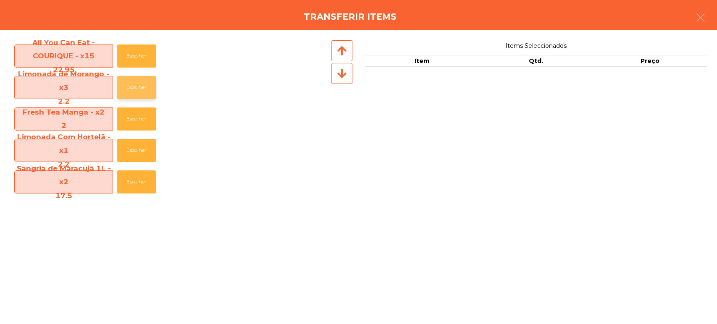
click at [144, 93] on button "Escolher" at bounding box center [136, 87] width 39 height 23
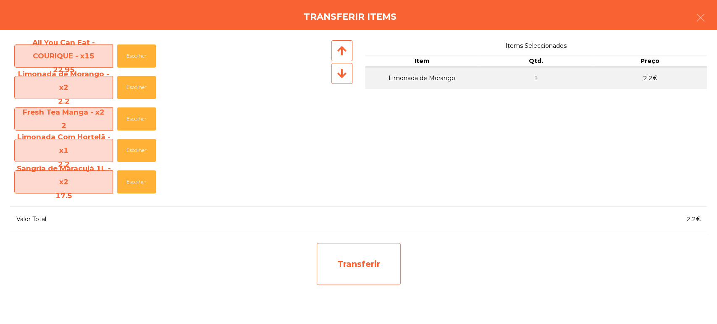
click at [371, 271] on div "Transferir" at bounding box center [359, 264] width 84 height 42
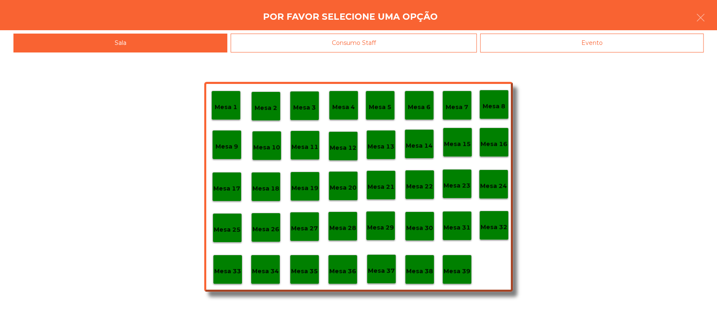
click at [392, 279] on div "Mesa 37" at bounding box center [381, 269] width 29 height 29
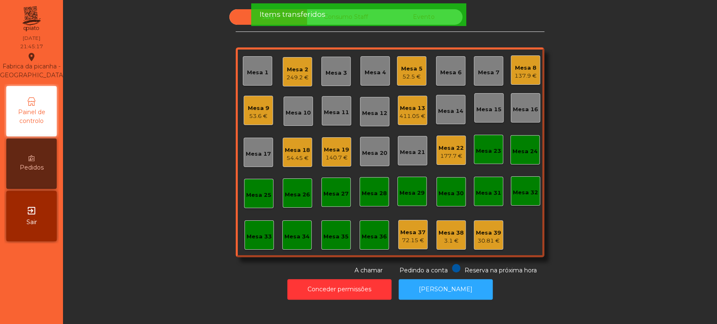
click at [602, 131] on div "Sala Consumo Staff Evento Mesa 1 Mesa 2 249.2 € Mesa 3 Mesa 4 Mesa 5 52.5 € Mes…" at bounding box center [390, 142] width 632 height 266
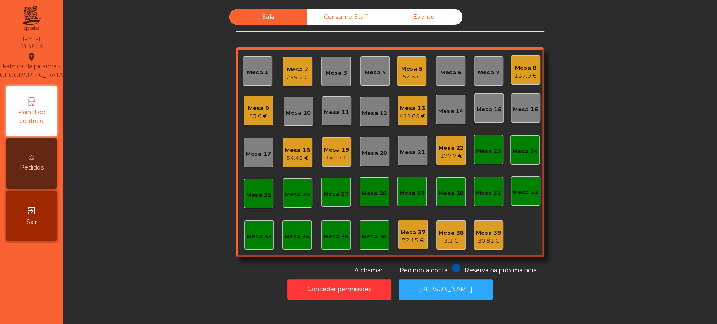
click at [409, 122] on div "Mesa 13 411.05 €" at bounding box center [412, 110] width 29 height 29
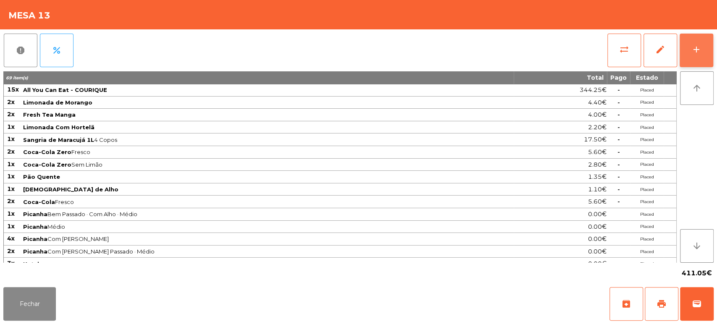
click at [693, 47] on div "add" at bounding box center [697, 50] width 10 height 10
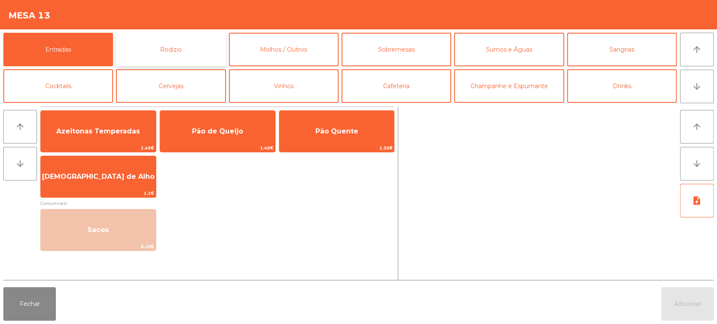
click at [185, 42] on button "Rodizio" at bounding box center [171, 50] width 110 height 34
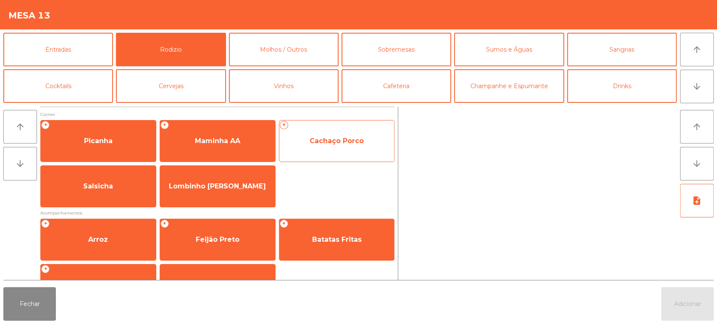
click at [345, 145] on span "Cachaço Porco" at bounding box center [336, 141] width 115 height 23
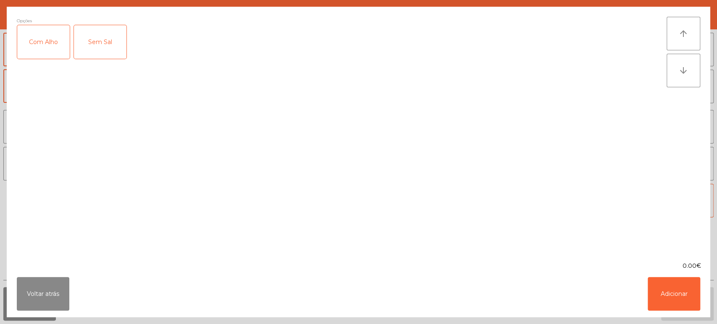
click at [36, 43] on div "Com Alho" at bounding box center [43, 42] width 53 height 34
click at [663, 292] on button "Adicionar" at bounding box center [674, 294] width 53 height 34
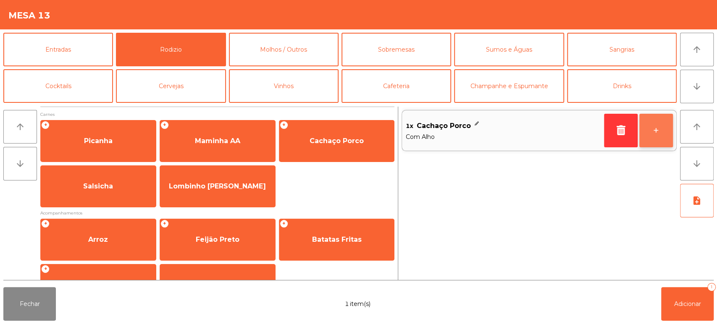
click at [658, 145] on button "+" at bounding box center [657, 131] width 34 height 34
click at [650, 142] on button "+" at bounding box center [657, 131] width 34 height 34
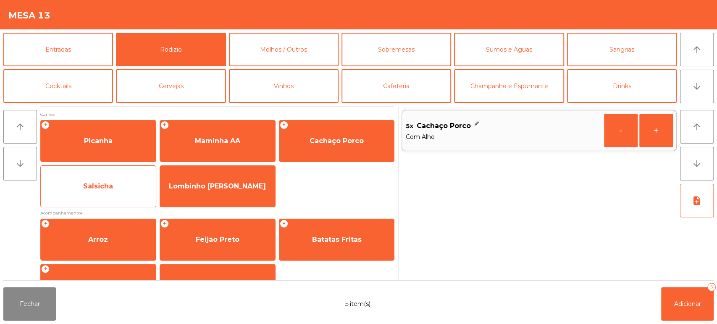
click at [96, 188] on span "Salsicha" at bounding box center [98, 186] width 30 height 8
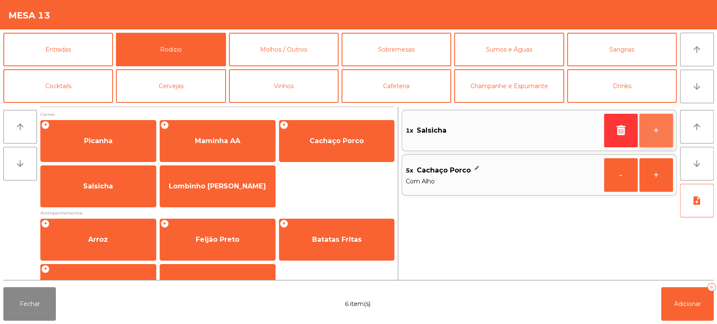
click at [655, 126] on button "+" at bounding box center [657, 131] width 34 height 34
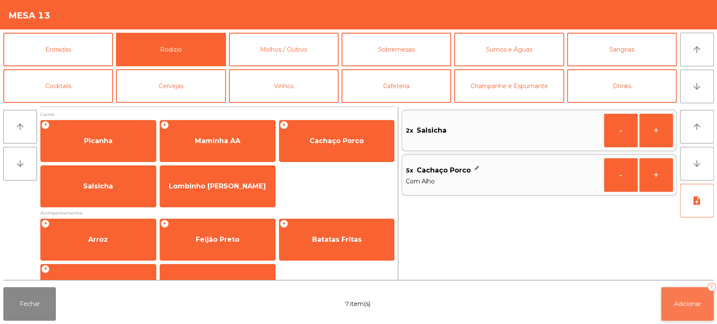
click at [692, 319] on button "Adicionar 7" at bounding box center [687, 304] width 53 height 34
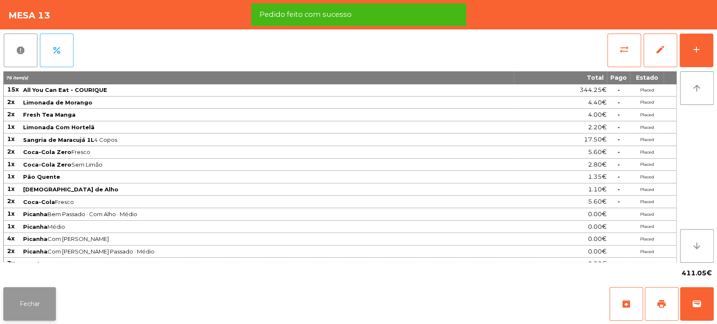
click at [45, 313] on button "Fechar" at bounding box center [29, 304] width 53 height 34
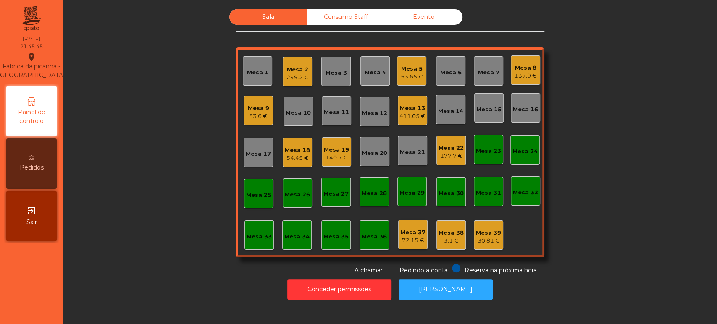
click at [411, 104] on div "Mesa 13" at bounding box center [413, 108] width 26 height 8
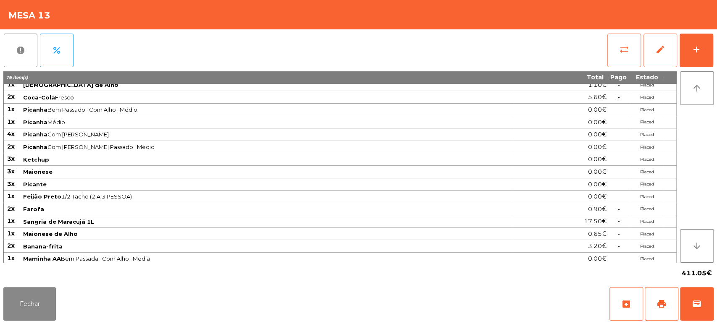
scroll to position [229, 0]
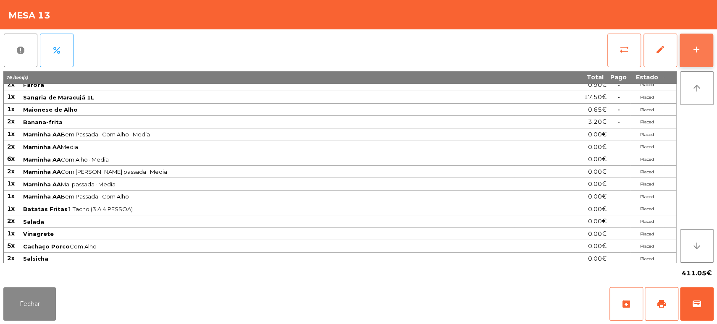
click at [687, 51] on button "add" at bounding box center [697, 51] width 34 height 34
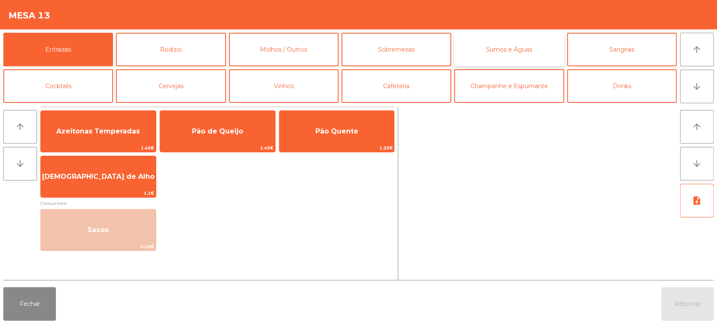
click at [495, 50] on button "Sumos e Águas" at bounding box center [509, 50] width 110 height 34
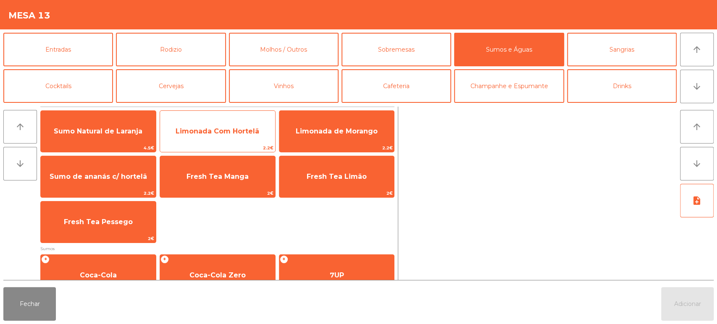
click at [249, 131] on span "Limonada Com Hortelã" at bounding box center [218, 131] width 84 height 8
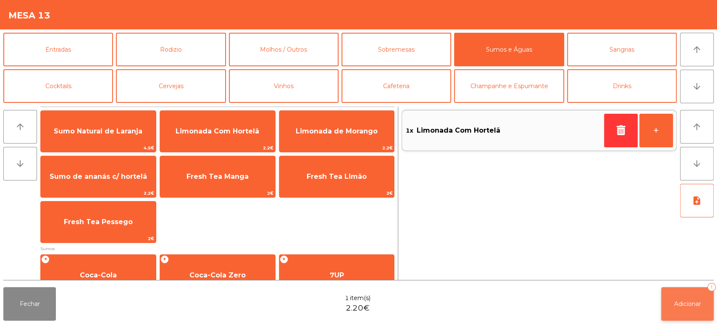
click at [674, 303] on span "Adicionar" at bounding box center [687, 304] width 27 height 8
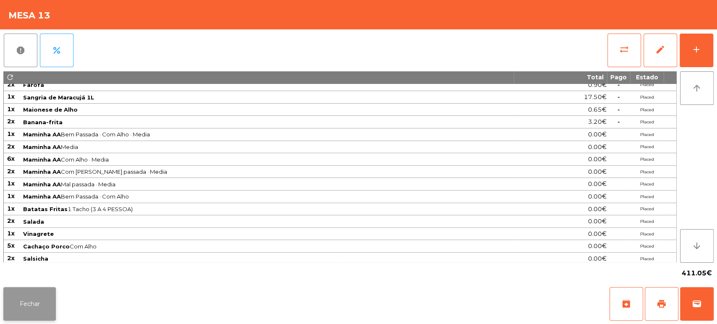
click at [44, 309] on button "Fechar" at bounding box center [29, 304] width 53 height 34
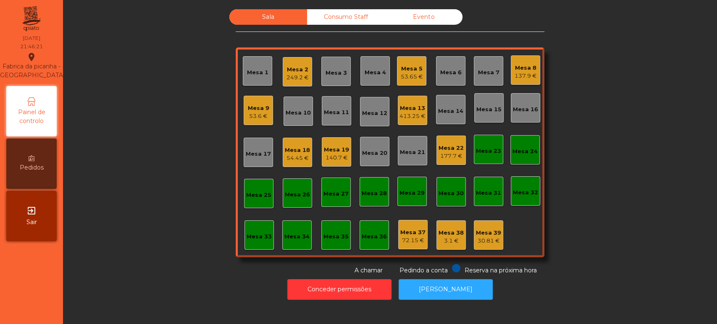
click at [518, 77] on div "137.9 €" at bounding box center [526, 76] width 22 height 8
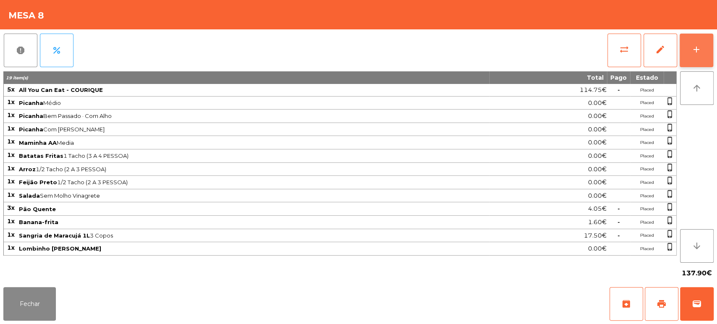
click at [697, 44] on button "add" at bounding box center [697, 51] width 34 height 34
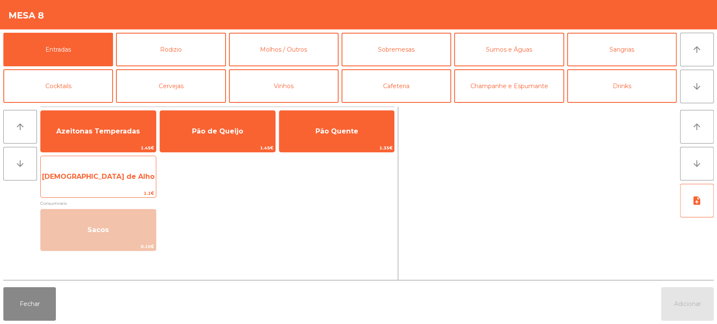
click at [145, 182] on span "[DEMOGRAPHIC_DATA] de Alho" at bounding box center [98, 177] width 115 height 23
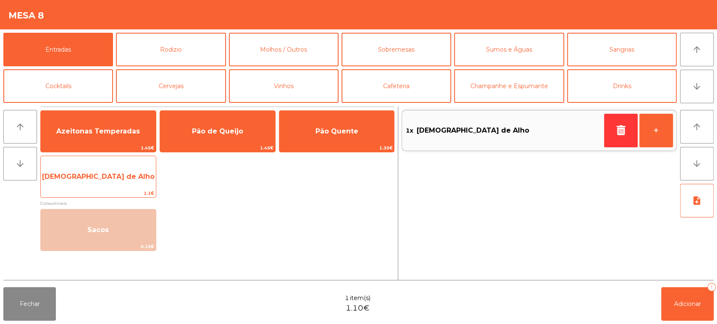
click at [144, 181] on span "[DEMOGRAPHIC_DATA] de Alho" at bounding box center [98, 177] width 115 height 23
click at [143, 173] on span "[DEMOGRAPHIC_DATA] de Alho" at bounding box center [98, 177] width 115 height 23
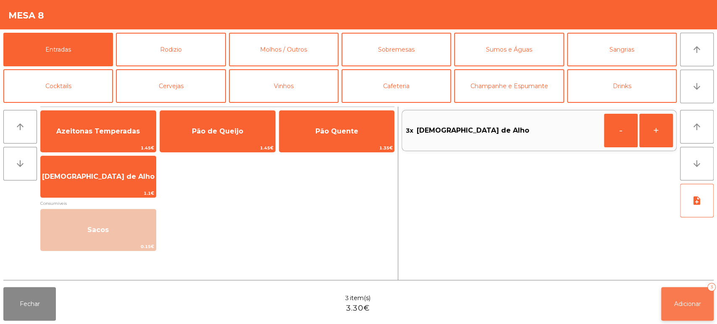
click at [680, 299] on button "Adicionar 3" at bounding box center [687, 304] width 53 height 34
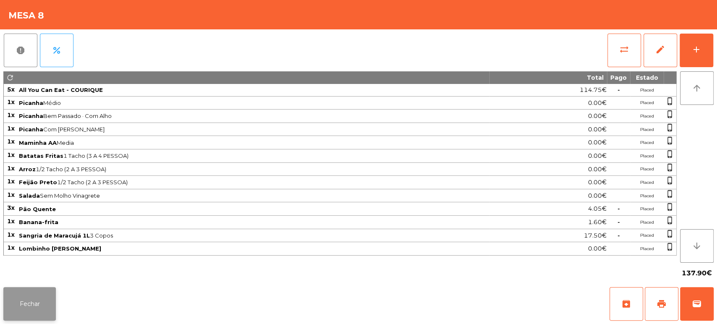
click at [55, 307] on button "Fechar" at bounding box center [29, 304] width 53 height 34
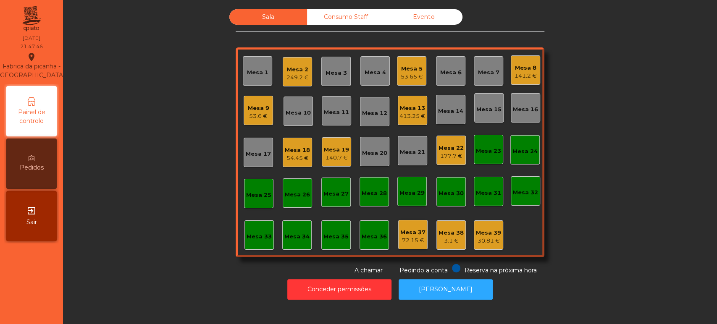
click at [519, 79] on div "141.2 €" at bounding box center [526, 76] width 22 height 8
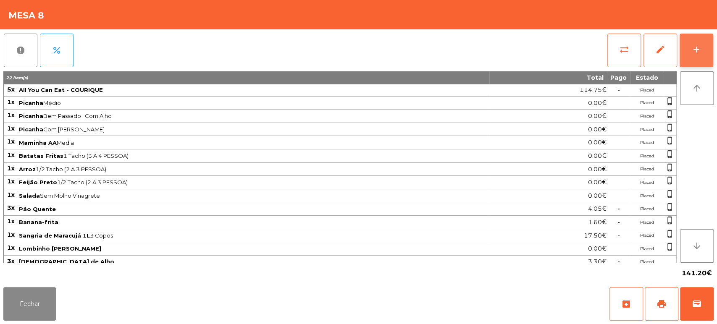
click at [693, 45] on div "add" at bounding box center [697, 50] width 10 height 10
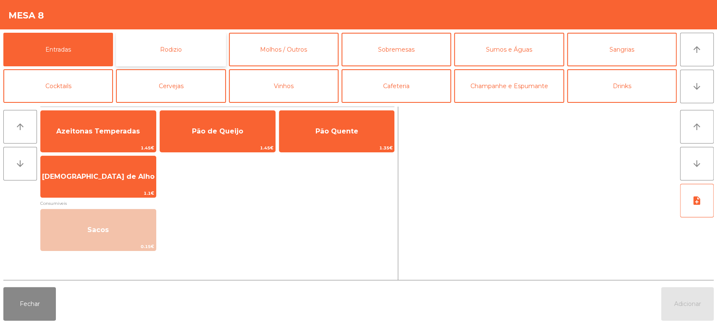
click at [161, 51] on button "Rodizio" at bounding box center [171, 50] width 110 height 34
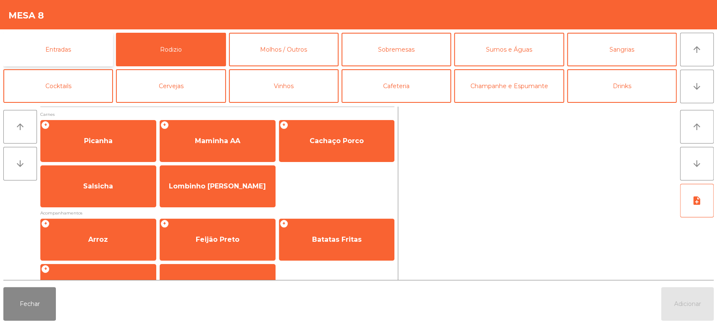
click at [93, 52] on button "Entradas" at bounding box center [58, 50] width 110 height 34
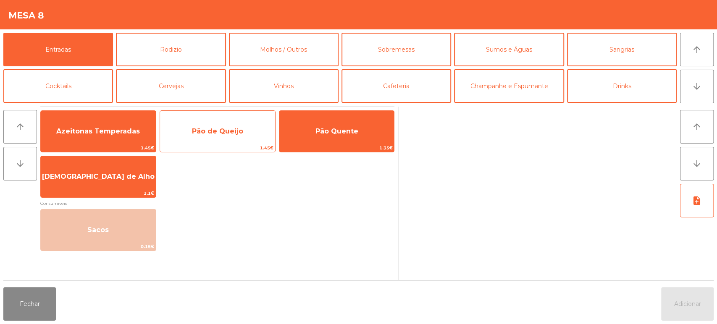
click at [228, 146] on span "1.45€" at bounding box center [217, 148] width 115 height 8
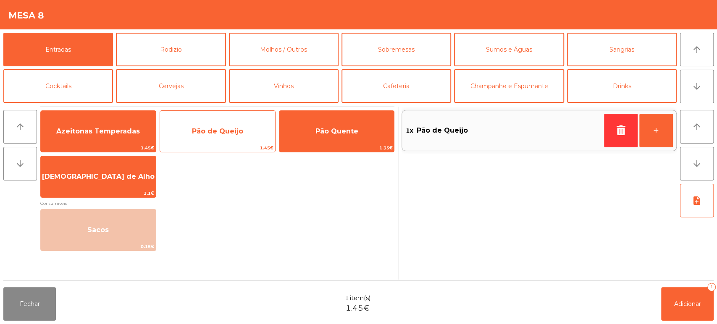
click at [233, 137] on span "Pão de Queijo" at bounding box center [217, 131] width 115 height 23
click at [235, 138] on span "Pão de Queijo" at bounding box center [217, 131] width 115 height 23
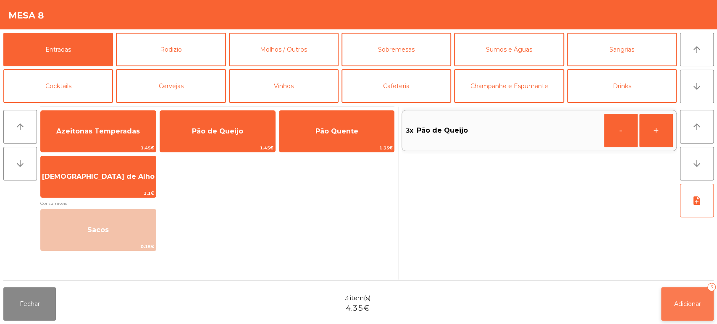
click at [700, 309] on button "Adicionar 3" at bounding box center [687, 304] width 53 height 34
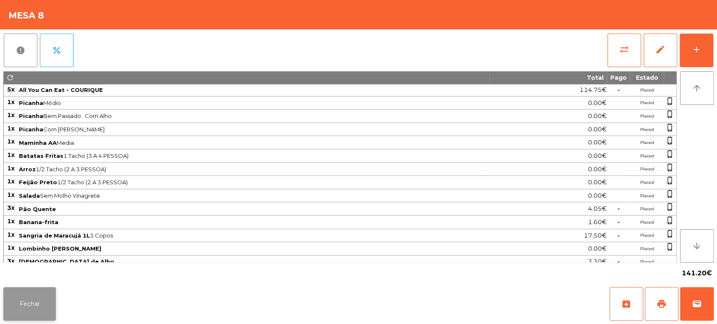
click at [39, 302] on button "Fechar" at bounding box center [29, 304] width 53 height 34
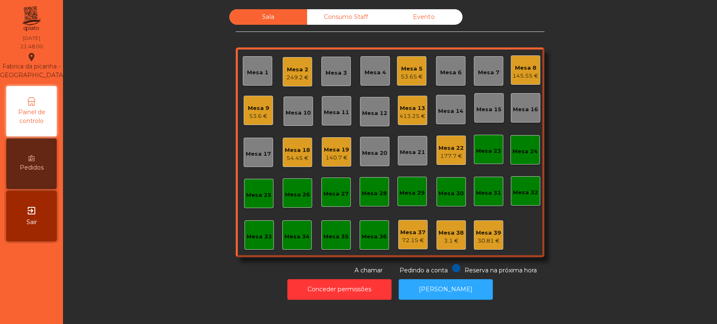
click at [446, 58] on div "Mesa 6" at bounding box center [450, 70] width 29 height 29
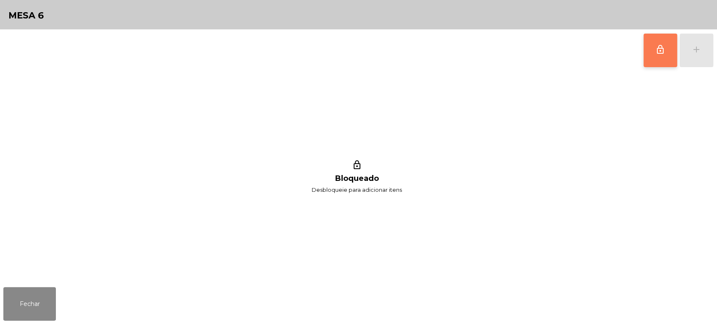
click at [657, 46] on span "lock_outline" at bounding box center [660, 50] width 10 height 10
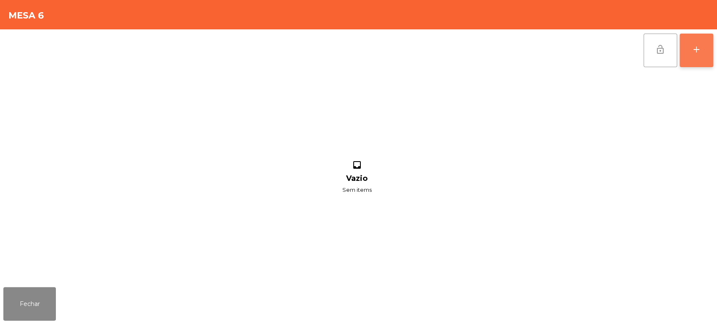
click at [695, 43] on button "add" at bounding box center [697, 51] width 34 height 34
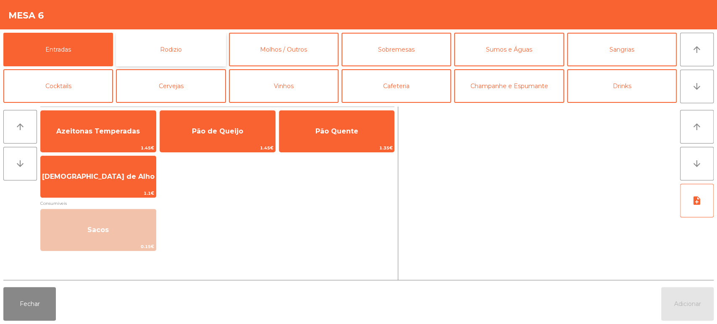
click at [200, 54] on button "Rodizio" at bounding box center [171, 50] width 110 height 34
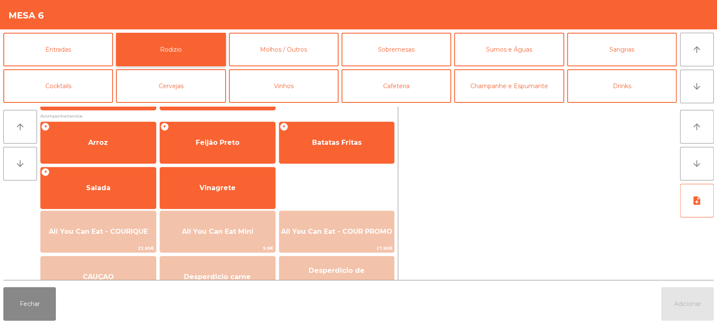
scroll to position [107, 0]
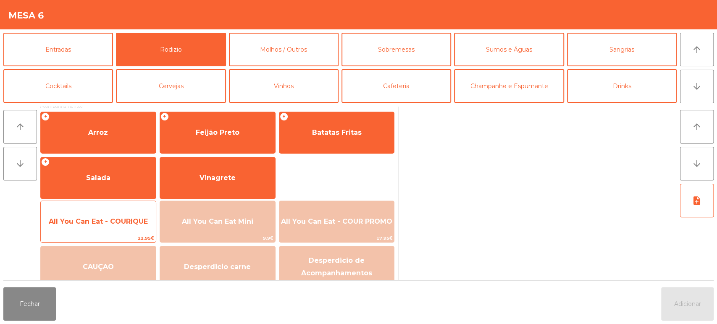
click at [93, 210] on div "All You Can Eat - COURIQUE 22.95€" at bounding box center [98, 222] width 116 height 42
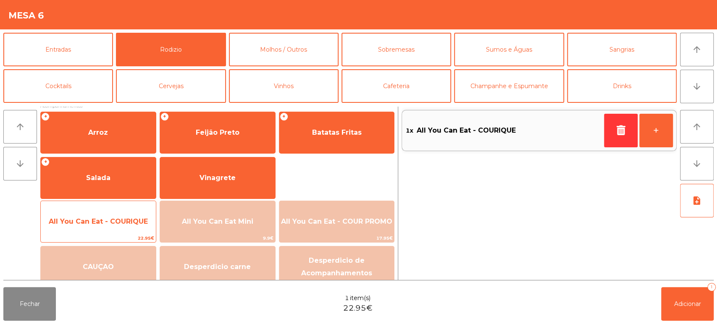
click at [100, 211] on span "All You Can Eat - COURIQUE" at bounding box center [98, 222] width 115 height 23
click at [114, 222] on span "All You Can Eat - COURIQUE" at bounding box center [98, 222] width 99 height 8
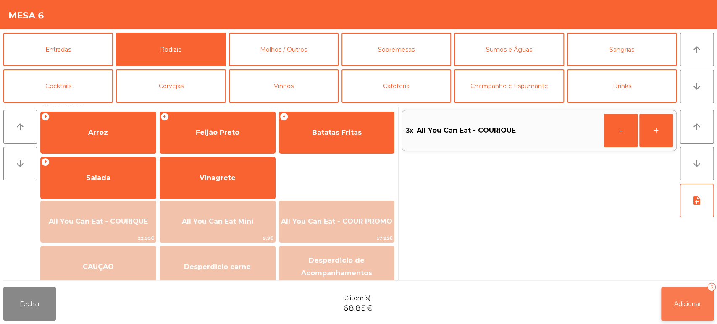
click at [695, 300] on span "Adicionar" at bounding box center [687, 304] width 27 height 8
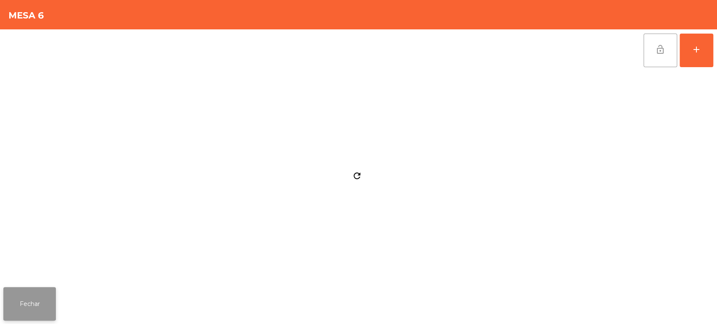
click at [44, 304] on button "Fechar" at bounding box center [29, 304] width 53 height 34
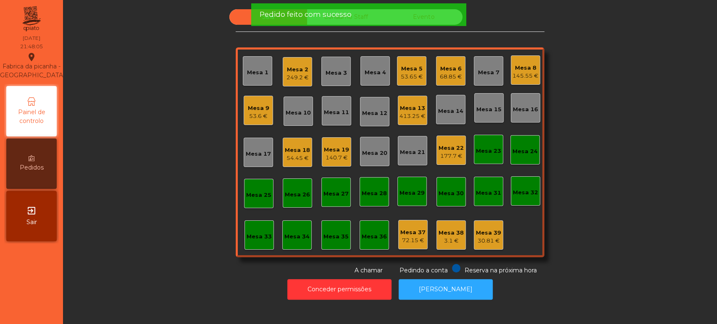
click at [411, 62] on div "Mesa 5 53.65 €" at bounding box center [412, 71] width 22 height 20
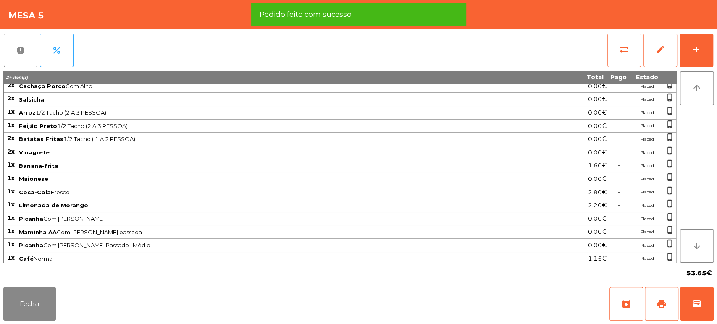
scroll to position [0, 0]
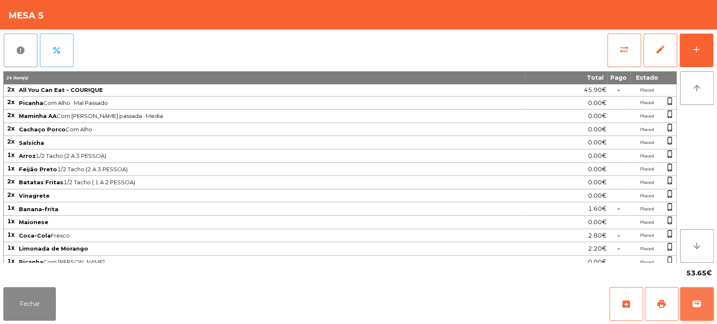
click at [701, 295] on button "wallet" at bounding box center [697, 304] width 34 height 34
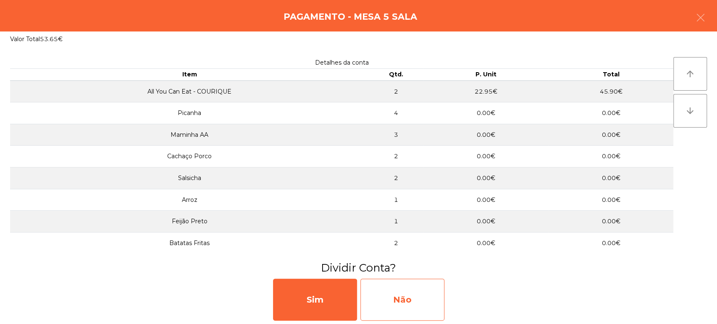
click at [394, 300] on div "Não" at bounding box center [403, 300] width 84 height 42
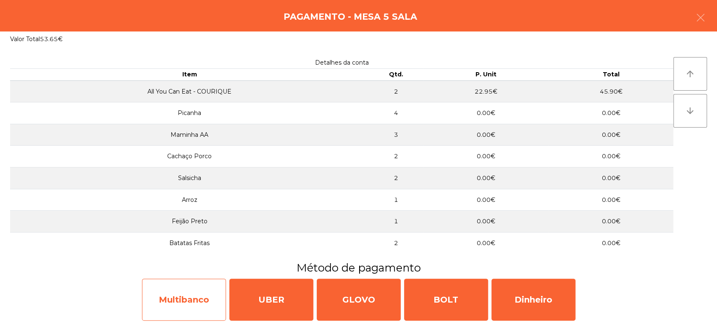
click at [199, 299] on div "Multibanco" at bounding box center [184, 300] width 84 height 42
select select "**"
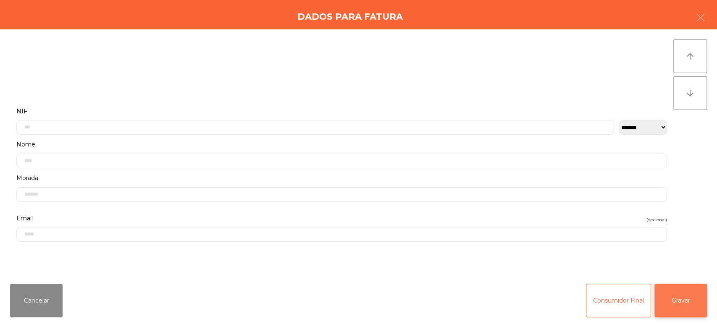
click at [676, 294] on button "Gravar" at bounding box center [681, 301] width 53 height 34
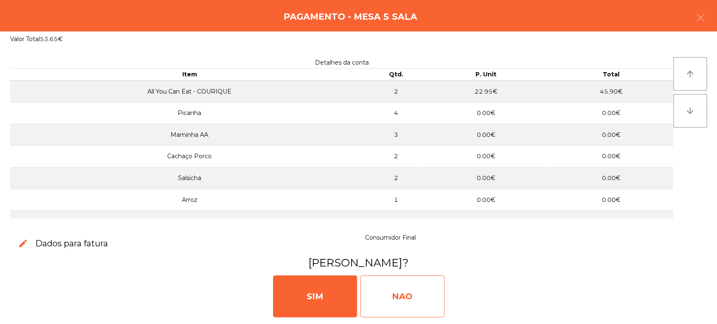
click at [431, 295] on div "NAO" at bounding box center [403, 297] width 84 height 42
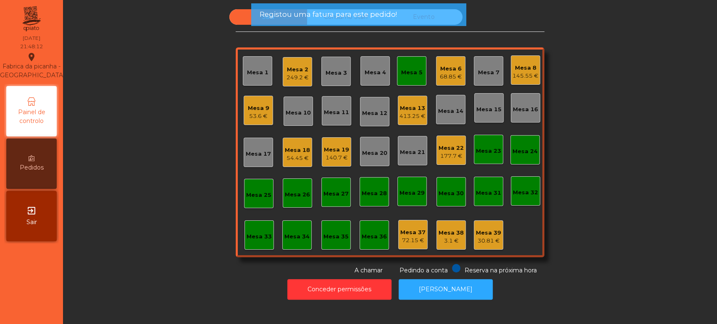
click at [411, 72] on div "Mesa 5" at bounding box center [411, 72] width 21 height 8
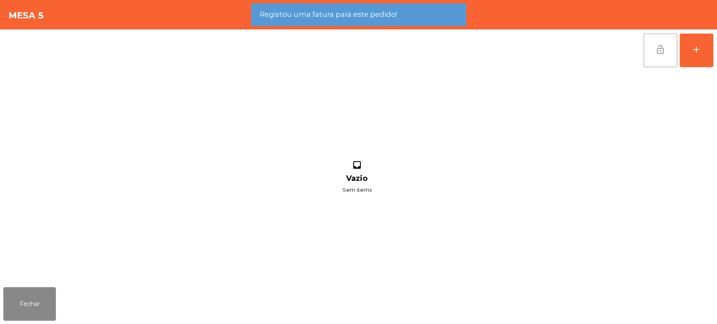
click at [655, 46] on span "lock_open" at bounding box center [660, 50] width 10 height 10
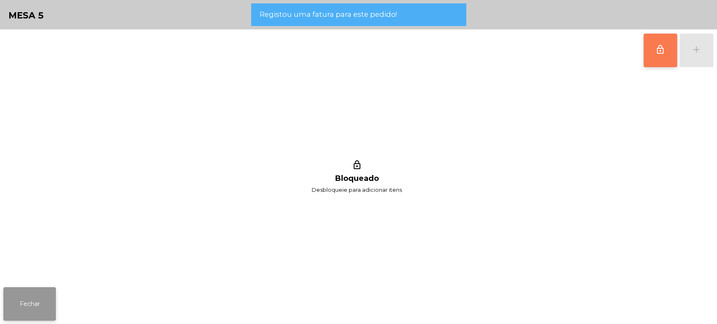
click at [50, 290] on button "Fechar" at bounding box center [29, 304] width 53 height 34
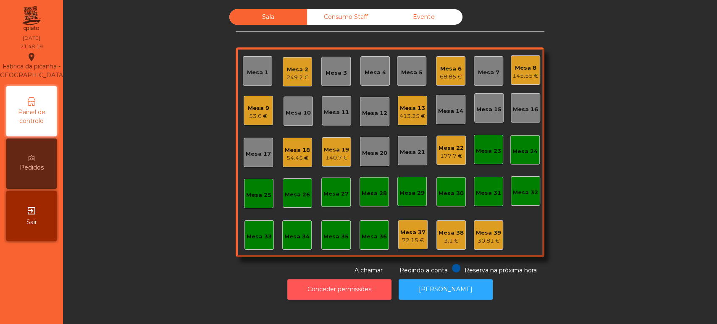
click at [357, 288] on button "Conceder permissões" at bounding box center [339, 289] width 104 height 21
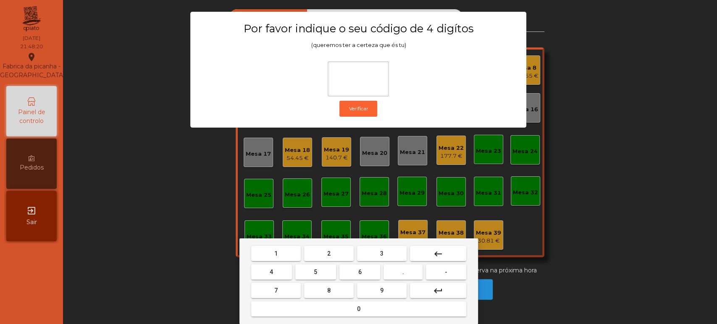
click at [288, 252] on button "1" at bounding box center [276, 253] width 50 height 15
click at [394, 261] on button "3" at bounding box center [382, 253] width 50 height 15
click at [316, 272] on span "5" at bounding box center [315, 272] width 3 height 7
click at [335, 316] on button "0" at bounding box center [358, 309] width 215 height 15
type input "****"
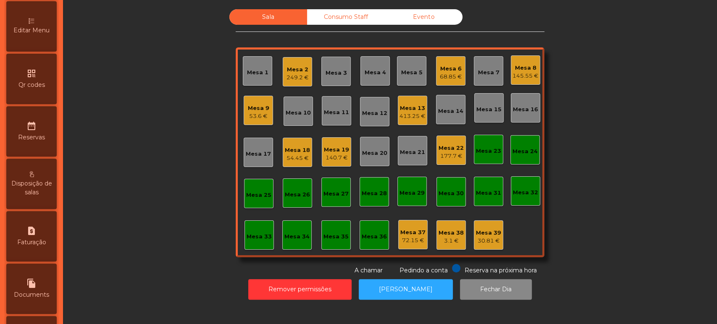
click at [37, 236] on icon "request_page" at bounding box center [31, 231] width 10 height 10
select select "*"
select select "****"
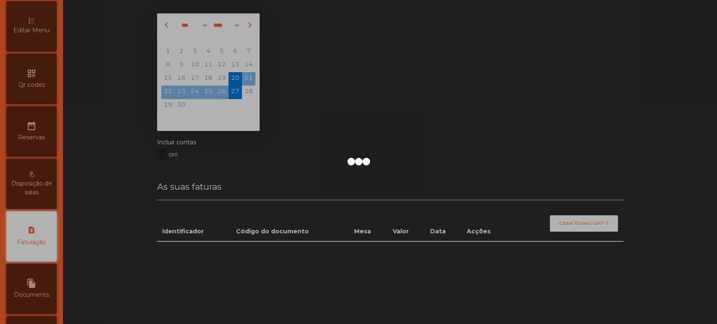
scroll to position [273, 0]
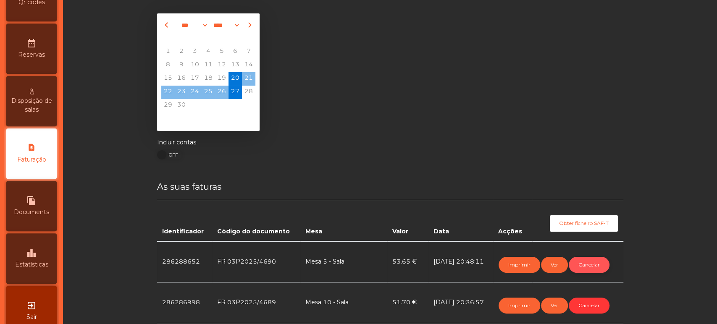
click at [585, 265] on button "Cancelar" at bounding box center [589, 265] width 41 height 16
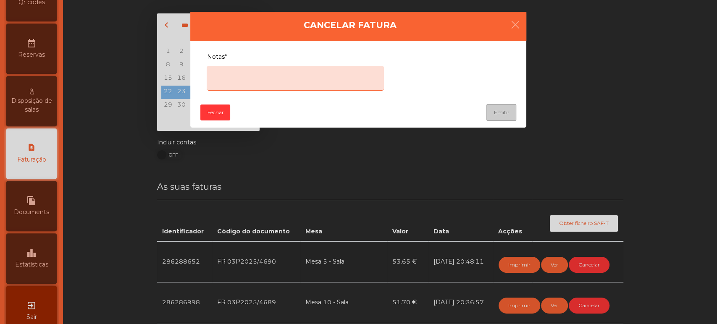
click at [347, 75] on textarea "Notas*" at bounding box center [295, 78] width 177 height 25
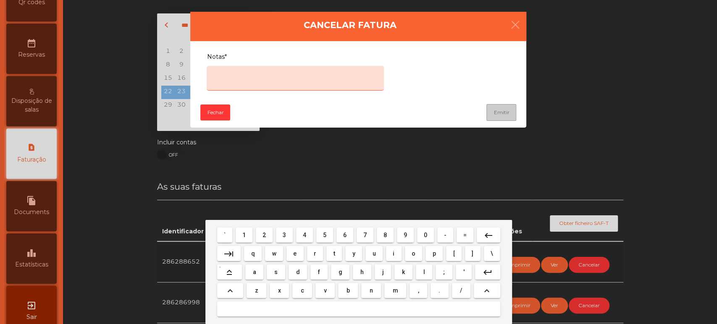
click at [295, 253] on span "e" at bounding box center [294, 253] width 3 height 7
click at [315, 250] on span "r" at bounding box center [315, 253] width 3 height 7
click at [315, 252] on span "r" at bounding box center [315, 253] width 3 height 7
click at [414, 253] on span "o" at bounding box center [414, 253] width 4 height 7
type textarea "****"
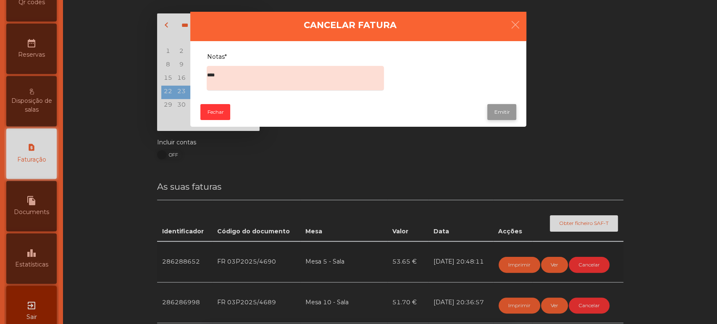
click at [489, 109] on button "Emitir" at bounding box center [501, 112] width 29 height 16
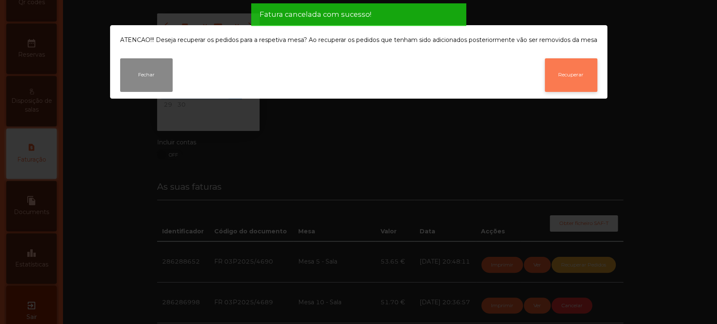
click at [570, 79] on button "Recuperar" at bounding box center [571, 75] width 53 height 34
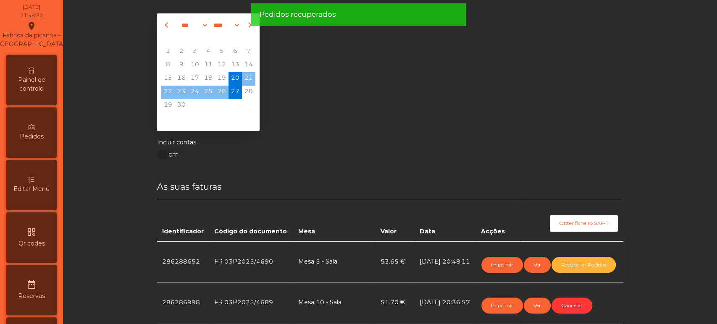
scroll to position [0, 0]
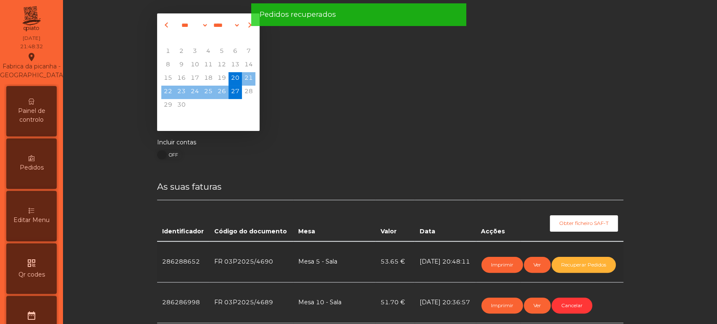
click at [26, 124] on span "Painel de controlo" at bounding box center [31, 116] width 46 height 18
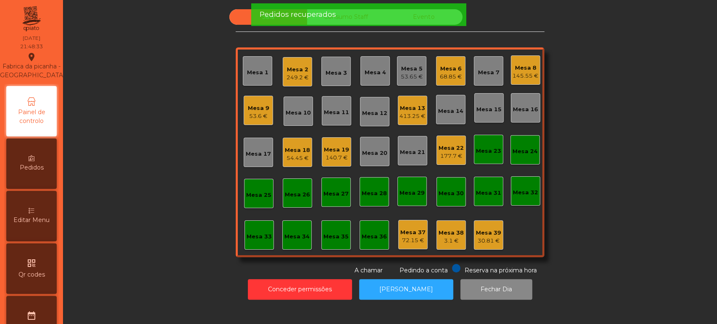
click at [410, 77] on div "53.65 €" at bounding box center [412, 77] width 22 height 8
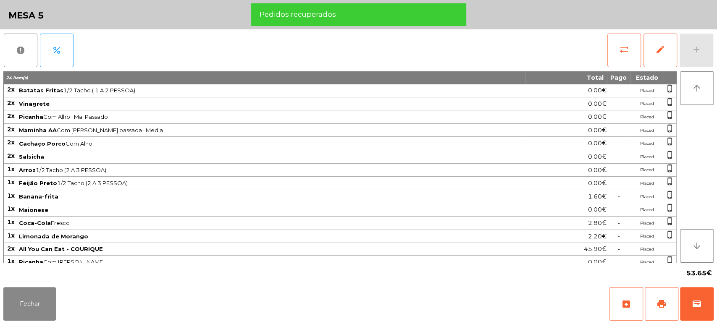
click at [587, 111] on div "0.00€" at bounding box center [566, 116] width 81 height 11
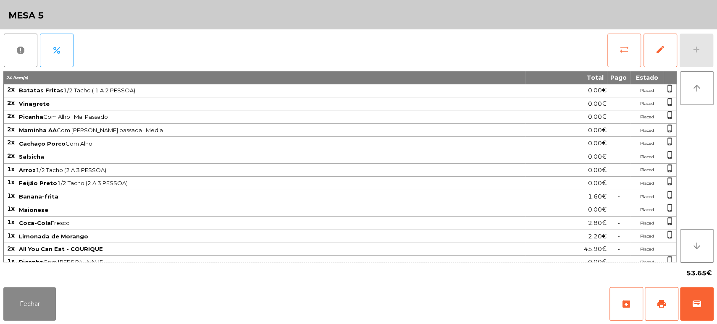
click at [610, 50] on button "sync_alt" at bounding box center [625, 51] width 34 height 34
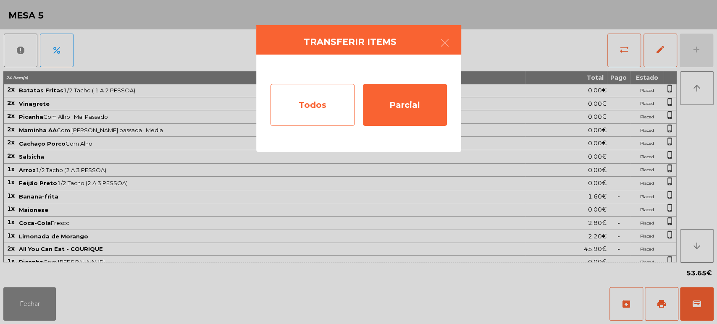
click at [321, 123] on div "Todos" at bounding box center [313, 105] width 84 height 42
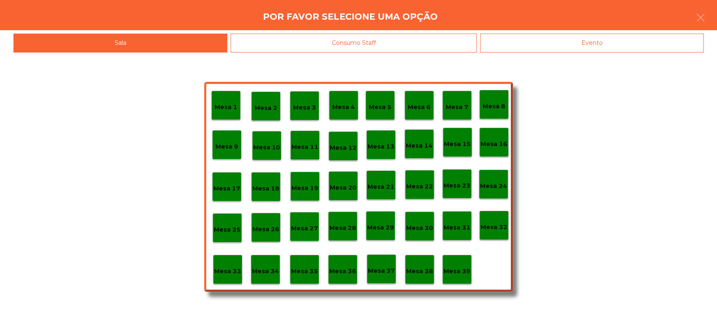
click at [233, 275] on p "Mesa 33" at bounding box center [227, 272] width 27 height 10
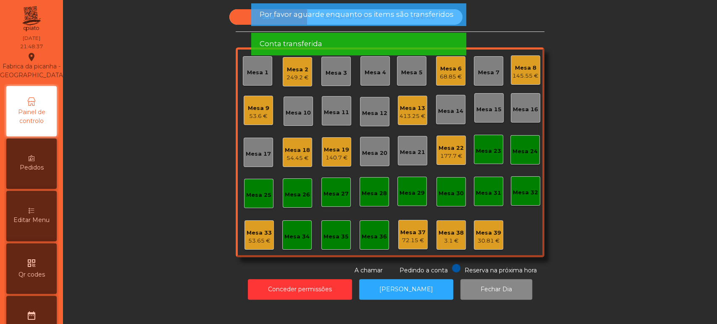
click at [415, 73] on div "Mesa 5" at bounding box center [411, 72] width 21 height 8
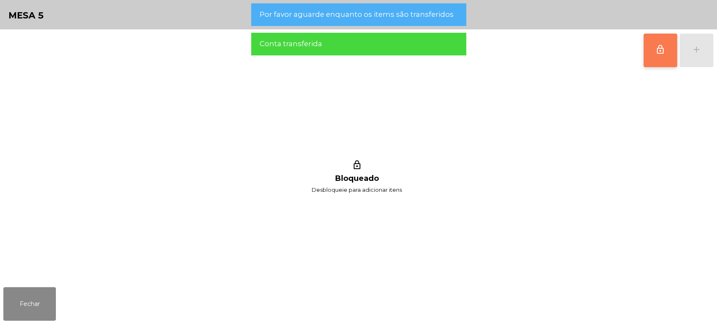
click at [652, 51] on button "lock_outline" at bounding box center [661, 51] width 34 height 34
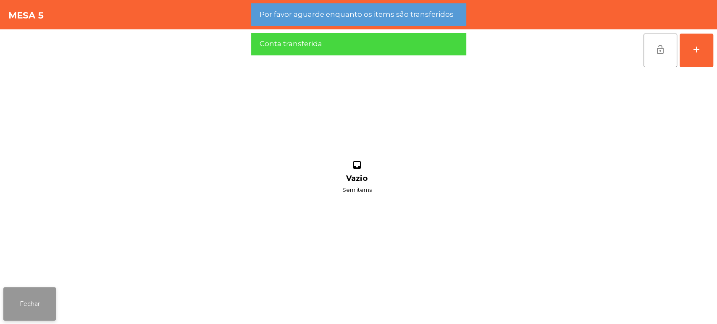
click at [37, 290] on button "Fechar" at bounding box center [29, 304] width 53 height 34
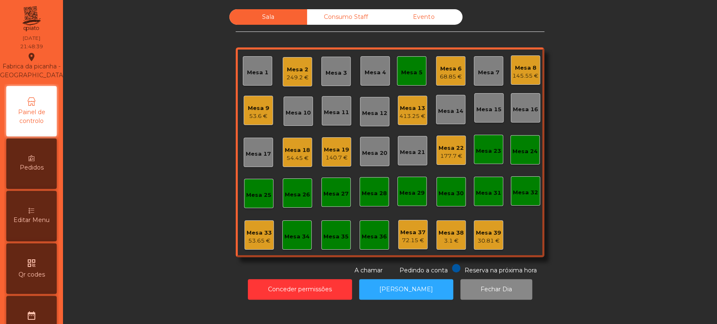
click at [247, 235] on div "Mesa 33" at bounding box center [259, 233] width 25 height 8
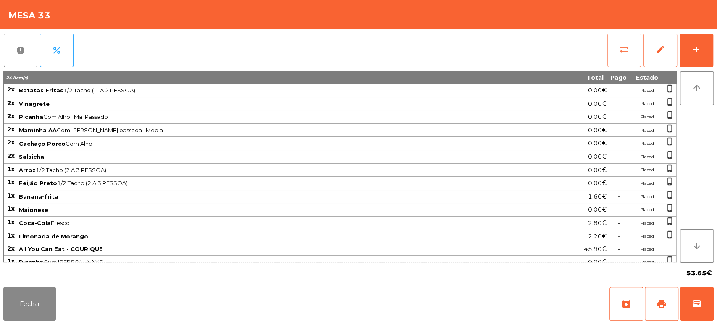
click at [622, 50] on span "sync_alt" at bounding box center [624, 50] width 10 height 10
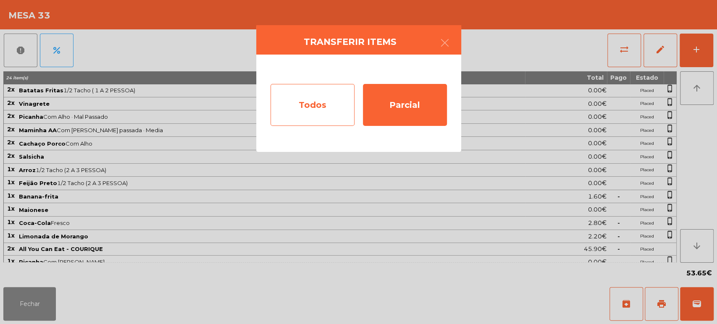
click at [318, 109] on div "Todos" at bounding box center [313, 105] width 84 height 42
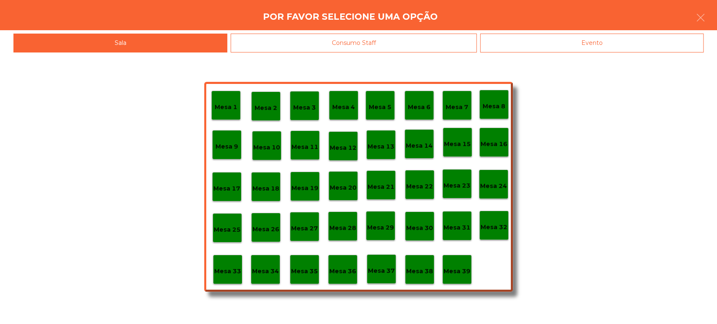
click at [381, 110] on p "Mesa 5" at bounding box center [380, 108] width 23 height 10
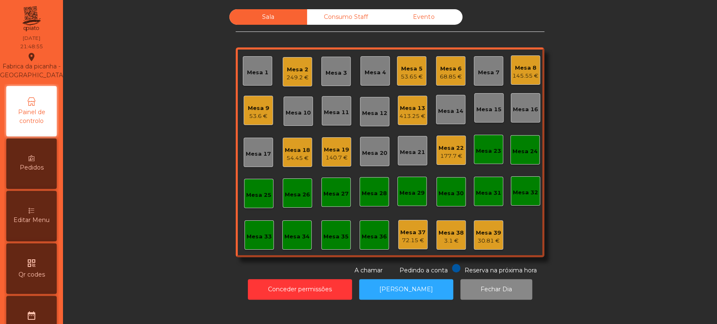
click at [448, 157] on div "177.7 €" at bounding box center [451, 156] width 25 height 8
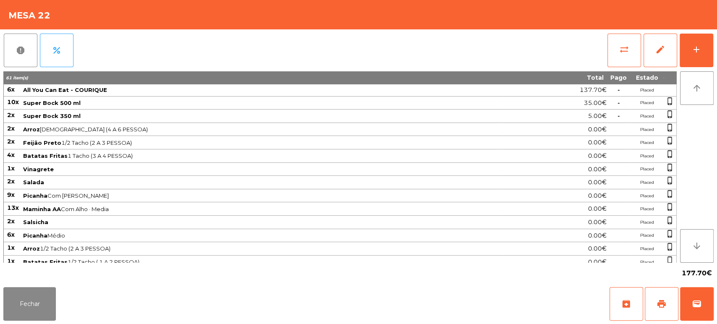
click at [0, 298] on div "Fechar archive print wallet" at bounding box center [358, 304] width 717 height 40
click at [7, 298] on button "Fechar" at bounding box center [29, 304] width 53 height 34
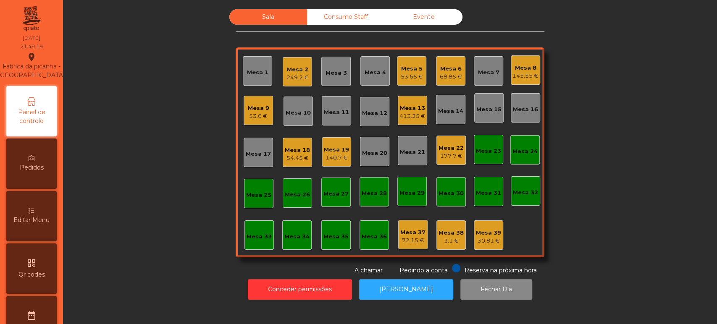
click at [411, 112] on div "413.25 €" at bounding box center [413, 116] width 26 height 8
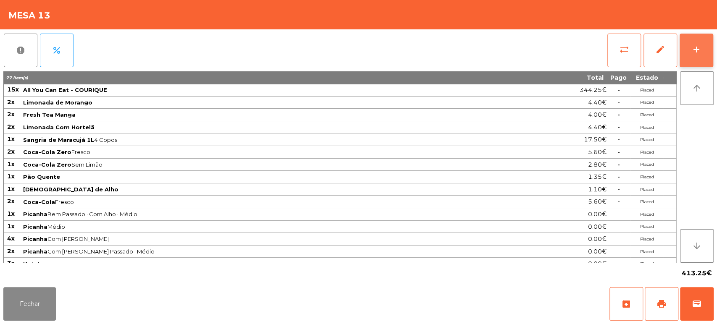
click at [695, 57] on button "add" at bounding box center [697, 51] width 34 height 34
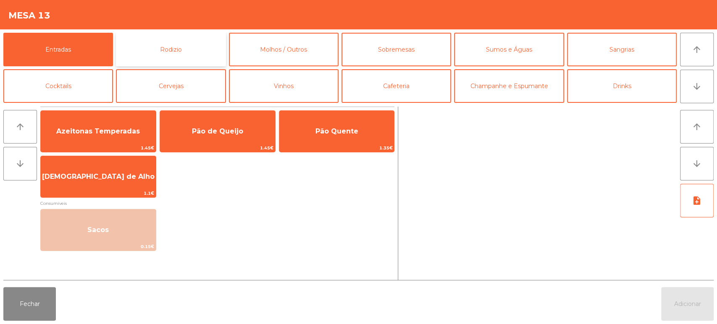
click at [161, 42] on button "Rodizio" at bounding box center [171, 50] width 110 height 34
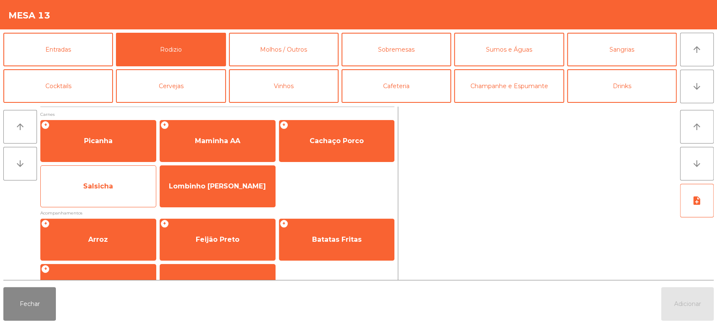
click at [122, 175] on span "Salsicha" at bounding box center [98, 186] width 115 height 23
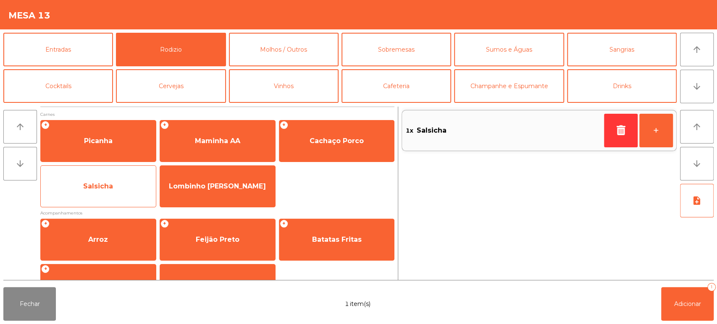
click at [114, 184] on span "Salsicha" at bounding box center [98, 186] width 115 height 23
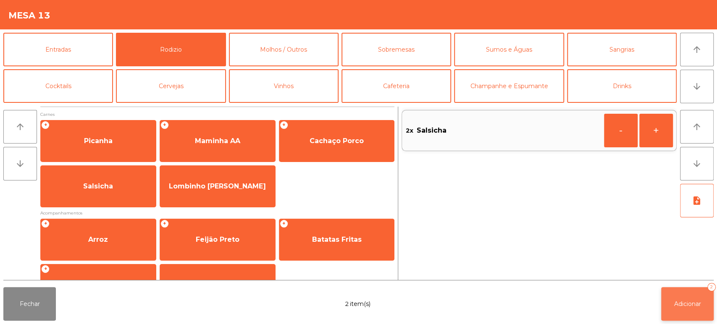
click at [692, 309] on button "Adicionar 2" at bounding box center [687, 304] width 53 height 34
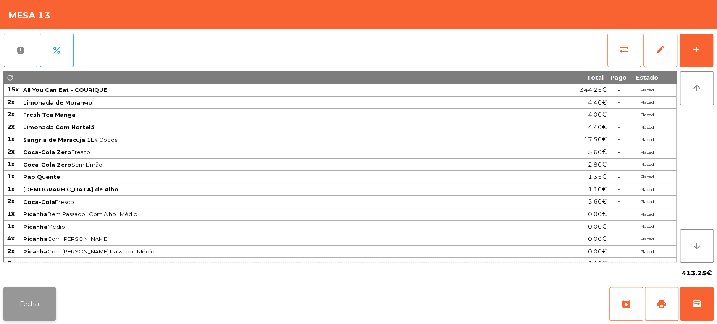
click at [36, 299] on button "Fechar" at bounding box center [29, 304] width 53 height 34
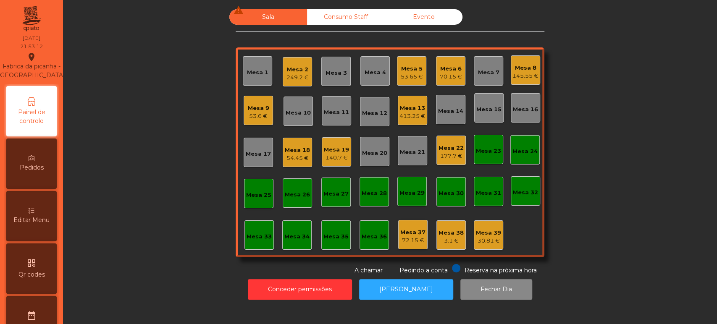
click at [401, 62] on div "Mesa 5 53.65 €" at bounding box center [412, 71] width 22 height 20
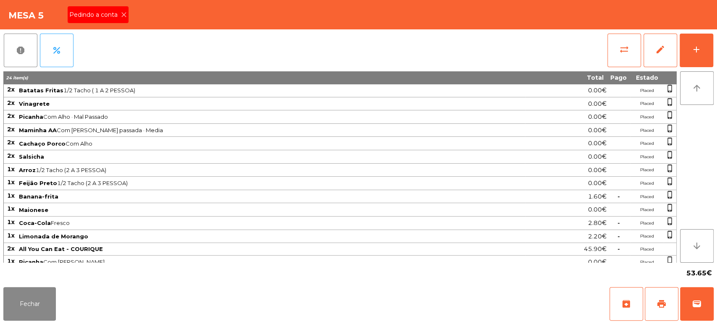
click at [124, 15] on icon at bounding box center [124, 15] width 6 height 6
click at [660, 297] on button "print" at bounding box center [662, 304] width 34 height 34
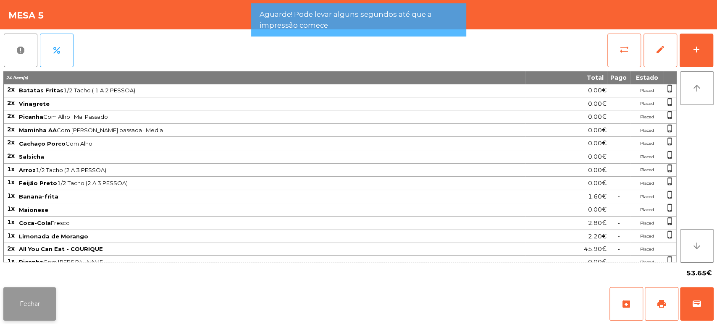
click at [50, 312] on button "Fechar" at bounding box center [29, 304] width 53 height 34
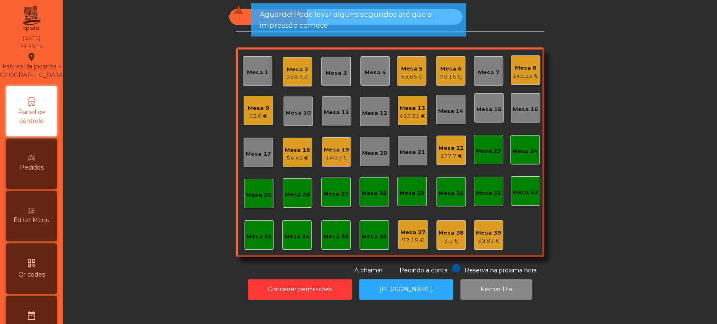
click at [260, 119] on div "53.6 €" at bounding box center [258, 116] width 21 height 8
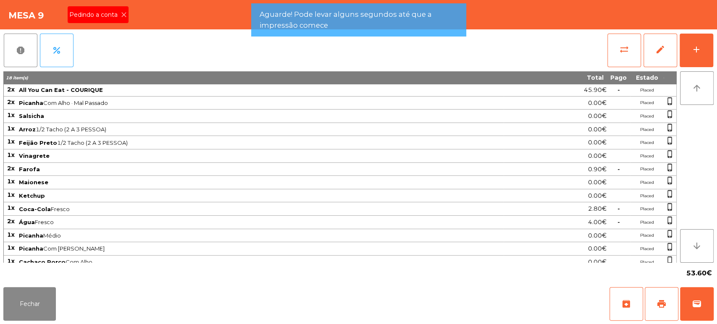
click at [123, 16] on icon at bounding box center [124, 15] width 6 height 6
click at [655, 305] on button "print" at bounding box center [662, 304] width 34 height 34
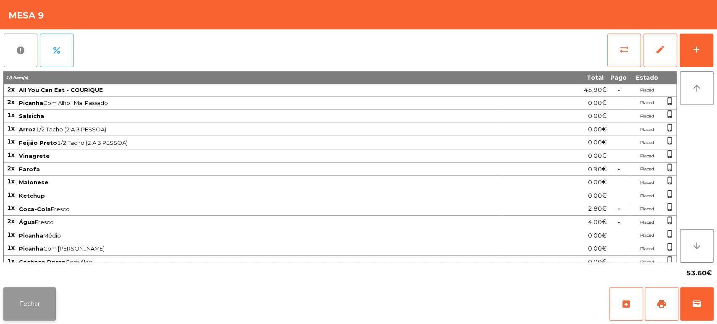
click at [35, 304] on button "Fechar" at bounding box center [29, 304] width 53 height 34
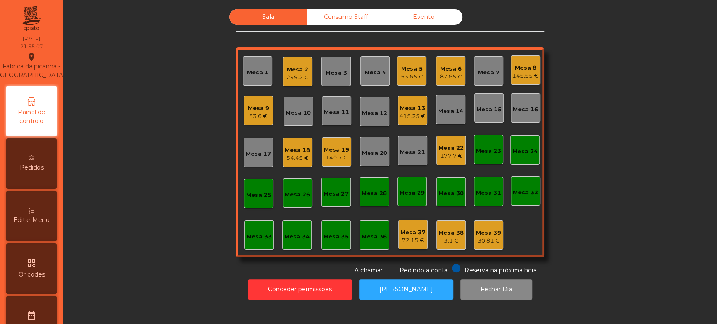
click at [399, 57] on div "Mesa 5 53.65 €" at bounding box center [411, 70] width 29 height 29
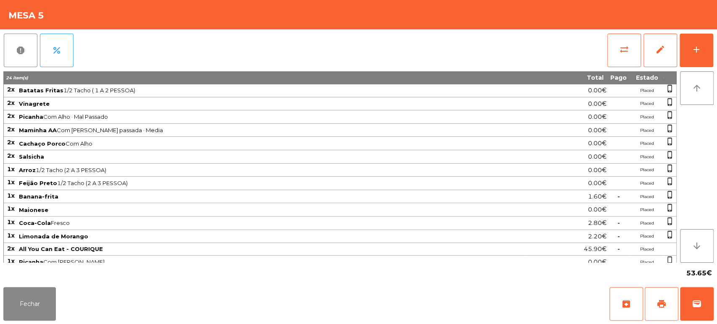
click at [716, 305] on div "Fechar archive print wallet" at bounding box center [358, 304] width 717 height 40
click at [713, 313] on button "wallet" at bounding box center [697, 304] width 34 height 34
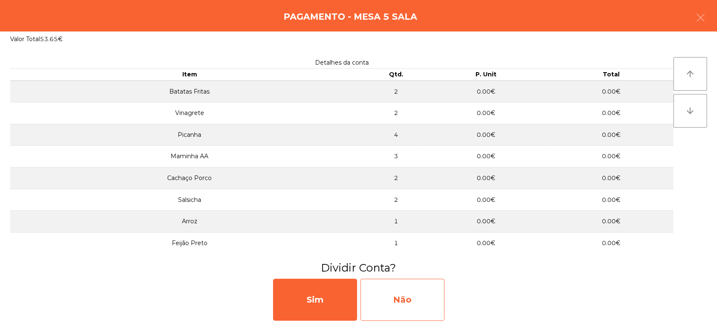
click at [397, 303] on div "Não" at bounding box center [403, 300] width 84 height 42
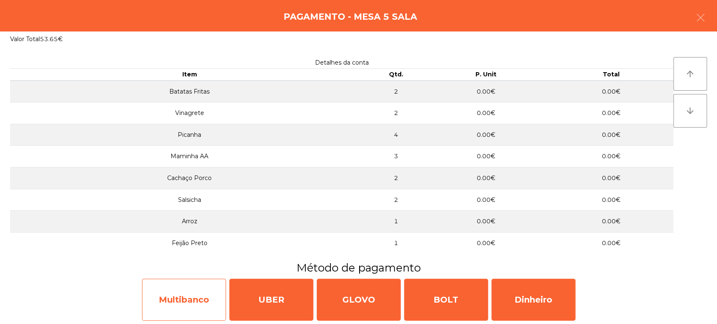
click at [202, 299] on div "Multibanco" at bounding box center [184, 300] width 84 height 42
select select "**"
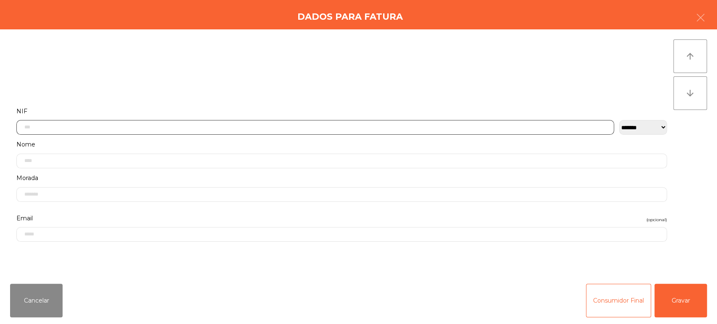
click at [366, 126] on input "text" at bounding box center [315, 127] width 598 height 15
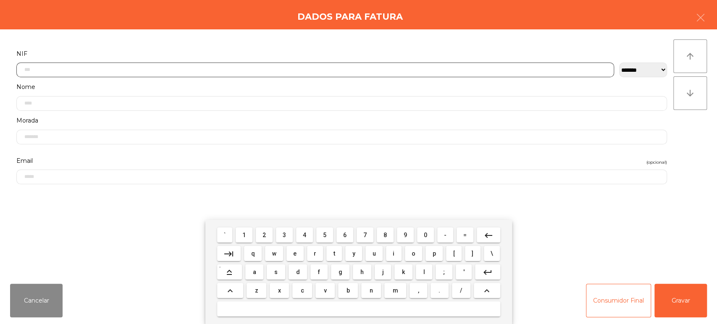
scroll to position [66, 0]
type input "*********"
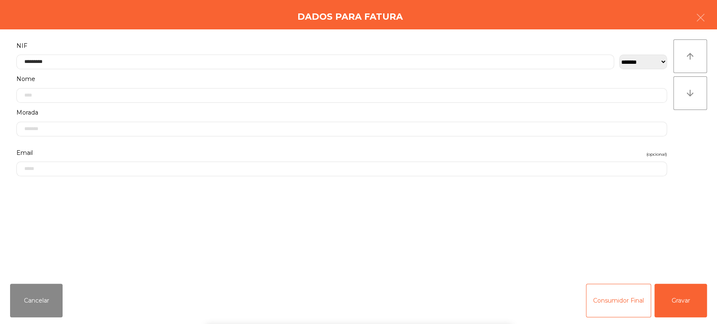
click at [696, 308] on div "` 1 2 3 4 5 6 7 8 9 0 - = keyboard_backspace keyboard_tab q w e r t y u i o p […" at bounding box center [358, 272] width 717 height 104
click at [686, 299] on button "Gravar" at bounding box center [681, 301] width 53 height 34
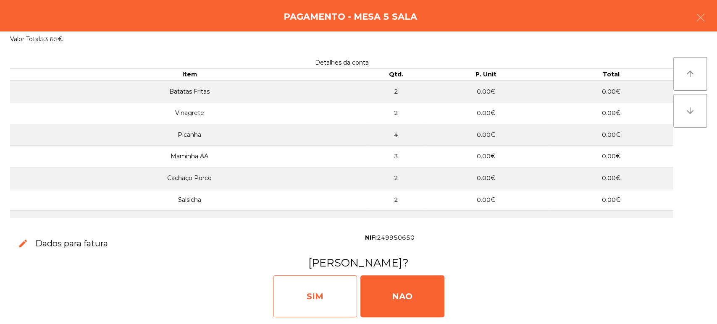
click at [343, 289] on div "SIM" at bounding box center [315, 297] width 84 height 42
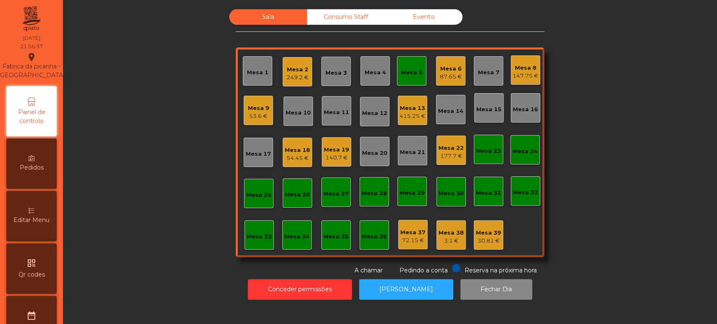
click at [404, 114] on div "415.25 €" at bounding box center [413, 116] width 26 height 8
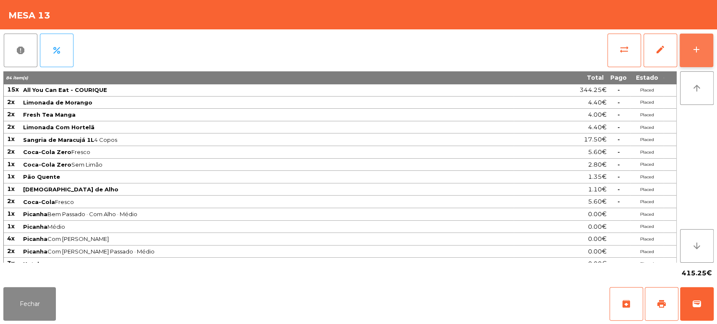
click at [698, 60] on button "add" at bounding box center [697, 51] width 34 height 34
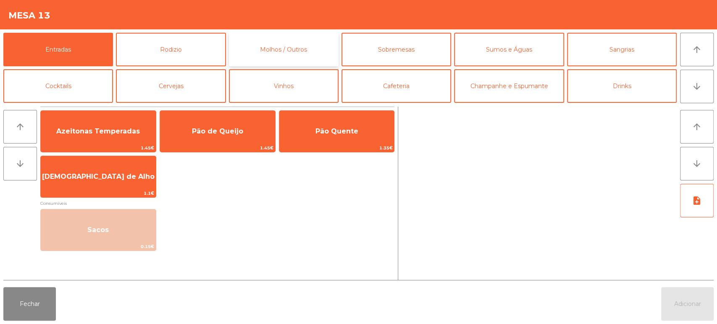
click at [294, 63] on button "Molhos / Outros" at bounding box center [284, 50] width 110 height 34
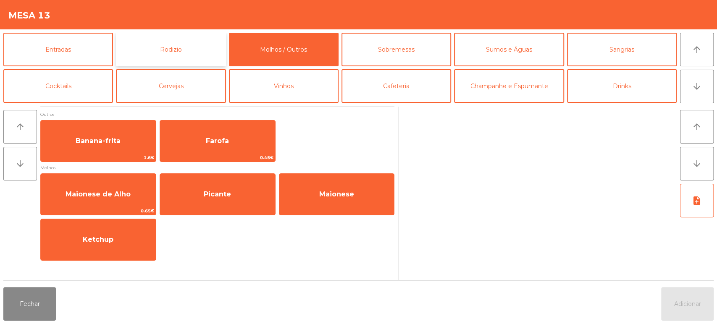
click at [205, 48] on button "Rodizio" at bounding box center [171, 50] width 110 height 34
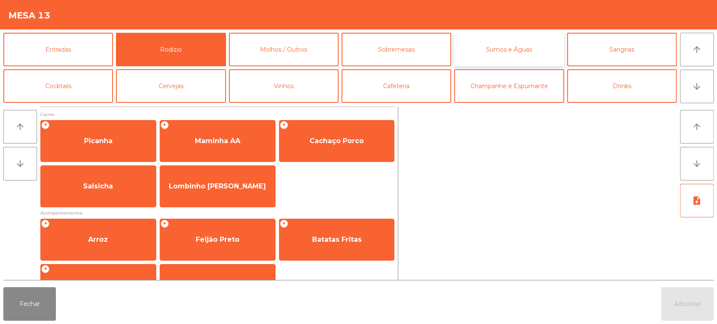
click at [515, 59] on button "Sumos e Águas" at bounding box center [509, 50] width 110 height 34
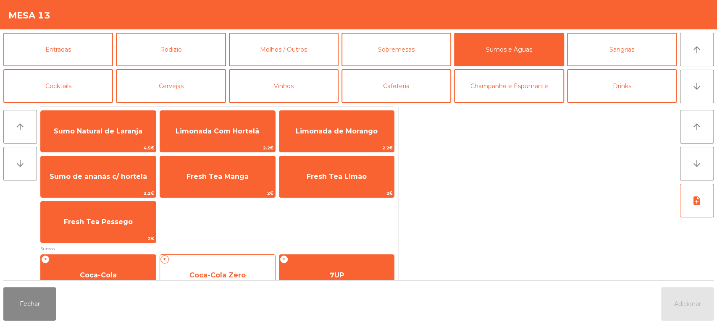
click at [252, 277] on span "Coca-Cola Zero" at bounding box center [217, 275] width 115 height 23
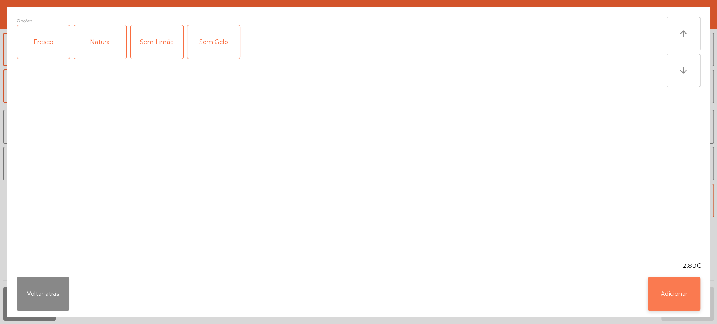
click at [679, 294] on button "Adicionar" at bounding box center [674, 294] width 53 height 34
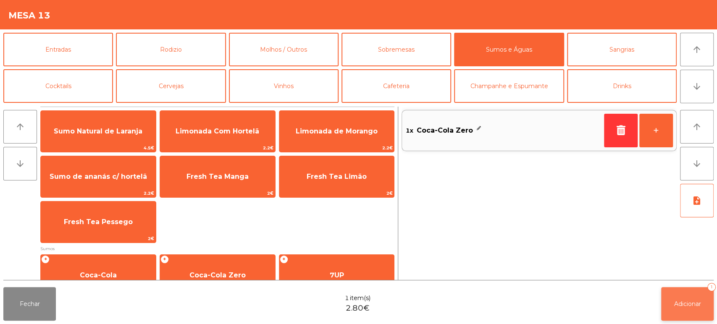
click at [689, 296] on button "Adicionar 1" at bounding box center [687, 304] width 53 height 34
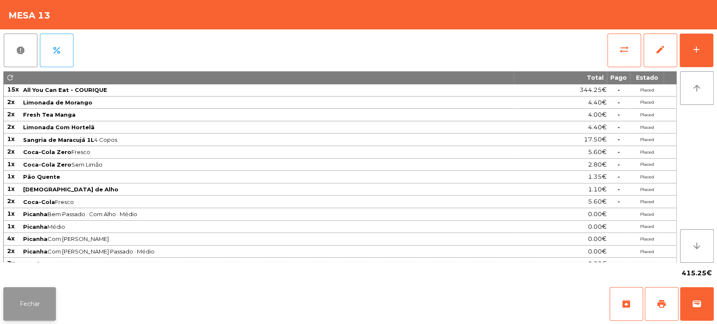
click at [24, 293] on button "Fechar" at bounding box center [29, 304] width 53 height 34
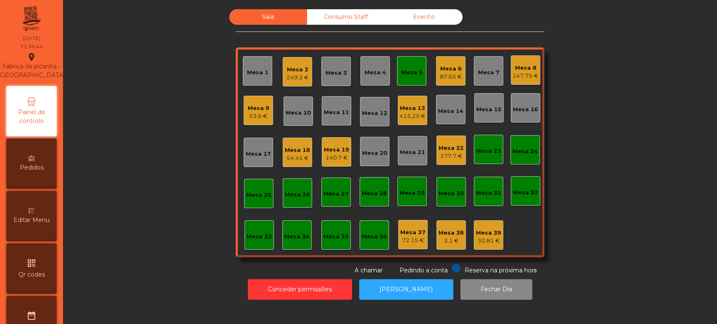
click at [397, 71] on div "Mesa 5" at bounding box center [411, 70] width 29 height 29
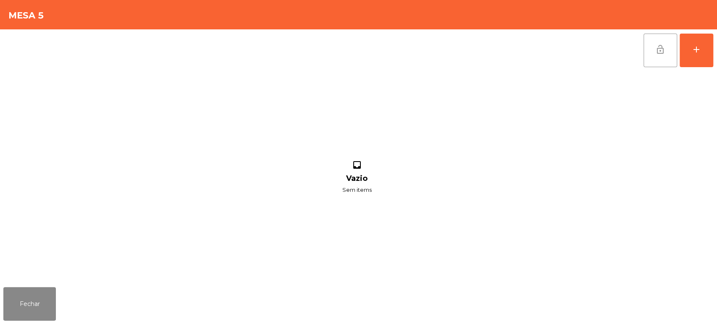
click at [645, 57] on button "lock_open" at bounding box center [661, 51] width 34 height 34
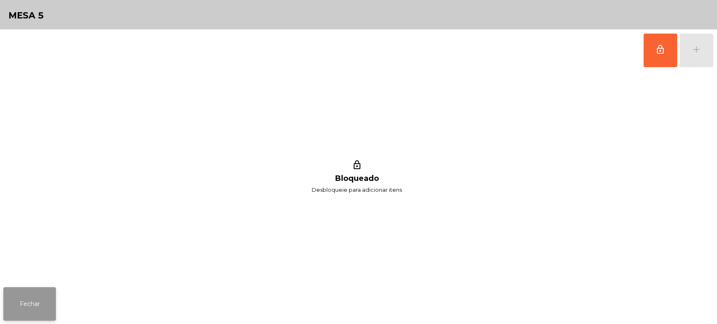
click at [42, 292] on button "Fechar" at bounding box center [29, 304] width 53 height 34
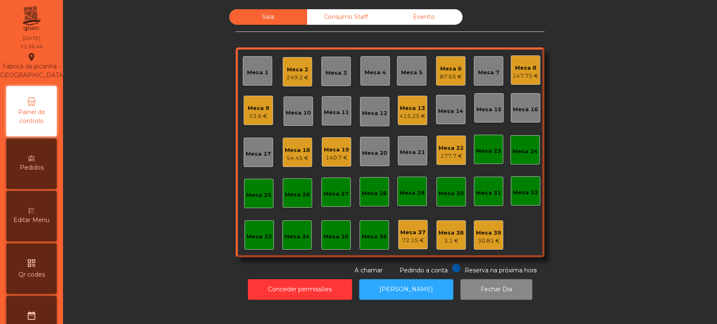
click at [255, 108] on div "Mesa 9" at bounding box center [258, 108] width 21 height 8
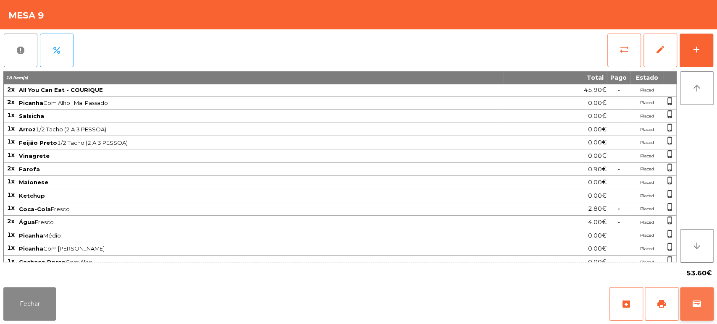
click at [698, 300] on span "wallet" at bounding box center [697, 304] width 10 height 10
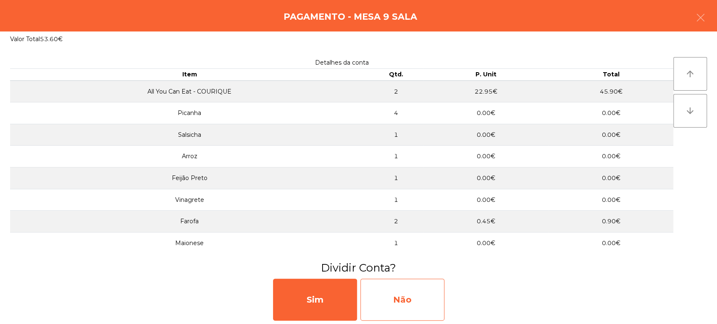
click at [425, 298] on div "Não" at bounding box center [403, 300] width 84 height 42
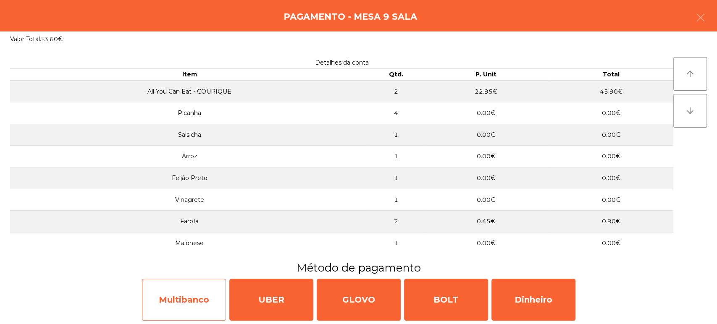
click at [200, 300] on div "Multibanco" at bounding box center [184, 300] width 84 height 42
select select "**"
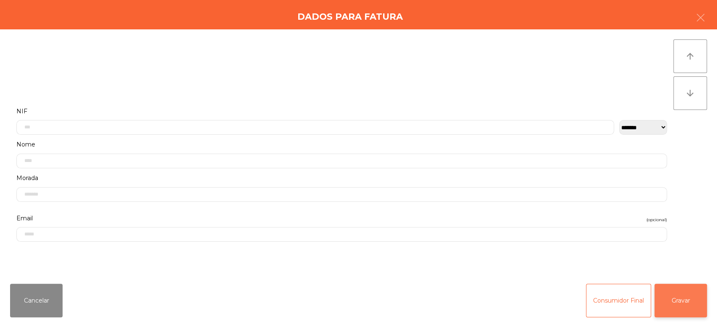
click at [679, 306] on button "Gravar" at bounding box center [681, 301] width 53 height 34
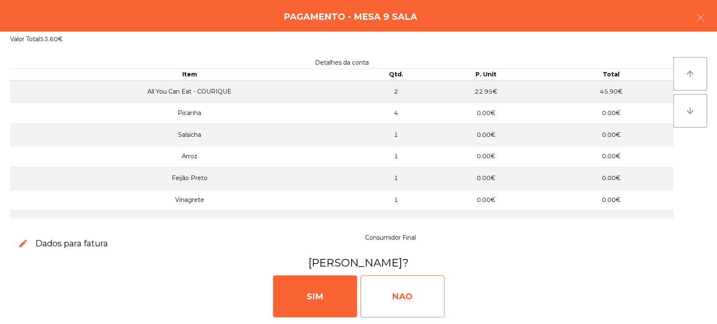
click at [393, 299] on div "NAO" at bounding box center [403, 297] width 84 height 42
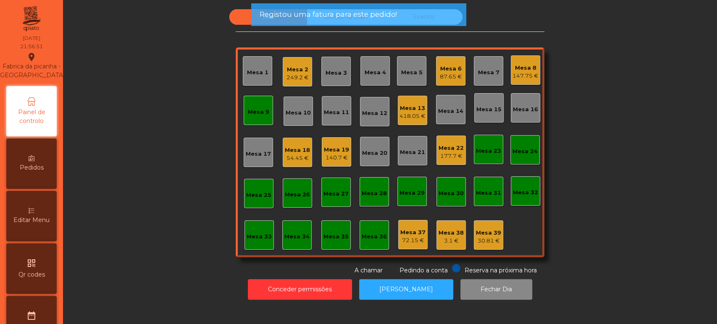
click at [252, 108] on div "Mesa 9" at bounding box center [258, 112] width 21 height 8
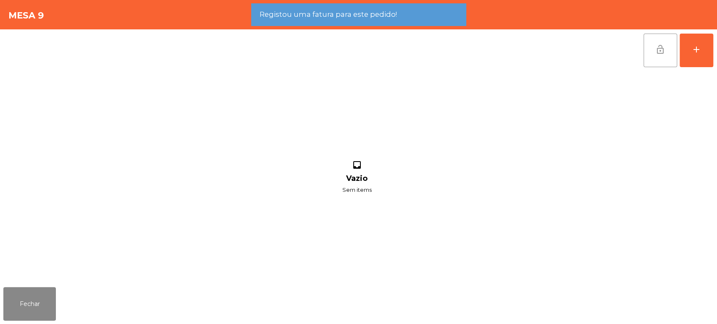
click at [666, 51] on button "lock_open" at bounding box center [661, 51] width 34 height 34
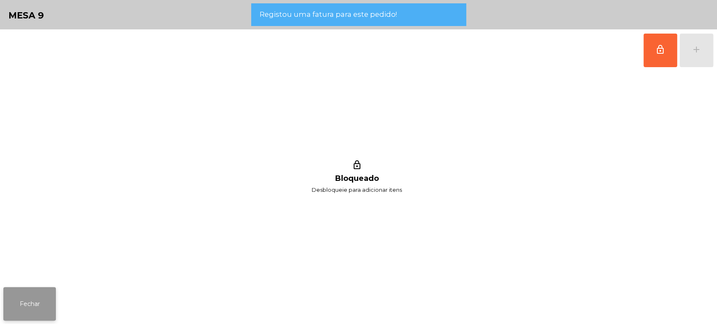
click at [29, 300] on button "Fechar" at bounding box center [29, 304] width 53 height 34
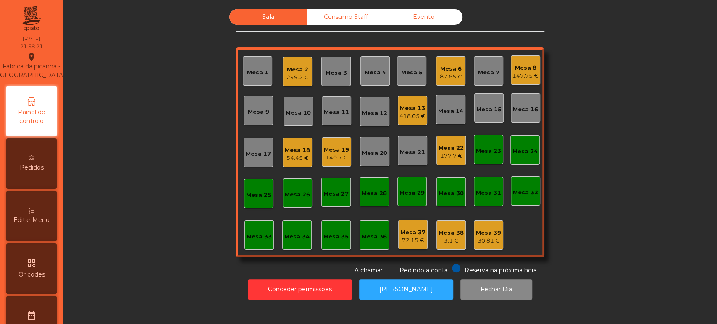
click at [407, 104] on div "Mesa 13" at bounding box center [413, 108] width 26 height 8
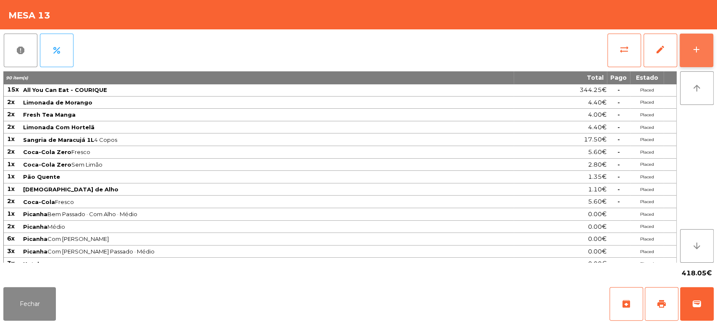
click at [694, 45] on div "add" at bounding box center [697, 50] width 10 height 10
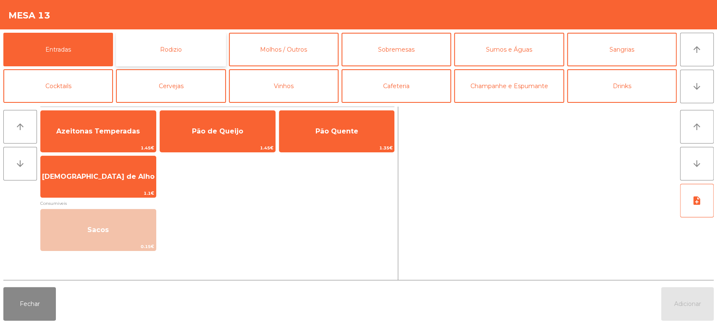
click at [214, 56] on button "Rodizio" at bounding box center [171, 50] width 110 height 34
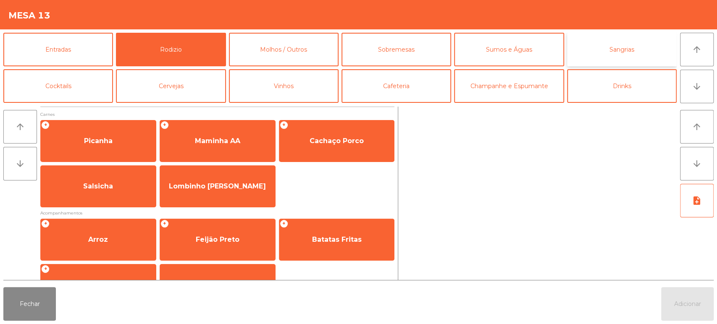
click at [608, 59] on button "Sangrias" at bounding box center [622, 50] width 110 height 34
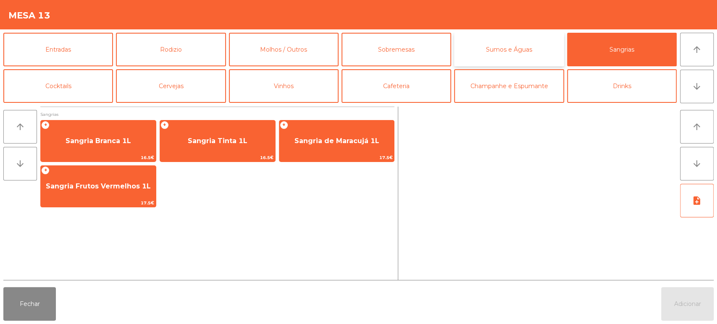
click at [504, 39] on button "Sumos e Águas" at bounding box center [509, 50] width 110 height 34
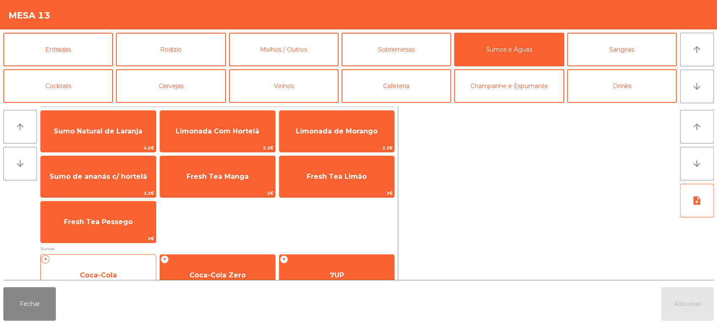
click at [120, 258] on div "+ Coca-Cola 2.8€" at bounding box center [98, 276] width 116 height 42
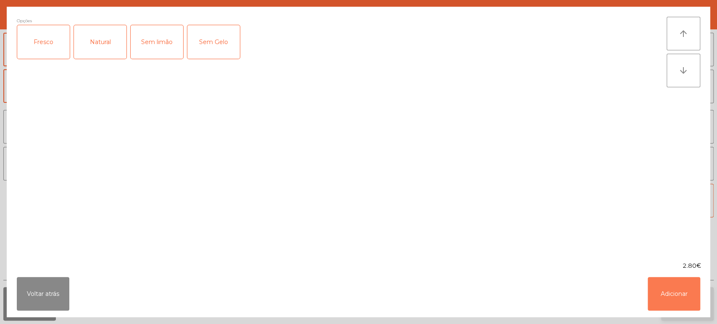
click at [691, 307] on button "Adicionar" at bounding box center [674, 294] width 53 height 34
click at [689, 302] on span "Adicionar" at bounding box center [687, 304] width 27 height 8
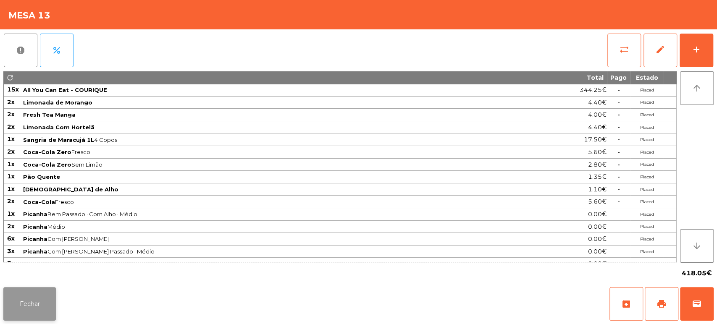
click at [41, 308] on button "Fechar" at bounding box center [29, 304] width 53 height 34
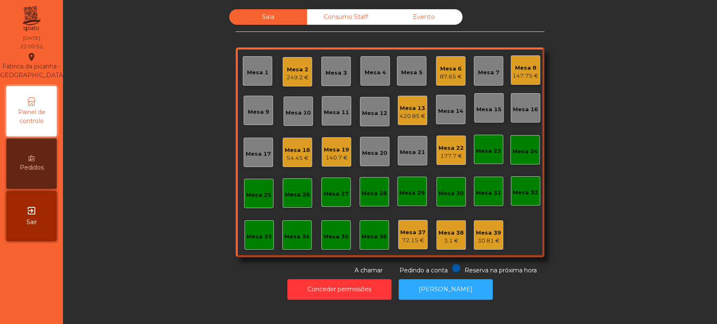
click at [288, 74] on div "249.2 €" at bounding box center [298, 78] width 22 height 8
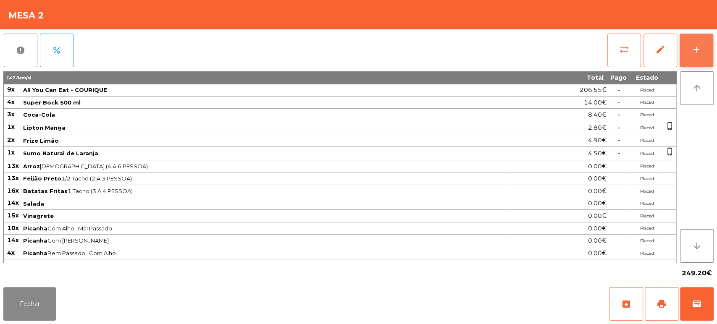
click at [711, 59] on button "add" at bounding box center [697, 51] width 34 height 34
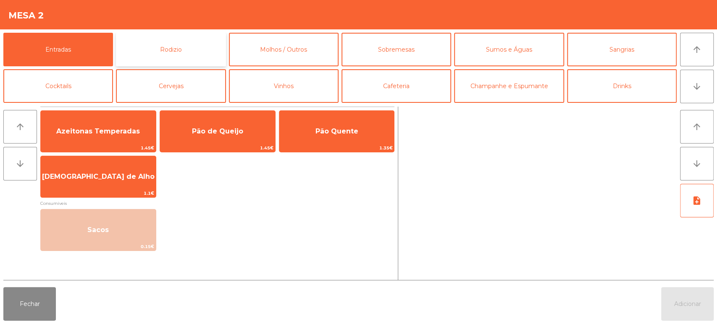
click at [165, 56] on button "Rodizio" at bounding box center [171, 50] width 110 height 34
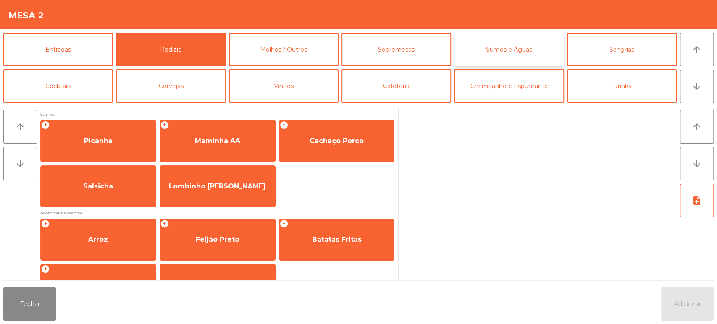
click at [522, 39] on button "Sumos e Águas" at bounding box center [509, 50] width 110 height 34
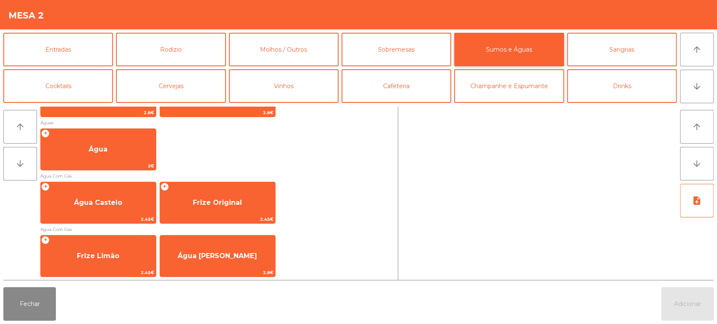
scroll to position [270, 0]
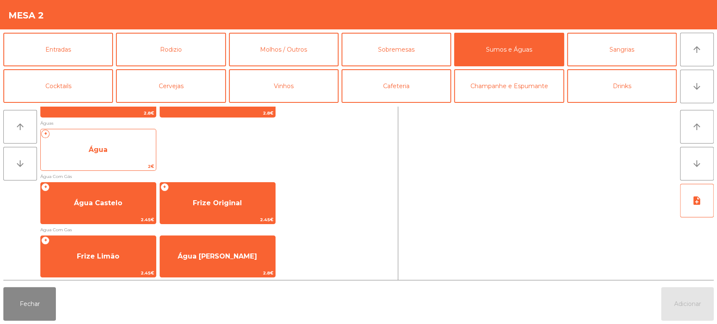
click at [136, 150] on span "Água" at bounding box center [98, 150] width 115 height 23
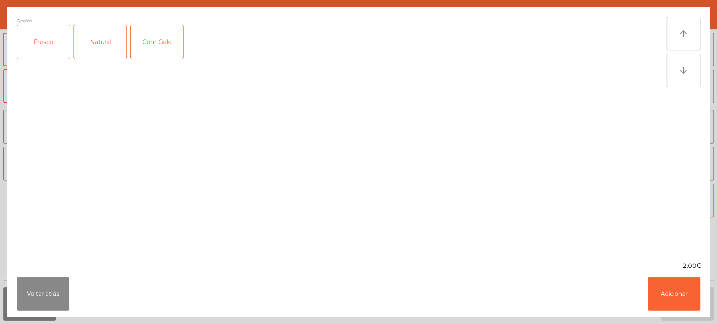
click at [55, 41] on div "Fresco" at bounding box center [43, 42] width 53 height 34
click at [670, 284] on button "Adicionar" at bounding box center [674, 294] width 53 height 34
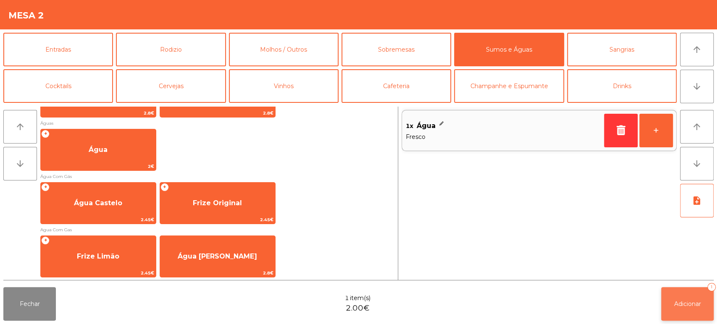
click at [693, 292] on button "Adicionar 1" at bounding box center [687, 304] width 53 height 34
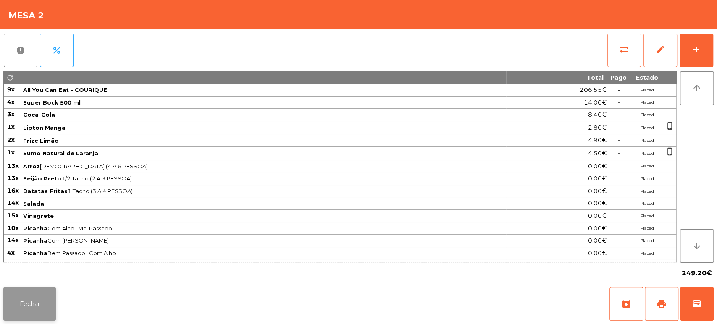
click at [30, 292] on button "Fechar" at bounding box center [29, 304] width 53 height 34
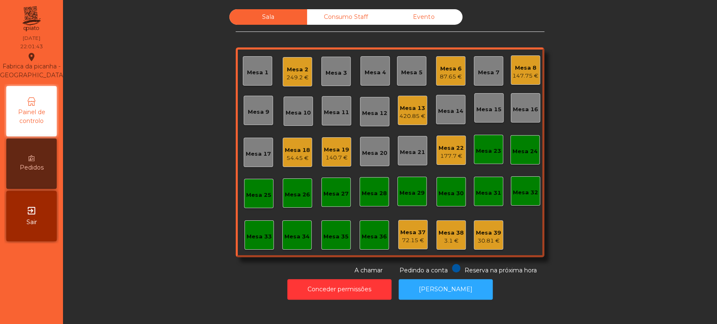
click at [410, 116] on div "420.85 €" at bounding box center [413, 116] width 26 height 8
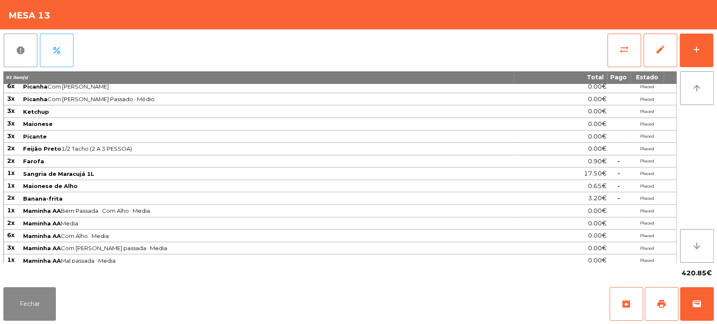
scroll to position [266, 0]
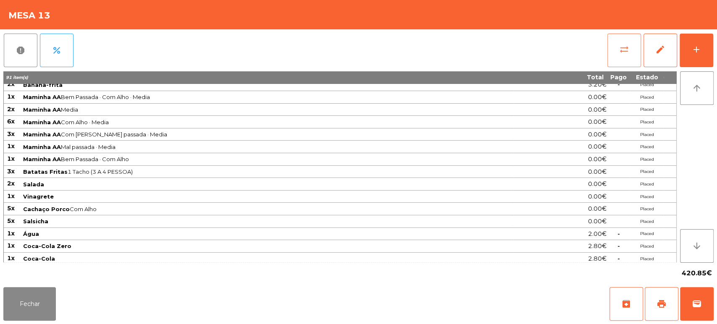
click at [623, 58] on button "sync_alt" at bounding box center [625, 51] width 34 height 34
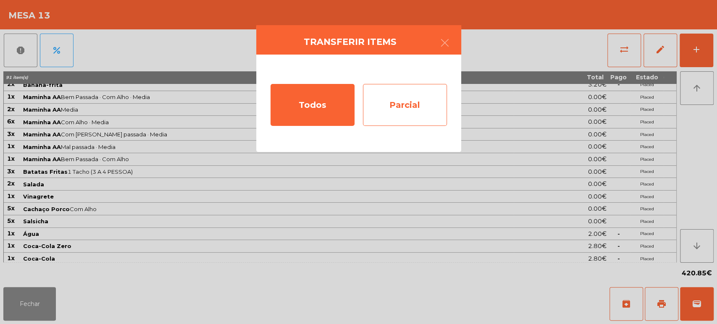
click at [396, 111] on div "Parcial" at bounding box center [405, 105] width 84 height 42
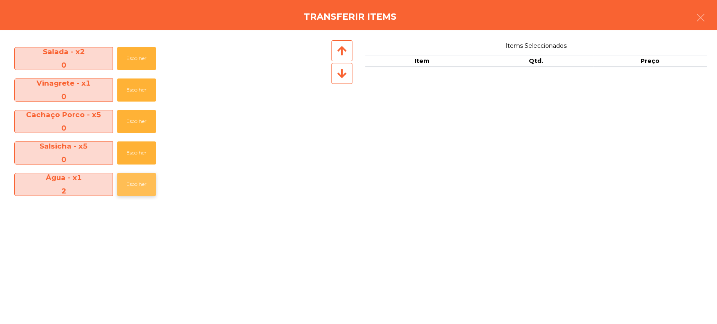
click at [137, 186] on button "Escolher" at bounding box center [136, 184] width 39 height 23
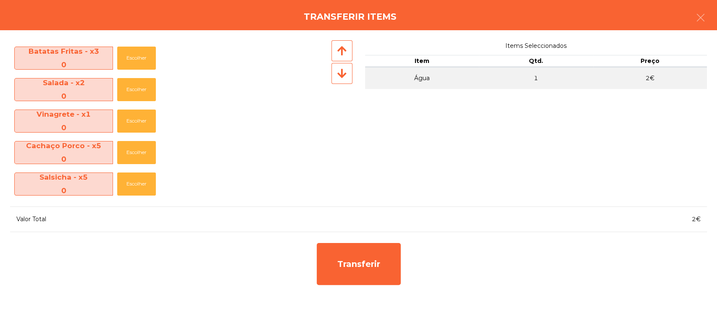
scroll to position [565, 0]
click at [696, 19] on icon "button" at bounding box center [701, 18] width 10 height 10
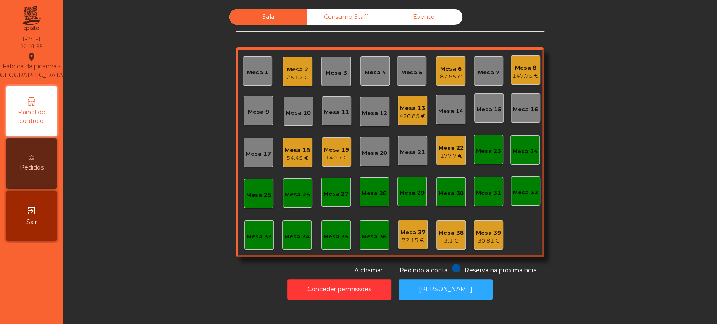
click at [297, 71] on div "Mesa 2" at bounding box center [298, 70] width 22 height 8
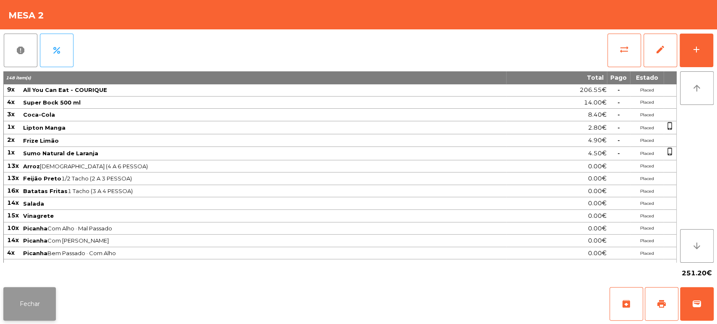
click at [42, 305] on button "Fechar" at bounding box center [29, 304] width 53 height 34
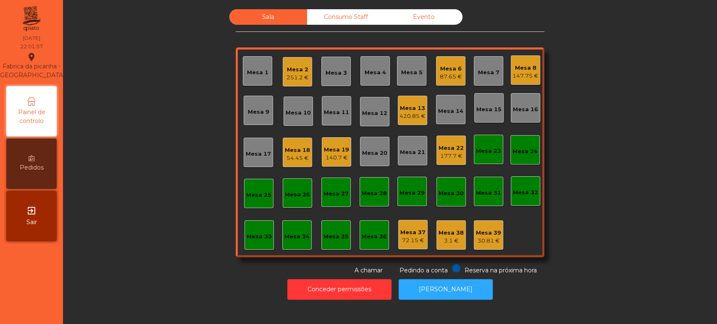
click at [416, 116] on div "420.85 €" at bounding box center [413, 116] width 26 height 8
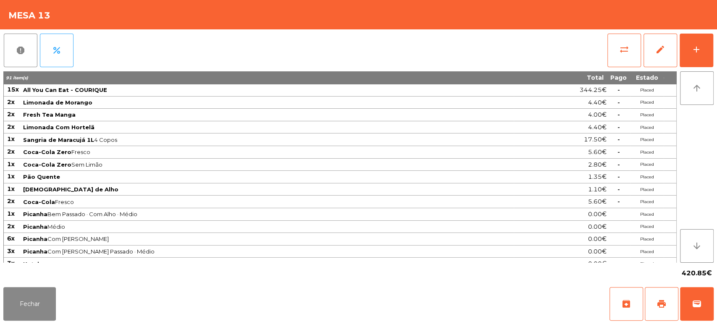
scroll to position [266, 0]
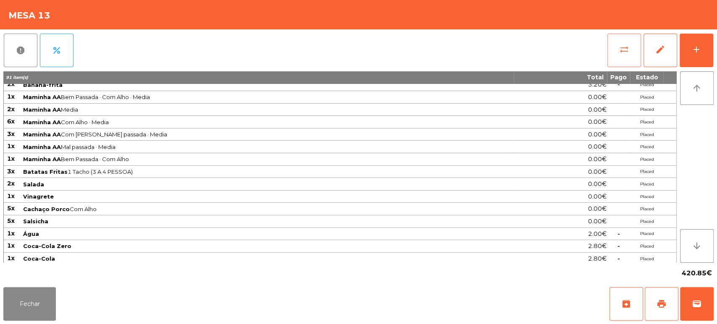
click at [638, 45] on button "sync_alt" at bounding box center [625, 51] width 34 height 34
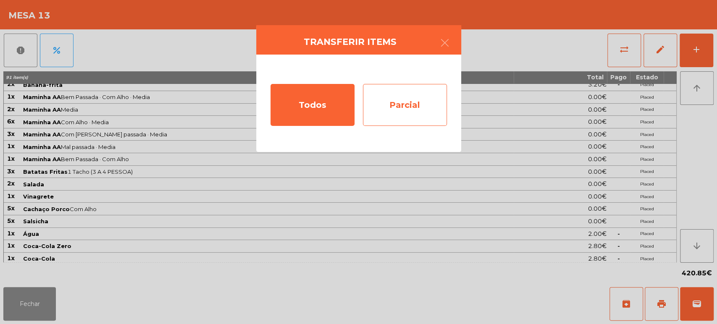
click at [411, 104] on div "Parcial" at bounding box center [405, 105] width 84 height 42
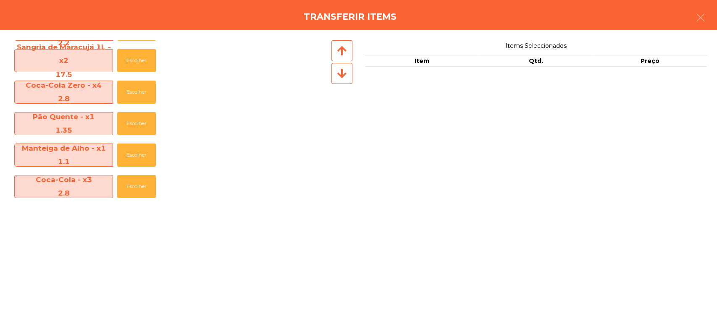
scroll to position [121, 0]
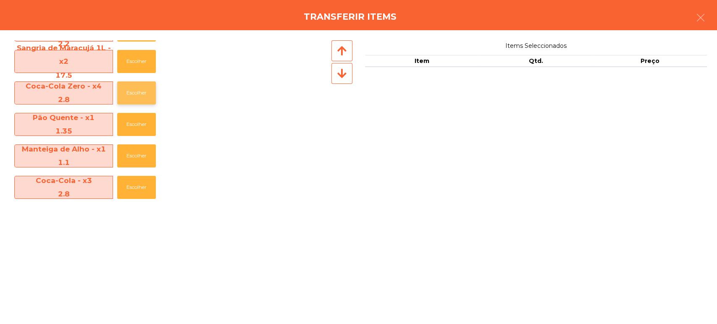
click at [150, 93] on button "Escolher" at bounding box center [136, 93] width 39 height 23
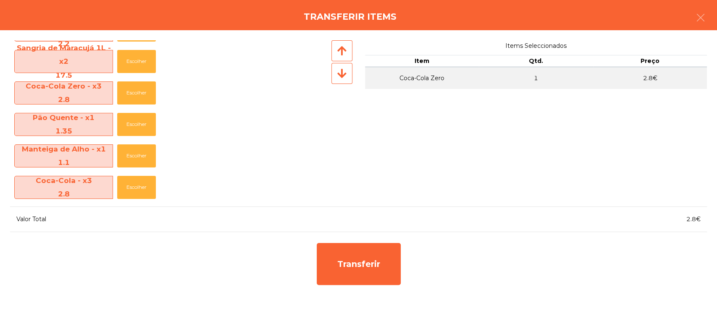
click at [716, 24] on div "Transferir items" at bounding box center [358, 15] width 717 height 30
click at [696, 18] on icon "button" at bounding box center [701, 18] width 10 height 10
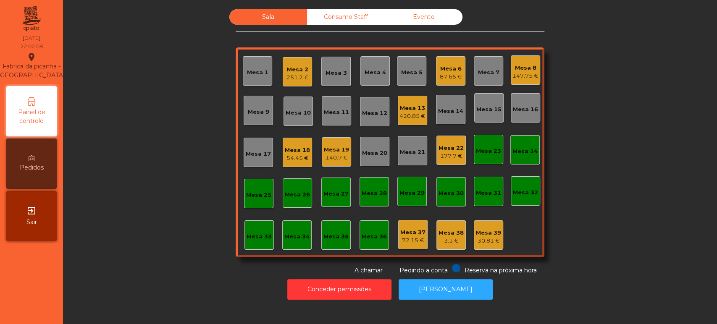
click at [417, 121] on div "Mesa 13 420.85 €" at bounding box center [412, 110] width 29 height 29
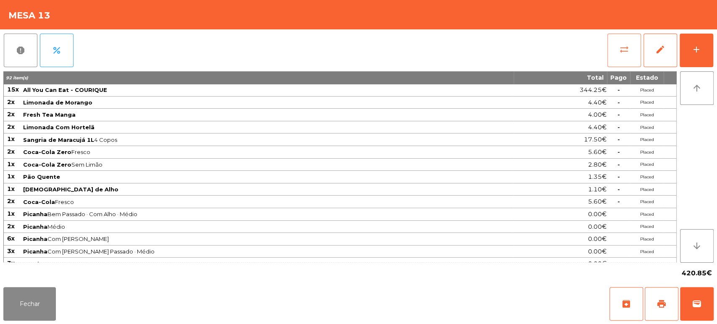
click at [616, 55] on button "sync_alt" at bounding box center [625, 51] width 34 height 34
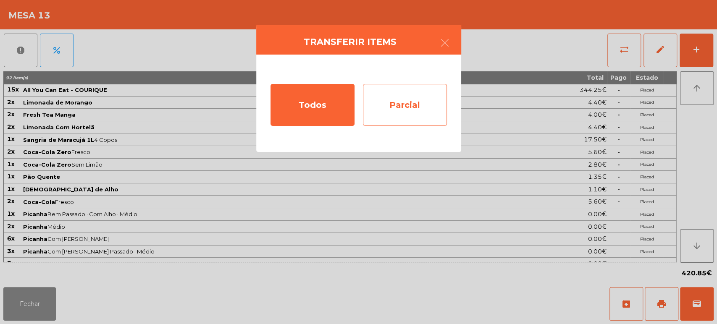
click at [385, 122] on div "Parcial" at bounding box center [405, 105] width 84 height 42
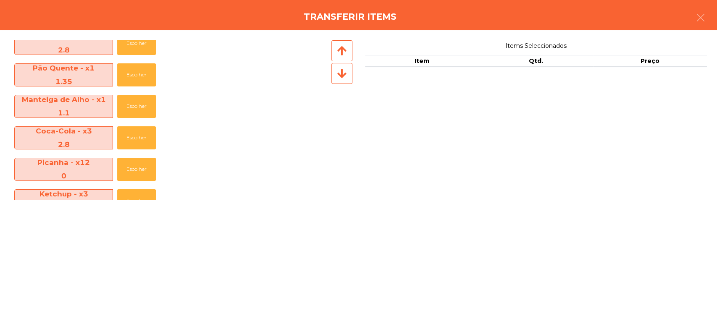
scroll to position [171, 0]
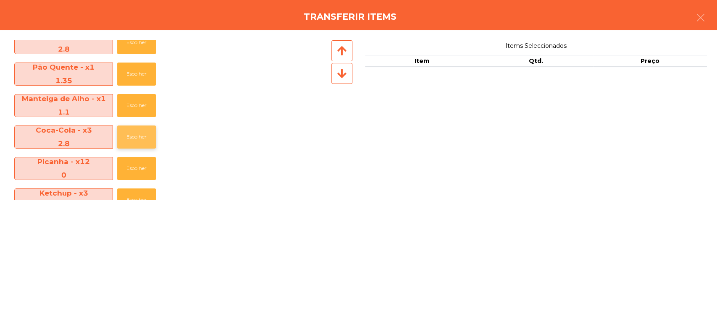
click at [147, 138] on button "Escolher" at bounding box center [136, 137] width 39 height 23
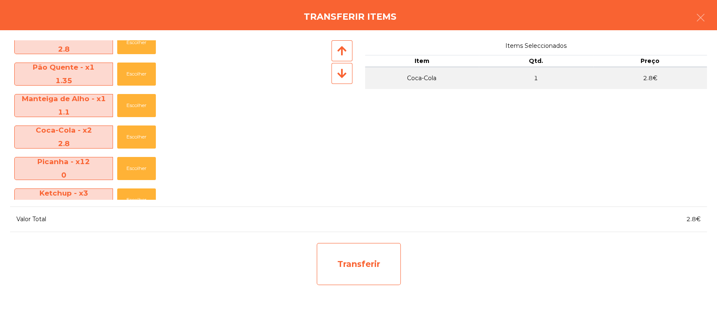
click at [374, 268] on div "Transferir" at bounding box center [359, 264] width 84 height 42
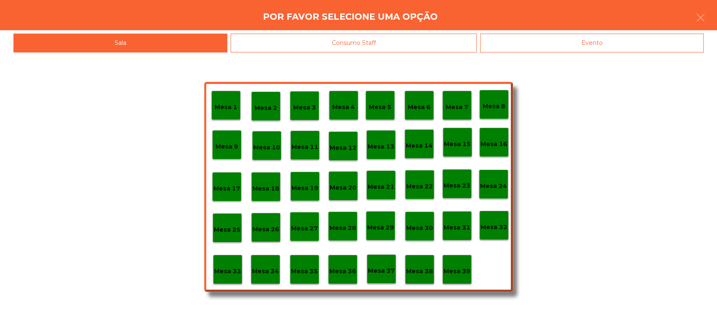
click at [383, 269] on p "Mesa 37" at bounding box center [381, 271] width 27 height 10
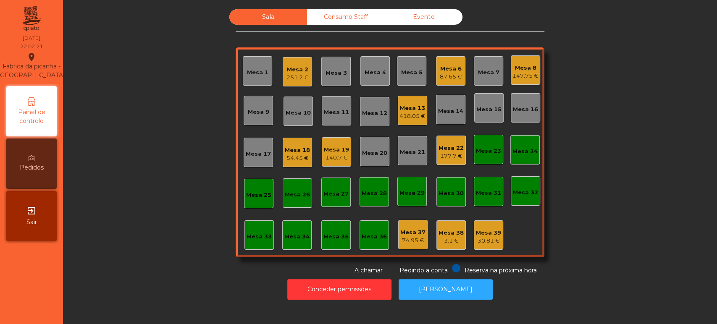
click at [415, 114] on div "418.05 €" at bounding box center [413, 116] width 26 height 8
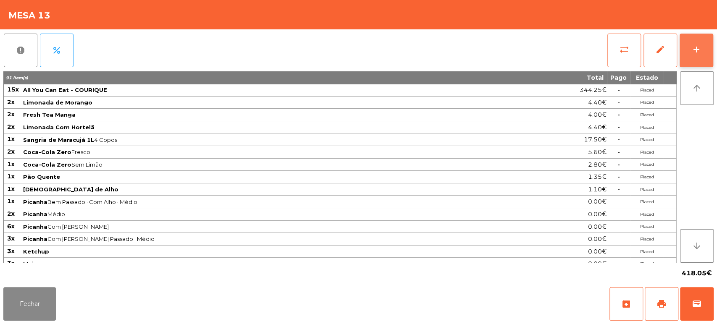
click at [705, 47] on button "add" at bounding box center [697, 51] width 34 height 34
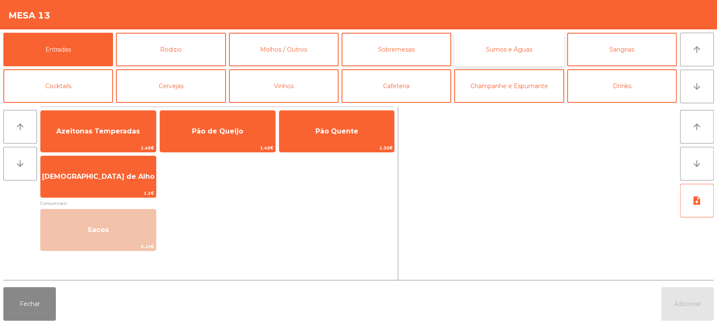
click at [510, 40] on button "Sumos e Águas" at bounding box center [509, 50] width 110 height 34
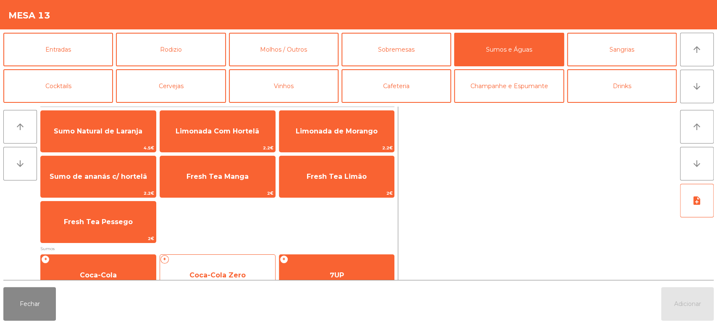
click at [237, 272] on span "Coca-Cola Zero" at bounding box center [218, 275] width 56 height 8
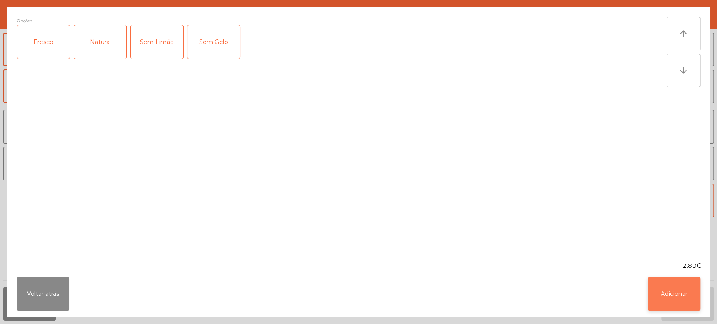
click at [681, 302] on button "Adicionar" at bounding box center [674, 294] width 53 height 34
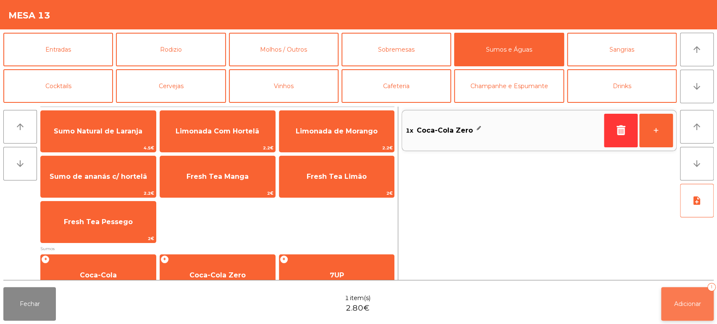
click at [691, 303] on span "Adicionar" at bounding box center [687, 304] width 27 height 8
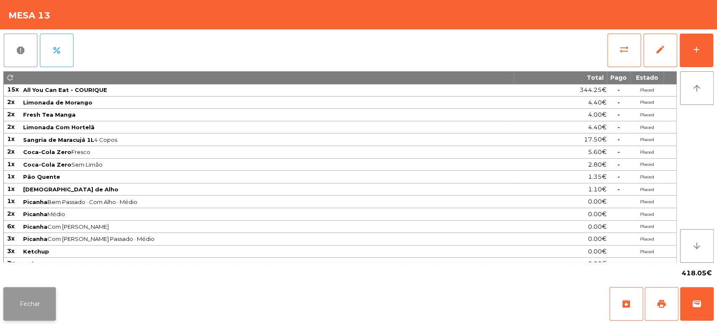
click at [38, 306] on button "Fechar" at bounding box center [29, 304] width 53 height 34
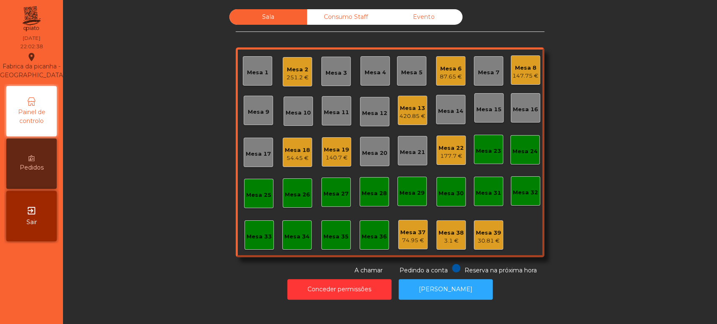
click at [289, 75] on div "251.2 €" at bounding box center [298, 78] width 22 height 8
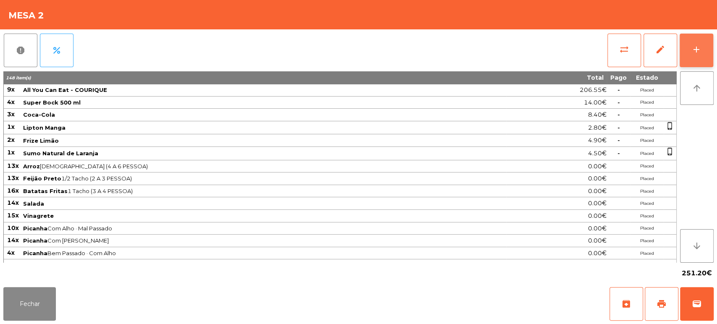
click at [698, 44] on button "add" at bounding box center [697, 51] width 34 height 34
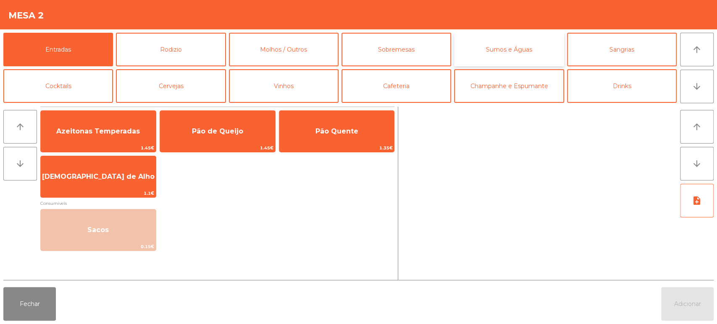
click at [508, 50] on button "Sumos e Águas" at bounding box center [509, 50] width 110 height 34
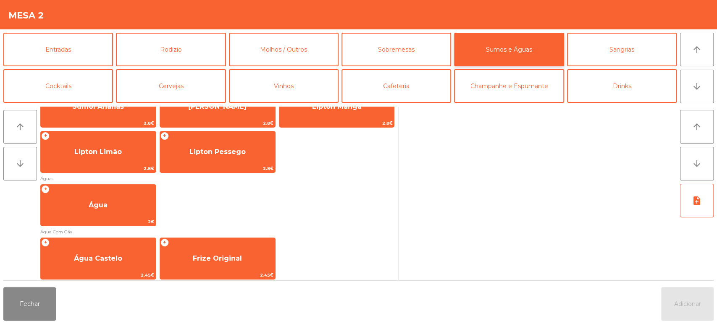
scroll to position [270, 0]
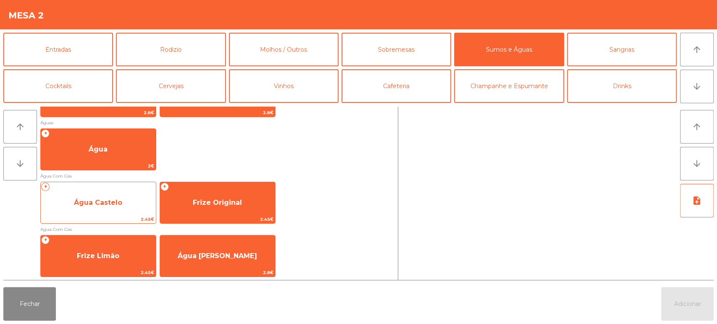
click at [101, 211] on span "Água Castelo" at bounding box center [98, 203] width 115 height 23
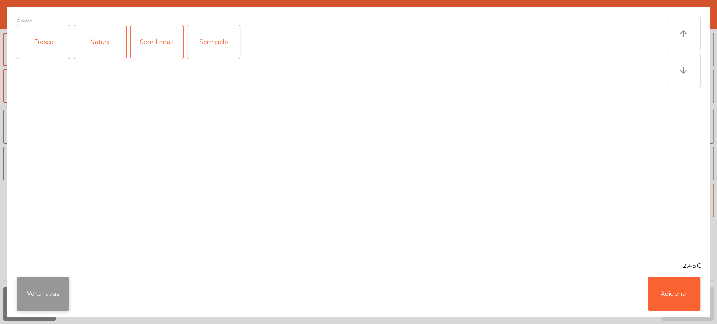
click at [41, 303] on button "Voltar atrás" at bounding box center [43, 294] width 53 height 34
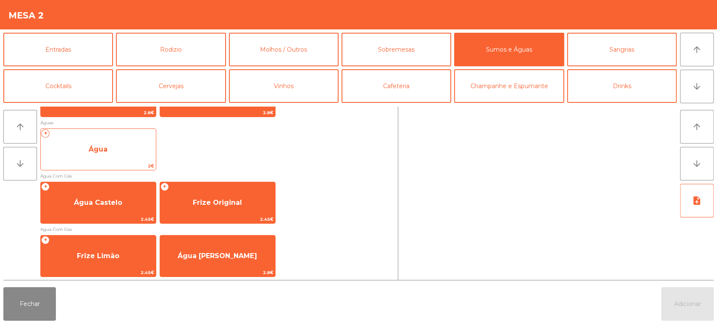
click at [88, 133] on div "+ Água 2€" at bounding box center [98, 150] width 116 height 42
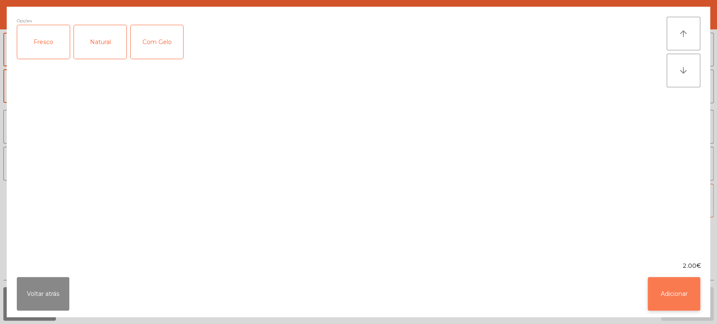
click at [674, 298] on button "Adicionar" at bounding box center [674, 294] width 53 height 34
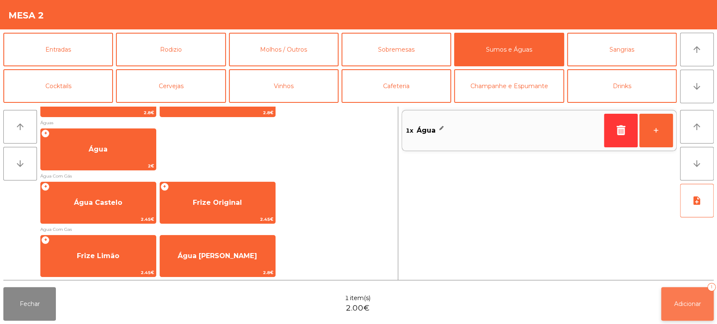
click at [680, 290] on button "Adicionar 1" at bounding box center [687, 304] width 53 height 34
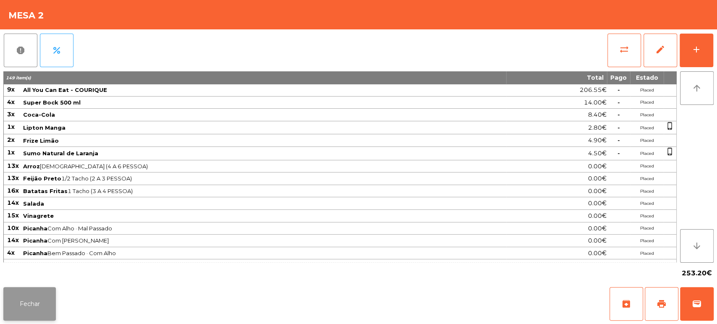
click at [29, 299] on button "Fechar" at bounding box center [29, 304] width 53 height 34
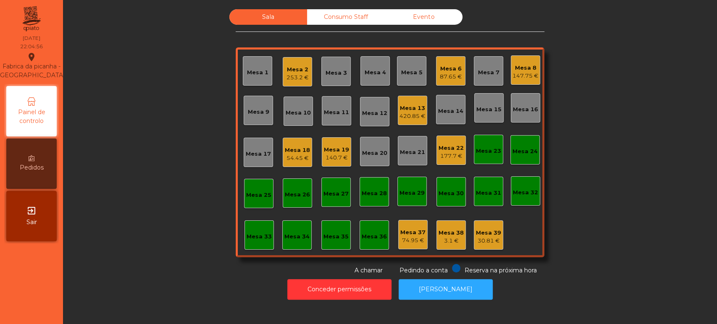
click at [340, 16] on div "Consumo Staff" at bounding box center [346, 17] width 78 height 16
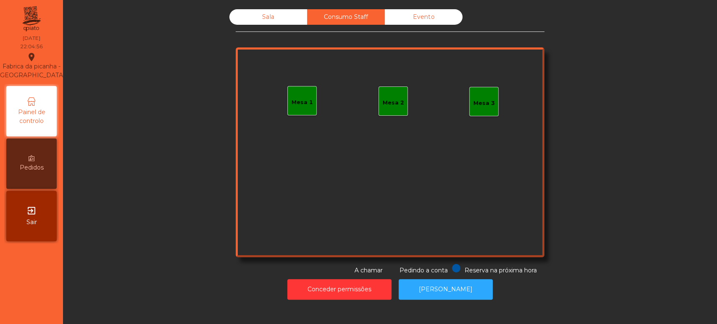
click at [300, 92] on div "Mesa 1" at bounding box center [301, 100] width 29 height 29
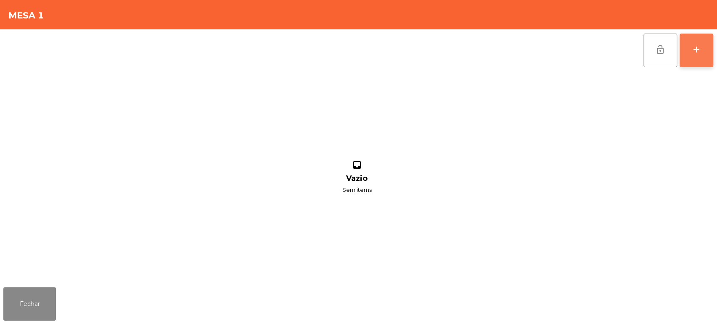
click at [693, 54] on button "add" at bounding box center [697, 51] width 34 height 34
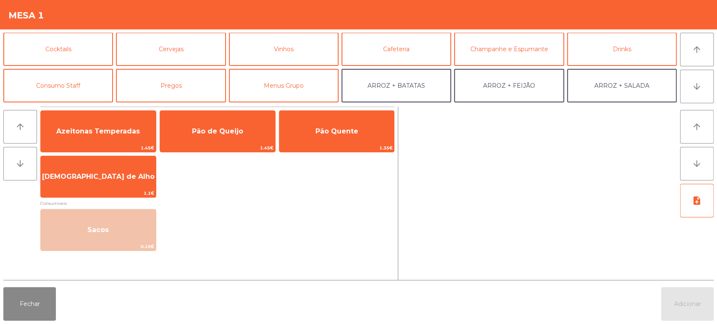
scroll to position [40, 0]
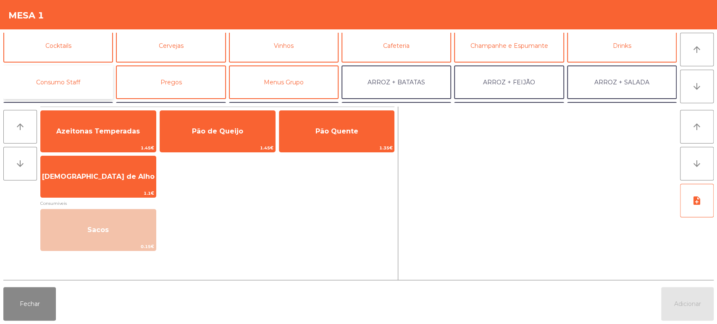
click at [89, 91] on button "Consumo Staff" at bounding box center [58, 83] width 110 height 34
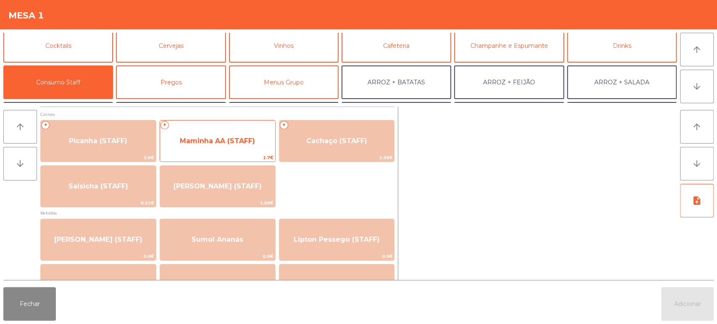
click at [215, 133] on span "Maminha AA (STAFF)" at bounding box center [217, 141] width 115 height 23
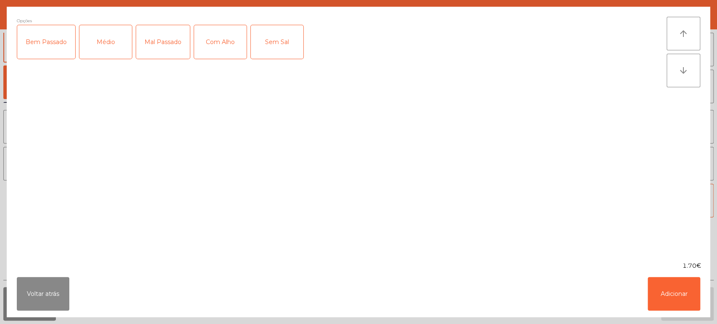
click at [106, 45] on div "Médio" at bounding box center [105, 42] width 53 height 34
click at [66, 305] on button "Voltar atrás" at bounding box center [43, 294] width 53 height 34
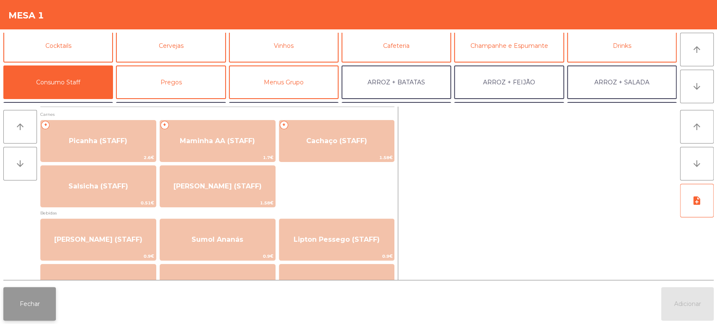
click at [52, 301] on button "Fechar" at bounding box center [29, 304] width 53 height 34
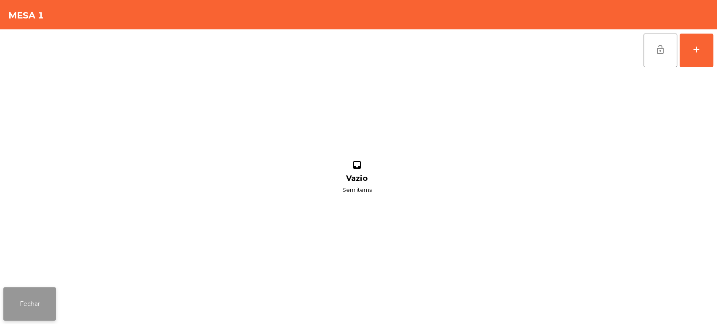
click at [55, 300] on button "Fechar" at bounding box center [29, 304] width 53 height 34
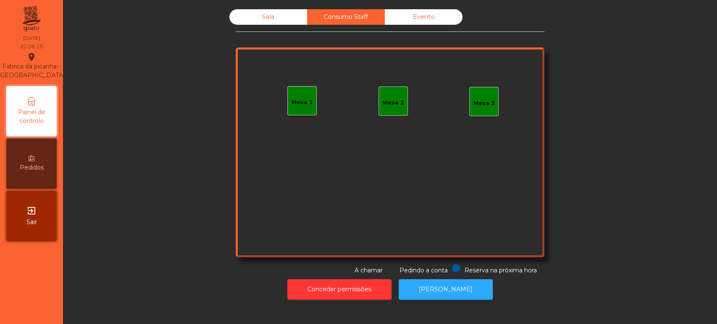
click at [268, 22] on div "Sala" at bounding box center [268, 17] width 78 height 16
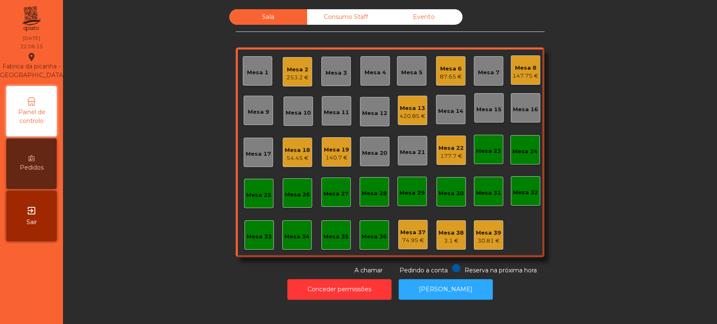
click at [262, 21] on div "Sala" at bounding box center [268, 17] width 78 height 16
click at [325, 148] on div "Mesa 19" at bounding box center [336, 150] width 25 height 8
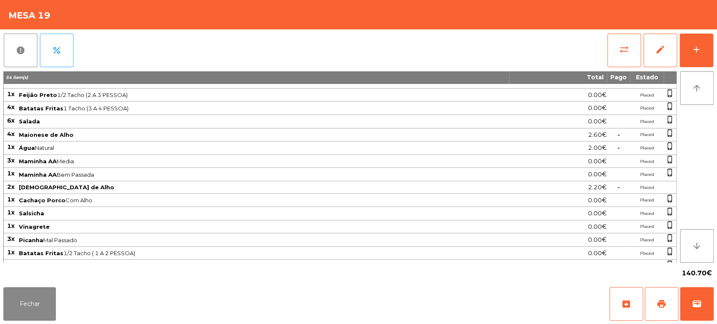
scroll to position [132, 0]
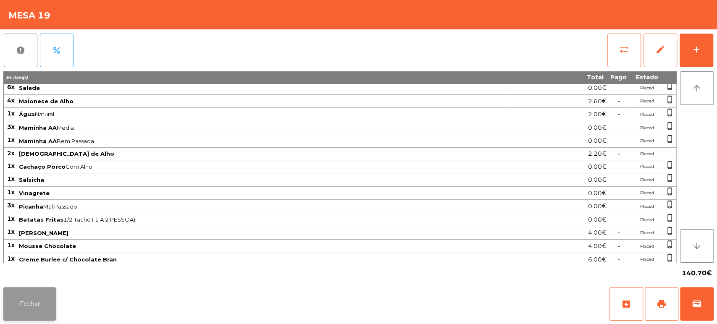
click at [42, 317] on button "Fechar" at bounding box center [29, 304] width 53 height 34
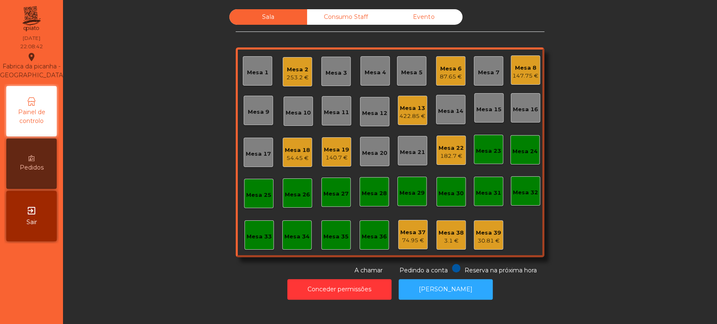
click at [458, 155] on div "182.7 €" at bounding box center [451, 156] width 25 height 8
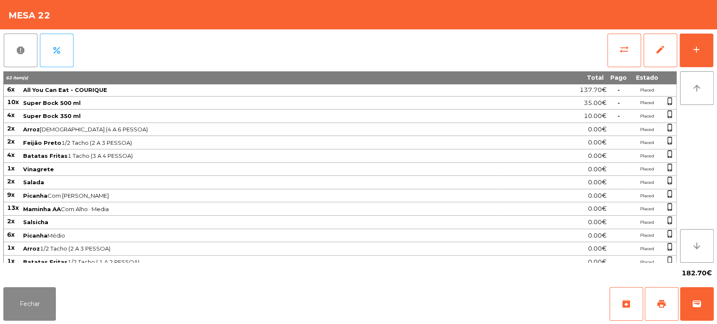
click at [319, 221] on span "Salsicha" at bounding box center [262, 222] width 478 height 7
click at [23, 309] on button "Fechar" at bounding box center [29, 304] width 53 height 34
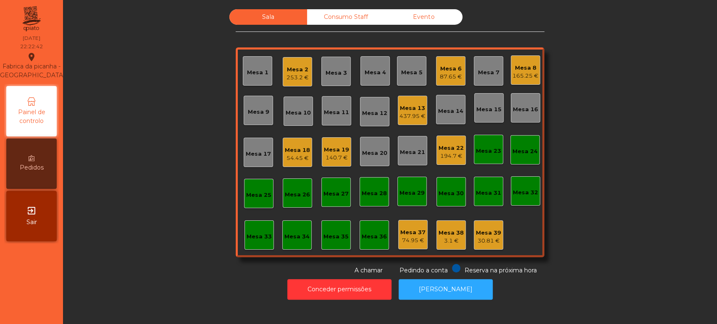
click at [342, 15] on div "Consumo Staff" at bounding box center [346, 17] width 78 height 16
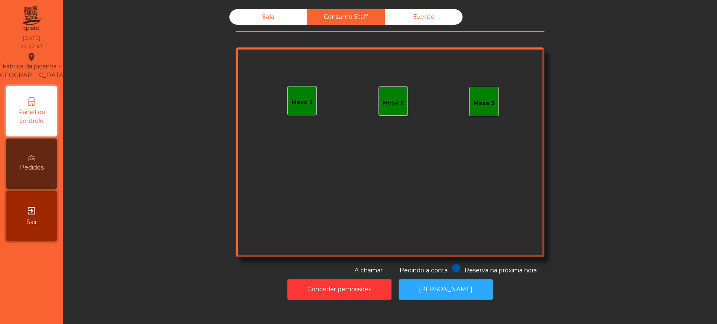
click at [294, 108] on div "Mesa 1" at bounding box center [301, 100] width 29 height 29
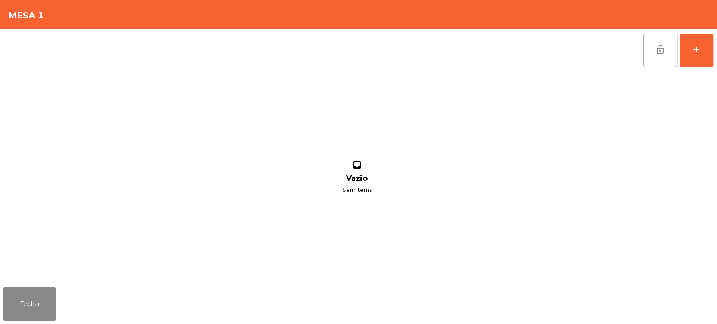
click at [714, 58] on div "lock_open add inbox Vazio Sem items" at bounding box center [358, 156] width 717 height 255
click at [699, 48] on div "add" at bounding box center [697, 50] width 10 height 10
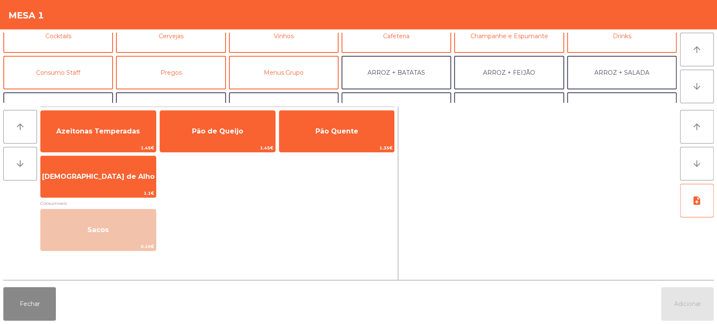
scroll to position [54, 0]
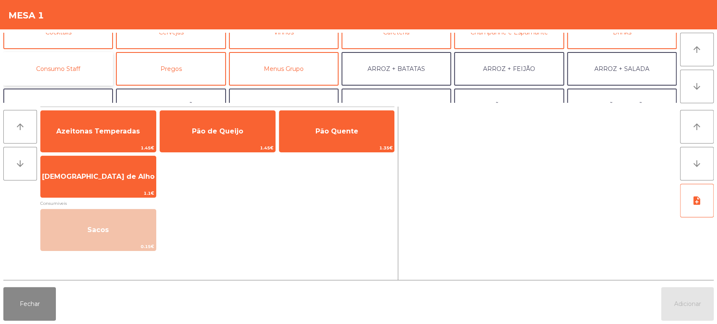
click at [79, 70] on button "Consumo Staff" at bounding box center [58, 69] width 110 height 34
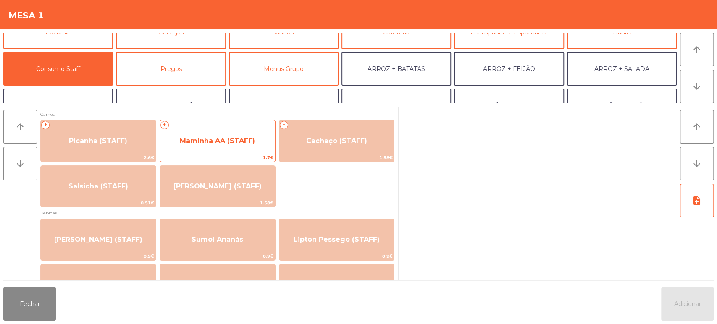
click at [216, 132] on span "Maminha AA (STAFF)" at bounding box center [217, 141] width 115 height 23
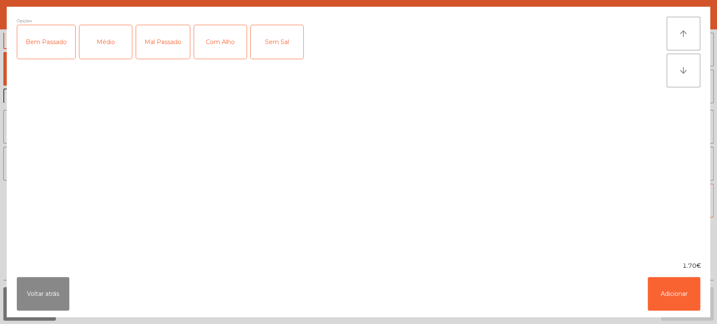
click at [163, 36] on div "Mal Passado" at bounding box center [163, 42] width 54 height 34
click at [111, 36] on div "Médio" at bounding box center [105, 42] width 53 height 34
click at [160, 42] on div "Mal Passado" at bounding box center [163, 42] width 54 height 34
click at [658, 294] on button "Adicionar" at bounding box center [674, 294] width 53 height 34
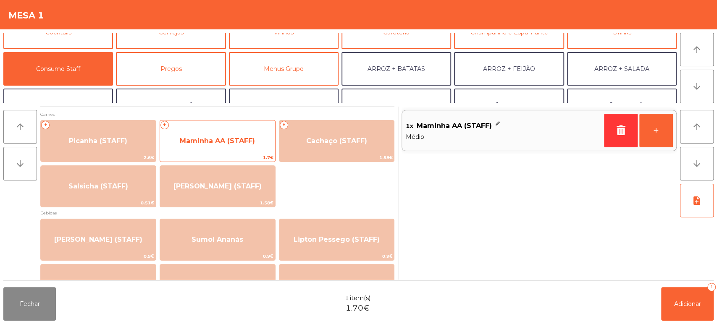
click at [240, 142] on span "Maminha AA (STAFF)" at bounding box center [217, 141] width 75 height 8
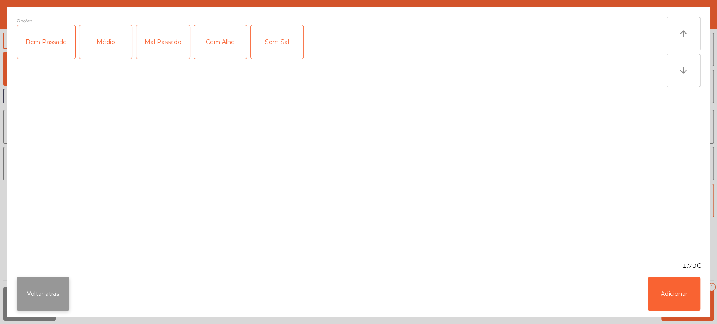
click at [47, 295] on button "Voltar atrás" at bounding box center [43, 294] width 53 height 34
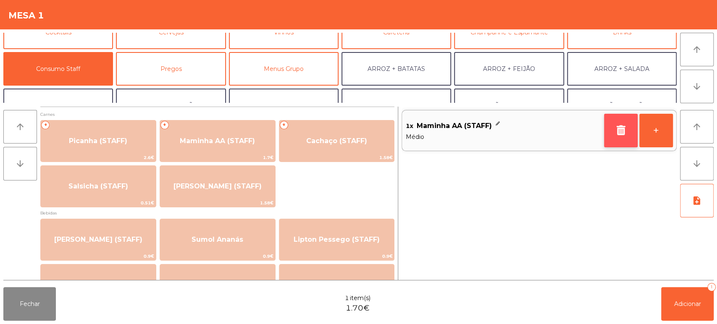
click at [619, 128] on icon "button" at bounding box center [621, 130] width 13 height 10
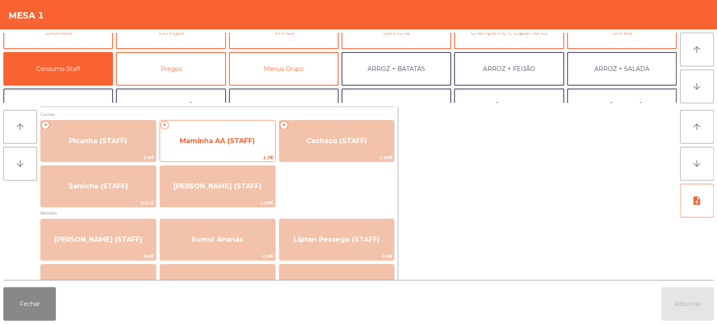
click at [236, 147] on span "Maminha AA (STAFF)" at bounding box center [217, 141] width 115 height 23
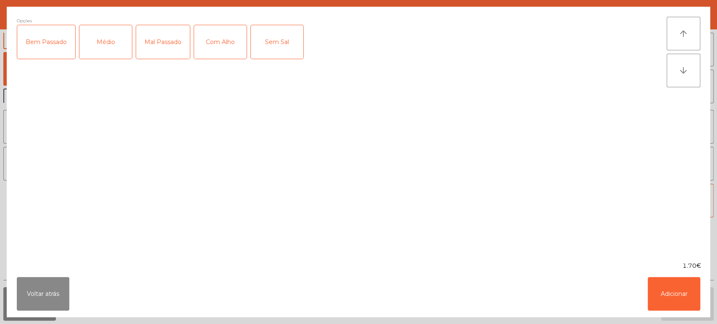
click at [97, 44] on div "Médio" at bounding box center [105, 42] width 53 height 34
click at [215, 35] on div "Com Alho" at bounding box center [220, 42] width 53 height 34
click at [661, 286] on button "Adicionar" at bounding box center [674, 294] width 53 height 34
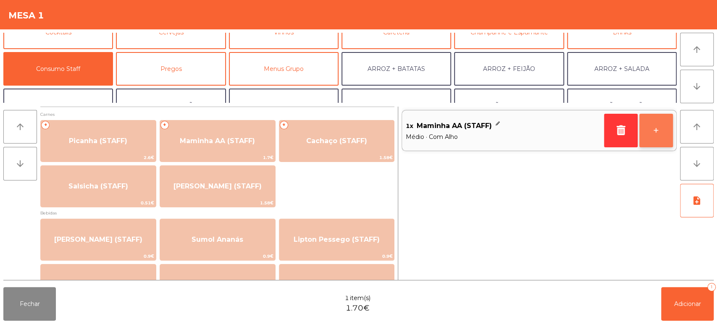
click at [658, 127] on button "+" at bounding box center [657, 131] width 34 height 34
click at [658, 131] on button "+" at bounding box center [657, 131] width 34 height 34
click at [661, 129] on button "+" at bounding box center [657, 131] width 34 height 34
click at [615, 132] on button "-" at bounding box center [621, 131] width 34 height 34
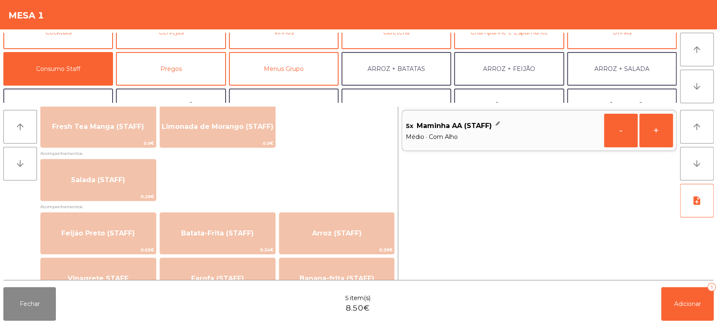
scroll to position [303, 0]
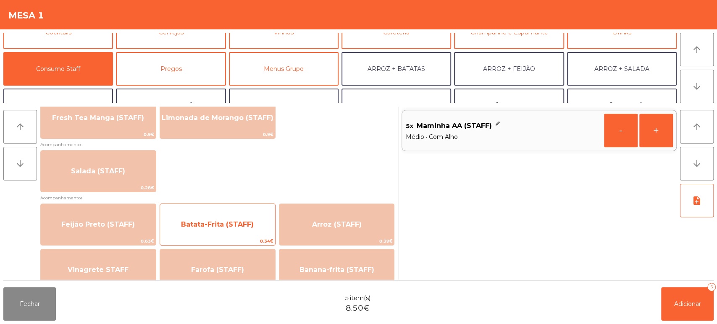
click at [234, 218] on span "Batata-Frita (STAFF)" at bounding box center [217, 224] width 115 height 23
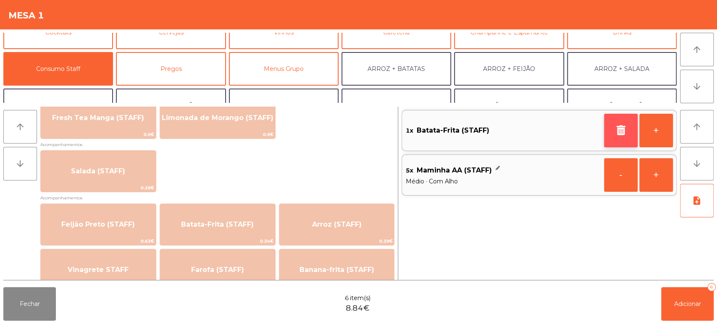
click at [615, 132] on icon "button" at bounding box center [621, 130] width 13 height 10
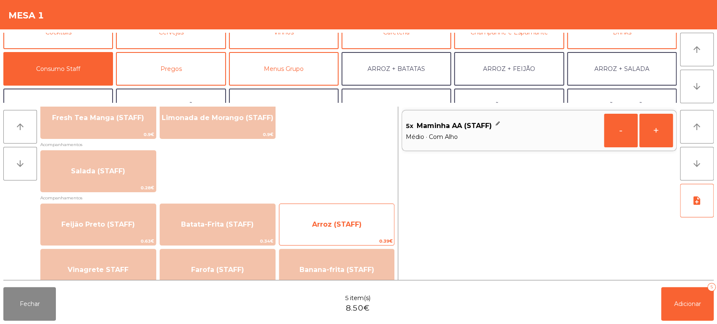
click at [335, 226] on span "Arroz (STAFF)" at bounding box center [337, 225] width 50 height 8
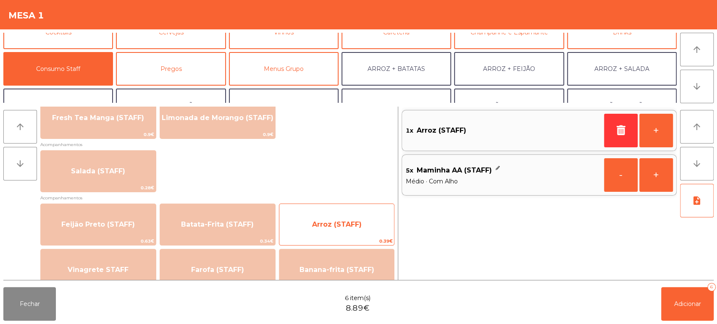
click at [337, 228] on span "Arroz (STAFF)" at bounding box center [337, 225] width 50 height 8
click at [334, 219] on span "Arroz (STAFF)" at bounding box center [336, 224] width 115 height 23
click at [336, 218] on span "Arroz (STAFF)" at bounding box center [336, 224] width 115 height 23
click at [340, 213] on span "Arroz (STAFF)" at bounding box center [336, 224] width 115 height 23
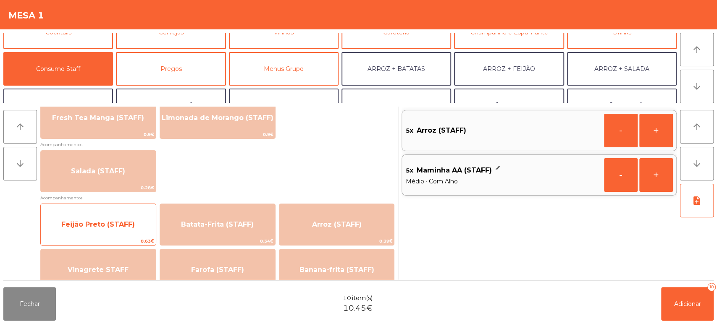
click at [128, 215] on span "Feijão Preto (STAFF)" at bounding box center [98, 224] width 115 height 23
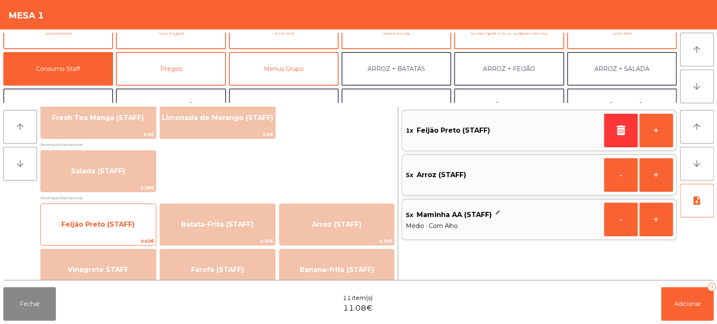
click at [124, 214] on span "Feijão Preto (STAFF)" at bounding box center [98, 224] width 115 height 23
click at [128, 219] on span "Feijão Preto (STAFF)" at bounding box center [98, 224] width 115 height 23
click at [126, 222] on span "Feijão Preto (STAFF)" at bounding box center [98, 225] width 74 height 8
click at [128, 216] on span "Feijão Preto (STAFF)" at bounding box center [98, 224] width 115 height 23
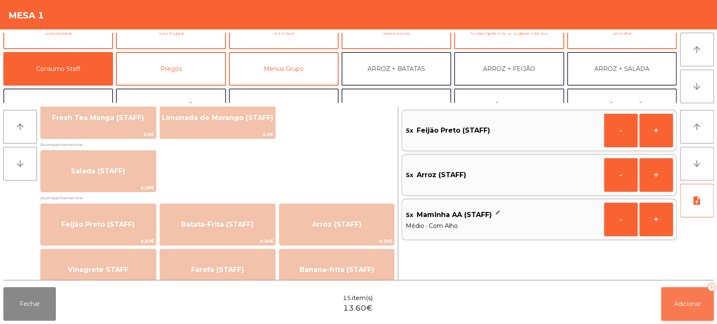
click at [691, 296] on button "Adicionar 15" at bounding box center [687, 304] width 53 height 34
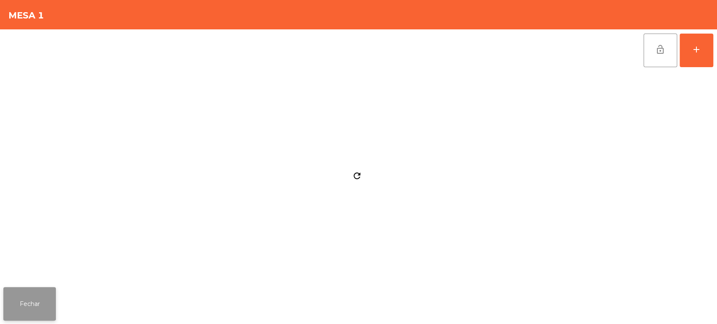
click at [23, 305] on button "Fechar" at bounding box center [29, 304] width 53 height 34
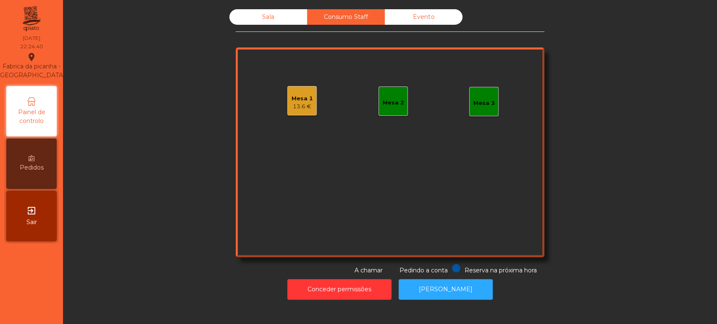
click at [270, 18] on div "Sala" at bounding box center [268, 17] width 78 height 16
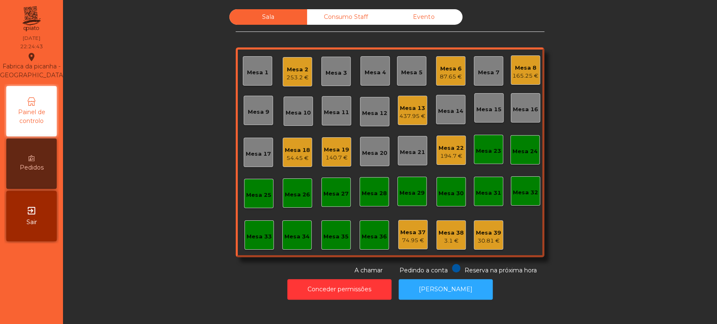
click at [410, 116] on div "437.95 €" at bounding box center [413, 116] width 26 height 8
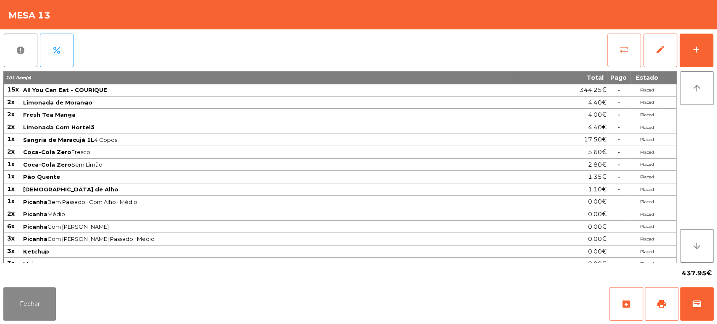
click at [622, 50] on span "sync_alt" at bounding box center [624, 50] width 10 height 10
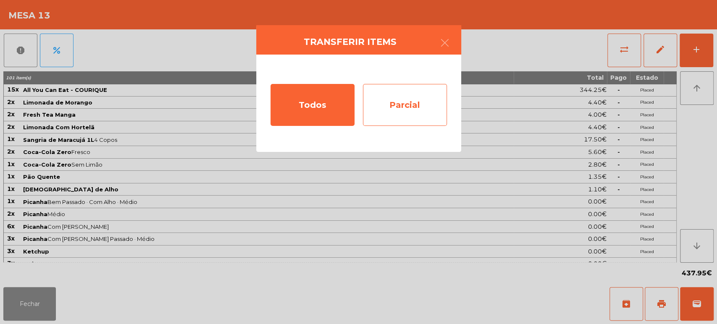
click at [414, 98] on div "Parcial" at bounding box center [405, 105] width 84 height 42
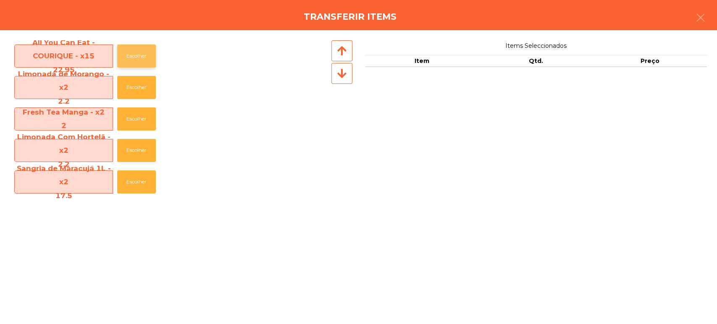
click at [134, 63] on button "Escolher" at bounding box center [136, 56] width 39 height 23
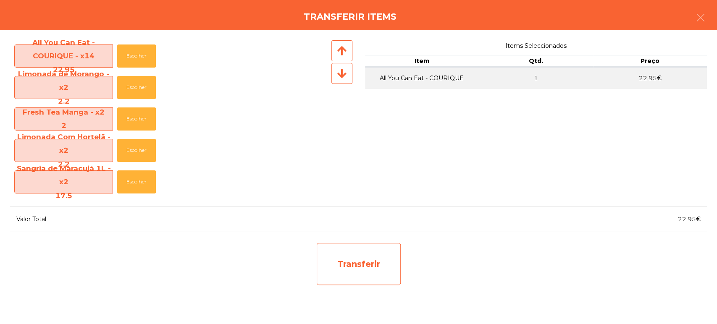
click at [370, 282] on div "Transferir" at bounding box center [359, 264] width 84 height 42
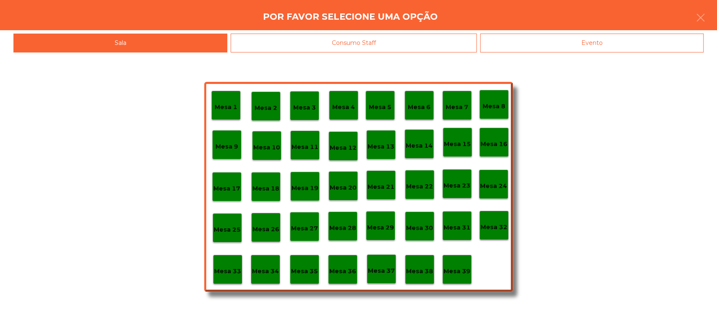
click at [383, 275] on p "Mesa 37" at bounding box center [381, 271] width 27 height 10
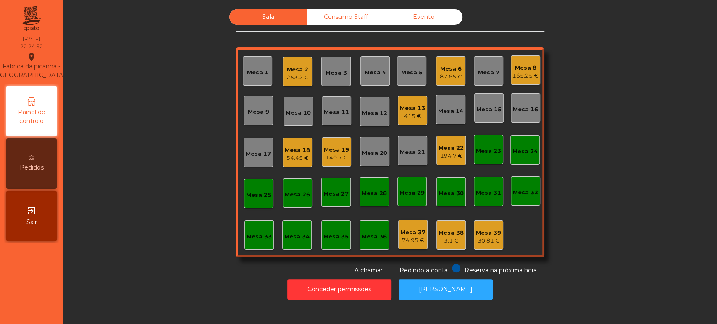
click at [199, 254] on div "Sala Consumo Staff Evento Mesa 1 Mesa 2 253.2 € Mesa 3 Mesa 4 Mesa 5 Mesa 6 87.…" at bounding box center [390, 142] width 632 height 266
click at [353, 24] on div "Consumo Staff" at bounding box center [346, 17] width 78 height 16
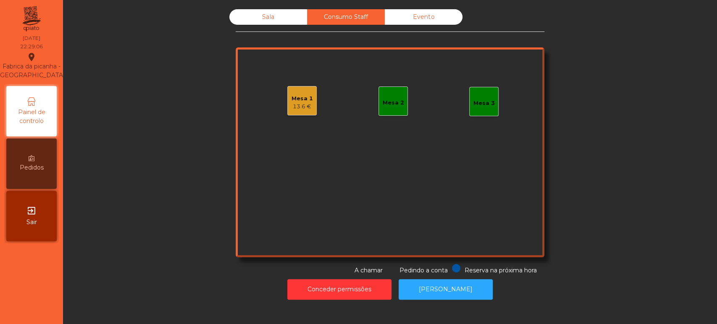
click at [299, 103] on div "13.6 €" at bounding box center [302, 107] width 21 height 8
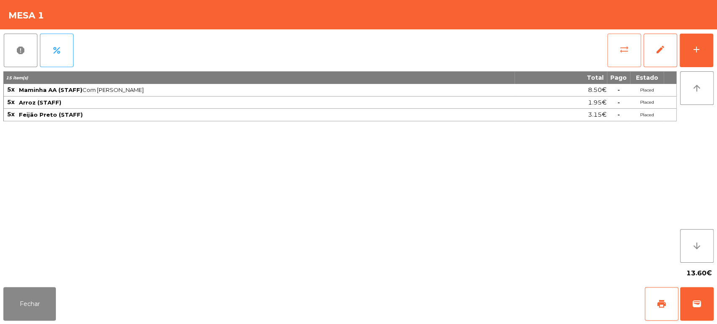
click at [615, 50] on button "sync_alt" at bounding box center [625, 51] width 34 height 34
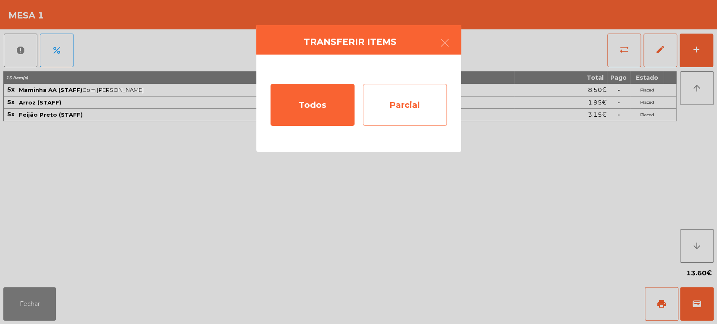
click at [390, 94] on div "Parcial" at bounding box center [405, 105] width 84 height 42
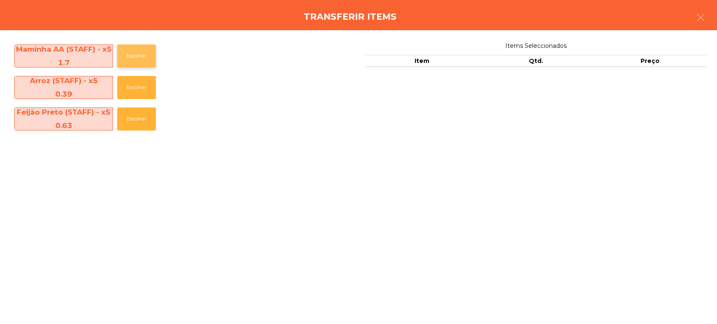
click at [130, 58] on button "Escolher" at bounding box center [136, 56] width 39 height 23
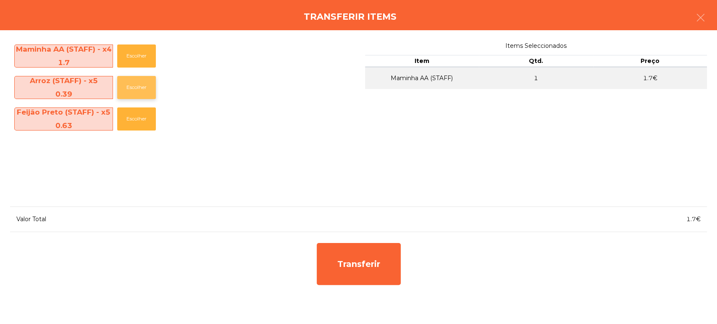
click at [141, 94] on button "Escolher" at bounding box center [136, 87] width 39 height 23
click at [139, 118] on button "Escolher" at bounding box center [136, 119] width 39 height 23
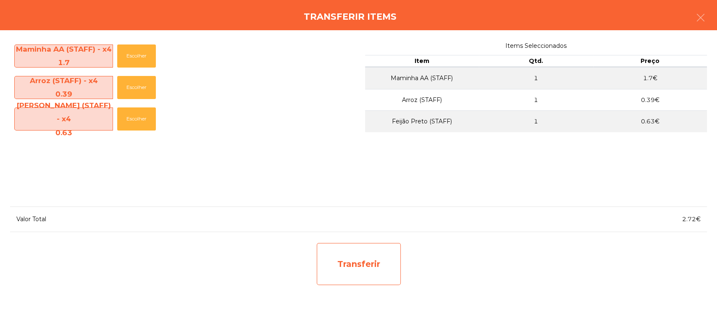
click at [336, 270] on div "Transferir" at bounding box center [359, 264] width 84 height 42
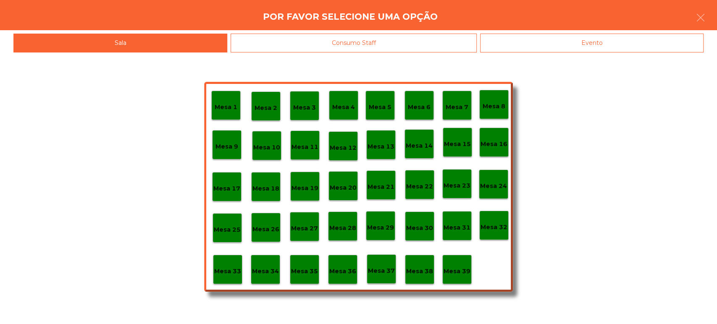
click at [425, 37] on div "Consumo Staff" at bounding box center [354, 43] width 246 height 19
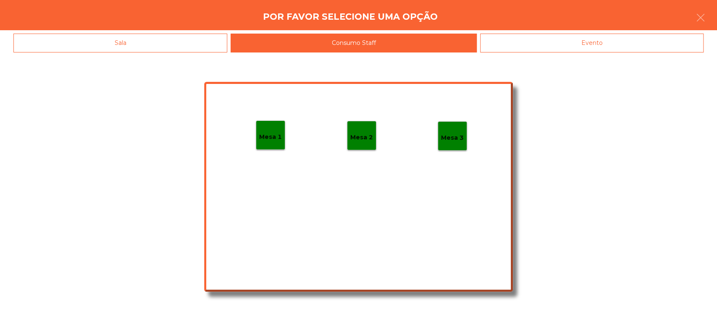
click at [363, 133] on p "Mesa 2" at bounding box center [361, 138] width 23 height 10
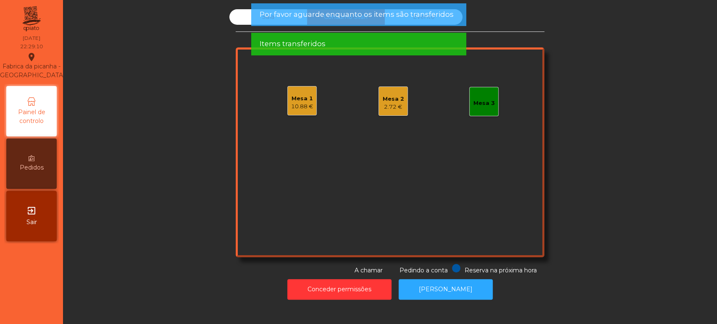
click at [400, 28] on app-alert "Por favor aguarde enquanto os items são transferidos Items transferidos" at bounding box center [358, 32] width 215 height 59
click at [395, 44] on div "Items transferidos" at bounding box center [358, 44] width 198 height 11
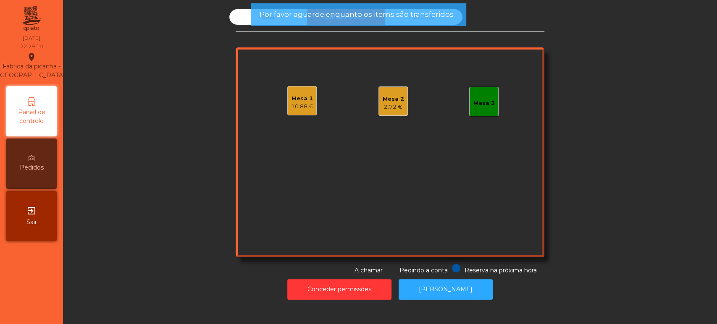
click at [391, 92] on div "Mesa 2 2.72 €" at bounding box center [393, 102] width 21 height 20
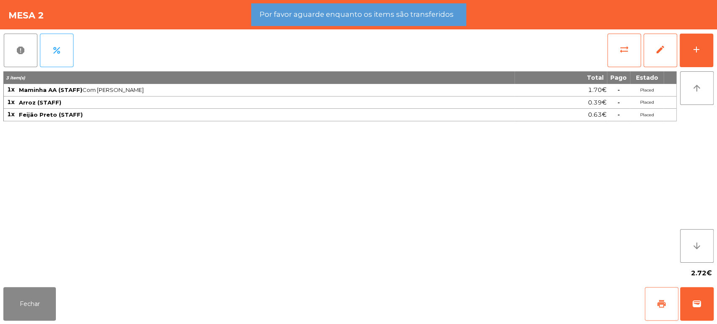
click at [662, 300] on span "print" at bounding box center [662, 304] width 10 height 10
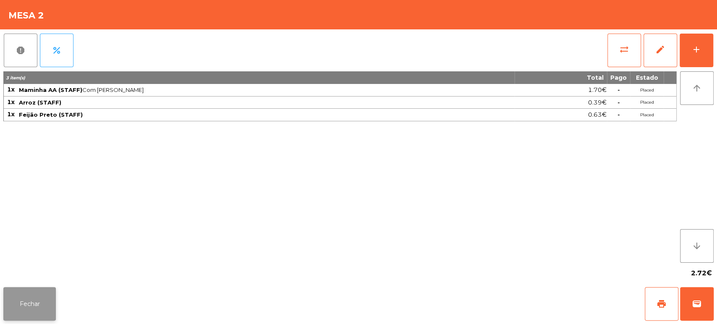
click at [38, 299] on button "Fechar" at bounding box center [29, 304] width 53 height 34
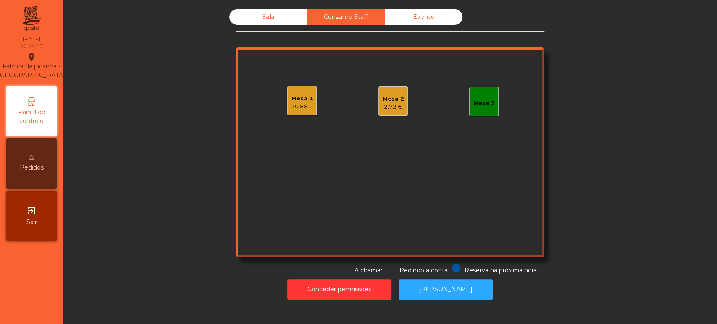
click at [301, 95] on div "Mesa 1" at bounding box center [302, 99] width 22 height 8
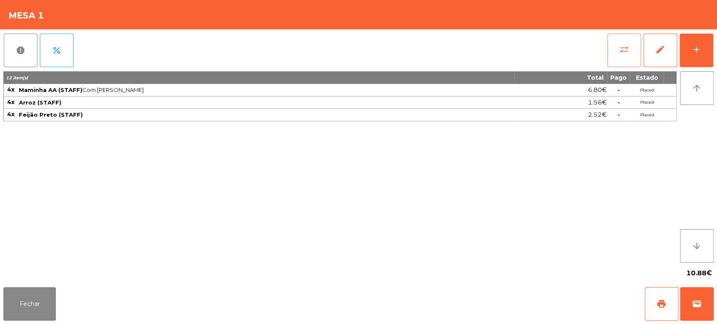
click at [620, 52] on span "sync_alt" at bounding box center [624, 50] width 10 height 10
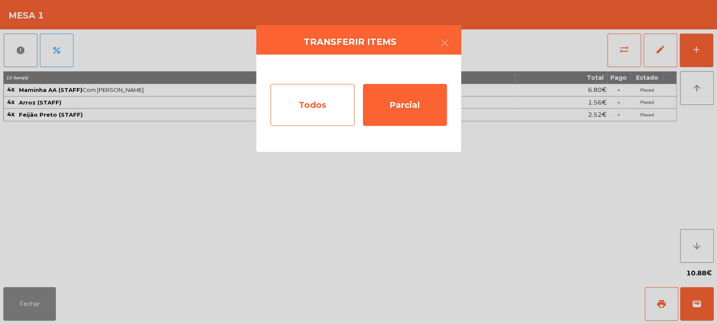
click at [341, 102] on div "Todos" at bounding box center [313, 105] width 84 height 42
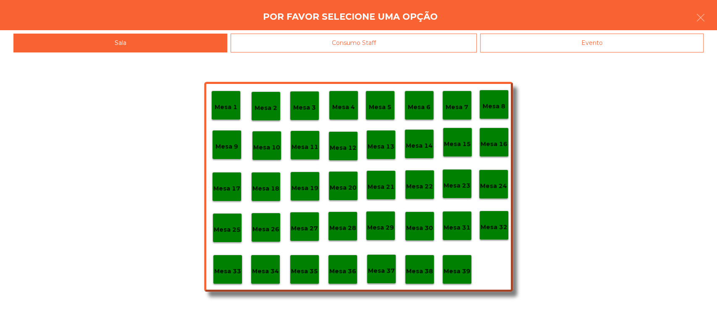
click at [380, 42] on div "Consumo Staff" at bounding box center [354, 43] width 246 height 19
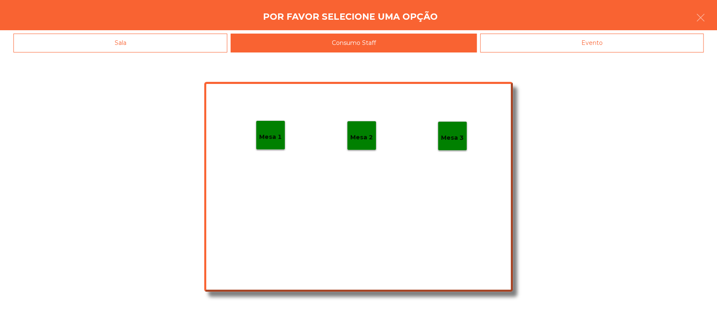
click at [359, 124] on div "Mesa 2" at bounding box center [361, 135] width 29 height 29
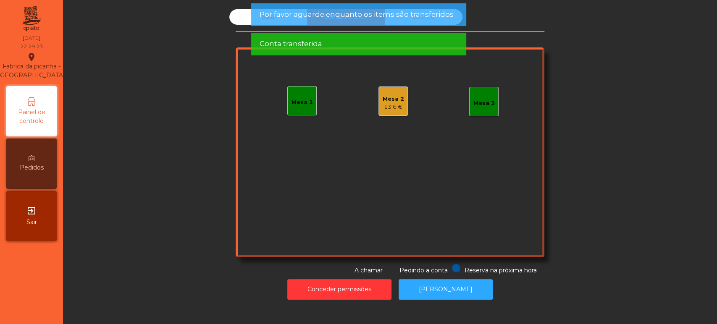
click at [391, 13] on span "Por favor aguarde enquanto os items são transferidos" at bounding box center [356, 14] width 194 height 11
click at [393, 15] on span "Por favor aguarde enquanto os items são transferidos" at bounding box center [356, 14] width 194 height 11
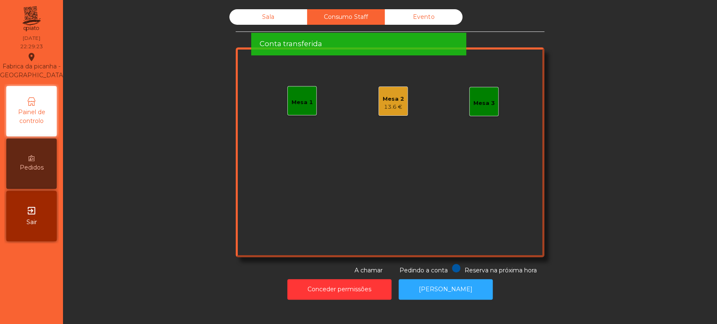
click at [391, 39] on div "Conta transferida" at bounding box center [358, 44] width 198 height 11
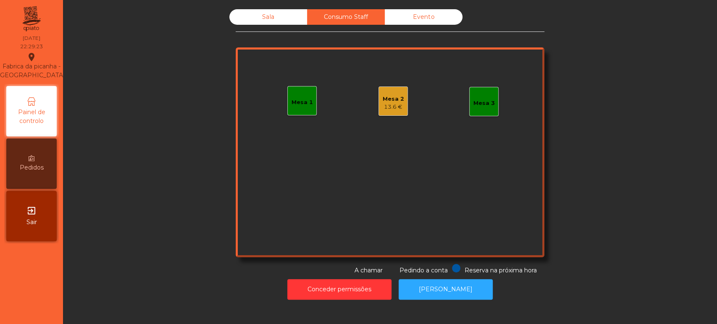
click at [387, 18] on div "Conta transferida" at bounding box center [358, 14] width 198 height 11
click at [379, 16] on div "Consumo Staff" at bounding box center [346, 17] width 78 height 16
click at [360, 19] on div "Consumo Staff" at bounding box center [346, 17] width 78 height 16
click at [286, 19] on div "Sala" at bounding box center [268, 17] width 78 height 16
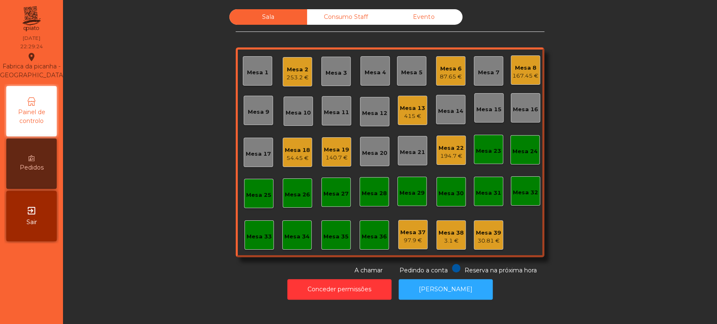
click at [268, 10] on div "Sala" at bounding box center [268, 17] width 78 height 16
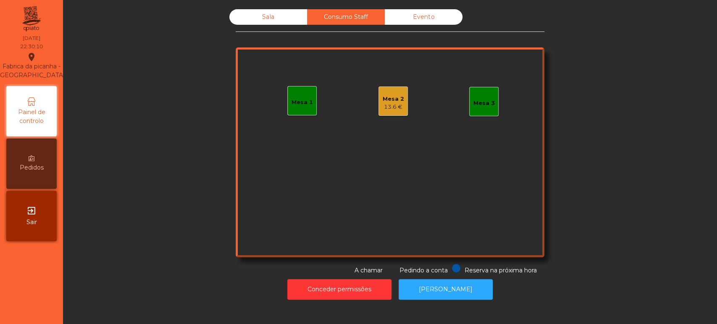
click at [395, 107] on div "13.6 €" at bounding box center [393, 107] width 21 height 8
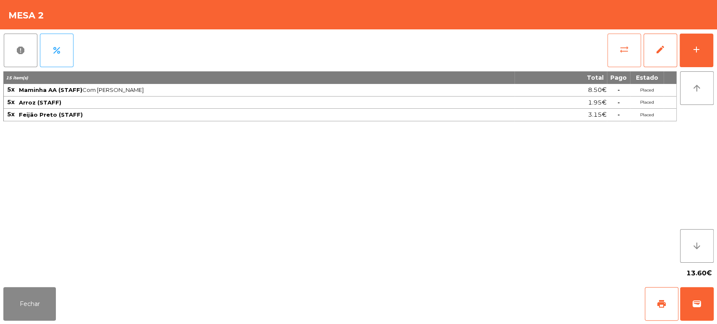
click at [610, 53] on button "sync_alt" at bounding box center [625, 51] width 34 height 34
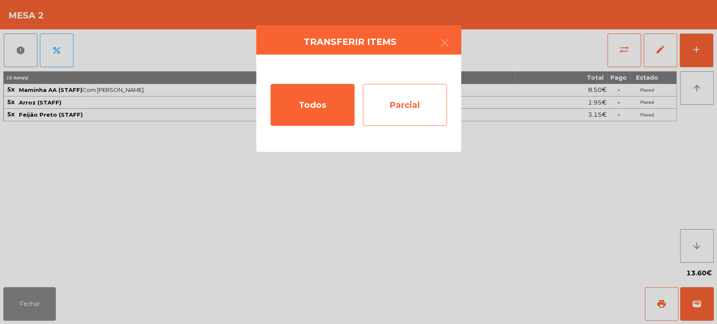
click at [392, 86] on div "Parcial" at bounding box center [405, 105] width 84 height 42
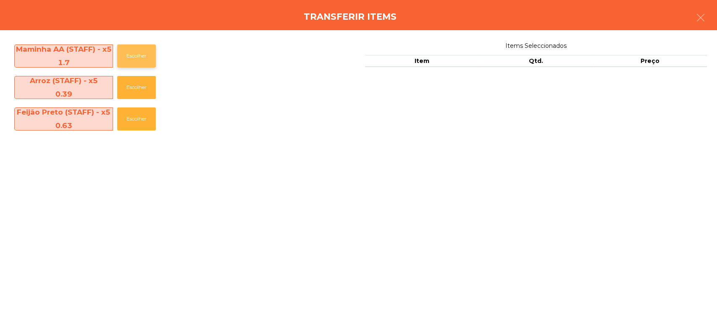
click at [129, 60] on button "Escolher" at bounding box center [136, 56] width 39 height 23
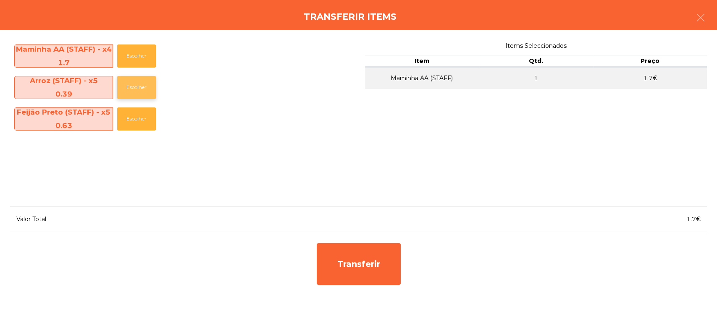
click at [131, 81] on button "Escolher" at bounding box center [136, 87] width 39 height 23
click at [132, 112] on button "Escolher" at bounding box center [136, 119] width 39 height 23
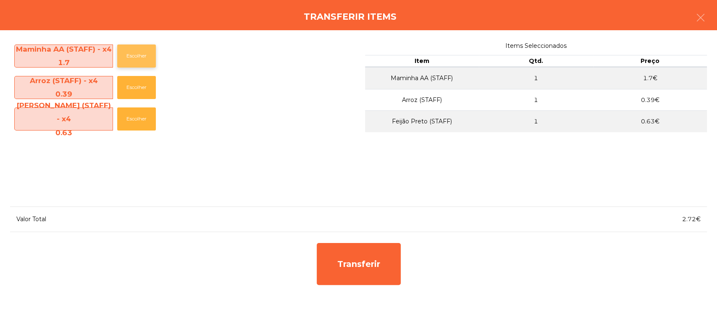
click at [144, 57] on button "Escolher" at bounding box center [136, 56] width 39 height 23
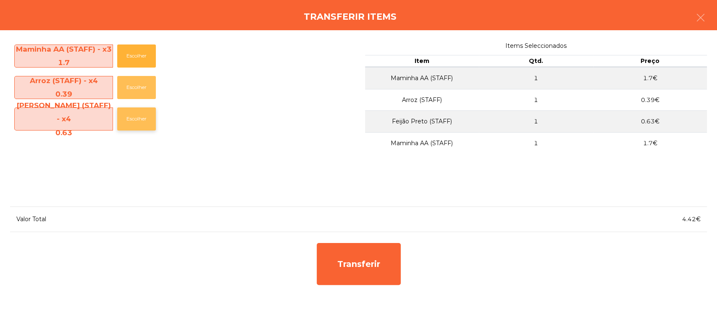
click at [132, 91] on button "Escolher" at bounding box center [136, 87] width 39 height 23
click at [133, 124] on button "Escolher" at bounding box center [136, 119] width 39 height 23
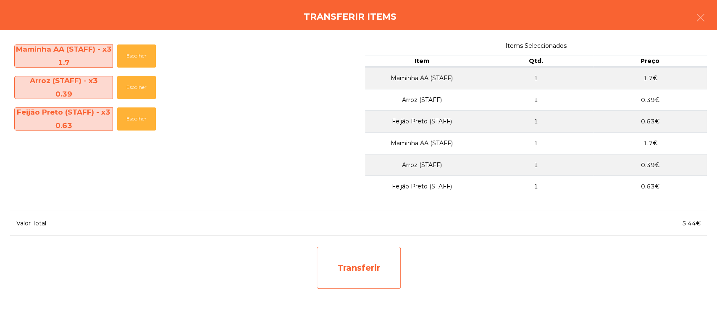
click at [352, 267] on div "Transferir" at bounding box center [359, 268] width 84 height 42
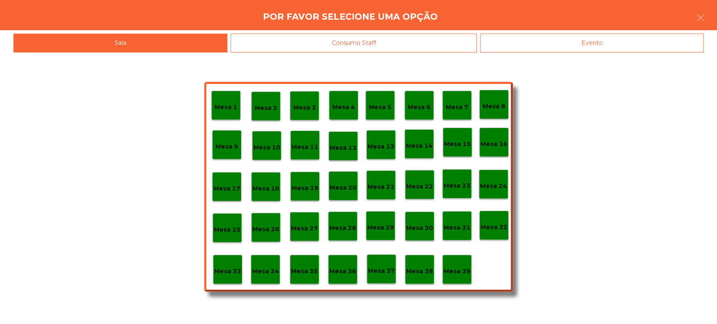
click at [347, 36] on div "Consumo Staff" at bounding box center [354, 43] width 246 height 19
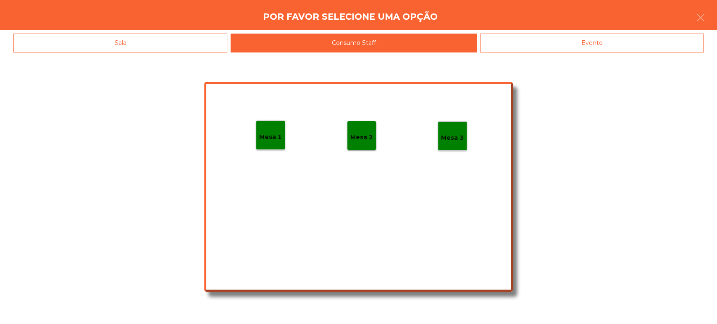
click at [268, 108] on div "Mesa 1 Mesa 2 Mesa 3" at bounding box center [358, 187] width 309 height 210
click at [274, 134] on p "Mesa 1" at bounding box center [270, 137] width 23 height 10
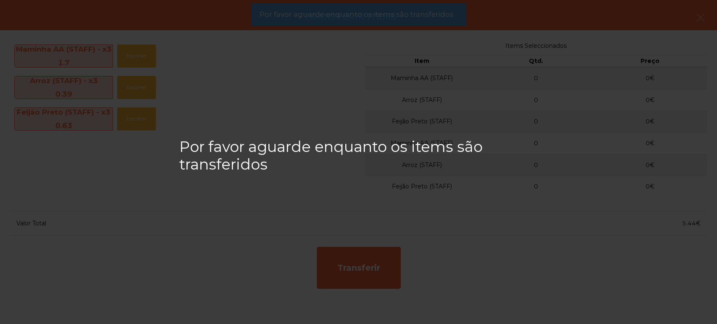
click at [376, 30] on div "Por favor aguarde enquanto os items são transferidos" at bounding box center [358, 162] width 717 height 324
click at [379, 17] on span "Por favor aguarde enquanto os items são transferidos" at bounding box center [356, 14] width 194 height 11
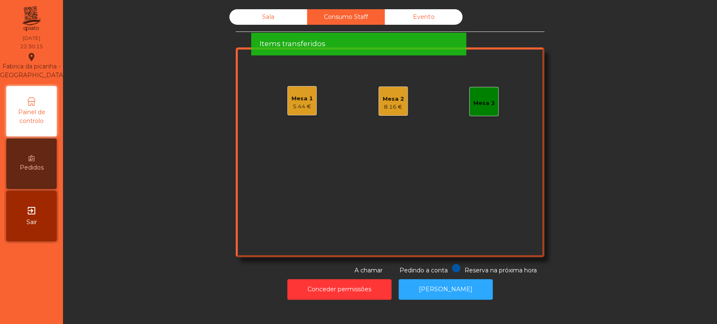
click at [383, 17] on span "Por favor aguarde enquanto os items são transferidos" at bounding box center [356, 14] width 194 height 11
click at [373, 39] on div "Items transferidos" at bounding box center [358, 44] width 198 height 11
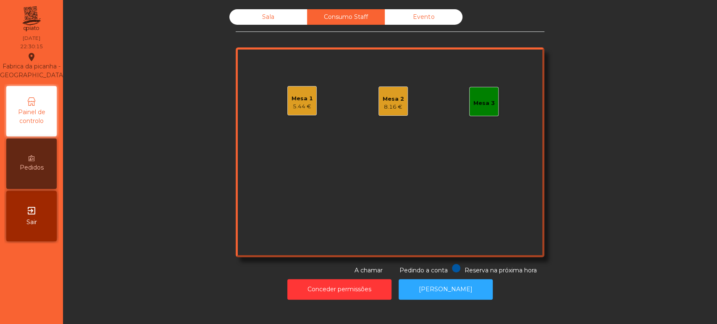
click at [393, 104] on div "8.16 €" at bounding box center [393, 107] width 21 height 8
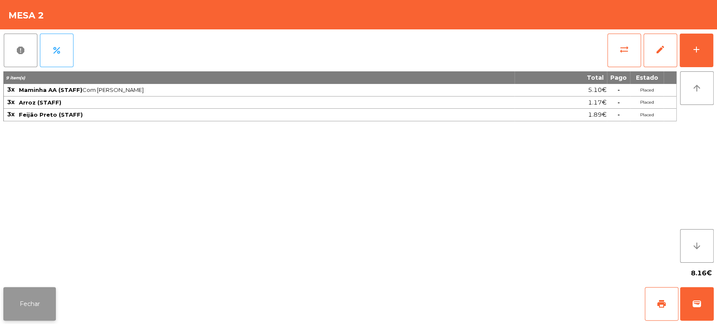
click at [23, 306] on button "Fechar" at bounding box center [29, 304] width 53 height 34
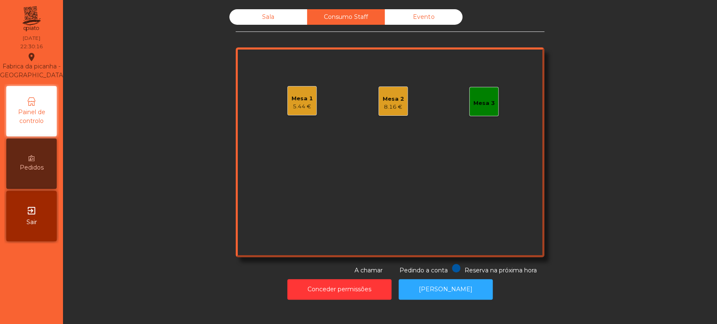
click at [305, 98] on div "Mesa 1" at bounding box center [302, 99] width 21 height 8
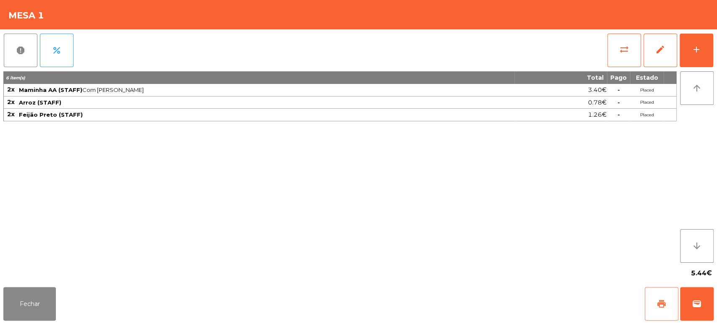
click at [655, 300] on button "print" at bounding box center [662, 304] width 34 height 34
click at [54, 308] on button "Fechar" at bounding box center [29, 304] width 53 height 34
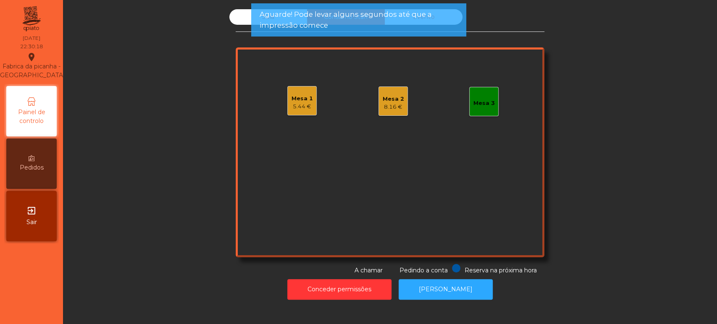
click at [292, 93] on div "Mesa 1 5.44 €" at bounding box center [302, 101] width 21 height 20
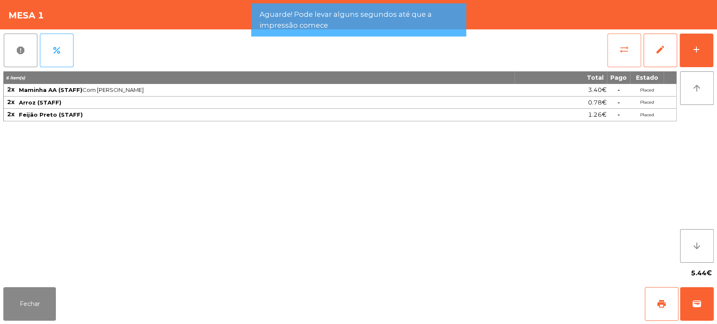
click at [627, 57] on button "sync_alt" at bounding box center [625, 51] width 34 height 34
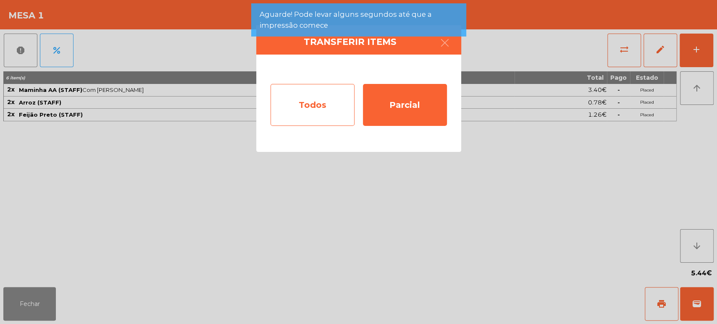
click at [292, 108] on div "Todos" at bounding box center [313, 105] width 84 height 42
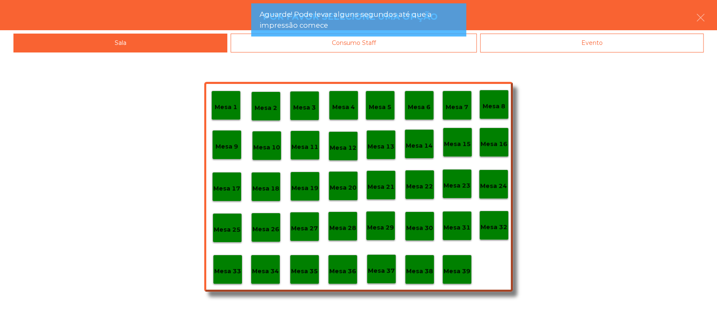
click at [399, 26] on span "Aguarde! Pode levar alguns segundos até que a impressão comece" at bounding box center [358, 19] width 198 height 21
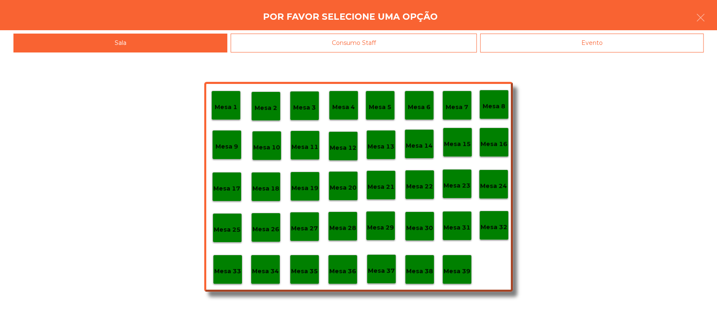
click at [377, 49] on div "Consumo Staff" at bounding box center [354, 43] width 246 height 19
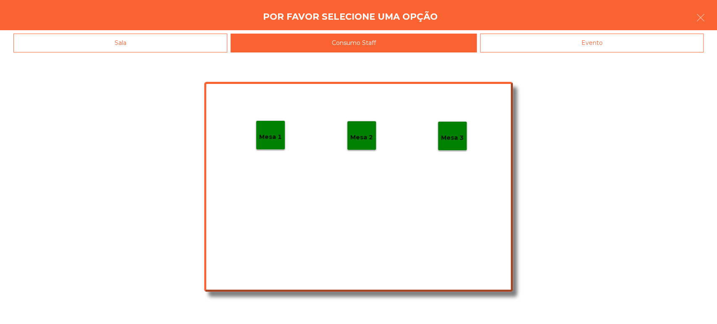
click at [358, 148] on div "Mesa 2" at bounding box center [361, 135] width 29 height 29
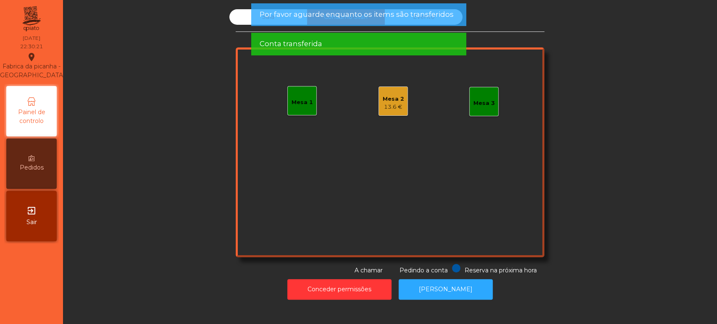
click at [383, 107] on div "13.6 €" at bounding box center [393, 107] width 21 height 8
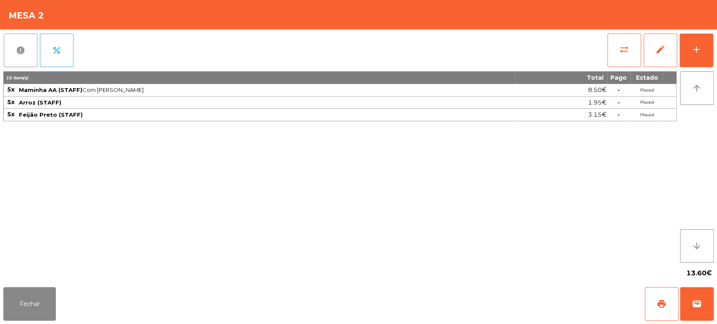
click at [25, 58] on button "report" at bounding box center [21, 51] width 34 height 34
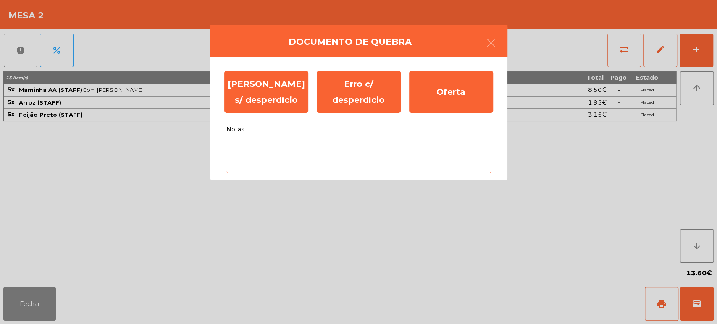
click at [314, 150] on textarea "Notas" at bounding box center [358, 156] width 265 height 35
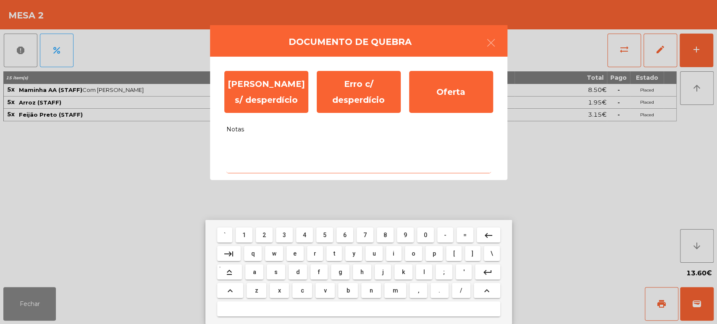
click at [353, 253] on span "y" at bounding box center [354, 253] width 3 height 7
type textarea "*"
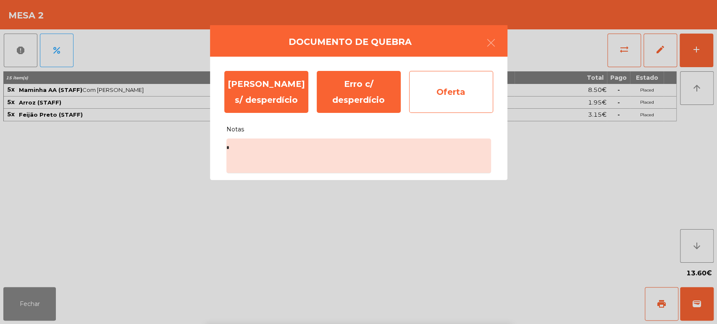
click at [463, 92] on div "Oferta" at bounding box center [451, 92] width 84 height 42
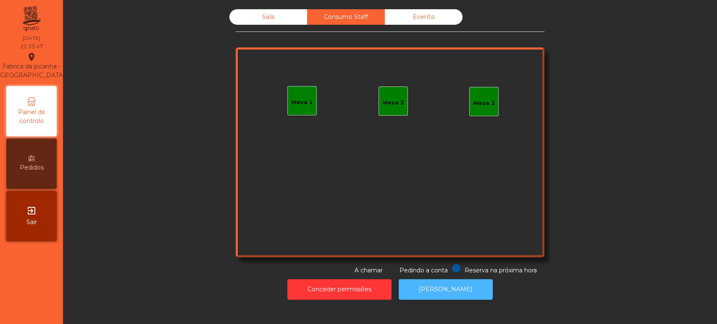
click at [443, 284] on button "[PERSON_NAME]" at bounding box center [446, 289] width 94 height 21
click at [447, 282] on button "[PERSON_NAME]" at bounding box center [446, 289] width 94 height 21
click at [274, 11] on div "Sala" at bounding box center [268, 17] width 78 height 16
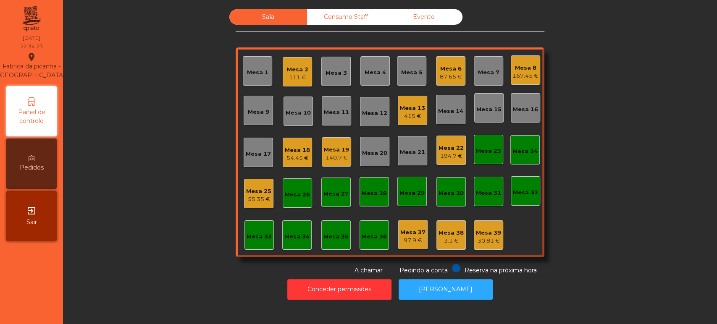
click at [487, 240] on div "30.81 €" at bounding box center [488, 241] width 25 height 8
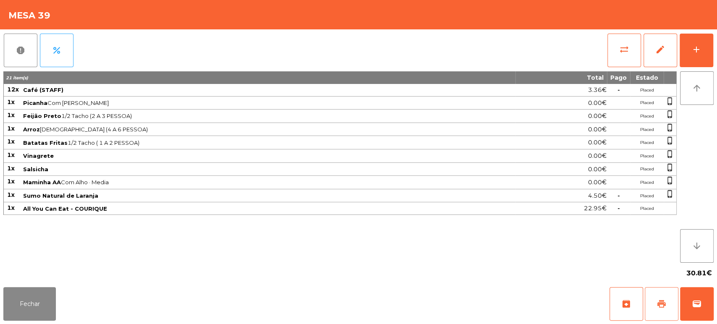
click at [655, 304] on button "print" at bounding box center [662, 304] width 34 height 34
click at [36, 303] on button "Fechar" at bounding box center [29, 304] width 53 height 34
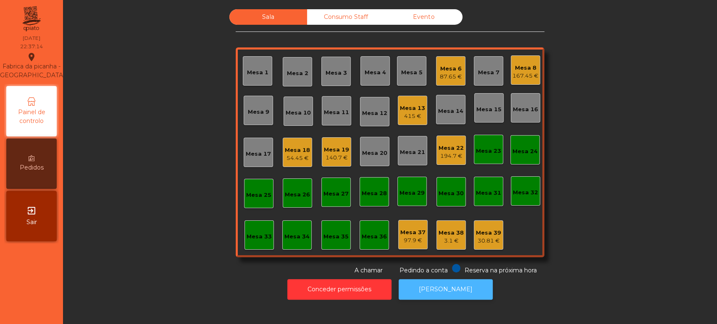
click at [440, 282] on button "[PERSON_NAME]" at bounding box center [446, 289] width 94 height 21
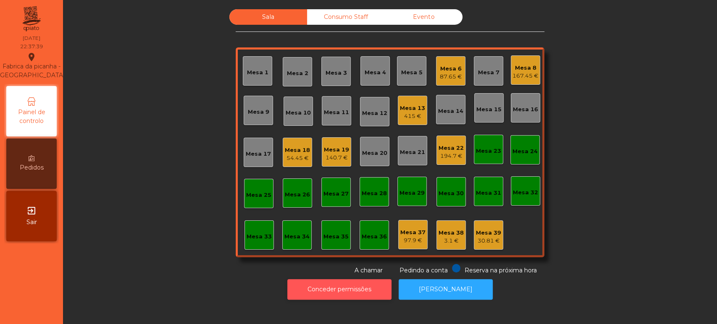
click at [317, 298] on button "Conceder permissões" at bounding box center [339, 289] width 104 height 21
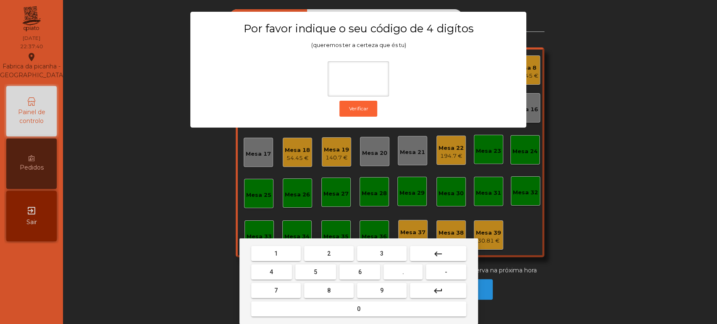
click at [280, 255] on button "1" at bounding box center [276, 253] width 50 height 15
click at [368, 258] on button "3" at bounding box center [382, 253] width 50 height 15
click at [316, 272] on span "5" at bounding box center [315, 272] width 3 height 7
click at [326, 320] on div "1 2 3 keyboard_backspace 4 5 6 . - 7 8 9 keyboard_return 0" at bounding box center [359, 282] width 239 height 86
click at [345, 315] on button "0" at bounding box center [358, 309] width 215 height 15
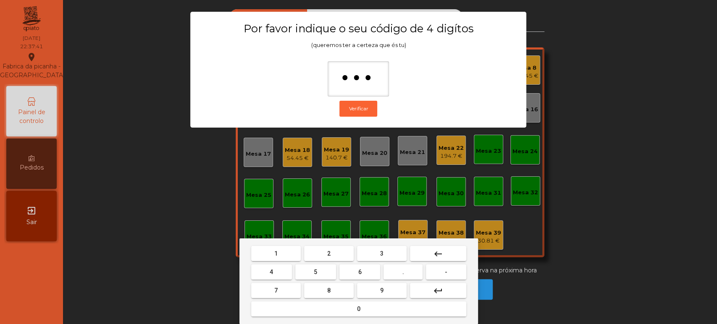
type input "****"
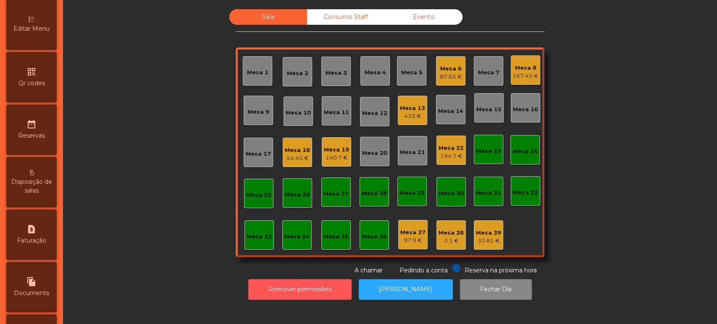
scroll to position [211, 0]
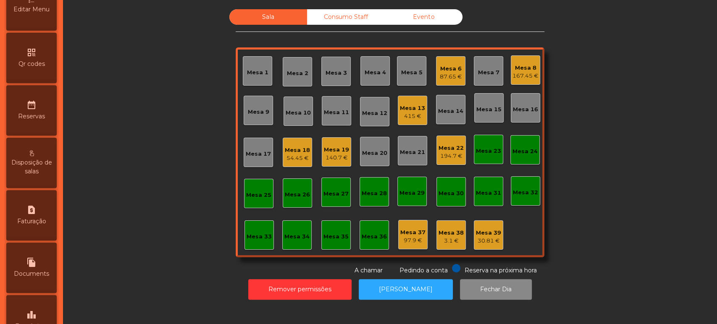
click at [43, 226] on span "Faturação" at bounding box center [31, 221] width 29 height 9
select select "*"
select select "****"
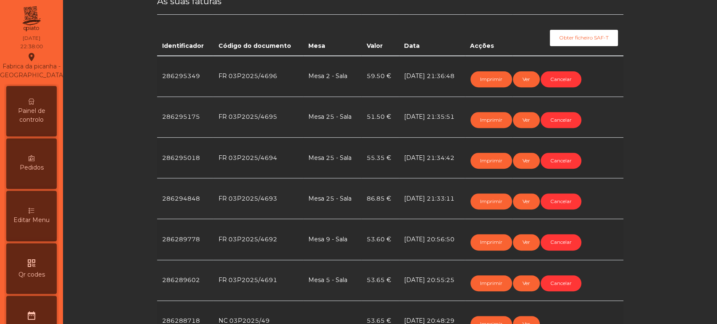
click at [42, 113] on div "Painel de controlo" at bounding box center [31, 111] width 50 height 50
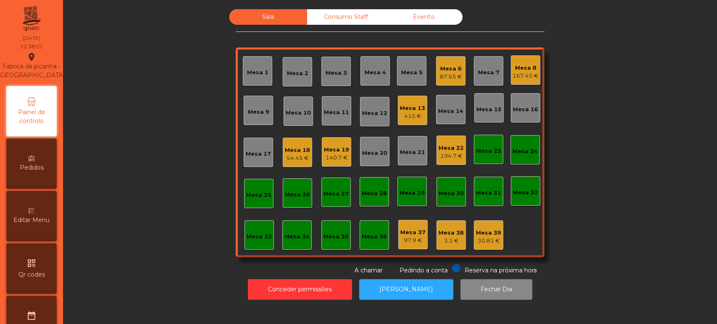
click at [137, 261] on div "Sala Consumo Staff Evento Mesa 1 [GEOGRAPHIC_DATA] 3 Mesa 4 Mesa 5 Mesa 6 87.65…" at bounding box center [390, 142] width 632 height 266
click at [413, 119] on div "415 €" at bounding box center [412, 116] width 25 height 8
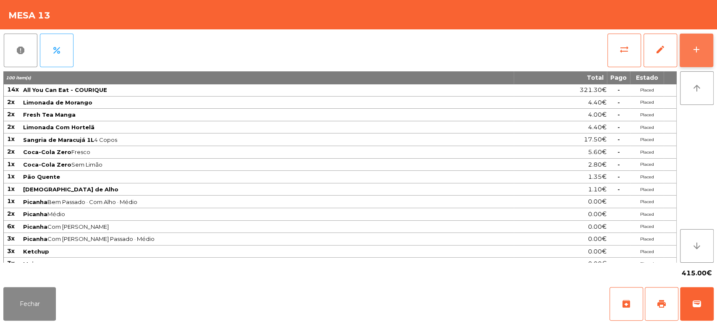
click at [709, 58] on button "add" at bounding box center [697, 51] width 34 height 34
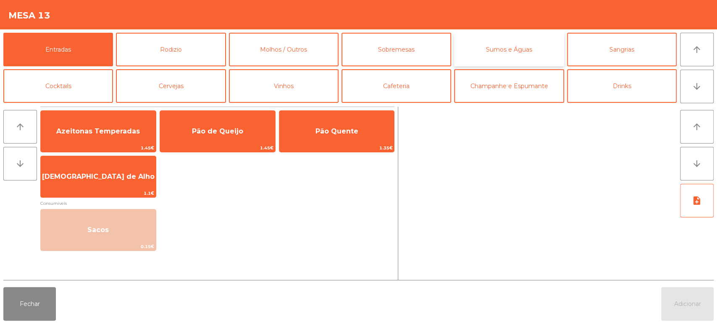
click at [519, 54] on button "Sumos e Águas" at bounding box center [509, 50] width 110 height 34
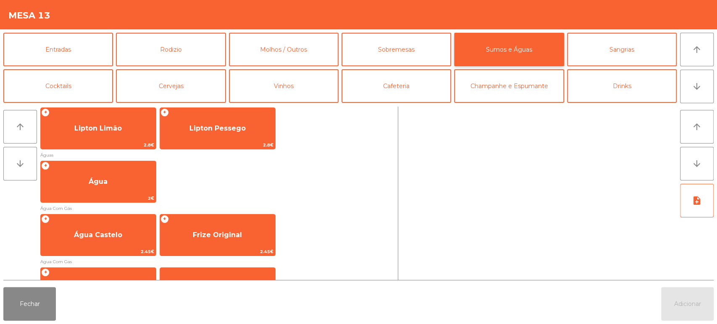
scroll to position [242, 0]
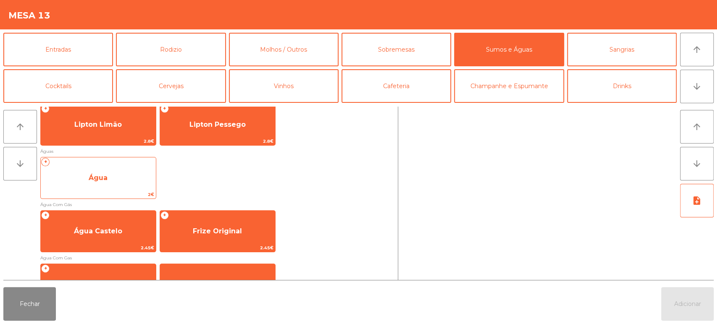
click at [128, 171] on span "Água" at bounding box center [98, 178] width 115 height 23
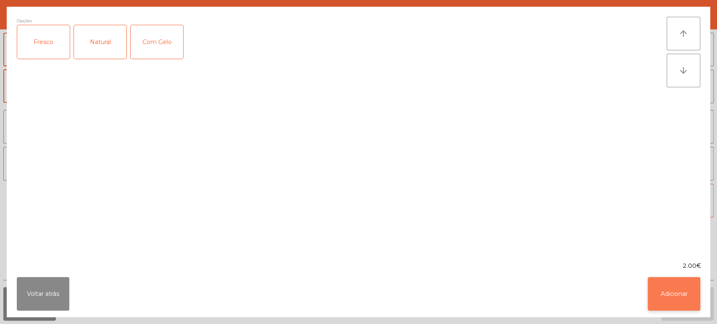
click at [676, 305] on button "Adicionar" at bounding box center [674, 294] width 53 height 34
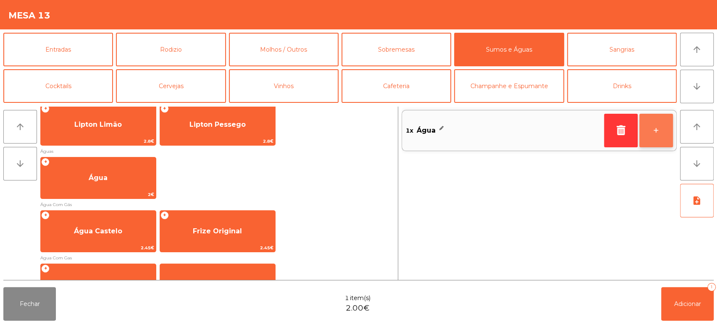
click at [659, 143] on button "+" at bounding box center [657, 131] width 34 height 34
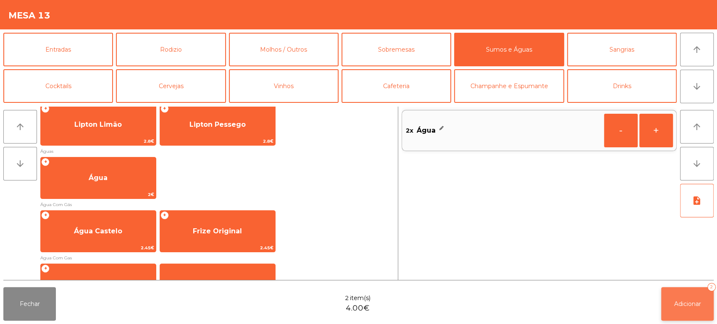
click at [695, 299] on button "Adicionar 2" at bounding box center [687, 304] width 53 height 34
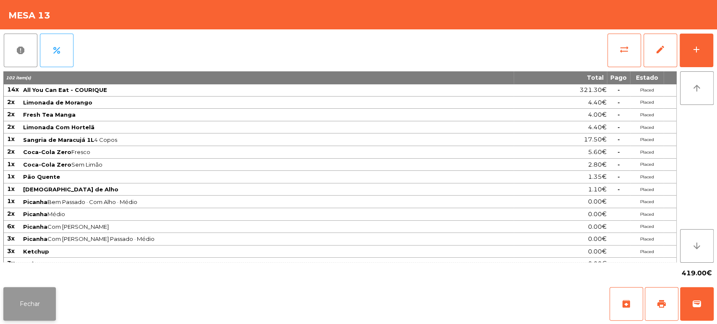
click at [37, 296] on button "Fechar" at bounding box center [29, 304] width 53 height 34
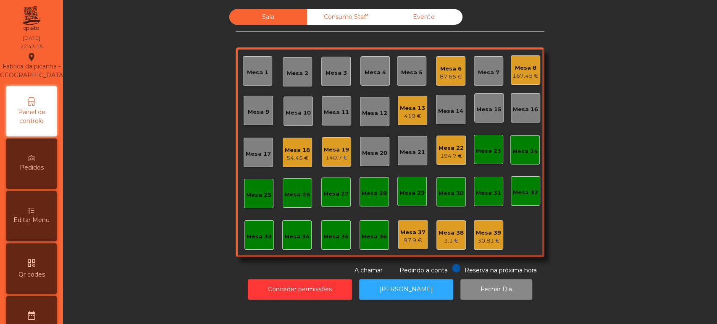
click at [355, 34] on div "Sala Consumo Staff Evento Mesa 1 [GEOGRAPHIC_DATA] 3 Mesa 4 Mesa 5 Mesa 6 87.65…" at bounding box center [390, 142] width 309 height 266
click at [337, 19] on div "Consumo Staff" at bounding box center [346, 17] width 78 height 16
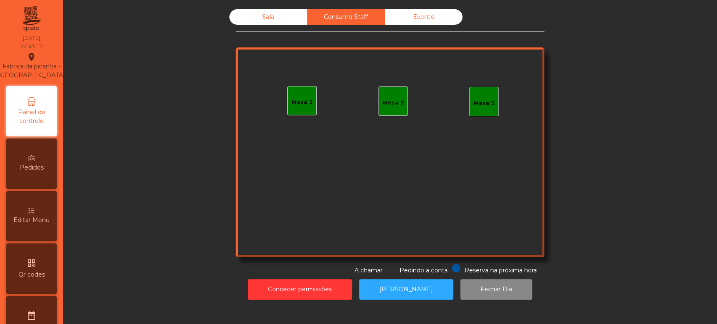
click at [298, 100] on div "Mesa 1" at bounding box center [302, 102] width 21 height 8
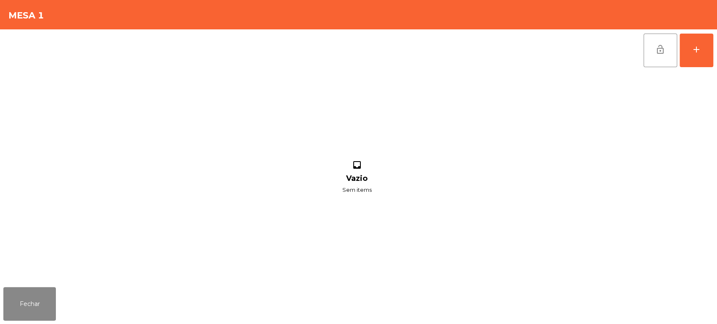
click at [716, 53] on div "lock_open add inbox Vazio Sem items" at bounding box center [358, 156] width 717 height 255
click at [702, 62] on button "add" at bounding box center [697, 51] width 34 height 34
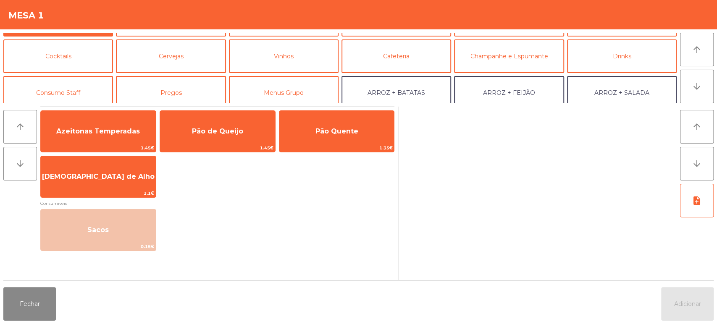
scroll to position [35, 0]
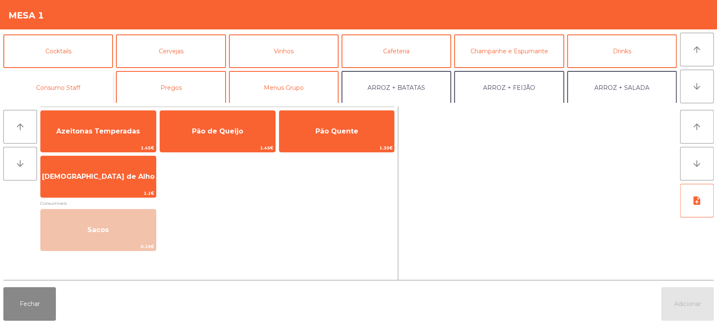
click at [74, 93] on button "Consumo Staff" at bounding box center [58, 88] width 110 height 34
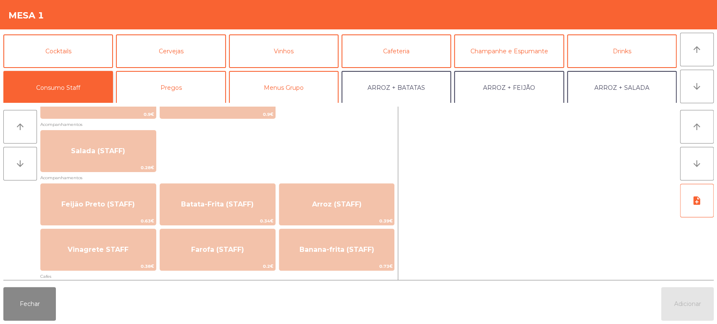
scroll to position [326, 0]
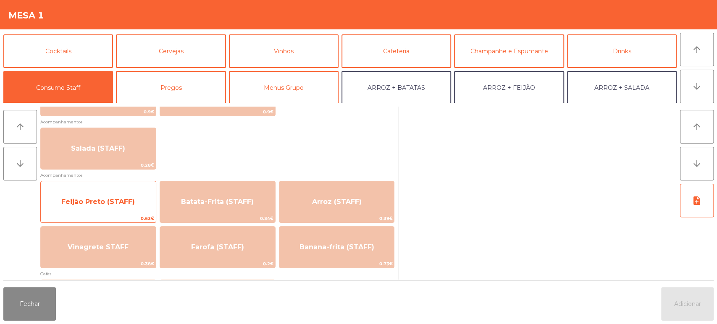
click at [132, 203] on span "Feijão Preto (STAFF)" at bounding box center [98, 202] width 74 height 8
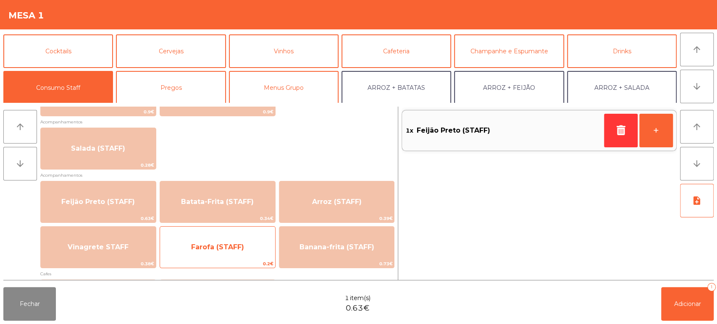
click at [250, 248] on span "Farofa (STAFF)" at bounding box center [217, 247] width 115 height 23
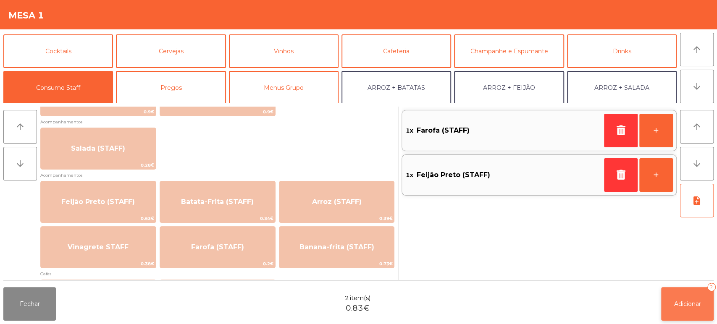
click at [688, 309] on button "Adicionar 2" at bounding box center [687, 304] width 53 height 34
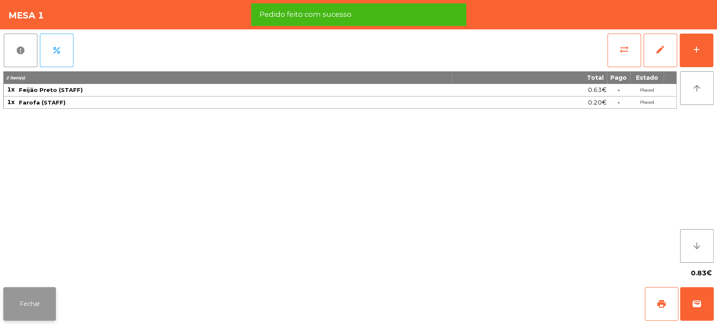
click at [42, 290] on button "Fechar" at bounding box center [29, 304] width 53 height 34
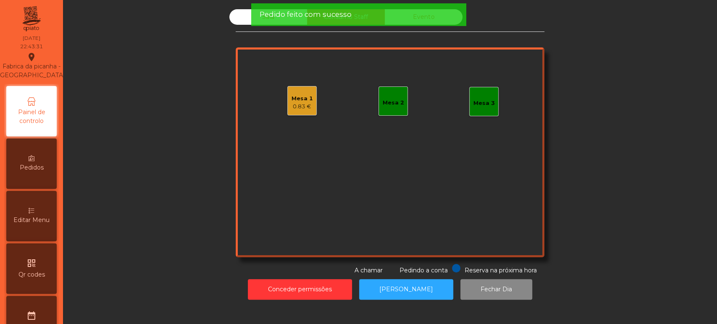
click at [91, 161] on div "Sala Consumo Staff Evento Mesa 1 0.83 € Mesa 2 Mesa 3 Reserva na próxima hora P…" at bounding box center [390, 142] width 632 height 266
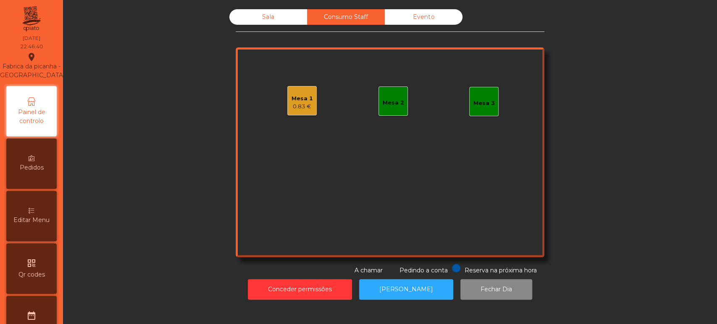
click at [300, 74] on div "Mesa 1 0.83 € Mesa 2 Mesa 3" at bounding box center [390, 152] width 309 height 210
click at [307, 95] on div "Mesa 1" at bounding box center [302, 99] width 21 height 8
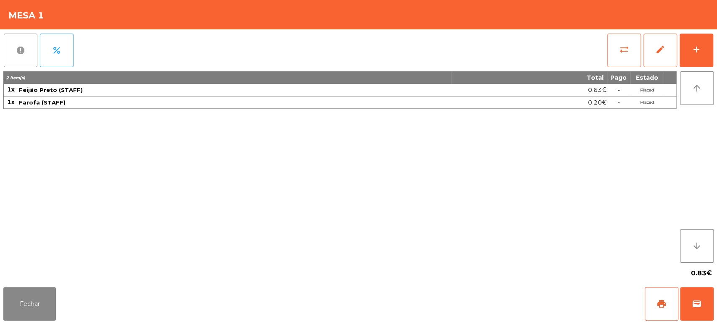
click at [28, 51] on button "report" at bounding box center [21, 51] width 34 height 34
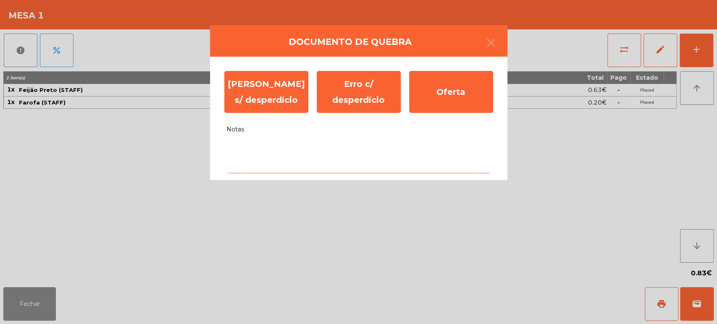
click at [365, 152] on textarea "Notas" at bounding box center [358, 156] width 265 height 35
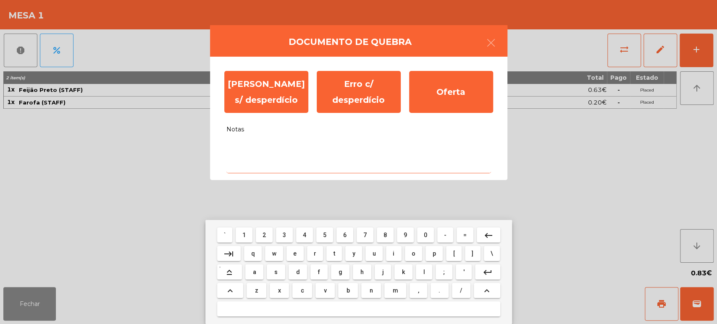
click at [362, 282] on mat-keyboard-key "h" at bounding box center [361, 272] width 21 height 18
click at [373, 283] on button "n" at bounding box center [371, 290] width 20 height 15
type textarea "*"
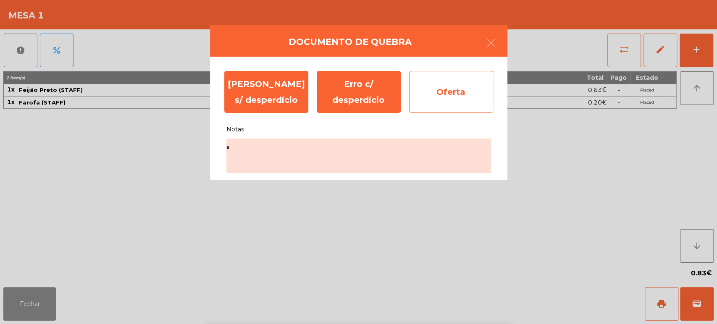
click at [452, 93] on div "Oferta" at bounding box center [451, 92] width 84 height 42
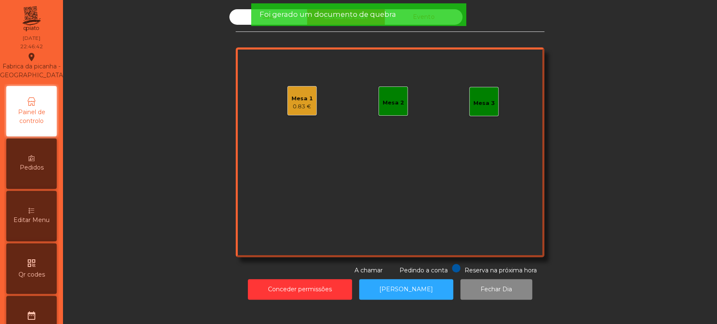
click at [334, 37] on div "Sala Consumo Staff Evento Mesa 1 0.83 € Mesa 2 Mesa 3 Reserva na próxima hora P…" at bounding box center [390, 142] width 309 height 266
click at [325, 16] on span "Foi gerado um documento de quebra" at bounding box center [327, 14] width 137 height 11
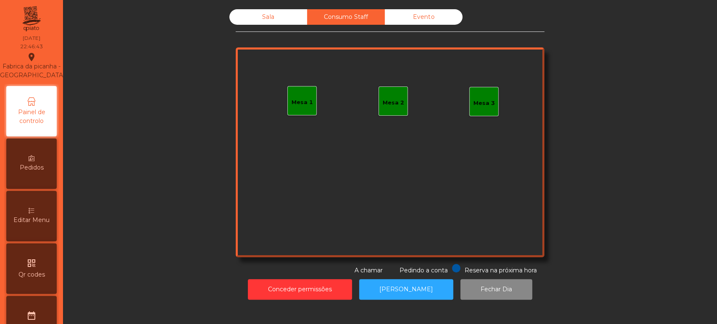
click at [334, 13] on span "Foi gerado um documento de quebra" at bounding box center [327, 14] width 137 height 11
click at [411, 16] on div "Evento" at bounding box center [424, 17] width 78 height 16
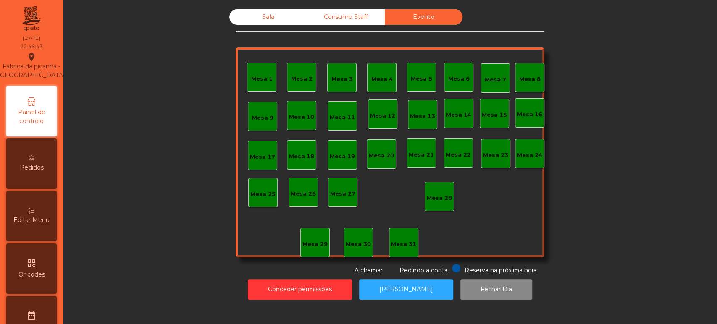
click at [252, 12] on div "Sala" at bounding box center [268, 17] width 78 height 16
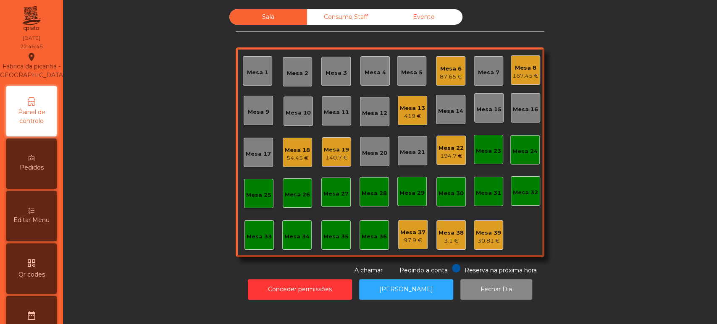
click at [410, 239] on div "97.9 €" at bounding box center [412, 241] width 25 height 8
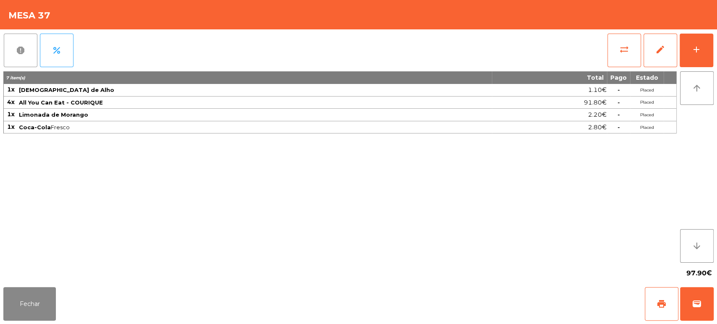
click at [22, 50] on span "report" at bounding box center [21, 50] width 10 height 10
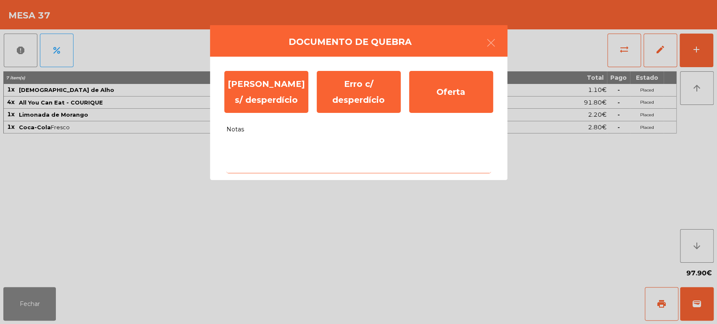
click at [327, 162] on textarea "Notas" at bounding box center [358, 156] width 265 height 35
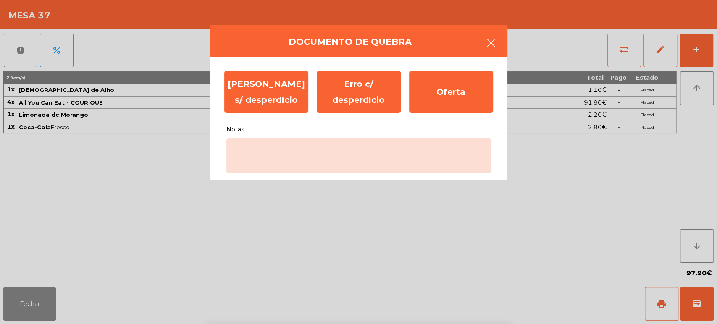
click at [488, 42] on icon "button" at bounding box center [491, 43] width 10 height 10
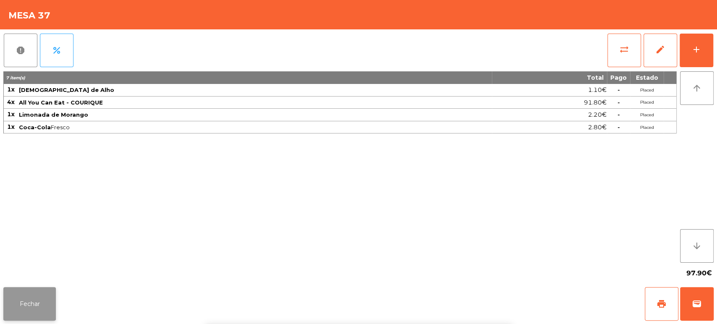
click at [40, 300] on button "Fechar" at bounding box center [29, 304] width 53 height 34
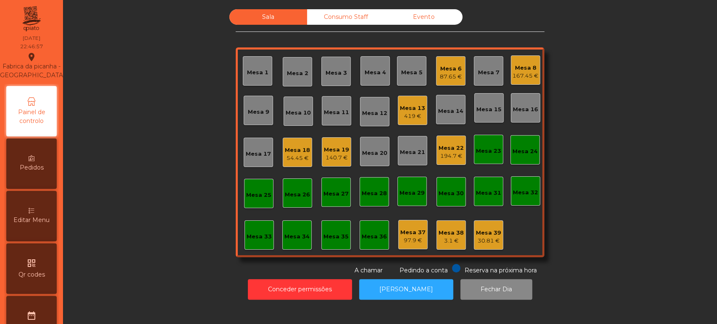
click at [324, 158] on div "140.7 €" at bounding box center [336, 158] width 25 height 8
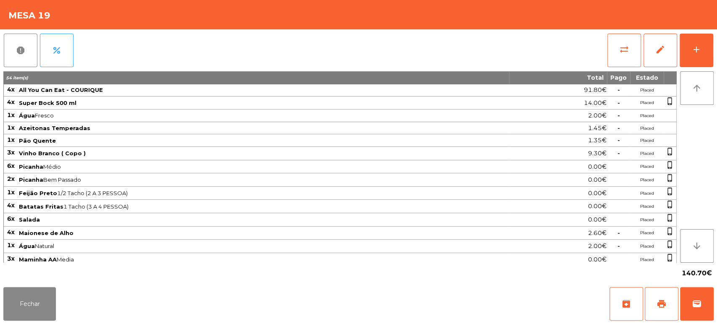
click at [716, 271] on div "report percent sync_alt edit add 54 item(s) Total Pago Estado 4x All You Can Ea…" at bounding box center [358, 156] width 717 height 255
click at [702, 294] on button "wallet" at bounding box center [697, 304] width 34 height 34
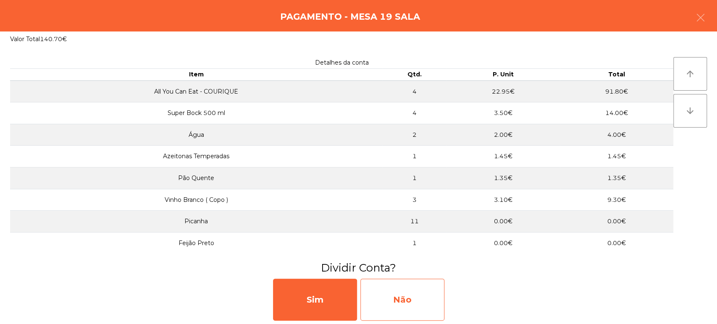
click at [436, 284] on div "Não" at bounding box center [403, 300] width 84 height 42
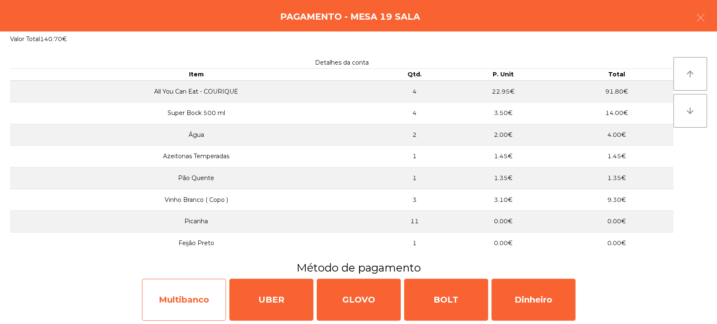
click at [222, 293] on div "Multibanco" at bounding box center [184, 300] width 84 height 42
select select "**"
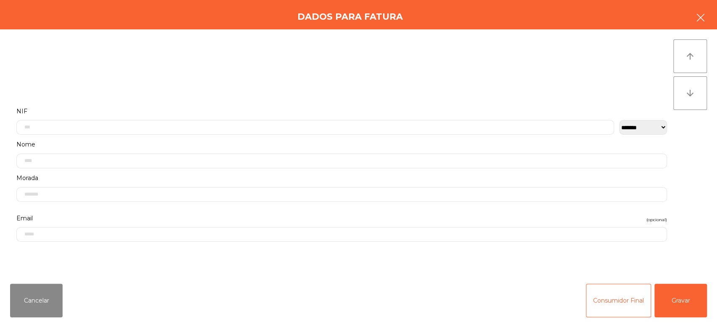
click at [700, 28] on button "button" at bounding box center [701, 18] width 24 height 25
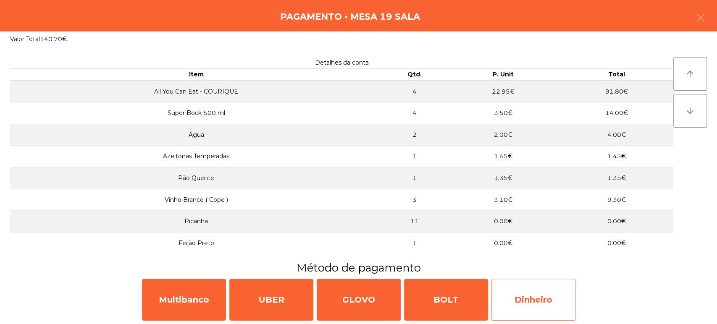
click at [545, 297] on div "Dinheiro" at bounding box center [534, 300] width 84 height 42
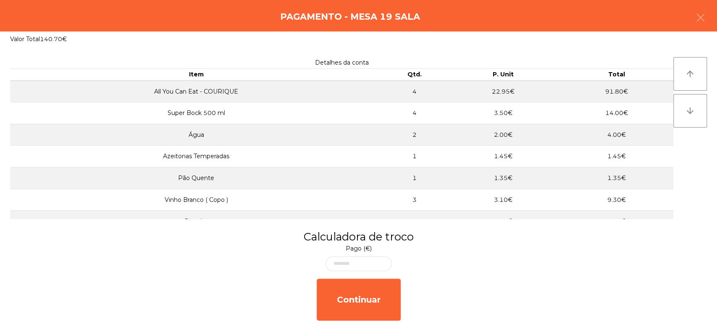
click at [692, 306] on div "Continuar" at bounding box center [358, 300] width 717 height 49
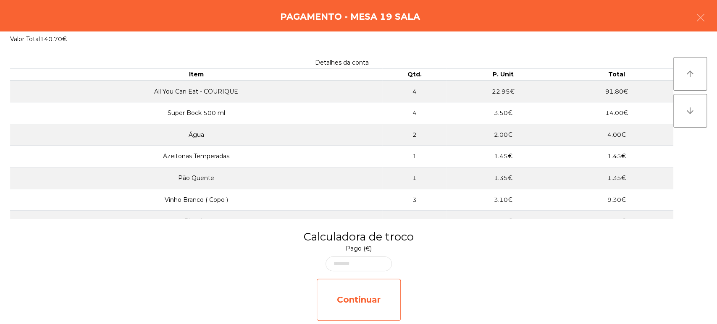
click at [363, 297] on div "Continuar" at bounding box center [359, 300] width 84 height 42
select select "**"
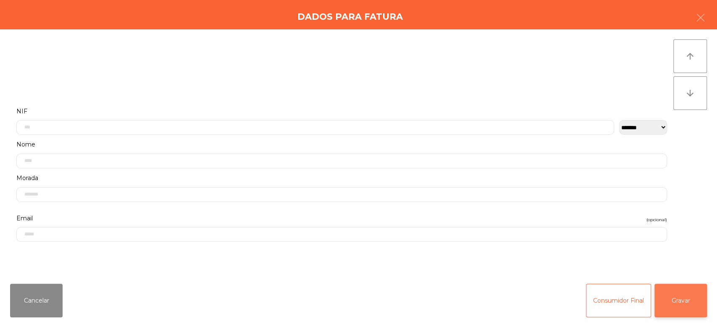
click at [673, 309] on button "Gravar" at bounding box center [681, 301] width 53 height 34
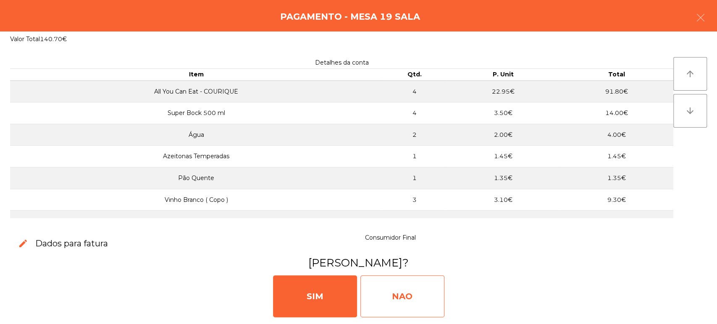
click at [399, 289] on div "NAO" at bounding box center [403, 297] width 84 height 42
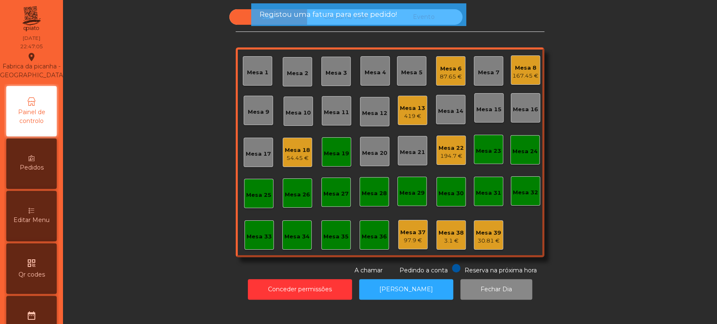
click at [324, 156] on div "Mesa 19" at bounding box center [336, 154] width 25 height 8
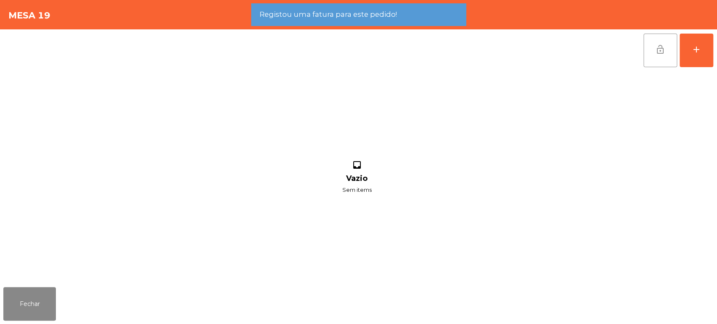
click at [653, 54] on button "lock_open" at bounding box center [661, 51] width 34 height 34
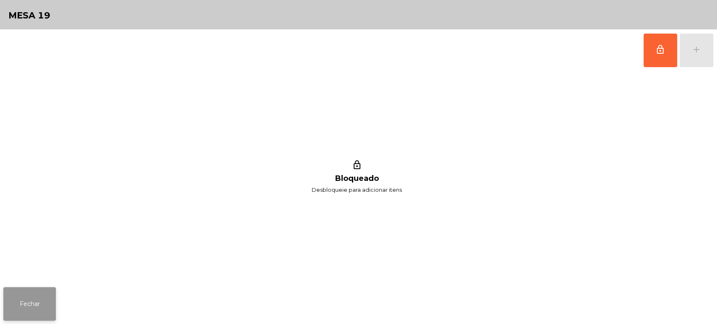
click at [6, 320] on button "Fechar" at bounding box center [29, 304] width 53 height 34
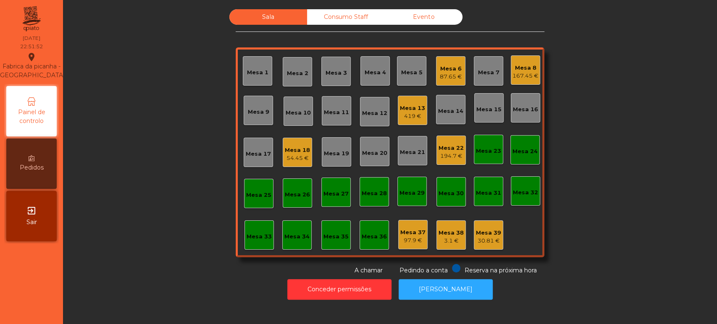
click at [176, 104] on div "Sala Consumo Staff Evento Mesa 1 [GEOGRAPHIC_DATA] 3 Mesa 4 Mesa 5 Mesa 6 87.65…" at bounding box center [390, 142] width 632 height 266
click at [453, 145] on div "Mesa 22" at bounding box center [451, 148] width 25 height 8
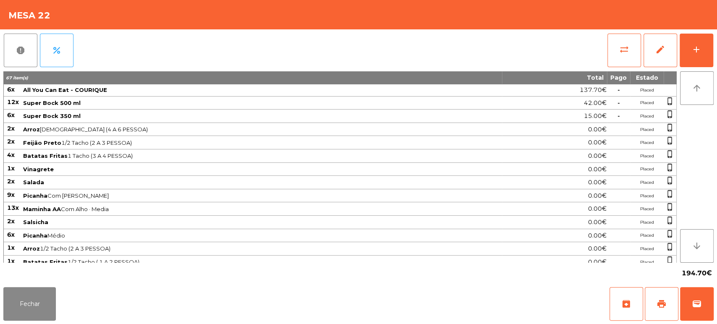
click at [716, 32] on div "report percent sync_alt edit add 67 item(s) Total Pago Estado 6x All You Can Ea…" at bounding box center [358, 156] width 717 height 255
click at [700, 48] on div "add" at bounding box center [697, 50] width 10 height 10
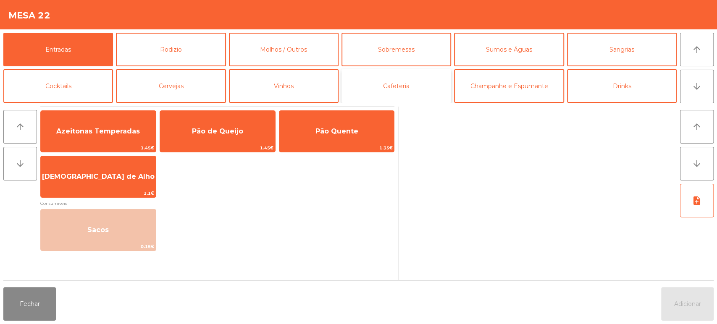
click at [422, 87] on button "Cafeteria" at bounding box center [397, 86] width 110 height 34
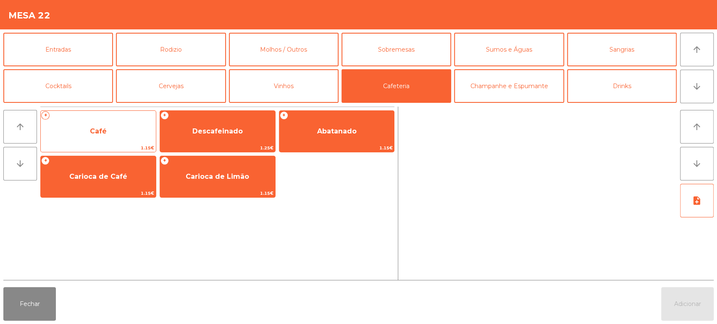
click at [116, 129] on span "Café" at bounding box center [98, 131] width 115 height 23
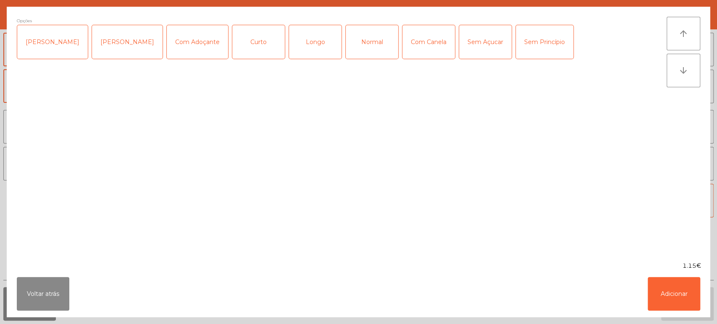
click at [350, 27] on div "Normal" at bounding box center [372, 42] width 53 height 34
click at [659, 300] on button "Adicionar" at bounding box center [674, 294] width 53 height 34
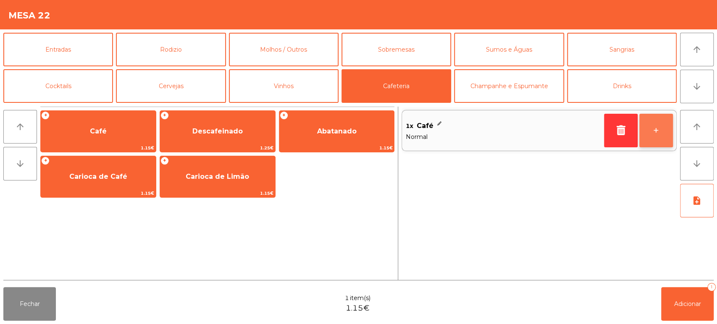
click at [655, 129] on button "+" at bounding box center [657, 131] width 34 height 34
click at [653, 118] on button "+" at bounding box center [657, 131] width 34 height 34
click at [654, 122] on button "+" at bounding box center [657, 131] width 34 height 34
click at [655, 125] on button "+" at bounding box center [657, 131] width 34 height 34
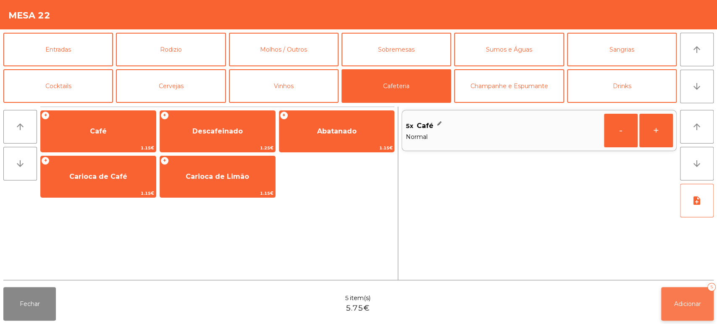
click at [679, 302] on span "Adicionar" at bounding box center [687, 304] width 27 height 8
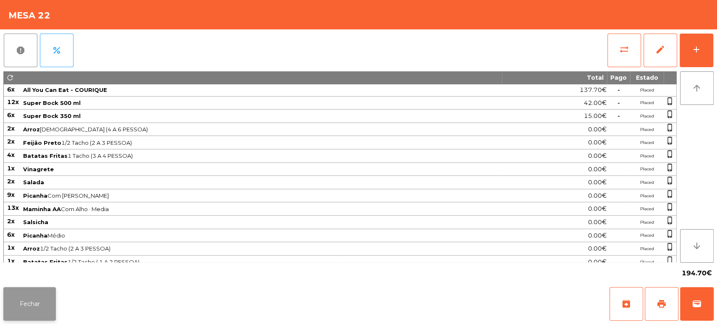
click at [31, 311] on button "Fechar" at bounding box center [29, 304] width 53 height 34
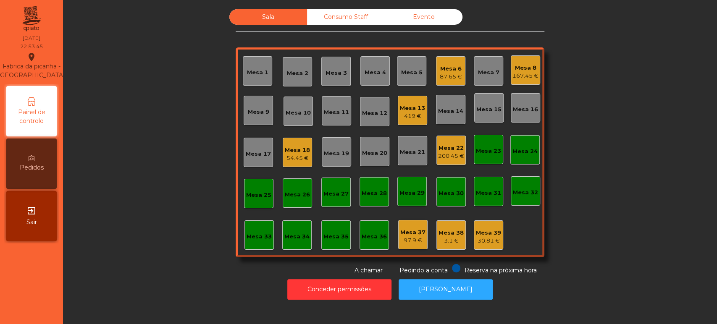
click at [293, 166] on div "Mesa 18 54.45 €" at bounding box center [297, 152] width 29 height 29
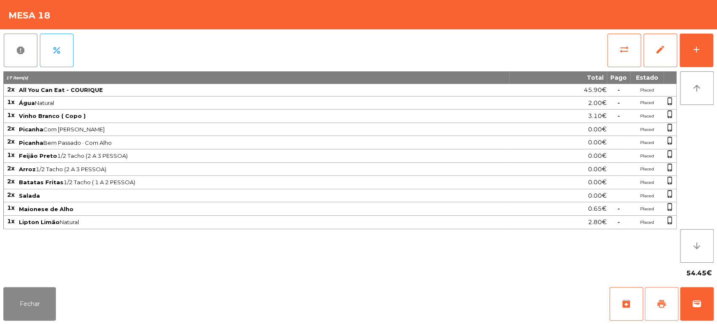
click at [660, 302] on span "print" at bounding box center [662, 304] width 10 height 10
click at [33, 303] on button "Fechar" at bounding box center [29, 304] width 53 height 34
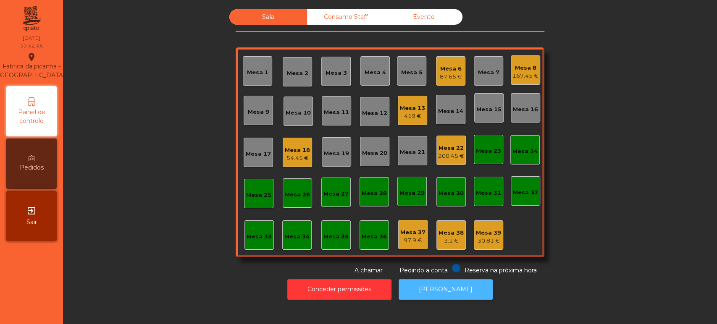
click at [444, 287] on button "[PERSON_NAME]" at bounding box center [446, 289] width 94 height 21
click at [304, 148] on div "Mesa 18" at bounding box center [297, 150] width 25 height 8
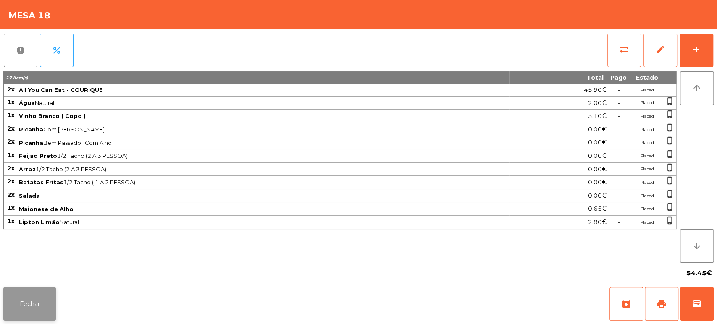
click at [54, 300] on button "Fechar" at bounding box center [29, 304] width 53 height 34
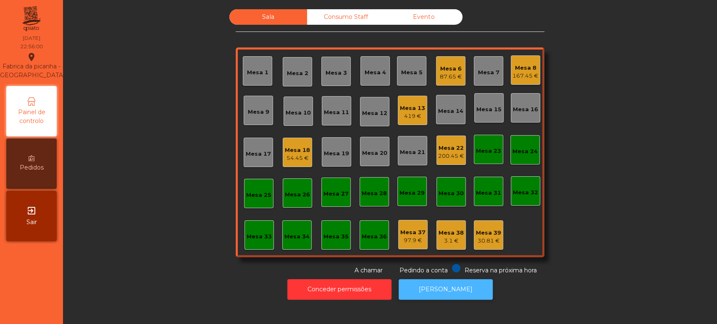
click at [444, 298] on button "[PERSON_NAME]" at bounding box center [446, 289] width 94 height 21
click at [296, 157] on div "54.45 €" at bounding box center [297, 158] width 25 height 8
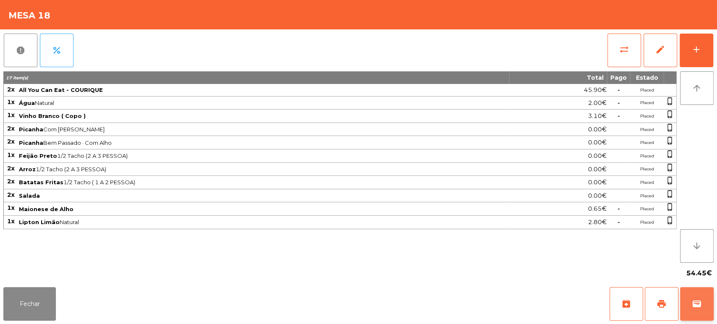
click at [689, 300] on button "wallet" at bounding box center [697, 304] width 34 height 34
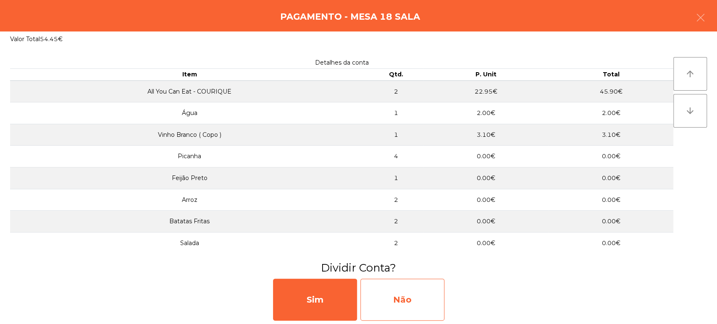
click at [406, 300] on div "Não" at bounding box center [403, 300] width 84 height 42
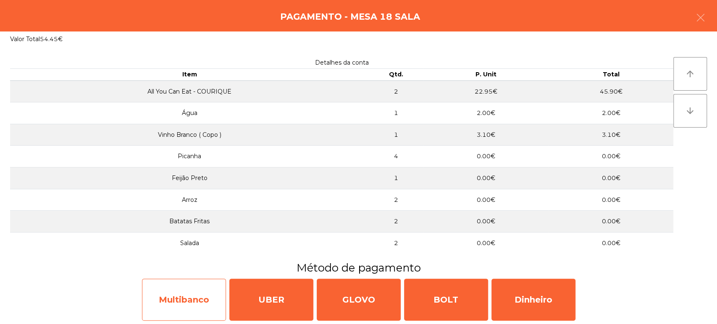
click at [207, 282] on div "Multibanco" at bounding box center [184, 300] width 84 height 42
select select "**"
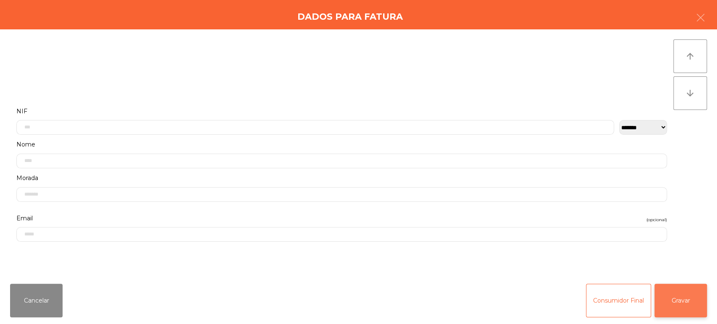
click at [662, 297] on button "Gravar" at bounding box center [681, 301] width 53 height 34
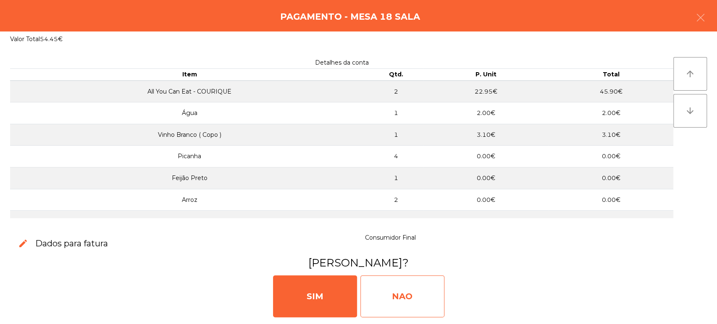
click at [403, 289] on div "NAO" at bounding box center [403, 297] width 84 height 42
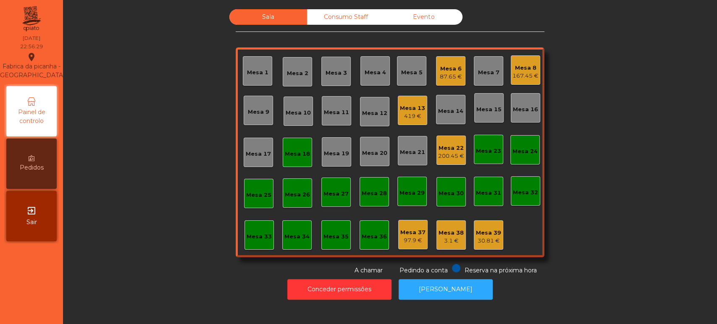
click at [298, 160] on div "Mesa 18" at bounding box center [297, 152] width 29 height 29
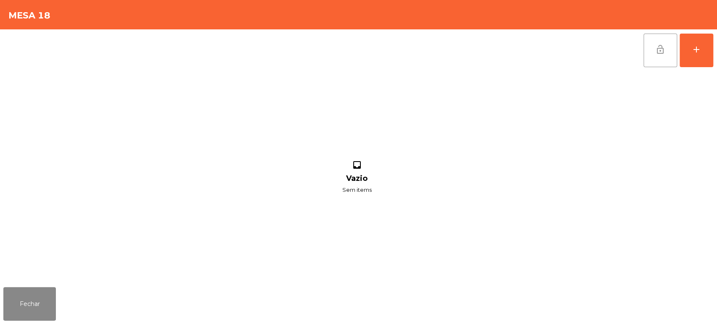
click at [655, 50] on span "lock_open" at bounding box center [660, 50] width 10 height 10
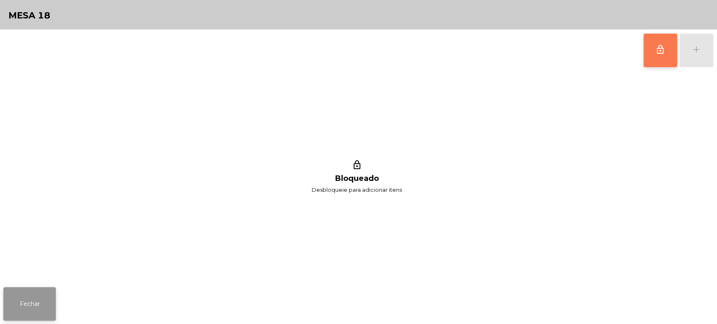
click at [17, 317] on button "Fechar" at bounding box center [29, 304] width 53 height 34
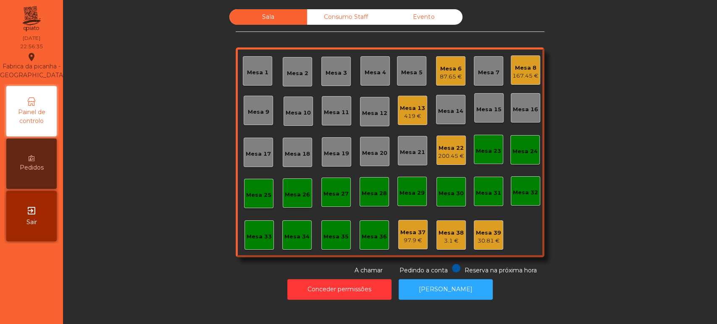
click at [497, 243] on div "Mesa 39 30.81 €" at bounding box center [488, 235] width 29 height 29
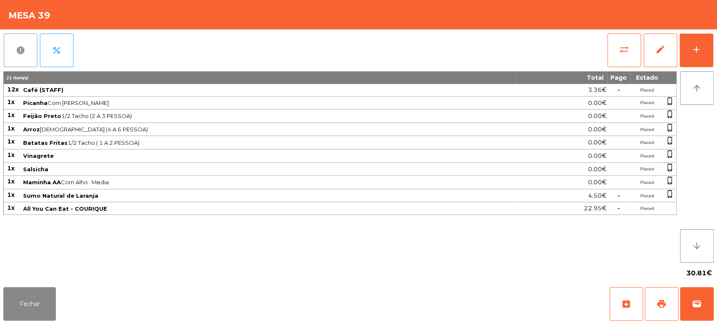
click at [5, 60] on button "report" at bounding box center [21, 51] width 34 height 34
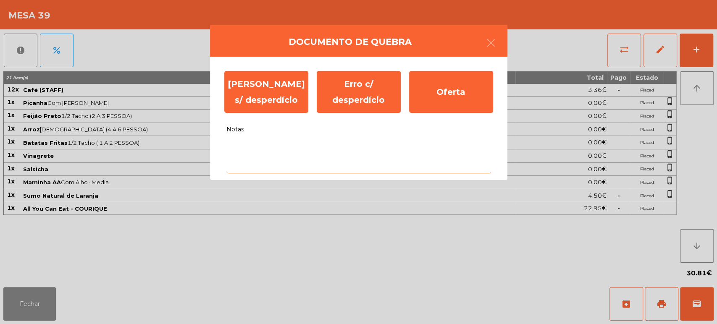
click at [308, 150] on textarea "Notas" at bounding box center [358, 156] width 265 height 35
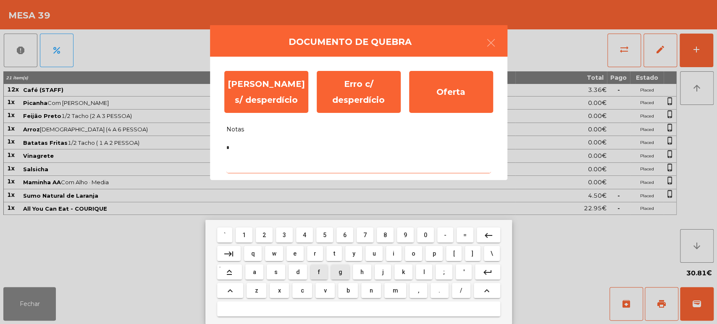
type textarea "**"
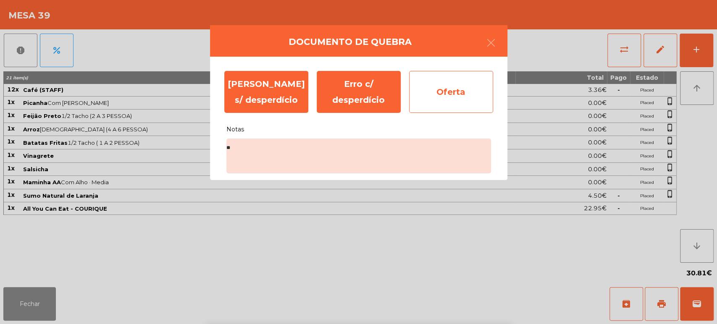
click at [448, 87] on div "Oferta" at bounding box center [451, 92] width 84 height 42
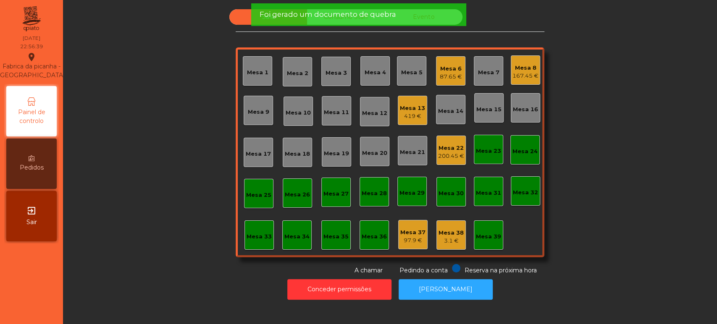
click at [445, 238] on div "3.1 €" at bounding box center [451, 241] width 25 height 8
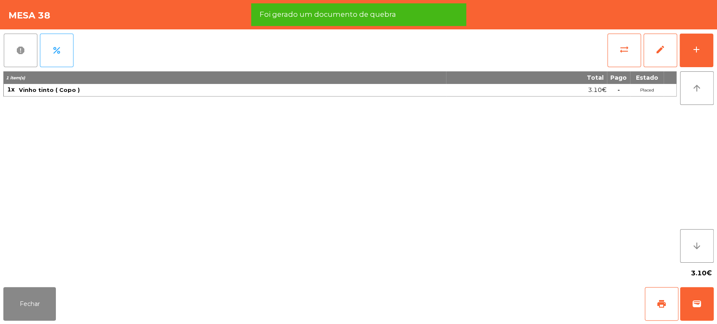
click at [22, 42] on button "report" at bounding box center [21, 51] width 34 height 34
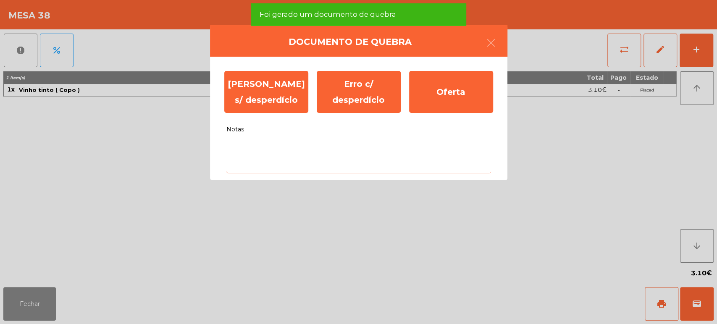
click at [303, 145] on textarea "Notas" at bounding box center [358, 156] width 265 height 35
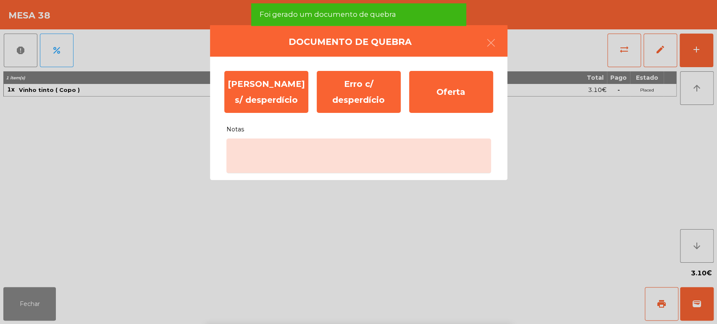
click at [341, 178] on div "[PERSON_NAME] s/ desperdício Erro c/ desperdício Oferta Notas" at bounding box center [358, 119] width 297 height 124
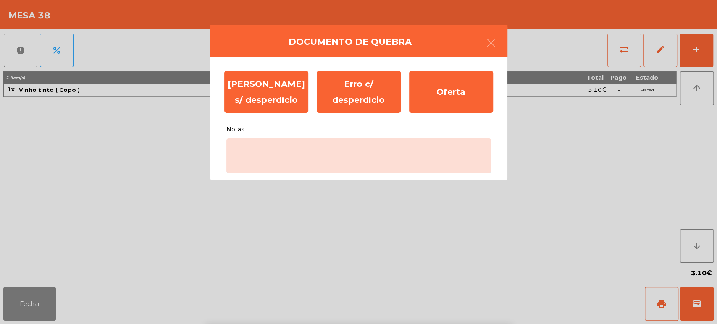
click at [327, 295] on ngb-modal-window "Documento de [PERSON_NAME] s/ desperdício Erro c/ desperdício Oferta Notas" at bounding box center [358, 162] width 717 height 324
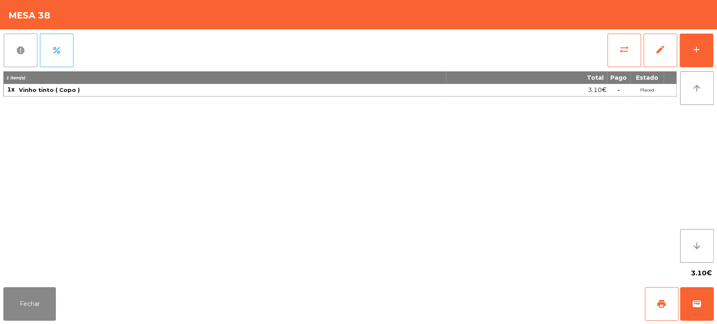
click at [21, 47] on span "report" at bounding box center [21, 50] width 10 height 10
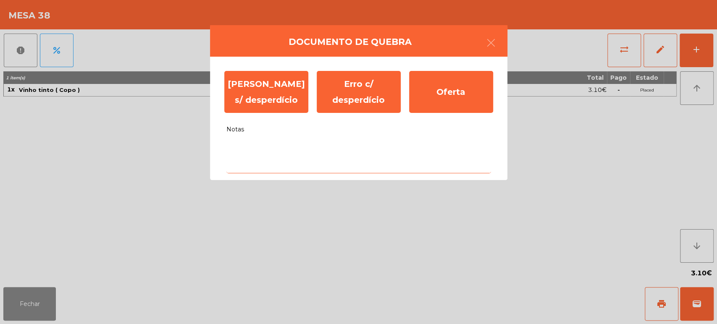
click at [310, 151] on textarea "Notas" at bounding box center [358, 156] width 265 height 35
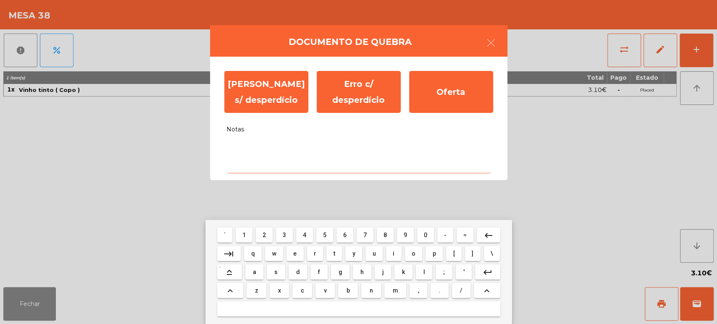
click at [340, 274] on span "g" at bounding box center [341, 272] width 4 height 7
click at [340, 277] on button "g" at bounding box center [340, 272] width 18 height 15
type textarea "**"
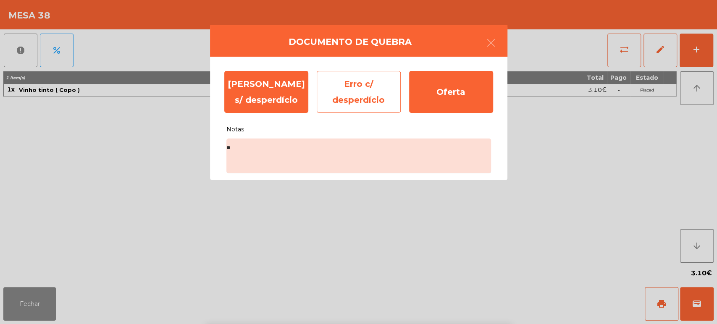
click at [355, 101] on div "Erro c/ desperdício" at bounding box center [359, 92] width 84 height 42
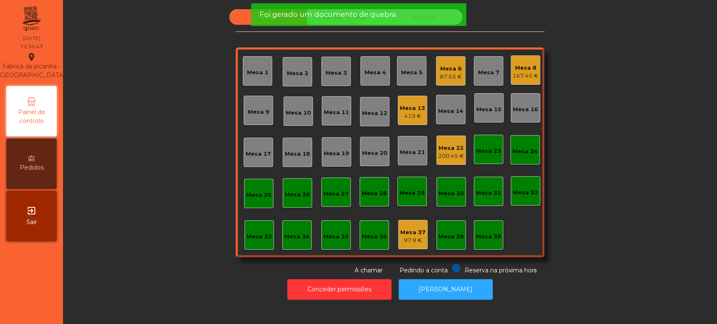
click at [413, 235] on div "Mesa 37" at bounding box center [412, 233] width 25 height 8
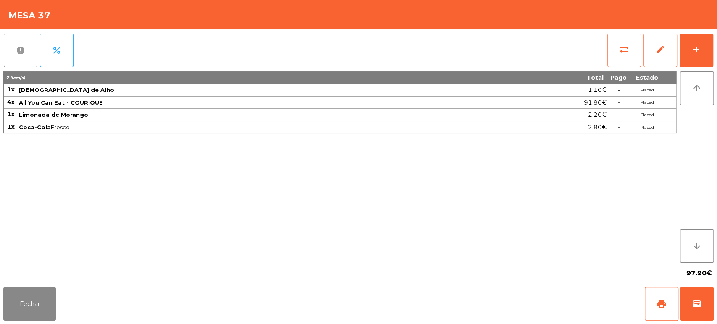
click at [12, 58] on button "report" at bounding box center [21, 51] width 34 height 34
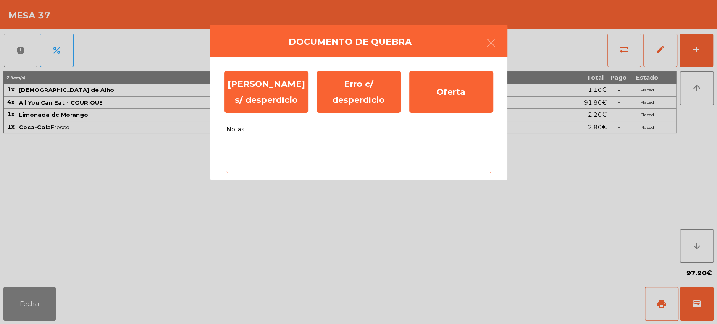
click at [235, 152] on textarea "Notas" at bounding box center [358, 156] width 265 height 35
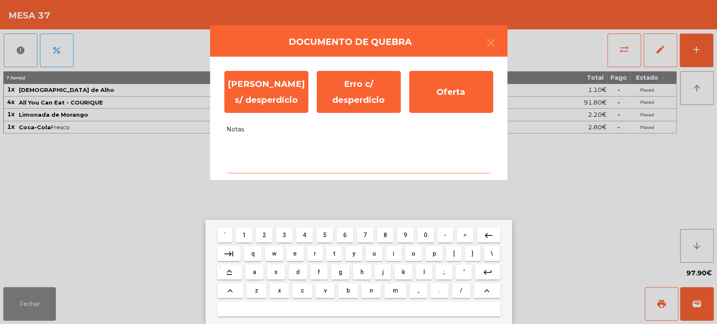
click at [311, 280] on mat-keyboard-key "f" at bounding box center [319, 272] width 20 height 18
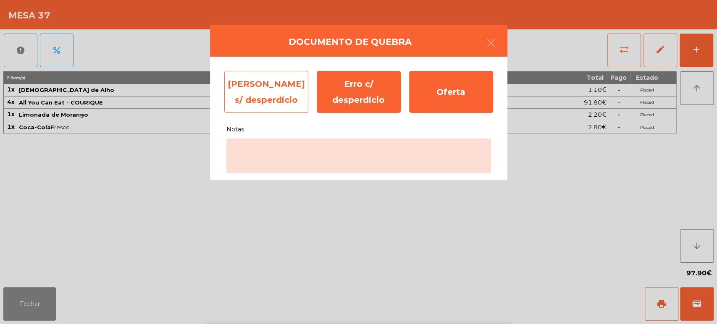
click at [268, 86] on div "[PERSON_NAME] s/ desperdício" at bounding box center [266, 92] width 84 height 42
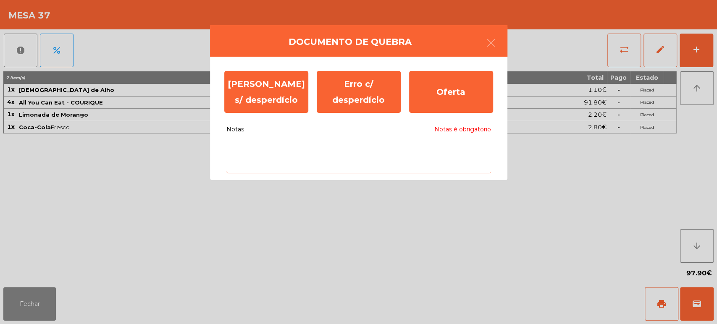
click at [271, 162] on textarea "Notas Notas é obrigatório" at bounding box center [358, 156] width 265 height 35
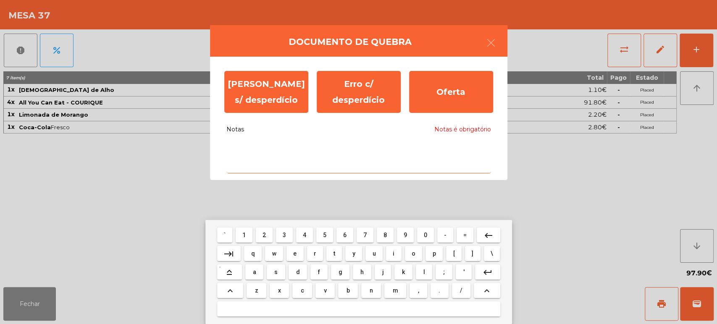
click at [289, 250] on button "e" at bounding box center [295, 253] width 17 height 15
click at [298, 266] on button "d" at bounding box center [298, 272] width 18 height 15
type textarea "**"
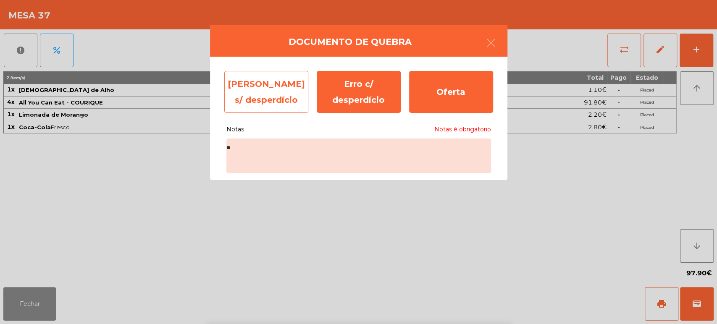
click at [273, 91] on div "[PERSON_NAME] s/ desperdício" at bounding box center [266, 92] width 84 height 42
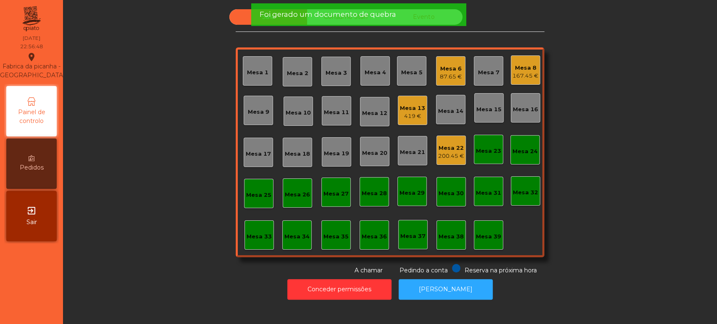
click at [451, 147] on div "Mesa 22" at bounding box center [451, 148] width 26 height 8
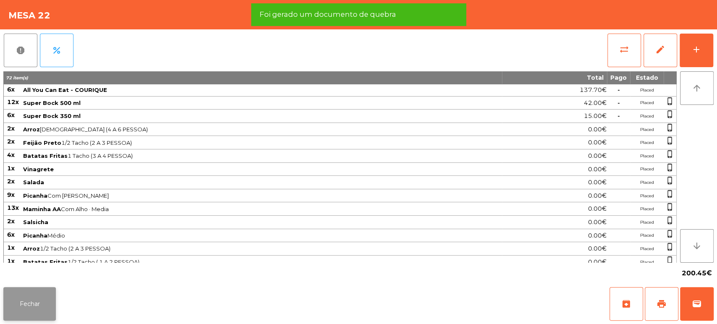
click at [14, 291] on button "Fechar" at bounding box center [29, 304] width 53 height 34
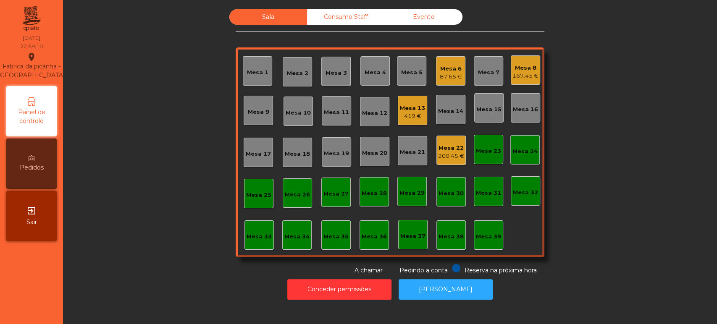
click at [639, 82] on div "Sala Consumo Staff Evento Mesa 1 [GEOGRAPHIC_DATA] 3 Mesa 4 Mesa 5 Mesa 6 87.65…" at bounding box center [390, 142] width 632 height 266
click at [459, 72] on div "Mesa 6 87.65 €" at bounding box center [450, 70] width 29 height 29
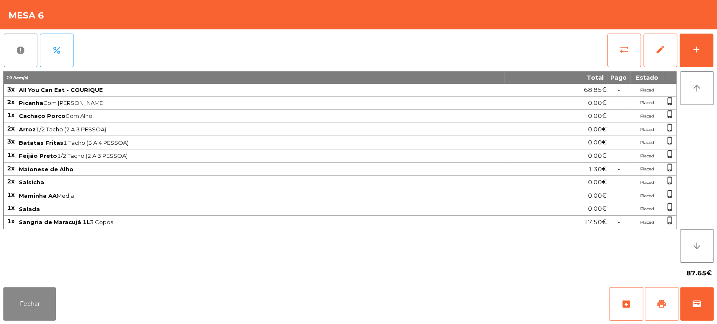
click at [656, 318] on button "print" at bounding box center [662, 304] width 34 height 34
click at [33, 320] on button "Fechar" at bounding box center [29, 304] width 53 height 34
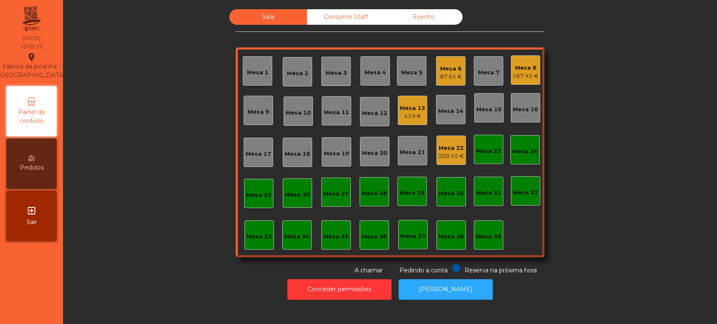
click at [528, 76] on div "167.45 €" at bounding box center [526, 76] width 26 height 8
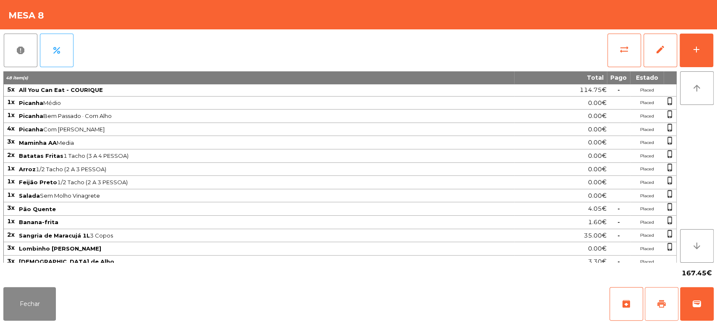
click at [658, 301] on span "print" at bounding box center [662, 304] width 10 height 10
click at [694, 293] on button "wallet" at bounding box center [697, 304] width 34 height 34
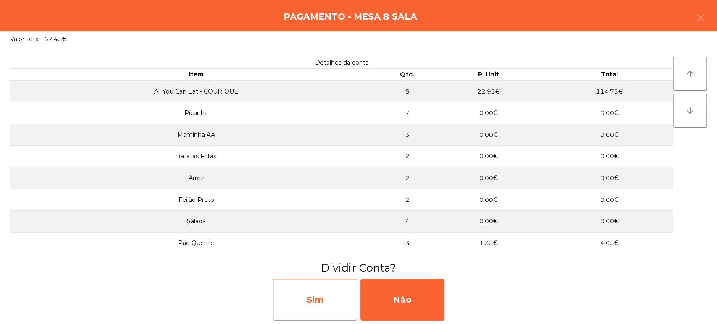
click at [339, 304] on div "Sim" at bounding box center [315, 300] width 84 height 42
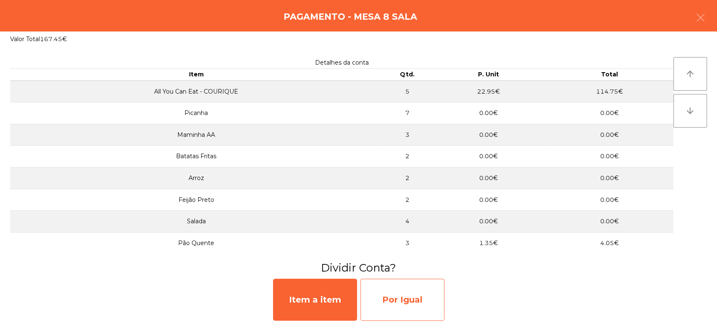
click at [407, 300] on div "Por Igual" at bounding box center [403, 300] width 84 height 42
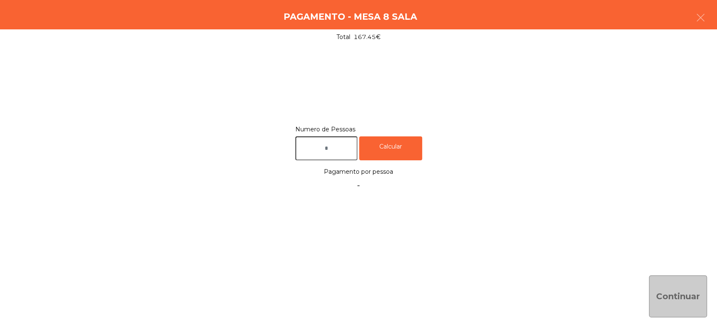
click at [318, 147] on input "text" at bounding box center [326, 149] width 62 height 24
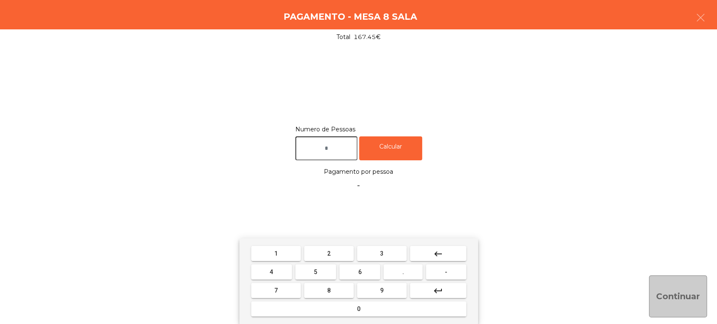
click at [320, 255] on button "2" at bounding box center [329, 253] width 50 height 15
type input "*"
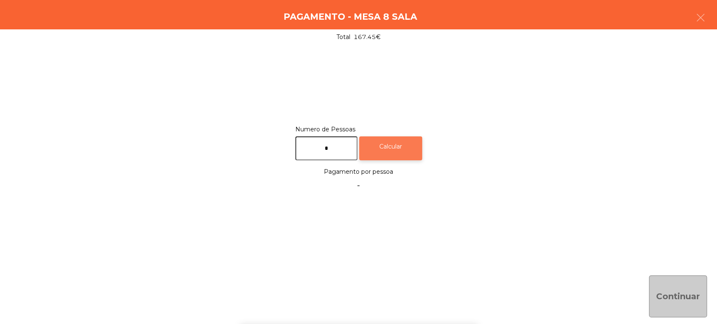
click at [413, 156] on div "Calcular" at bounding box center [390, 149] width 63 height 24
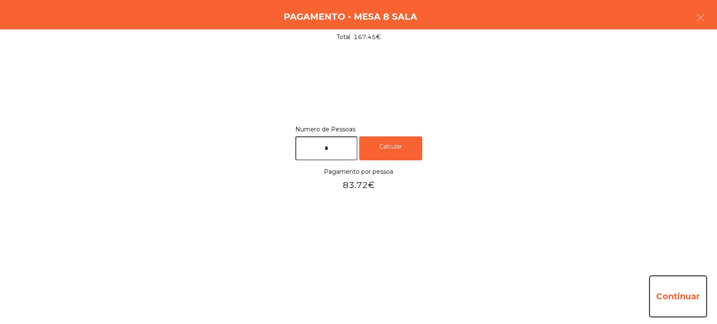
click at [682, 299] on button "Continuar" at bounding box center [678, 297] width 58 height 42
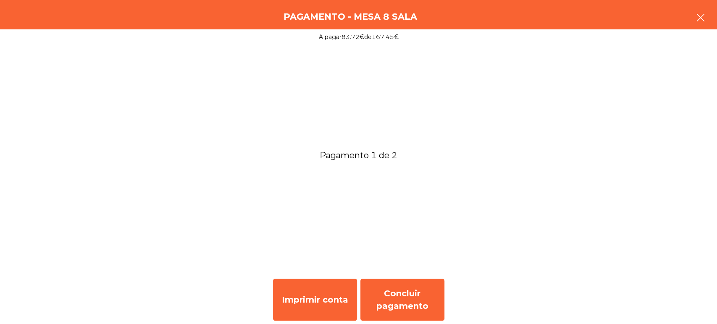
click at [700, 27] on button "button" at bounding box center [701, 18] width 24 height 25
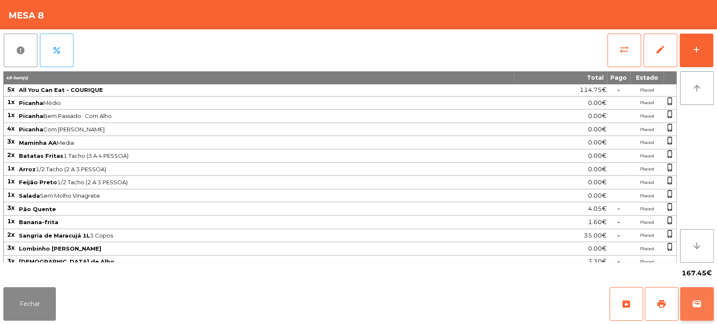
click at [700, 304] on span "wallet" at bounding box center [697, 304] width 10 height 10
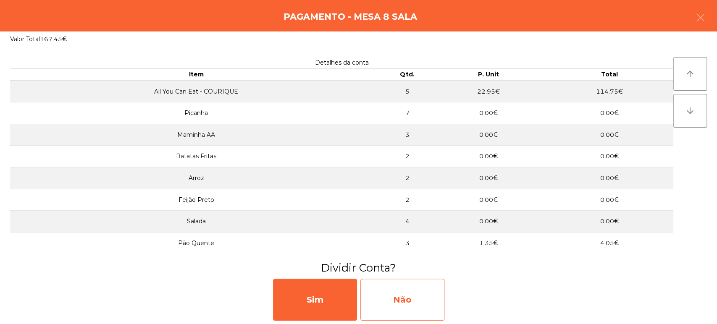
click at [430, 304] on div "Não" at bounding box center [403, 300] width 84 height 42
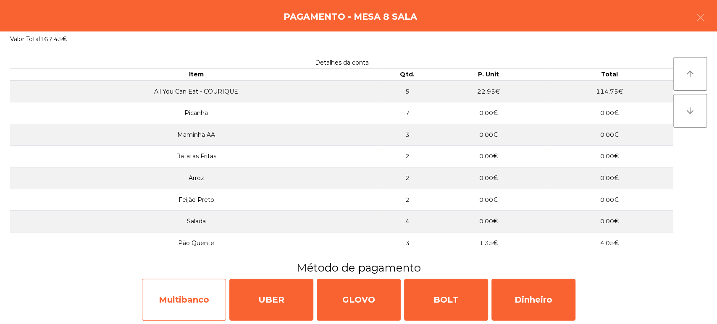
click at [197, 295] on div "Multibanco" at bounding box center [184, 300] width 84 height 42
select select "**"
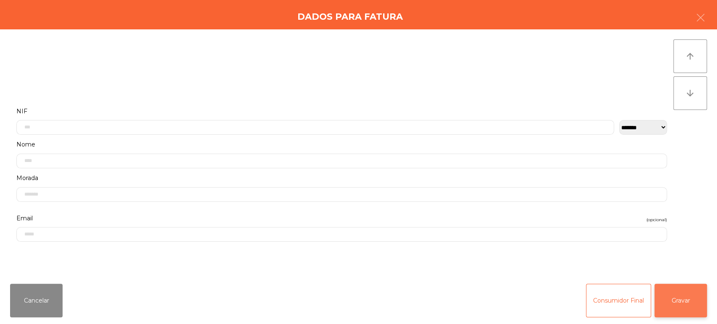
click at [692, 308] on button "Gravar" at bounding box center [681, 301] width 53 height 34
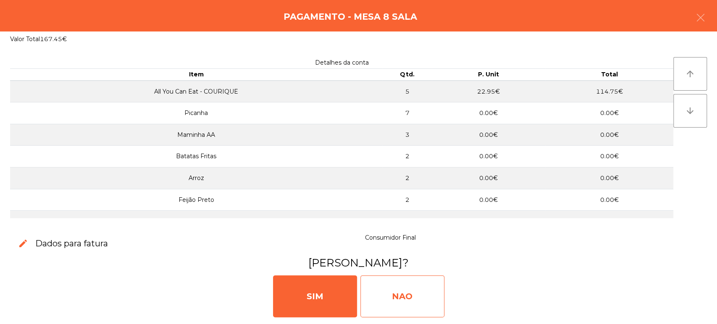
click at [410, 296] on div "NAO" at bounding box center [403, 297] width 84 height 42
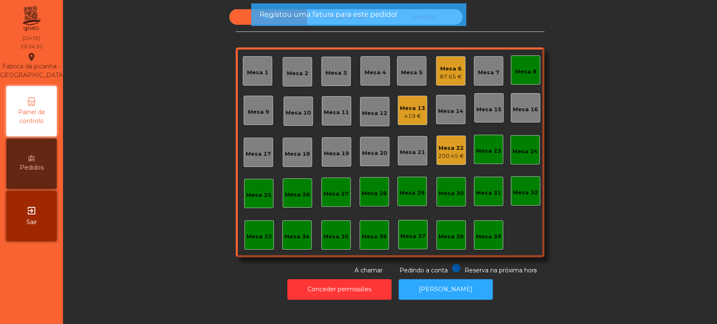
click at [530, 77] on div "Mesa 8" at bounding box center [525, 69] width 29 height 29
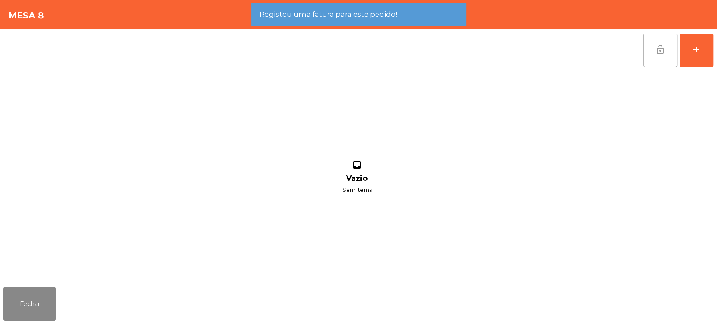
click at [658, 57] on button "lock_open" at bounding box center [661, 51] width 34 height 34
click at [52, 305] on button "Fechar" at bounding box center [29, 304] width 53 height 34
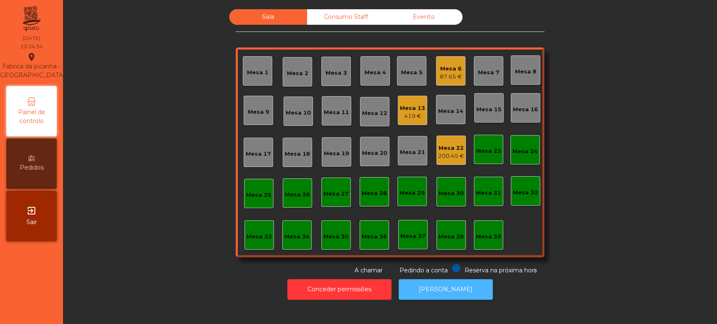
click at [453, 299] on button "[PERSON_NAME]" at bounding box center [446, 289] width 94 height 21
click at [449, 145] on div "Mesa 22" at bounding box center [451, 148] width 26 height 8
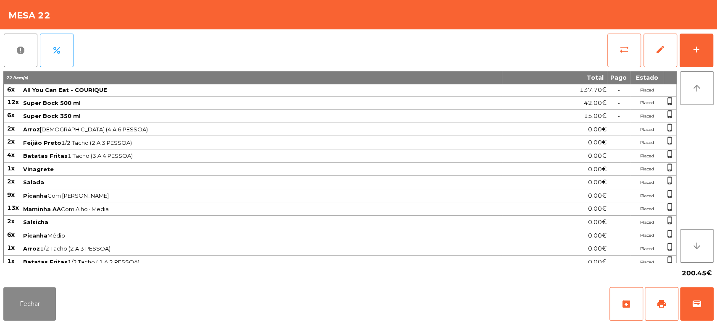
scroll to position [16, 0]
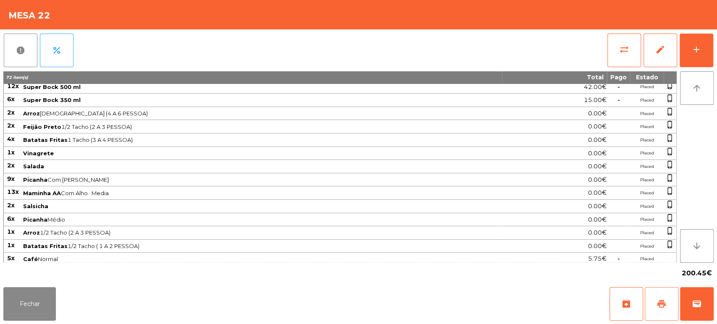
click at [663, 309] on button "print" at bounding box center [662, 304] width 34 height 34
click at [707, 301] on button "wallet" at bounding box center [697, 304] width 34 height 34
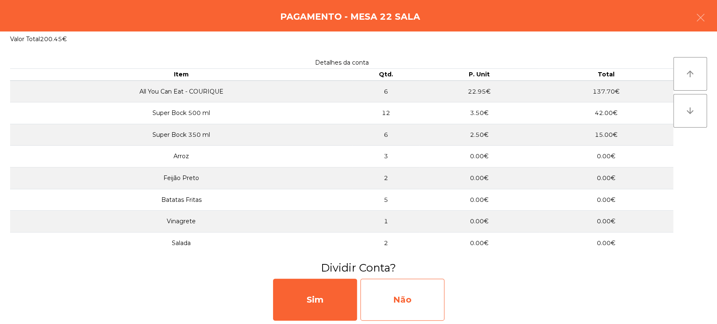
click at [424, 303] on div "Não" at bounding box center [403, 300] width 84 height 42
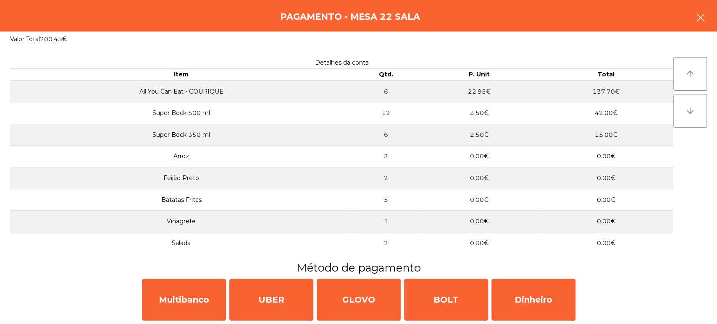
click at [707, 21] on button "button" at bounding box center [701, 18] width 24 height 25
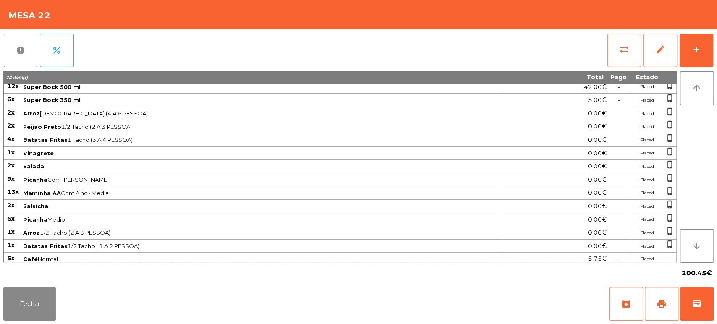
click at [716, 305] on div "Fechar archive print wallet" at bounding box center [358, 304] width 717 height 40
click at [700, 307] on span "wallet" at bounding box center [697, 304] width 10 height 10
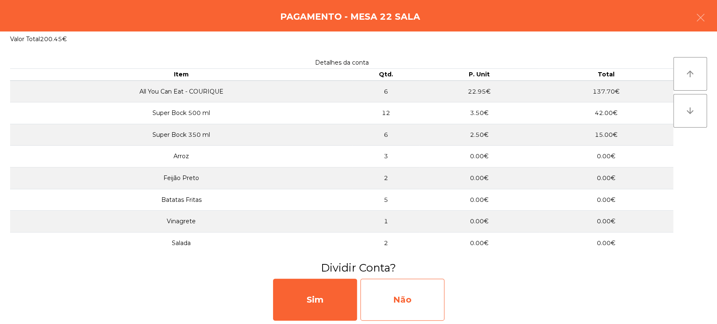
click at [417, 306] on div "Não" at bounding box center [403, 300] width 84 height 42
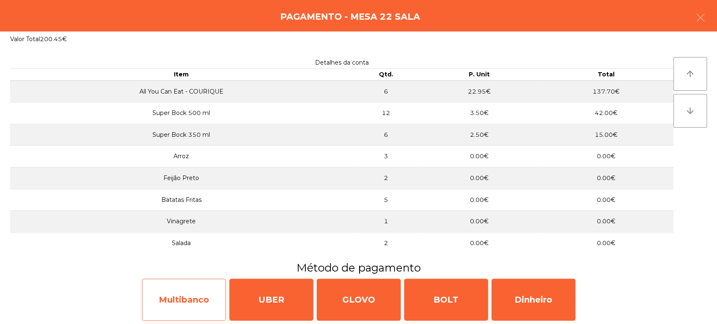
click at [194, 299] on div "Multibanco" at bounding box center [184, 300] width 84 height 42
select select "**"
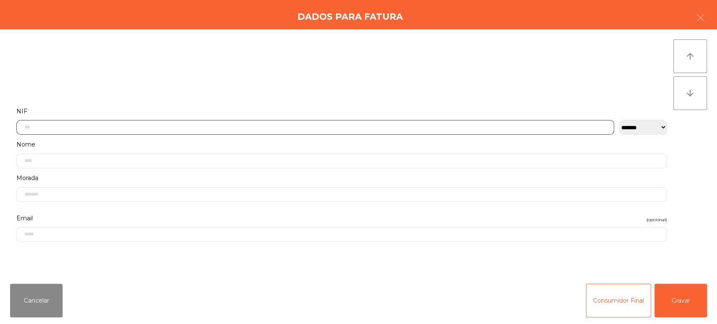
click at [179, 126] on input "text" at bounding box center [315, 127] width 598 height 15
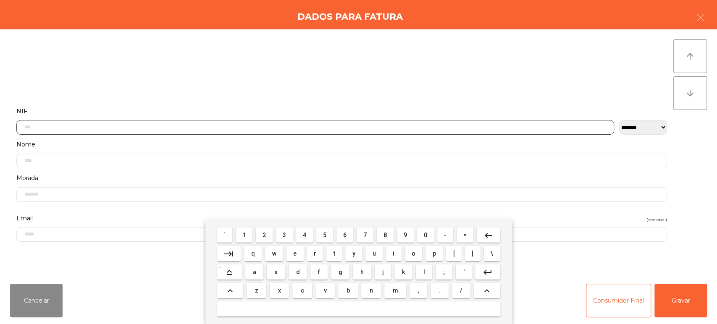
scroll to position [66, 0]
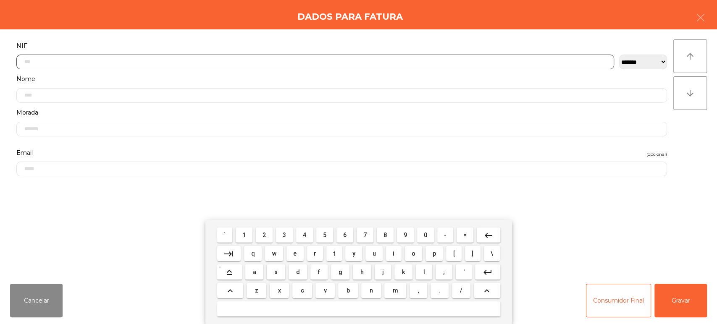
click at [264, 235] on span "2" at bounding box center [264, 235] width 3 height 7
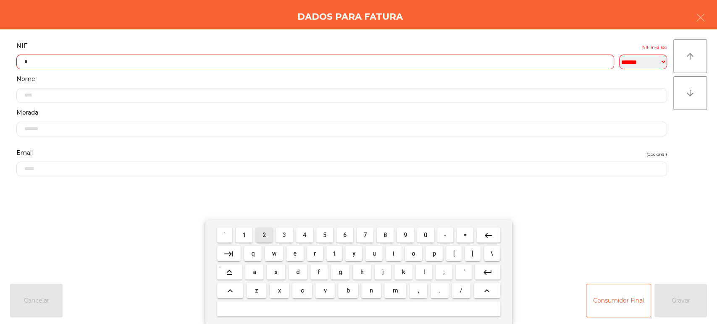
click at [255, 226] on mat-keyboard-key "2" at bounding box center [264, 235] width 20 height 18
click at [252, 234] on button "1" at bounding box center [244, 235] width 17 height 15
click at [345, 235] on span "6" at bounding box center [344, 235] width 3 height 7
click at [284, 235] on span "3" at bounding box center [284, 235] width 3 height 7
click at [244, 235] on span "1" at bounding box center [243, 235] width 3 height 7
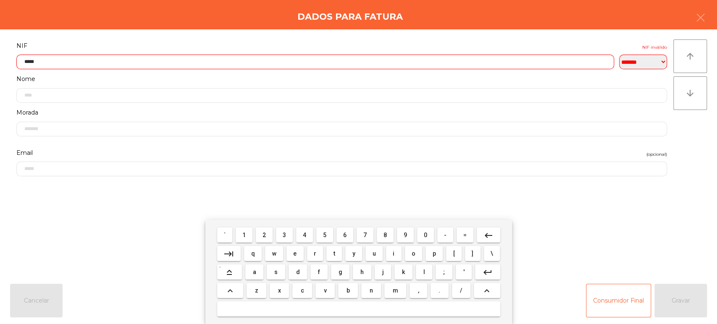
click at [426, 235] on span "0" at bounding box center [425, 235] width 3 height 7
click at [365, 236] on span "7" at bounding box center [364, 235] width 3 height 7
click at [252, 235] on button "1" at bounding box center [244, 235] width 17 height 15
click at [304, 235] on span "4" at bounding box center [304, 235] width 3 height 7
click at [494, 239] on button "keyboard_backspace" at bounding box center [489, 235] width 24 height 15
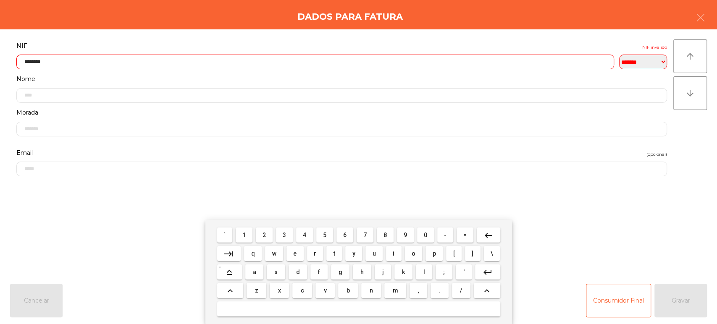
click at [365, 235] on span "7" at bounding box center [364, 235] width 3 height 7
type input "*********"
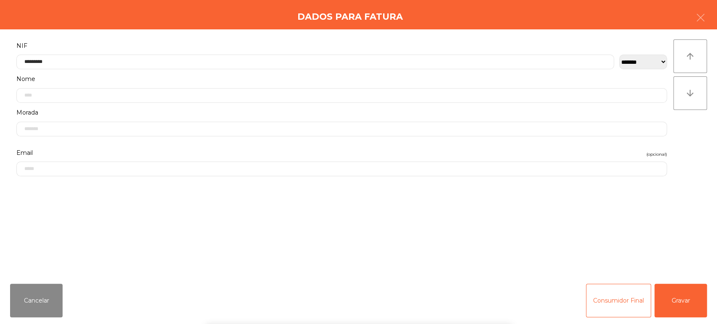
click at [293, 24] on div "Dados para Fatura" at bounding box center [358, 14] width 717 height 29
click at [700, 318] on div "Cancelar Consumidor Final Gravar" at bounding box center [358, 300] width 717 height 47
click at [684, 292] on button "Gravar" at bounding box center [681, 301] width 53 height 34
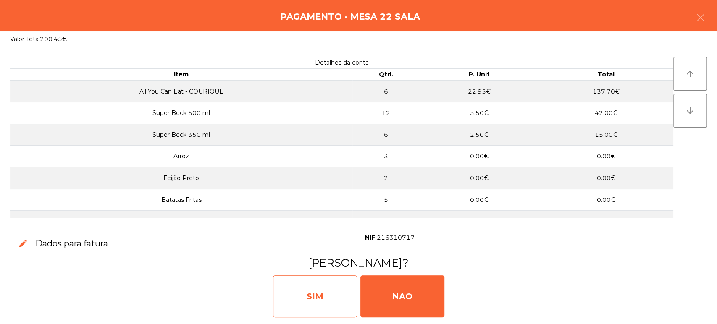
click at [322, 291] on div "SIM" at bounding box center [315, 297] width 84 height 42
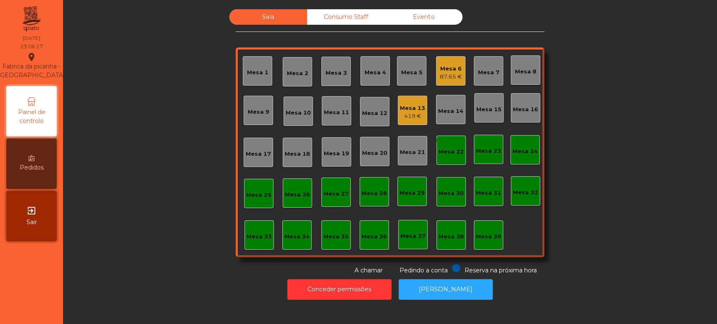
click at [441, 148] on div "Mesa 22" at bounding box center [451, 152] width 25 height 8
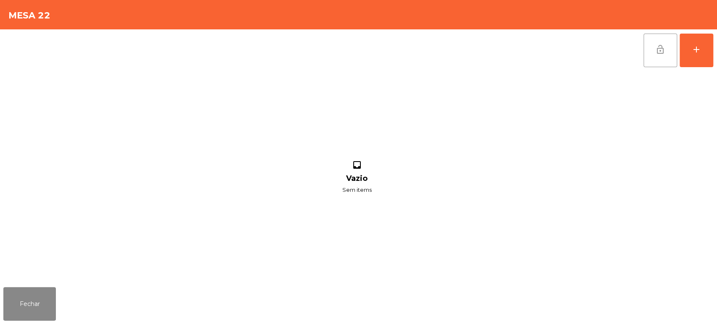
click at [660, 48] on span "lock_open" at bounding box center [660, 50] width 10 height 10
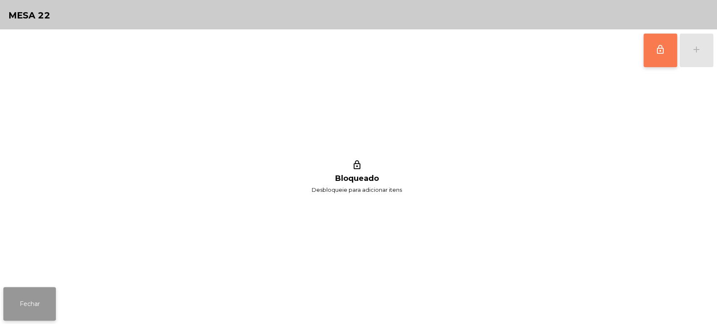
click at [23, 300] on button "Fechar" at bounding box center [29, 304] width 53 height 34
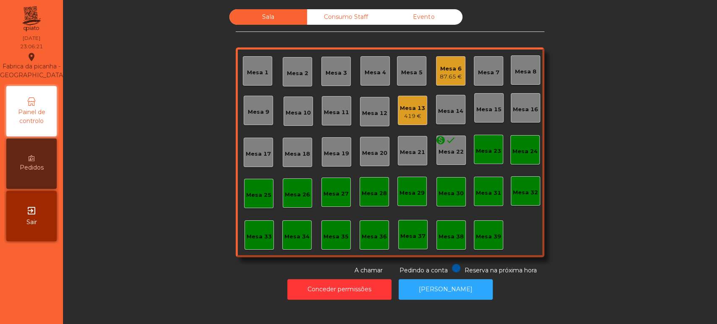
click at [194, 189] on div "Sala Consumo Staff Evento Mesa 1 Mesa 2 Mesa 3 Mesa 4 Mesa 5 Mesa 6 87.65 € Mes…" at bounding box center [390, 142] width 632 height 266
click at [436, 70] on div "Mesa 6 87.65 €" at bounding box center [450, 70] width 29 height 29
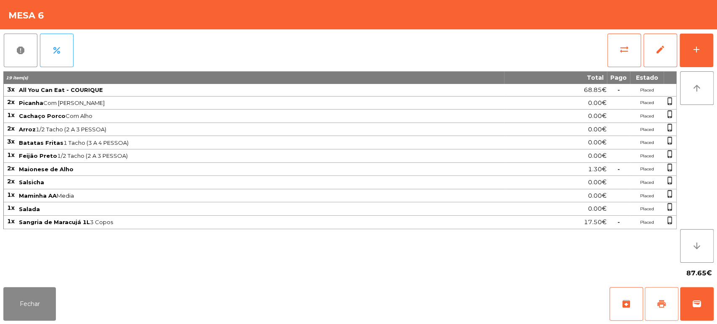
click at [669, 300] on button "print" at bounding box center [662, 304] width 34 height 34
click at [44, 280] on div "87.65€" at bounding box center [358, 273] width 711 height 21
click at [35, 301] on button "Fechar" at bounding box center [29, 304] width 53 height 34
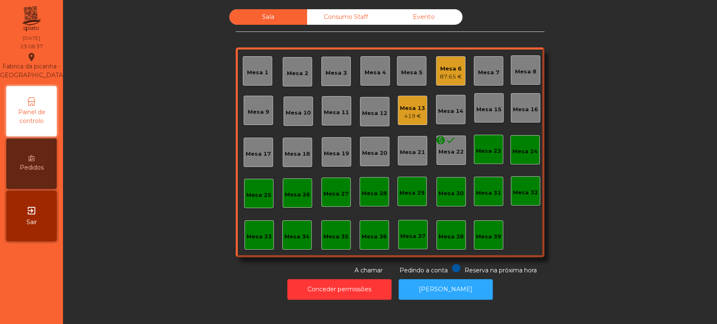
click at [343, 19] on div "Consumo Staff" at bounding box center [346, 17] width 78 height 16
click at [430, 18] on div "Evento" at bounding box center [424, 17] width 78 height 16
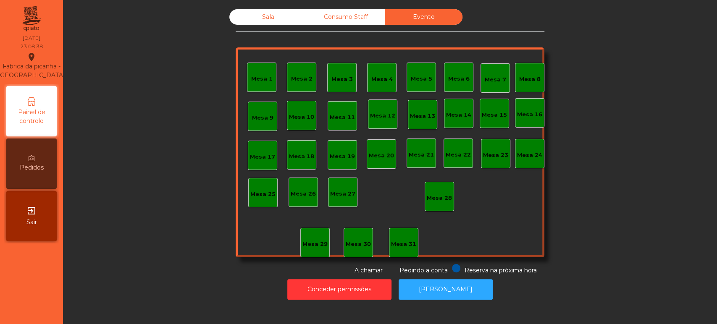
click at [265, 16] on div "Sala" at bounding box center [268, 17] width 78 height 16
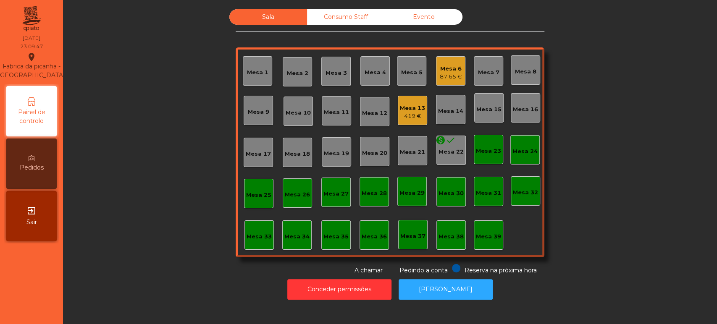
click at [445, 65] on div "Mesa 6" at bounding box center [451, 69] width 22 height 8
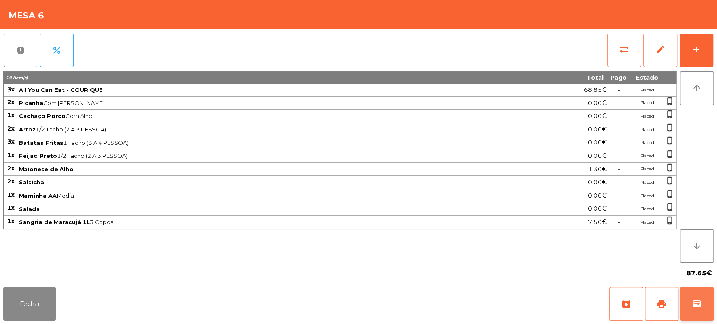
click at [693, 305] on span "wallet" at bounding box center [697, 304] width 10 height 10
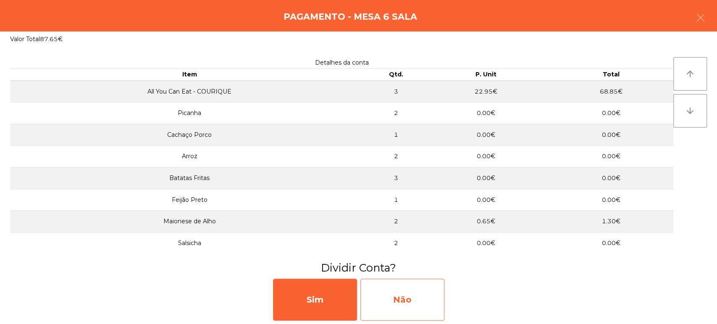
click at [429, 306] on div "Não" at bounding box center [403, 300] width 84 height 42
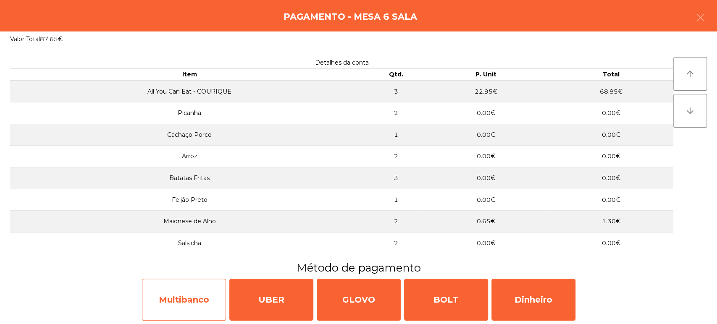
click at [200, 303] on div "Multibanco" at bounding box center [184, 300] width 84 height 42
select select "**"
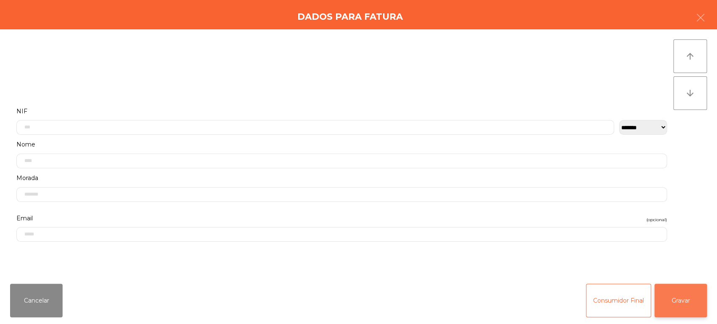
click at [682, 308] on button "Gravar" at bounding box center [681, 301] width 53 height 34
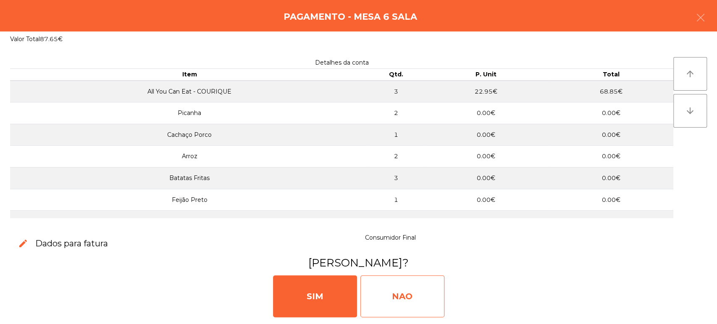
click at [427, 305] on div "NAO" at bounding box center [403, 297] width 84 height 42
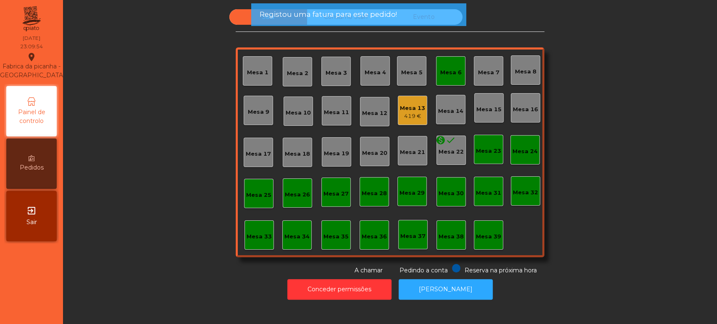
click at [447, 63] on div "Mesa 6" at bounding box center [450, 70] width 29 height 29
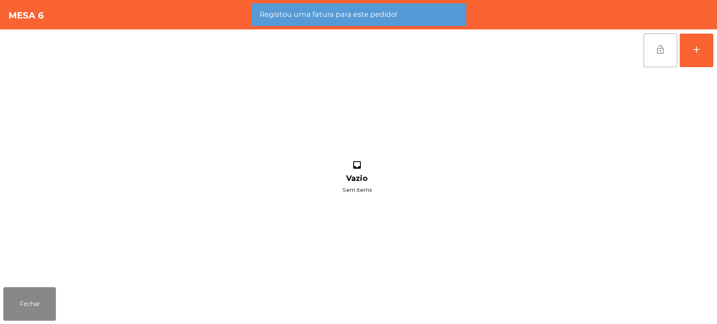
click at [655, 66] on button "lock_open" at bounding box center [661, 51] width 34 height 34
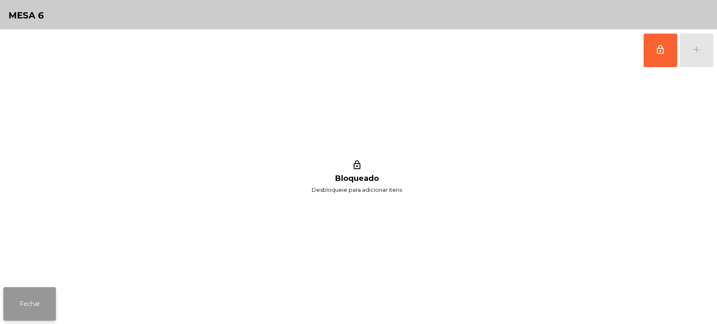
click at [42, 302] on button "Fechar" at bounding box center [29, 304] width 53 height 34
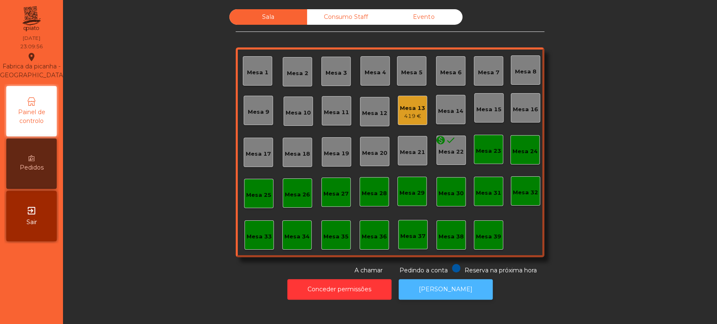
click at [448, 290] on button "[PERSON_NAME]" at bounding box center [446, 289] width 94 height 21
click at [463, 296] on button "[PERSON_NAME]" at bounding box center [446, 289] width 94 height 21
click at [443, 289] on button "[PERSON_NAME]" at bounding box center [446, 289] width 94 height 21
click at [451, 289] on button "[PERSON_NAME]" at bounding box center [446, 289] width 94 height 21
click at [459, 289] on button "[PERSON_NAME]" at bounding box center [446, 289] width 94 height 21
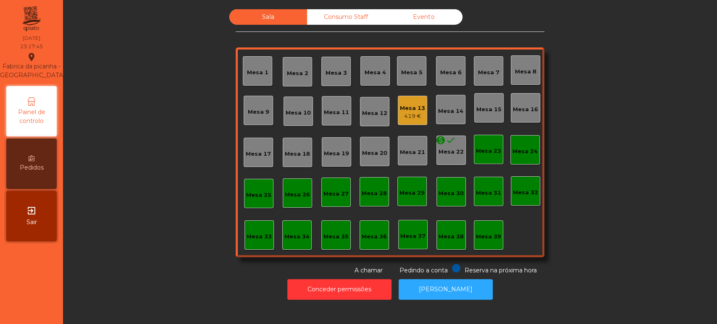
click at [417, 109] on div "Mesa 13" at bounding box center [412, 108] width 25 height 8
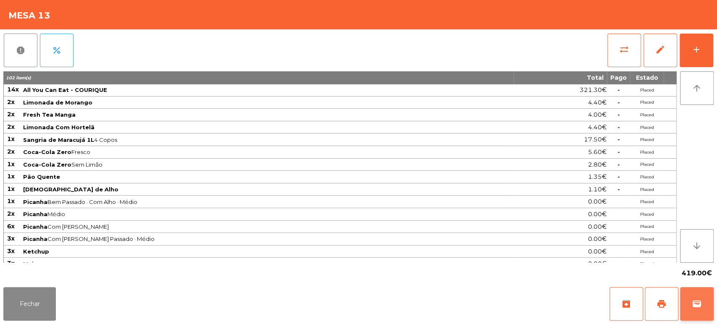
click at [697, 293] on button "wallet" at bounding box center [697, 304] width 34 height 34
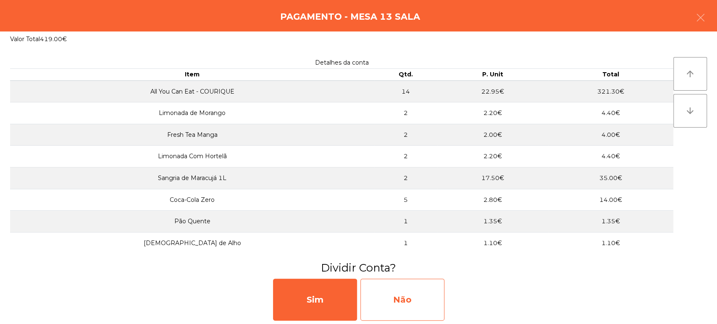
click at [424, 301] on div "Não" at bounding box center [403, 300] width 84 height 42
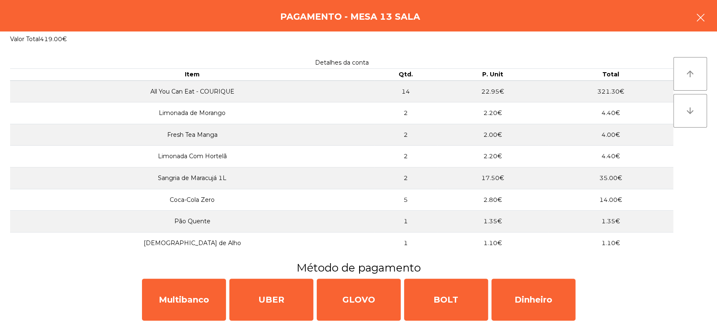
click at [701, 27] on button "button" at bounding box center [701, 18] width 24 height 25
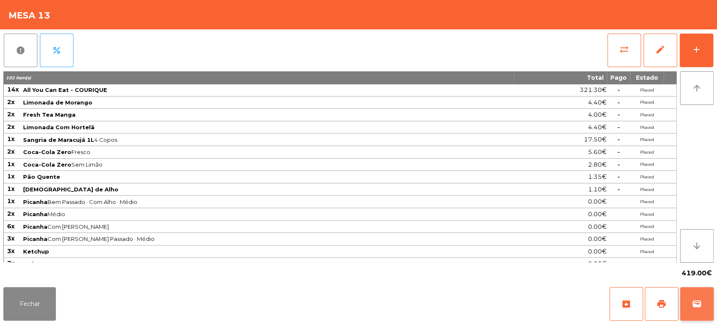
click at [705, 303] on button "wallet" at bounding box center [697, 304] width 34 height 34
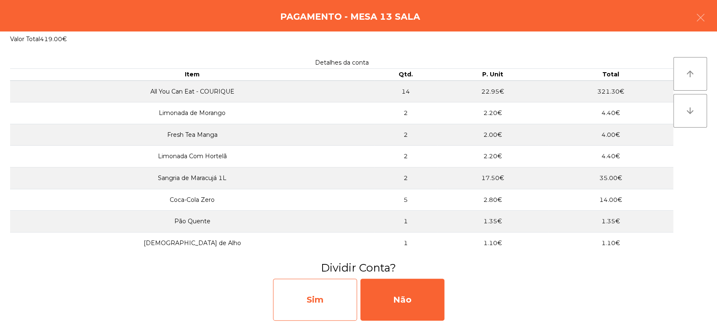
click at [327, 294] on div "Sim" at bounding box center [315, 300] width 84 height 42
click at [321, 303] on div "Item a item" at bounding box center [315, 300] width 84 height 42
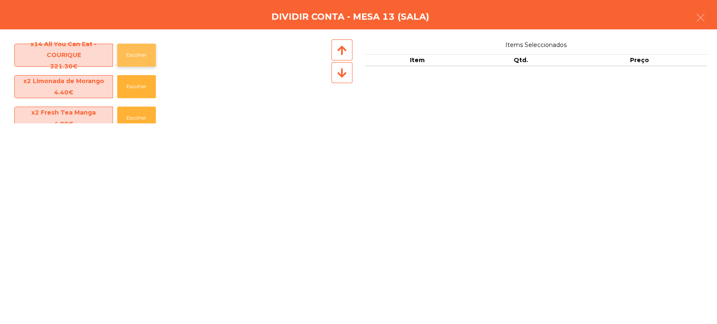
click at [144, 47] on button "Escolher" at bounding box center [136, 55] width 39 height 23
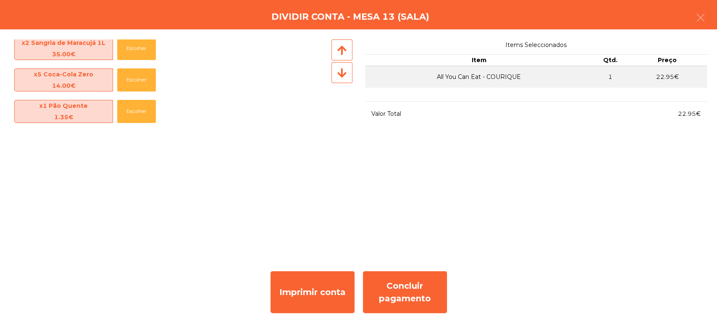
scroll to position [135, 0]
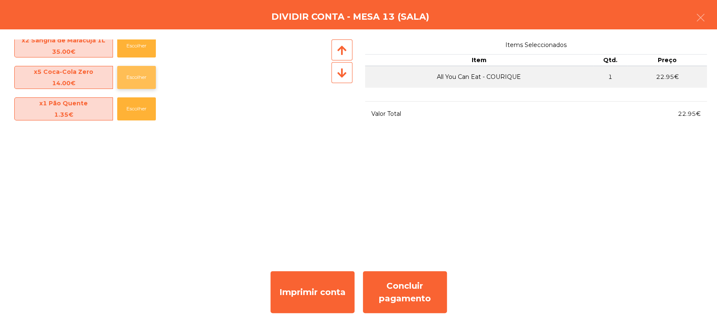
click at [138, 86] on button "Escolher" at bounding box center [136, 77] width 39 height 23
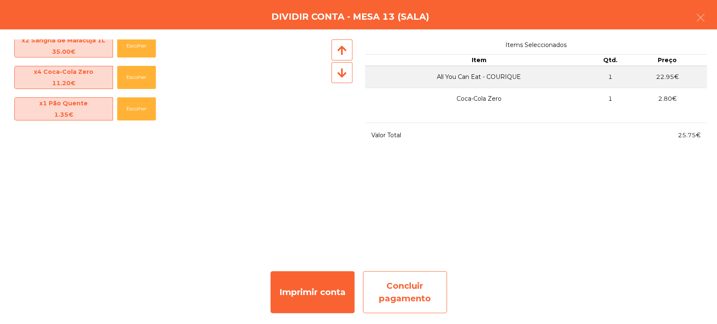
click at [427, 292] on div "Concluir pagamento" at bounding box center [405, 292] width 84 height 42
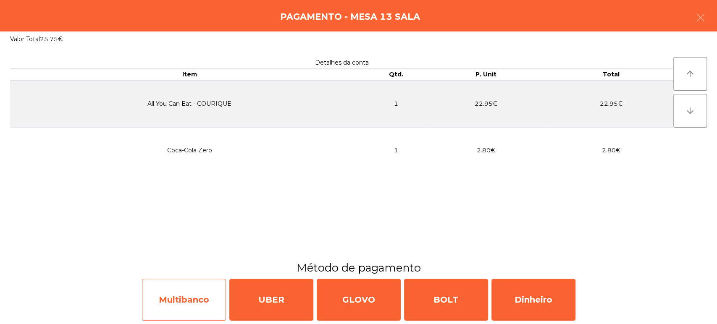
click at [198, 304] on div "Multibanco" at bounding box center [184, 300] width 84 height 42
select select "**"
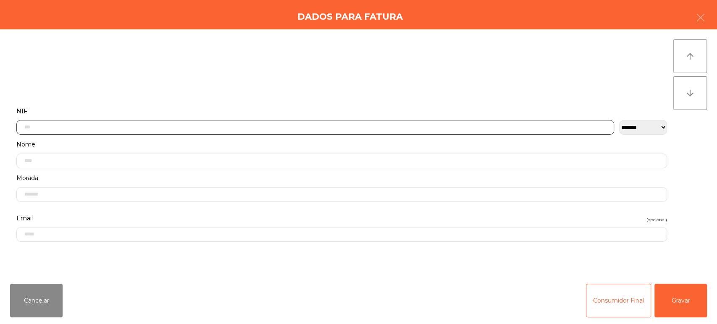
click at [188, 127] on input "text" at bounding box center [315, 127] width 598 height 15
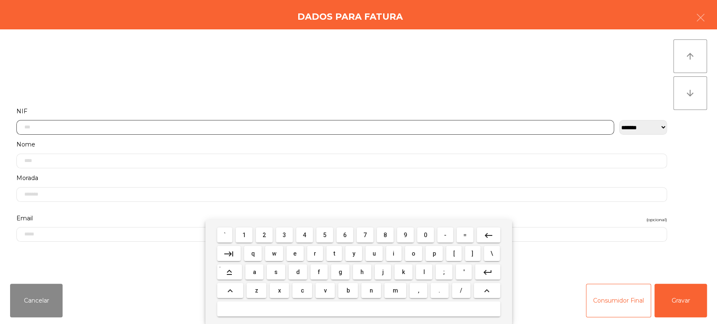
scroll to position [66, 0]
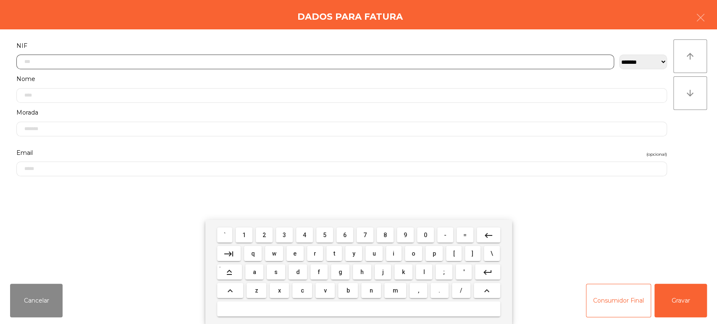
click at [264, 235] on span "2" at bounding box center [264, 235] width 3 height 7
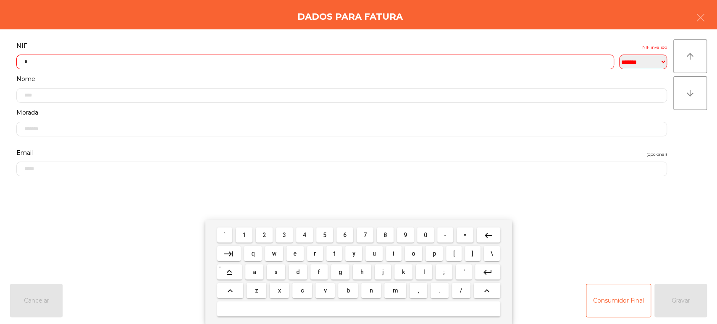
click at [345, 235] on span "6" at bounding box center [344, 235] width 3 height 7
click at [266, 237] on span "2" at bounding box center [264, 235] width 3 height 7
click at [364, 236] on span "7" at bounding box center [364, 235] width 3 height 7
click at [264, 235] on span "2" at bounding box center [264, 235] width 3 height 7
click at [284, 235] on span "3" at bounding box center [284, 235] width 3 height 7
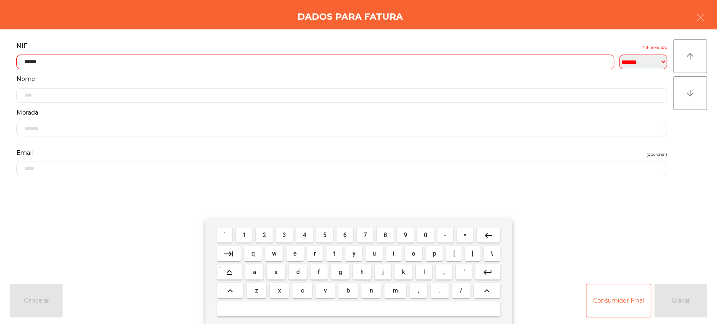
click at [244, 235] on span "1" at bounding box center [243, 235] width 3 height 7
click at [406, 237] on span "9" at bounding box center [405, 235] width 3 height 7
click at [426, 235] on span "0" at bounding box center [425, 235] width 3 height 7
type input "*********"
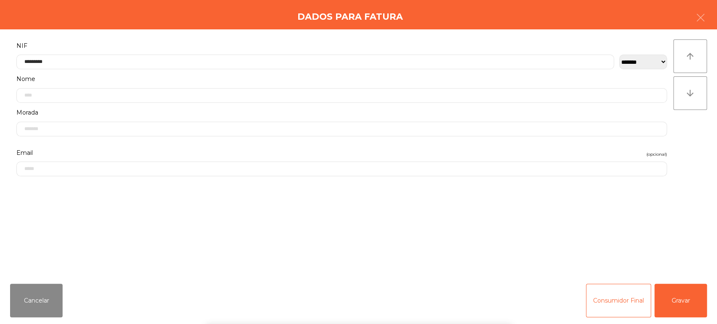
click at [350, 26] on div "Dados para Fatura" at bounding box center [358, 14] width 717 height 29
click at [703, 311] on button "Gravar" at bounding box center [681, 301] width 53 height 34
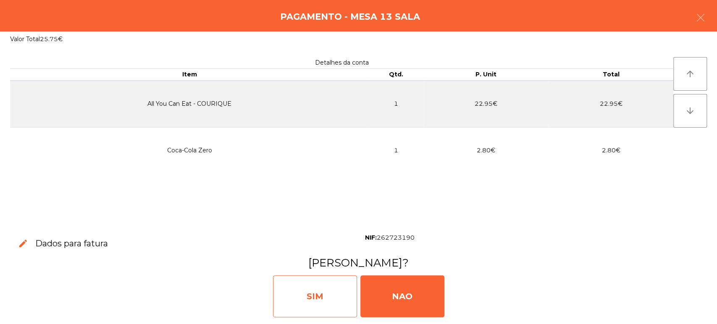
click at [312, 292] on div "SIM" at bounding box center [315, 297] width 84 height 42
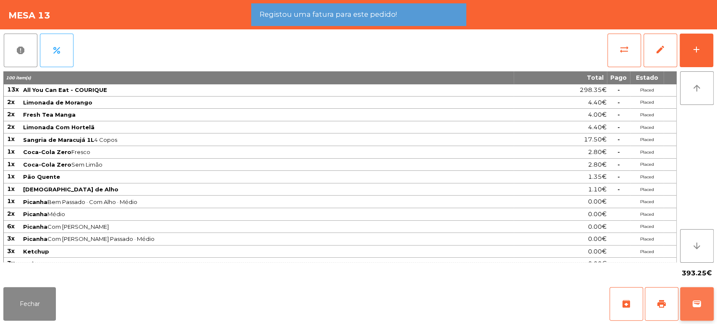
click at [707, 308] on button "wallet" at bounding box center [697, 304] width 34 height 34
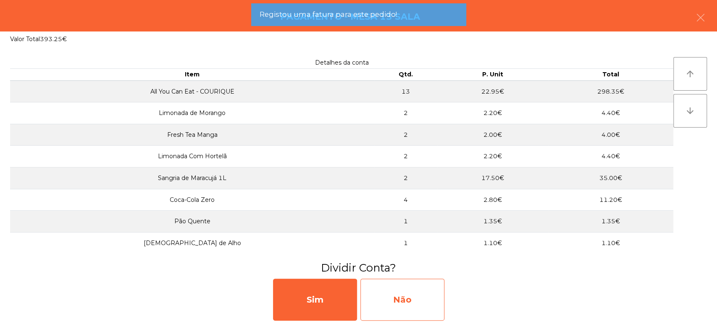
click at [422, 311] on div "Não" at bounding box center [403, 300] width 84 height 42
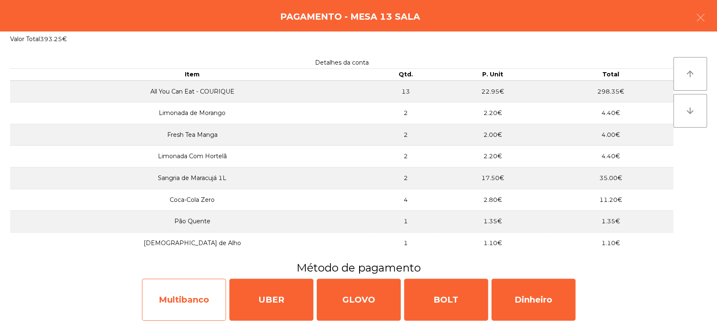
click at [194, 294] on div "Multibanco" at bounding box center [184, 300] width 84 height 42
select select "**"
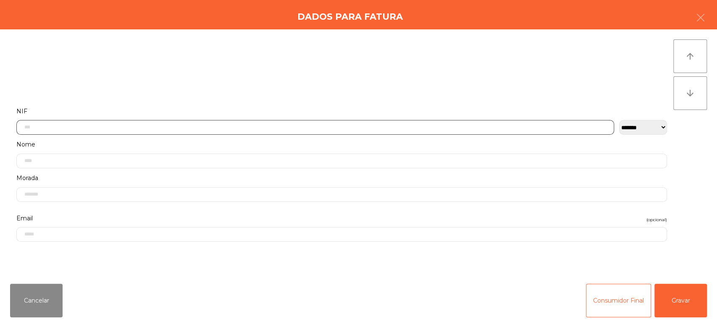
click at [126, 126] on input "text" at bounding box center [315, 127] width 598 height 15
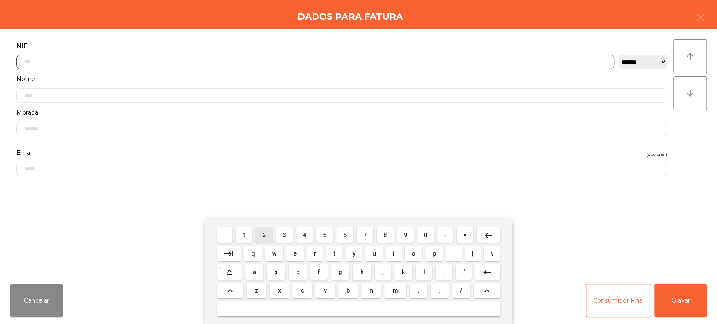
click at [266, 235] on span "2" at bounding box center [264, 235] width 3 height 7
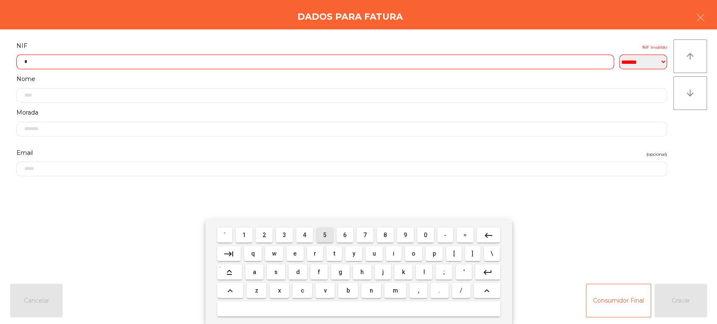
click at [326, 238] on span "5" at bounding box center [324, 235] width 3 height 7
click at [492, 241] on button "keyboard_backspace" at bounding box center [489, 235] width 24 height 15
click at [346, 232] on span "6" at bounding box center [344, 235] width 3 height 7
click at [324, 237] on span "5" at bounding box center [324, 235] width 3 height 7
click at [364, 234] on span "7" at bounding box center [364, 235] width 3 height 7
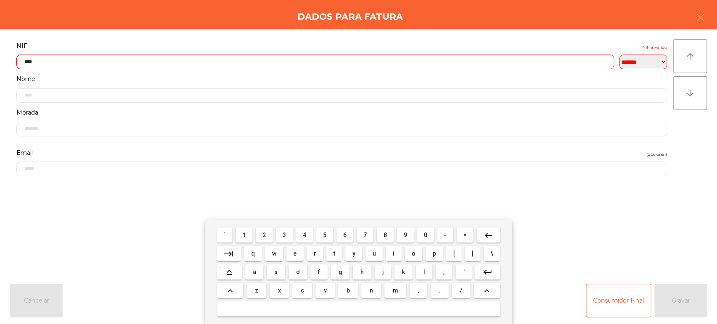
click at [343, 232] on span "6" at bounding box center [344, 235] width 3 height 7
click at [385, 235] on span "8" at bounding box center [385, 235] width 3 height 7
click at [345, 235] on span "6" at bounding box center [344, 235] width 3 height 7
click at [484, 236] on mat-icon "keyboard_backspace" at bounding box center [489, 236] width 10 height 10
click at [324, 234] on span "5" at bounding box center [324, 235] width 3 height 7
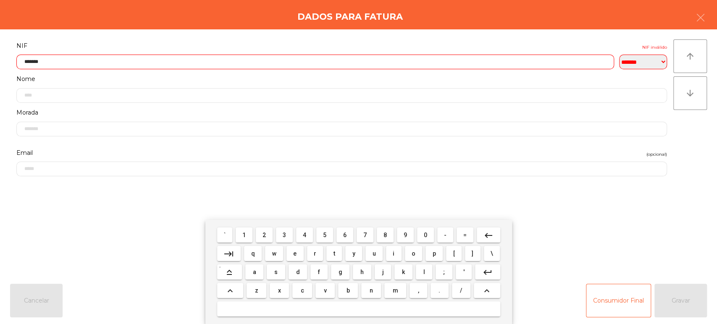
click at [305, 235] on span "4" at bounding box center [304, 235] width 3 height 7
click at [284, 235] on span "3" at bounding box center [284, 235] width 3 height 7
type input "*********"
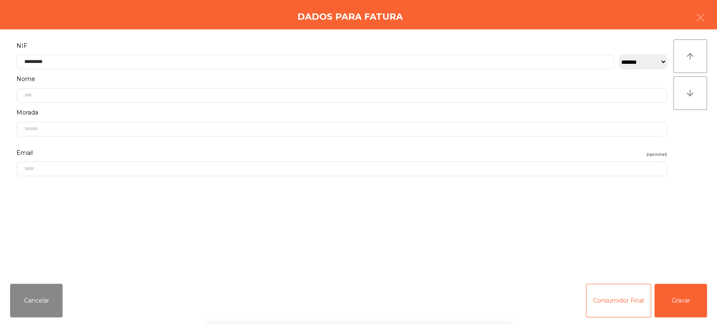
click at [270, 29] on div "Dados para Fatura" at bounding box center [358, 14] width 717 height 29
click at [680, 300] on button "Gravar" at bounding box center [681, 301] width 53 height 34
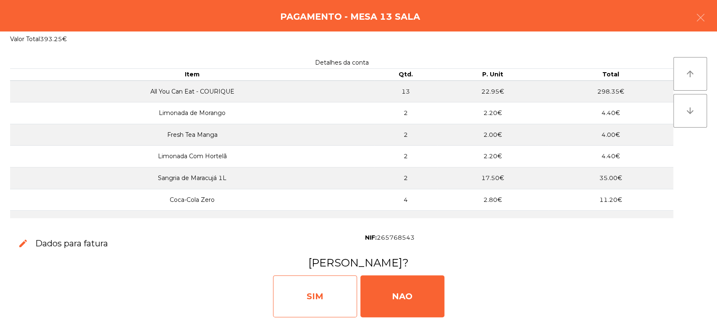
click at [321, 289] on div "SIM" at bounding box center [315, 297] width 84 height 42
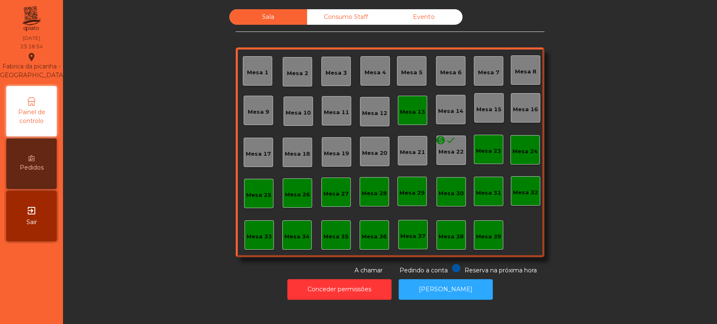
click at [414, 105] on div "Mesa 13" at bounding box center [412, 111] width 25 height 12
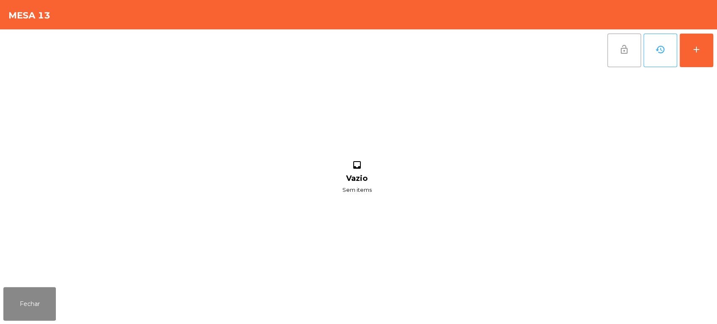
click at [620, 47] on span "lock_open" at bounding box center [624, 50] width 10 height 10
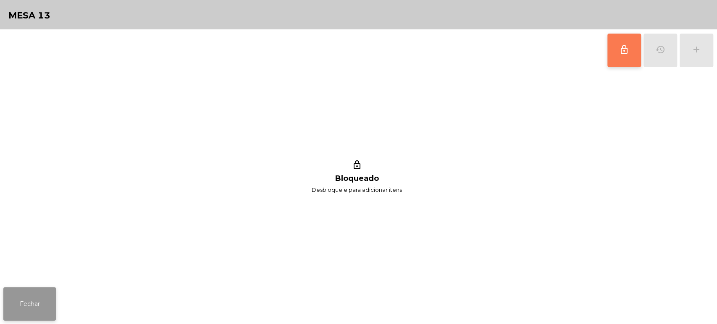
click at [42, 309] on button "Fechar" at bounding box center [29, 304] width 53 height 34
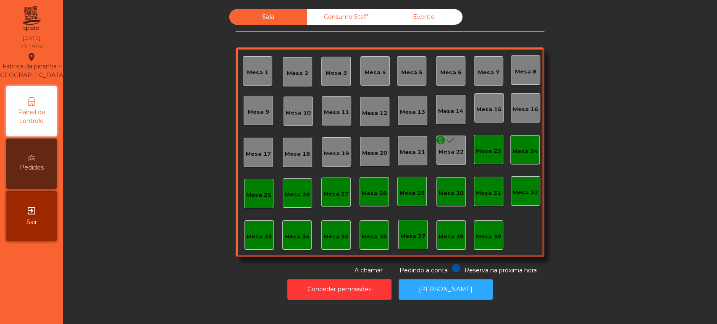
click at [465, 269] on span "Reserva na próxima hora" at bounding box center [501, 271] width 72 height 8
click at [426, 280] on button "[PERSON_NAME]" at bounding box center [446, 289] width 94 height 21
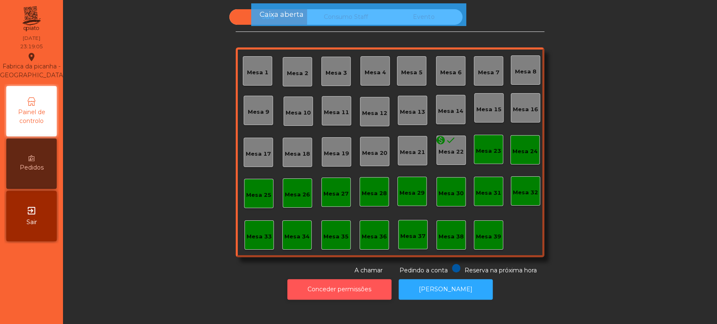
click at [347, 292] on button "Conceder permissões" at bounding box center [339, 289] width 104 height 21
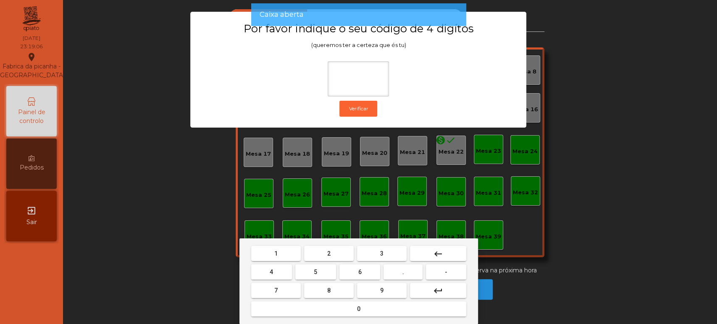
click at [282, 252] on button "1" at bounding box center [276, 253] width 50 height 15
click at [381, 251] on span "3" at bounding box center [381, 253] width 3 height 7
click at [316, 272] on span "5" at bounding box center [315, 272] width 3 height 7
click at [348, 313] on button "0" at bounding box center [358, 309] width 215 height 15
type input "****"
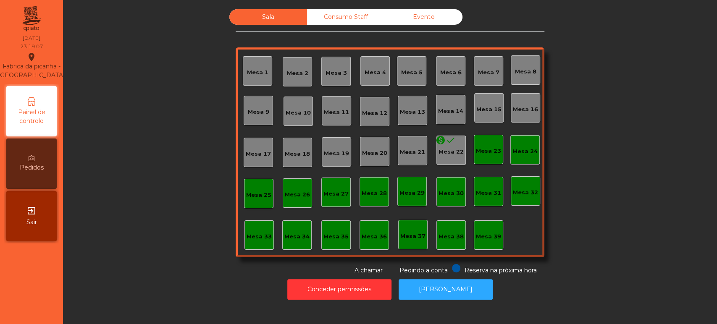
click at [286, 84] on div "Mesa 2" at bounding box center [297, 71] width 29 height 29
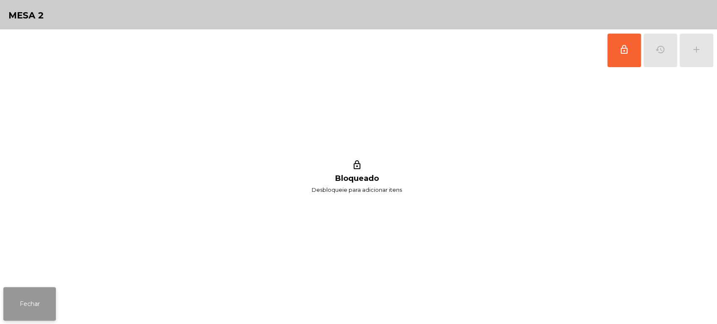
click at [37, 293] on button "Fechar" at bounding box center [29, 304] width 53 height 34
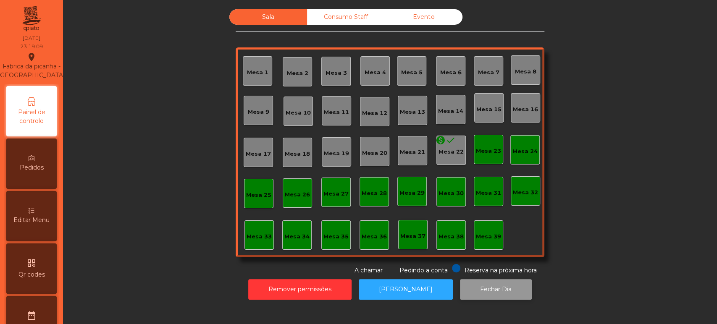
click at [497, 289] on button "Fechar Dia" at bounding box center [496, 289] width 72 height 21
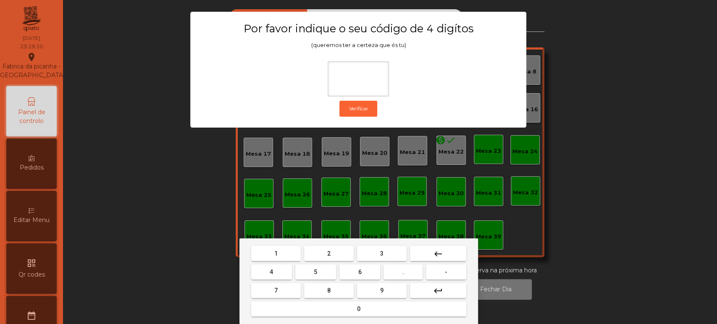
click at [284, 255] on button "1" at bounding box center [276, 253] width 50 height 15
click at [382, 253] on span "3" at bounding box center [381, 253] width 3 height 7
click at [307, 273] on button "5" at bounding box center [315, 272] width 41 height 15
click at [329, 314] on button "0" at bounding box center [358, 309] width 215 height 15
type input "****"
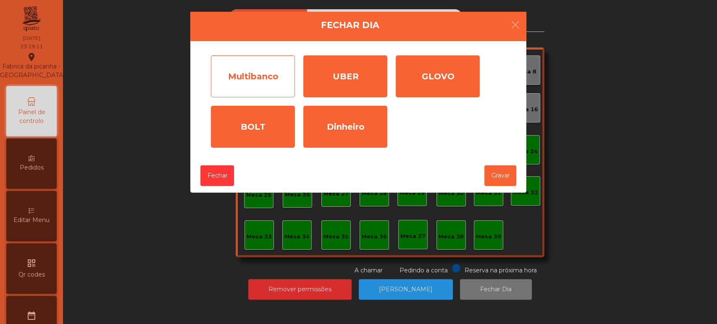
click at [272, 79] on div "Multibanco" at bounding box center [253, 76] width 84 height 42
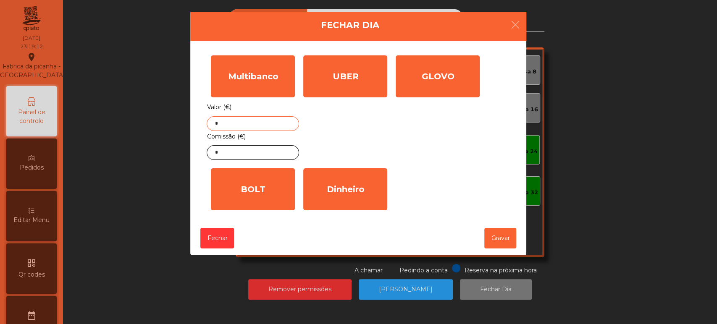
click at [284, 124] on input "*" at bounding box center [253, 123] width 92 height 15
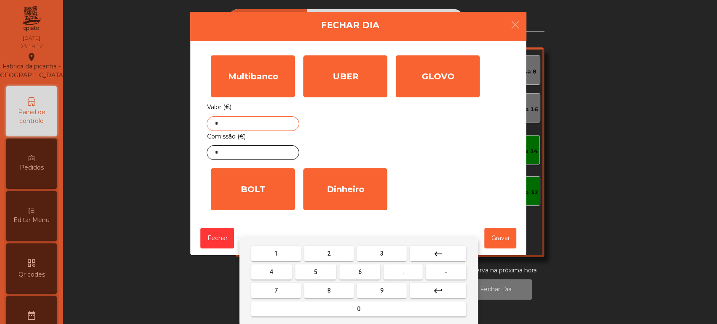
click at [444, 255] on button "keyboard_backspace" at bounding box center [438, 253] width 56 height 15
click at [287, 252] on button "1" at bounding box center [276, 253] width 50 height 15
click at [329, 290] on span "8" at bounding box center [328, 290] width 3 height 7
click at [274, 254] on span "1" at bounding box center [275, 253] width 3 height 7
click at [333, 245] on mat-keyboard-key "2" at bounding box center [329, 254] width 53 height 18
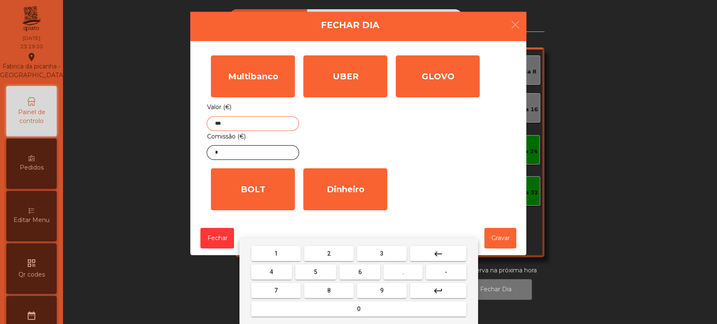
click at [395, 272] on button "." at bounding box center [403, 272] width 39 height 15
click at [437, 253] on mat-icon "keyboard_backspace" at bounding box center [438, 254] width 10 height 10
click at [329, 254] on span "2" at bounding box center [328, 253] width 3 height 7
click at [403, 272] on span "." at bounding box center [404, 272] width 2 height 7
click at [334, 295] on button "8" at bounding box center [329, 290] width 50 height 15
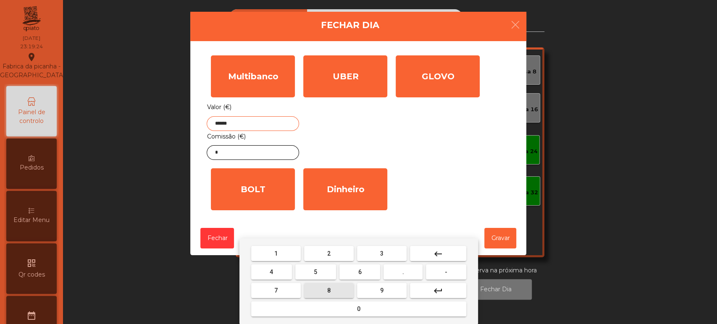
click at [328, 256] on span "2" at bounding box center [328, 253] width 3 height 7
type input "*******"
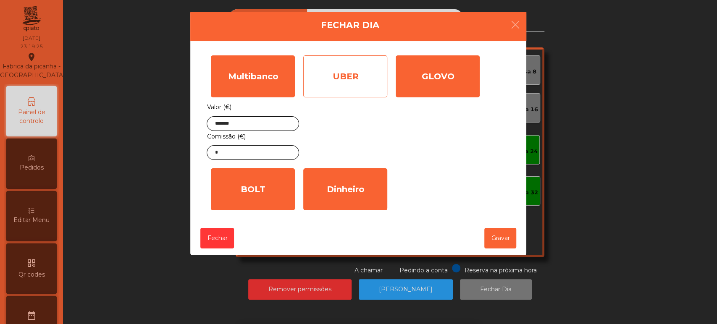
click at [333, 90] on div "UBER" at bounding box center [345, 76] width 84 height 42
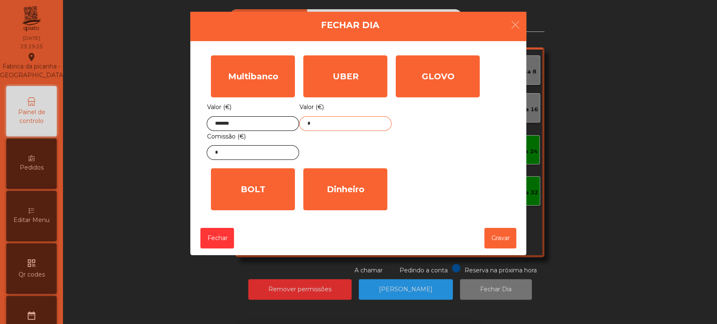
click at [340, 121] on input "*" at bounding box center [345, 123] width 92 height 15
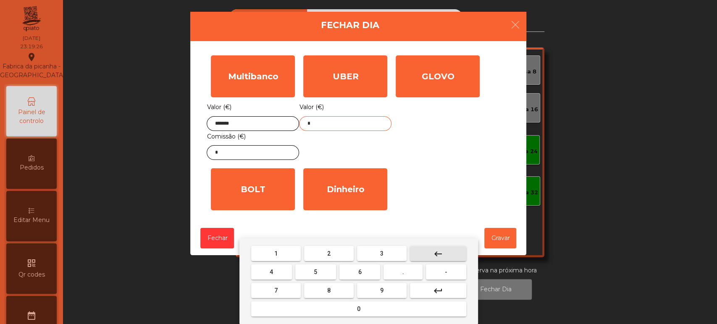
click at [443, 255] on button "keyboard_backspace" at bounding box center [438, 253] width 56 height 15
click at [276, 272] on button "4" at bounding box center [271, 272] width 41 height 15
click at [271, 272] on span "4" at bounding box center [271, 272] width 3 height 7
click at [410, 275] on button "." at bounding box center [403, 272] width 39 height 15
click at [329, 290] on span "8" at bounding box center [328, 290] width 3 height 7
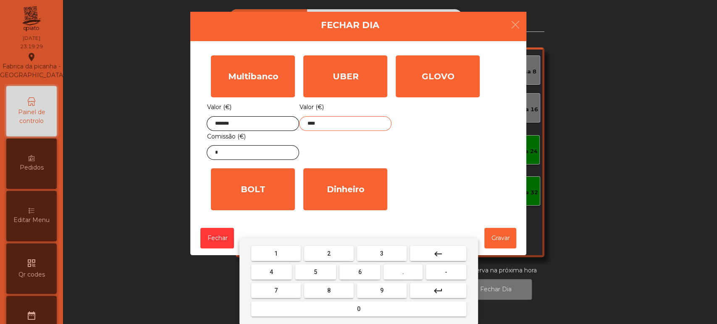
click at [359, 269] on span "6" at bounding box center [359, 272] width 3 height 7
type input "*****"
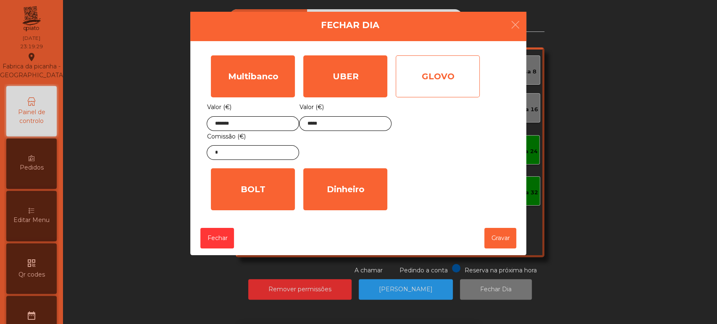
click at [450, 81] on div "GLOVO" at bounding box center [438, 76] width 84 height 42
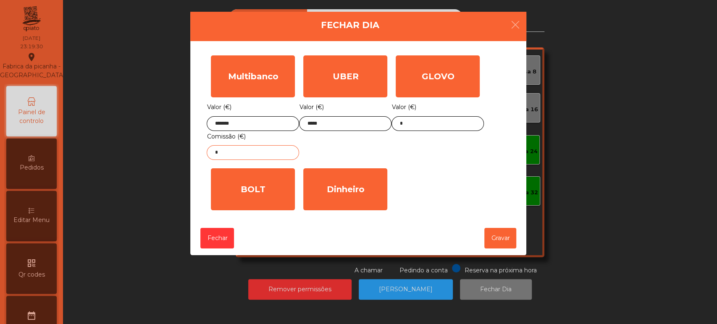
click at [277, 151] on input "*" at bounding box center [253, 152] width 92 height 15
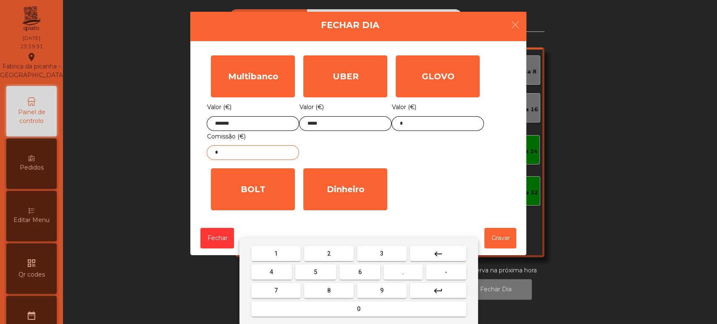
click at [438, 253] on mat-icon "keyboard_backspace" at bounding box center [438, 254] width 10 height 10
click at [440, 256] on mat-icon "keyboard_backspace" at bounding box center [438, 254] width 10 height 10
click at [276, 253] on span "1" at bounding box center [275, 253] width 3 height 7
click at [334, 253] on button "2" at bounding box center [329, 253] width 50 height 15
click at [403, 272] on span "." at bounding box center [404, 272] width 2 height 7
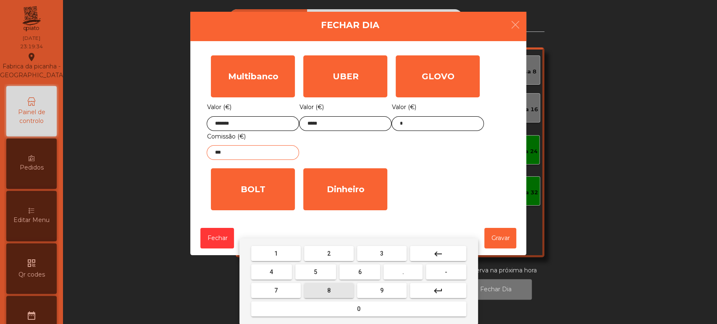
click at [329, 291] on span "8" at bounding box center [328, 290] width 3 height 7
click at [447, 251] on button "keyboard_backspace" at bounding box center [438, 253] width 56 height 15
click at [272, 246] on button "1" at bounding box center [276, 253] width 50 height 15
click at [271, 273] on span "4" at bounding box center [271, 272] width 3 height 7
click at [447, 250] on button "keyboard_backspace" at bounding box center [438, 253] width 56 height 15
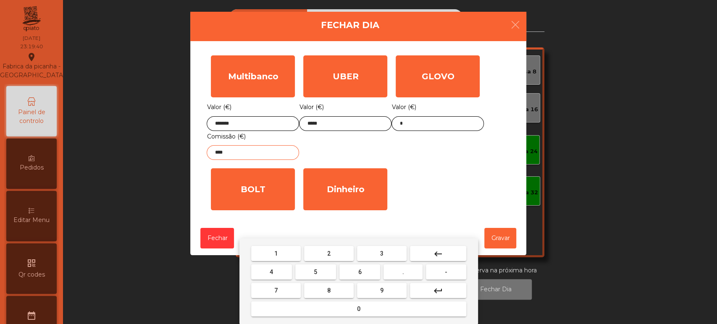
click at [286, 289] on button "7" at bounding box center [276, 290] width 50 height 15
type input "*****"
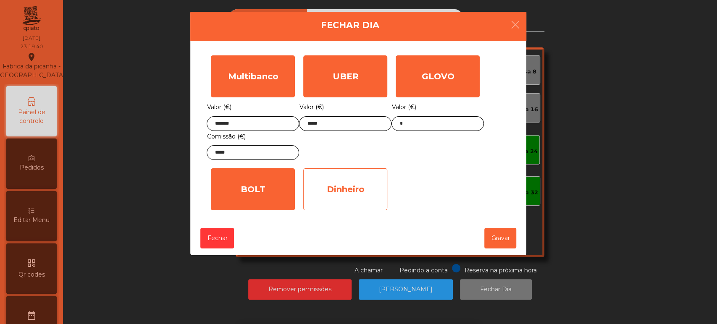
click at [359, 183] on div "Dinheiro" at bounding box center [345, 189] width 84 height 42
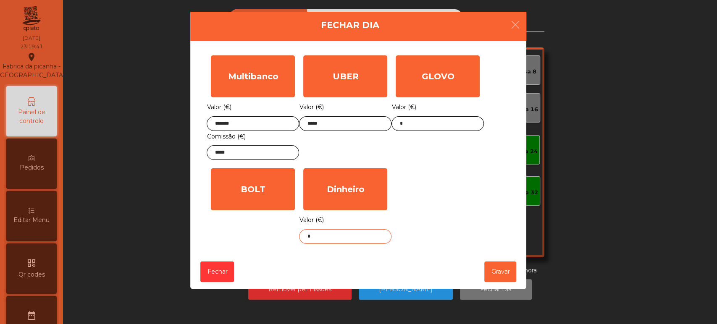
click at [360, 236] on input "*" at bounding box center [345, 236] width 92 height 15
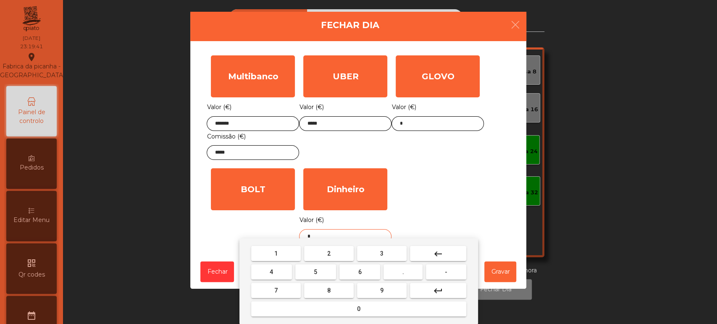
click at [458, 260] on button "keyboard_backspace" at bounding box center [438, 253] width 56 height 15
click at [382, 285] on button "9" at bounding box center [382, 290] width 50 height 15
click at [281, 253] on button "1" at bounding box center [276, 253] width 50 height 15
click at [311, 309] on button "0" at bounding box center [358, 309] width 215 height 15
click at [426, 249] on button "keyboard_backspace" at bounding box center [438, 253] width 56 height 15
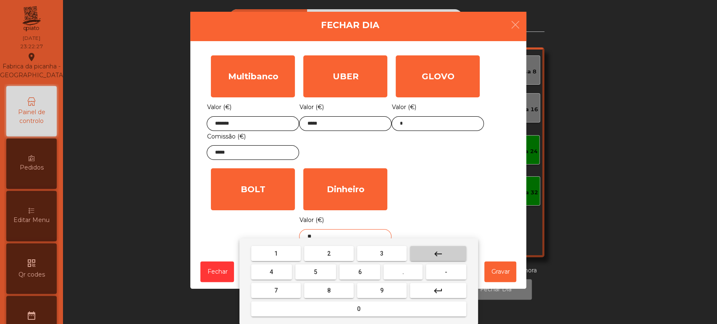
click at [429, 251] on button "keyboard_backspace" at bounding box center [438, 253] width 56 height 15
type input "*"
click at [437, 253] on mat-icon "keyboard_backspace" at bounding box center [438, 254] width 10 height 10
click at [432, 255] on button "keyboard_backspace" at bounding box center [438, 253] width 56 height 15
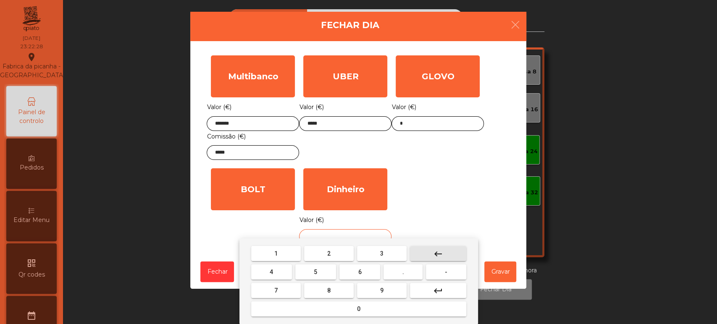
click at [365, 271] on button "6" at bounding box center [360, 272] width 41 height 15
click at [276, 253] on span "1" at bounding box center [275, 253] width 3 height 7
click at [321, 302] on button "0" at bounding box center [358, 309] width 215 height 15
click at [395, 270] on button "." at bounding box center [403, 272] width 39 height 15
click at [276, 290] on span "7" at bounding box center [275, 290] width 3 height 7
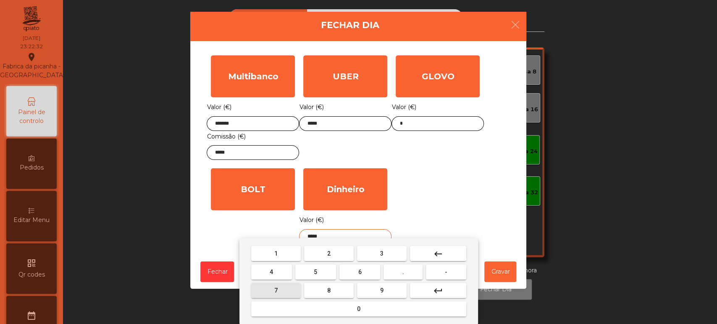
click at [290, 313] on button "0" at bounding box center [358, 309] width 215 height 15
type input "******"
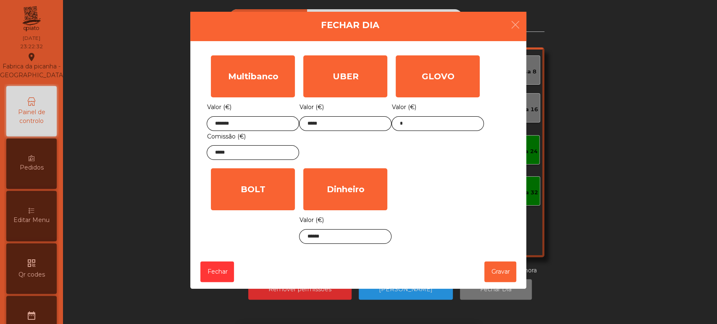
click at [464, 198] on div "Multibanco Valor (€) ******* Comissão (€) ***** UBER Valor (€) ***** GLOVO Valo…" at bounding box center [358, 149] width 303 height 197
click at [501, 268] on button "Gravar" at bounding box center [500, 272] width 32 height 21
